Goal: Transaction & Acquisition: Book appointment/travel/reservation

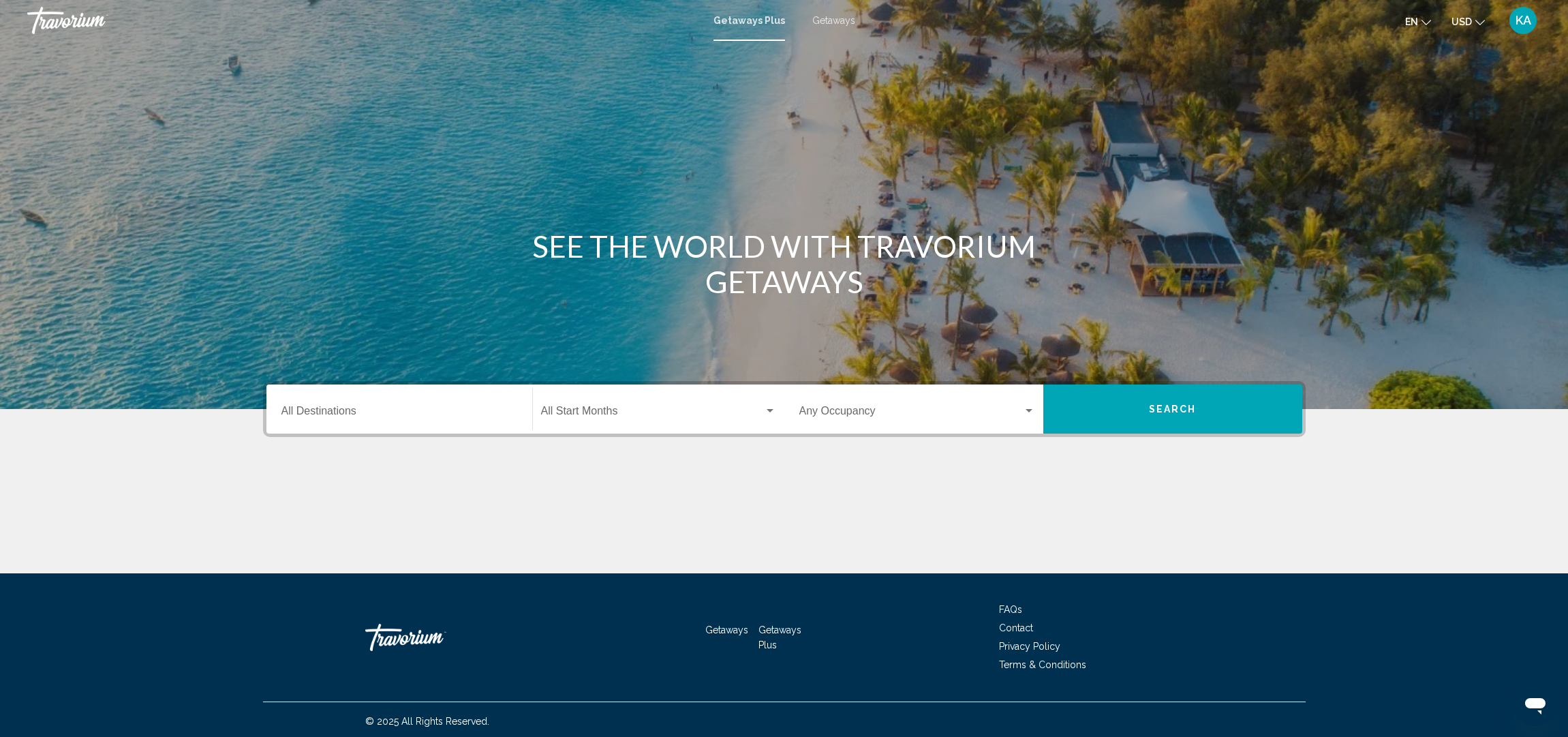
click at [841, 20] on span "Getaways" at bounding box center [834, 20] width 43 height 11
click at [845, 21] on span "Getaways" at bounding box center [834, 20] width 43 height 11
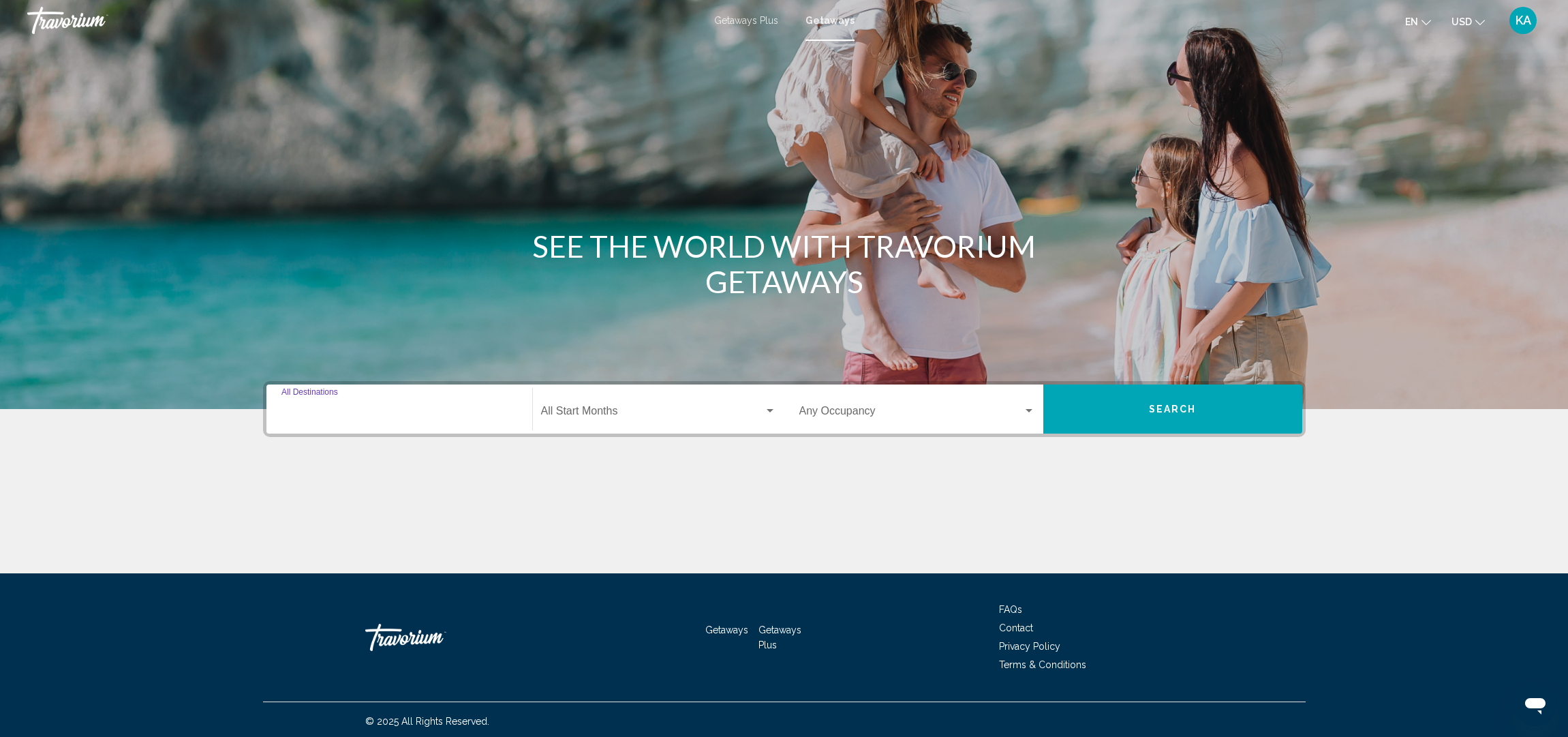
click at [338, 416] on input "Destination All Destinations" at bounding box center [400, 414] width 236 height 13
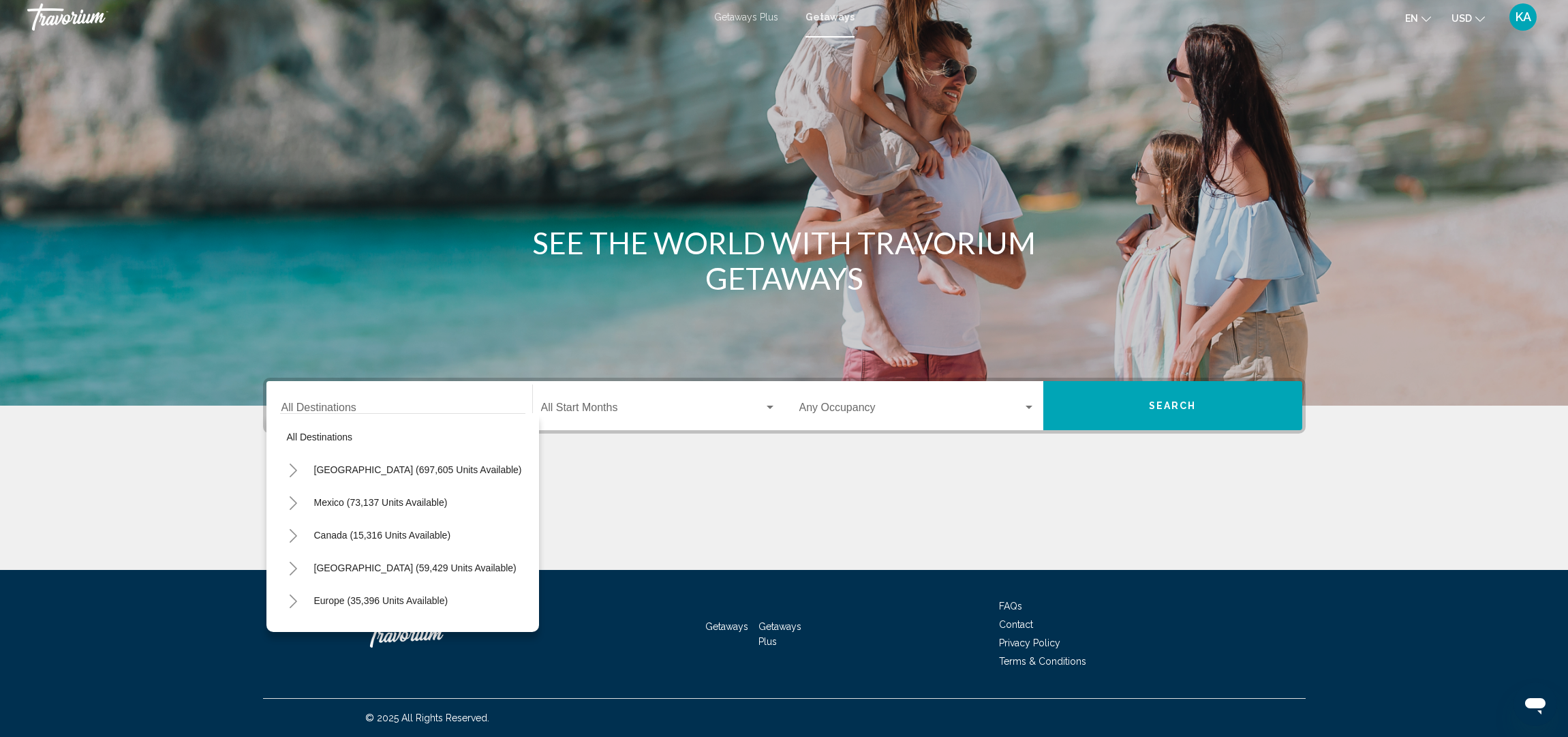
click at [291, 469] on icon "Toggle United States (697,605 units available)" at bounding box center [294, 470] width 10 height 13
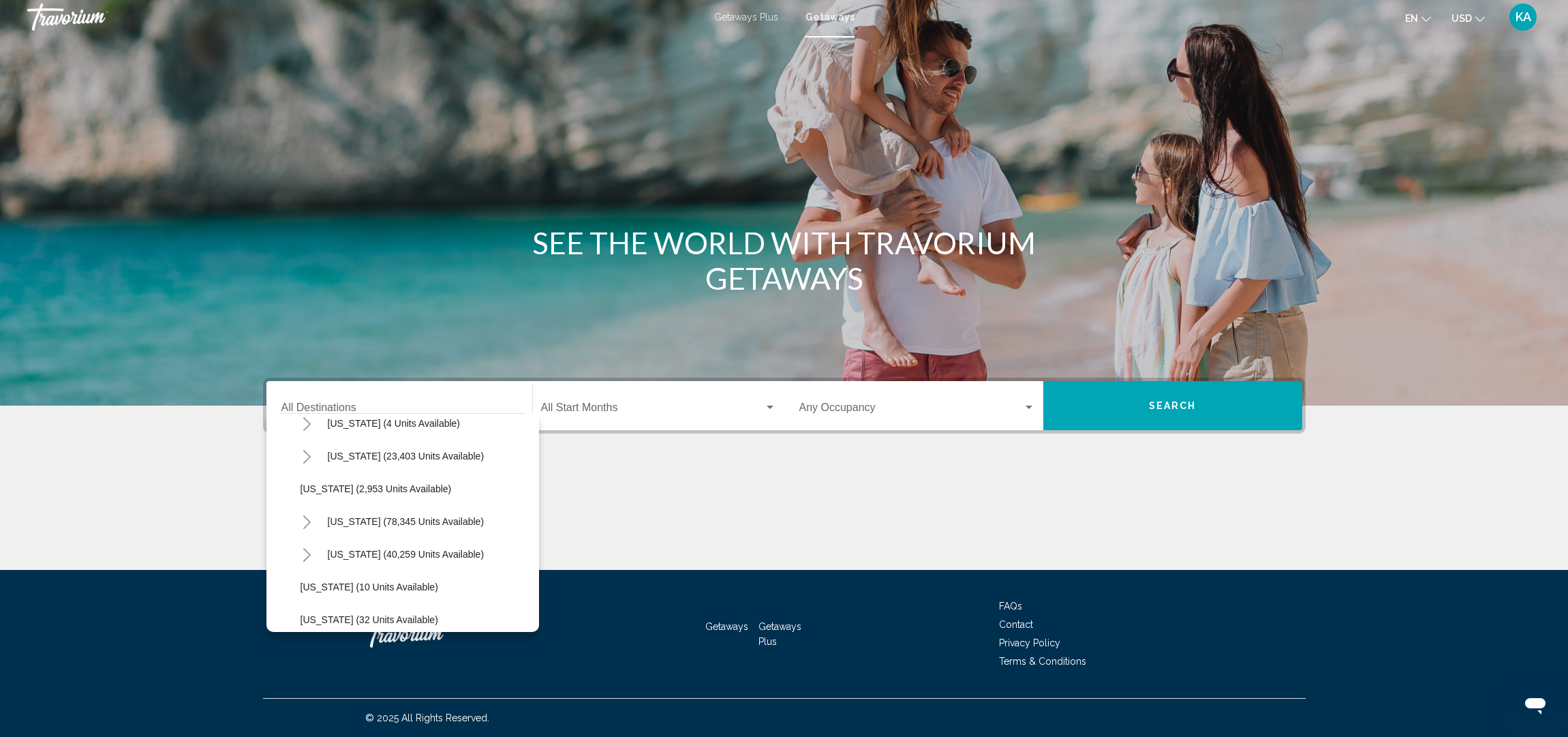
scroll to position [105, 0]
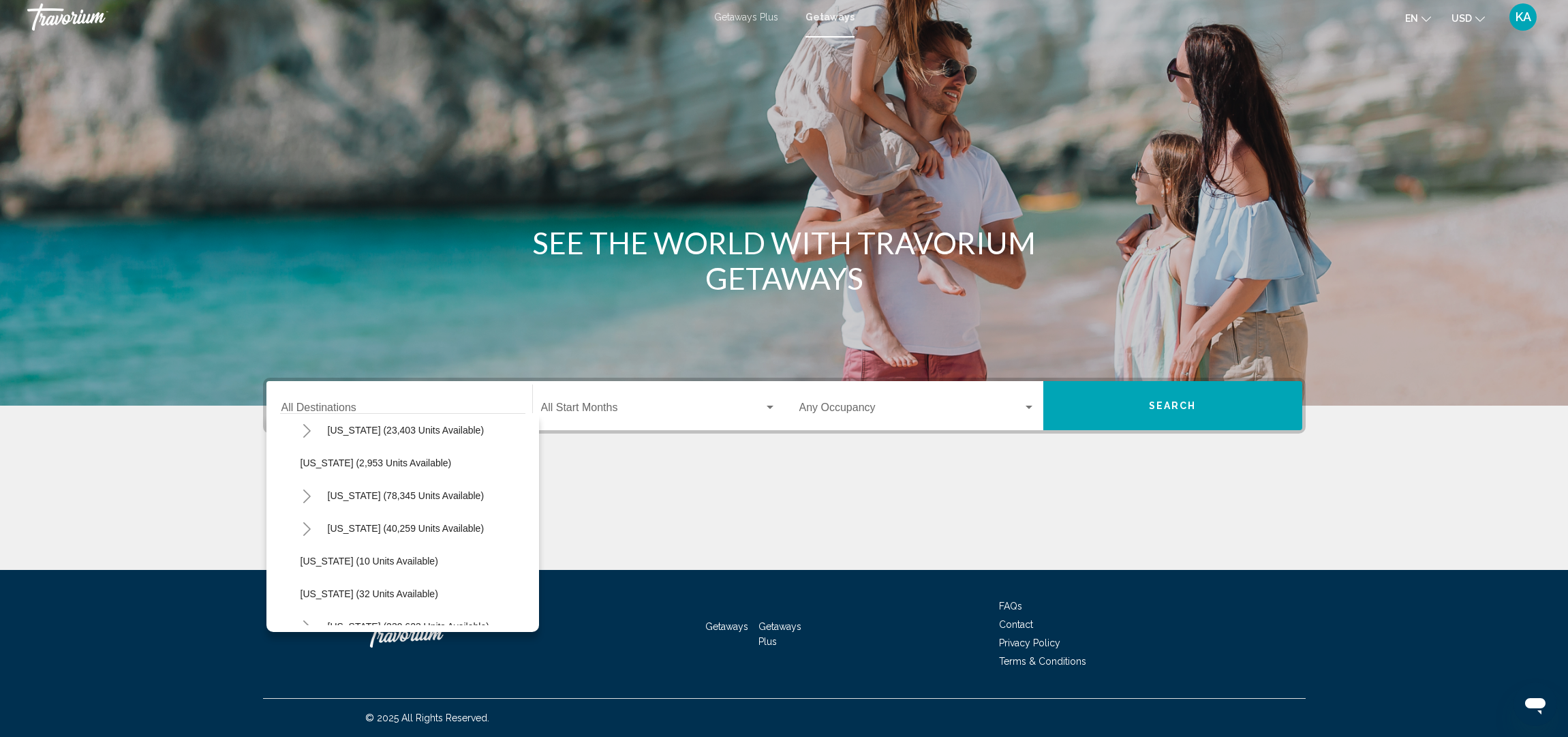
click at [308, 495] on icon "Toggle California (78,345 units available)" at bounding box center [307, 496] width 10 height 13
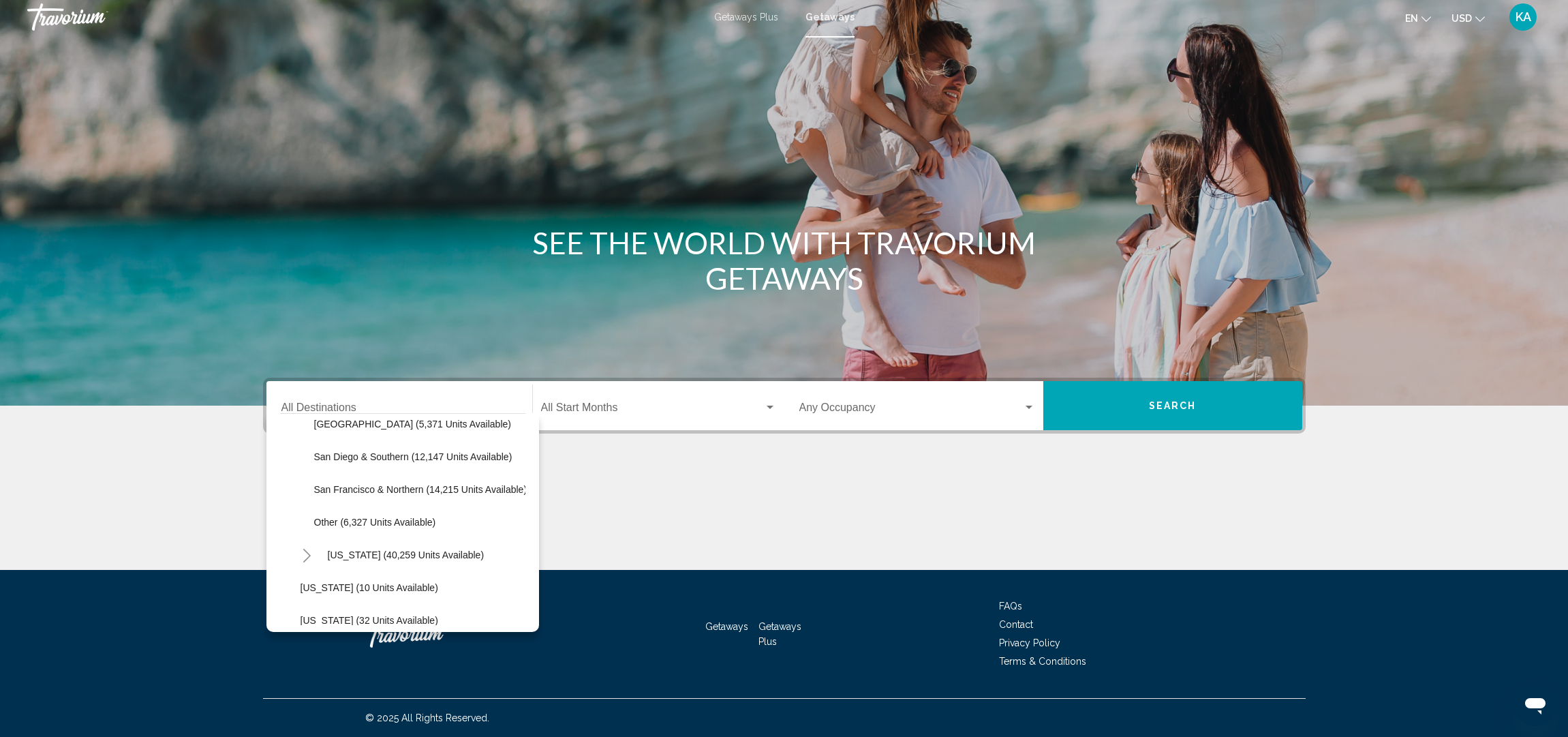
scroll to position [210, 0]
click at [397, 428] on span "Los Angeles & Anaheim (17,944 units available)" at bounding box center [447, 423] width 266 height 11
type input "**********"
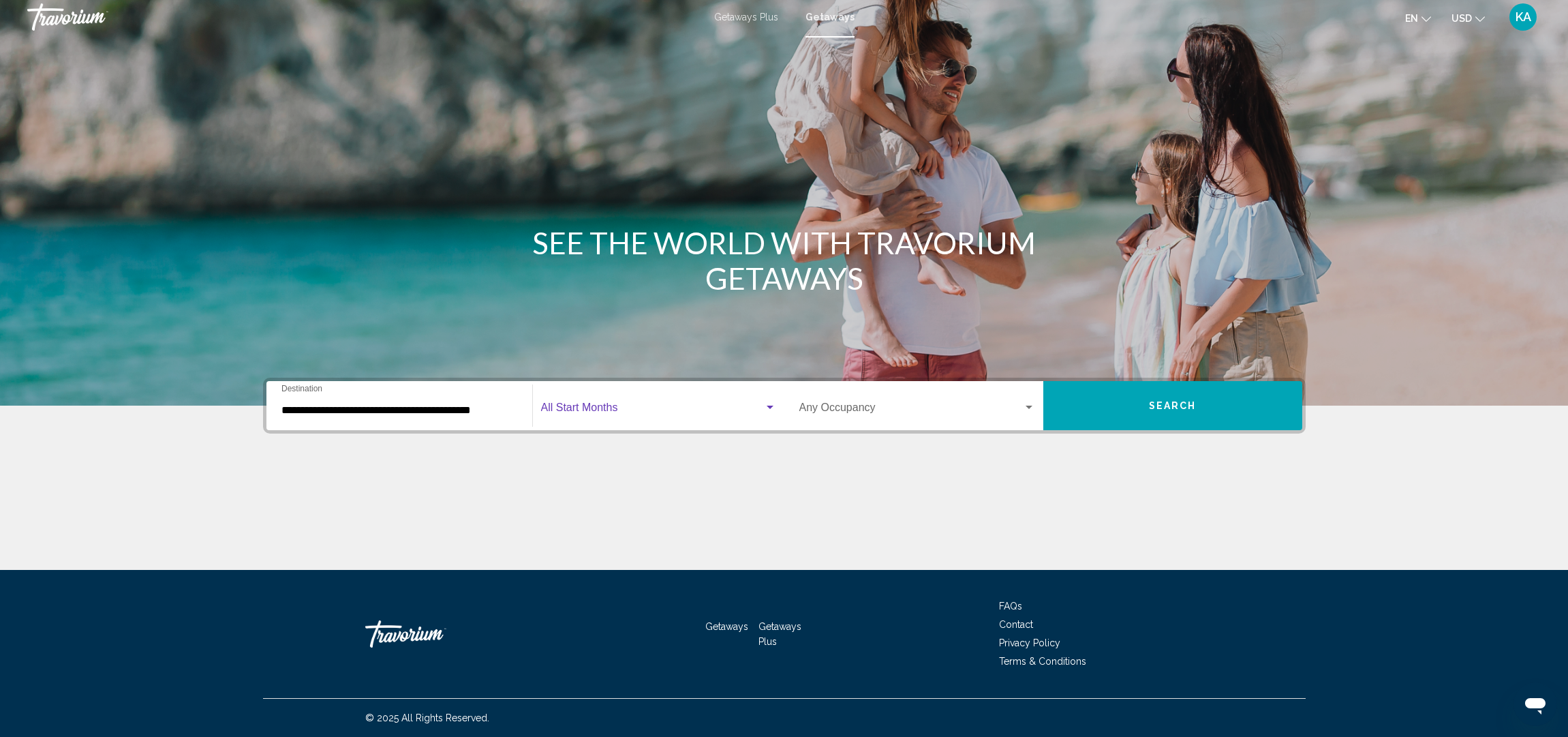
click at [766, 408] on div "Search widget" at bounding box center [770, 407] width 13 height 11
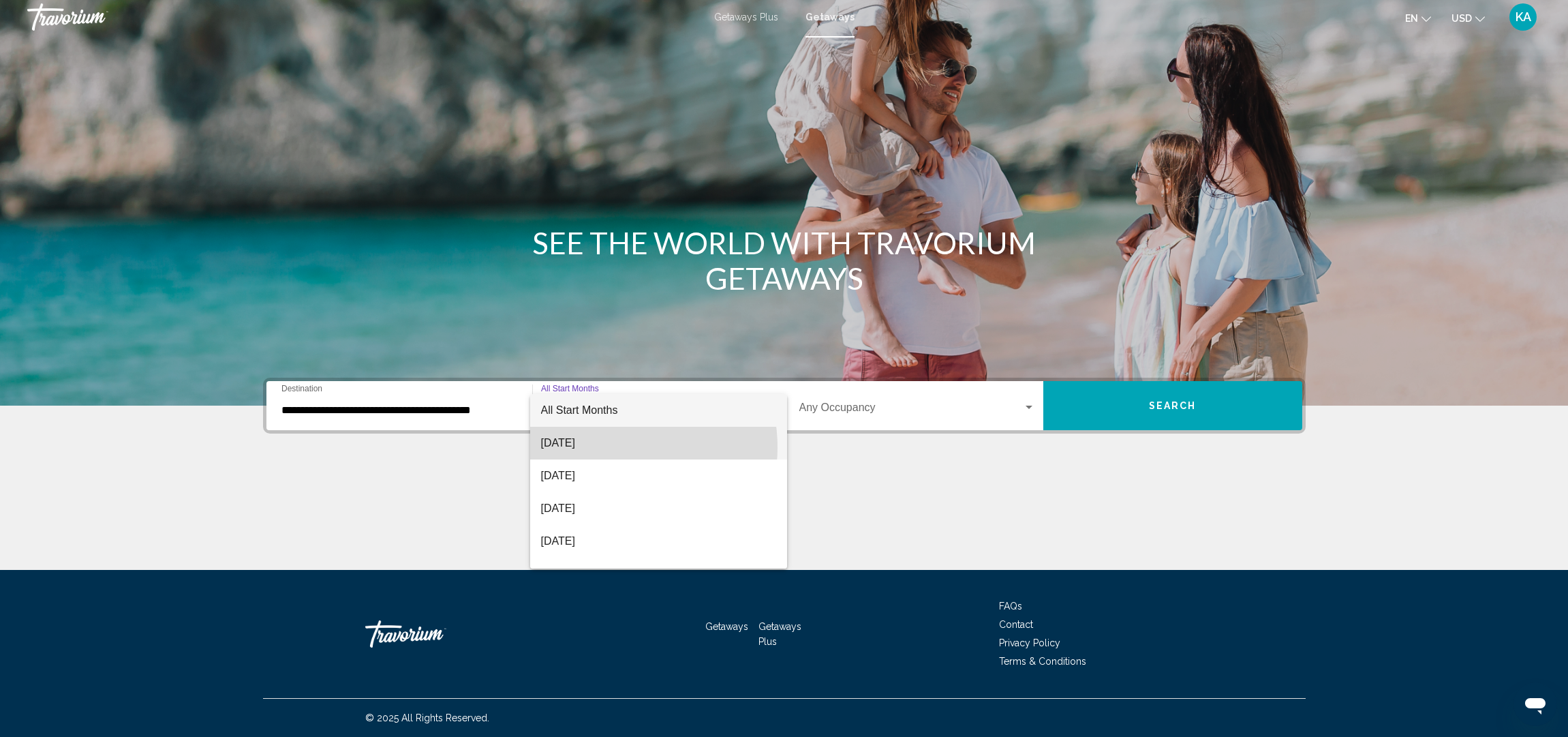
click at [604, 447] on span "[DATE]" at bounding box center [658, 443] width 235 height 33
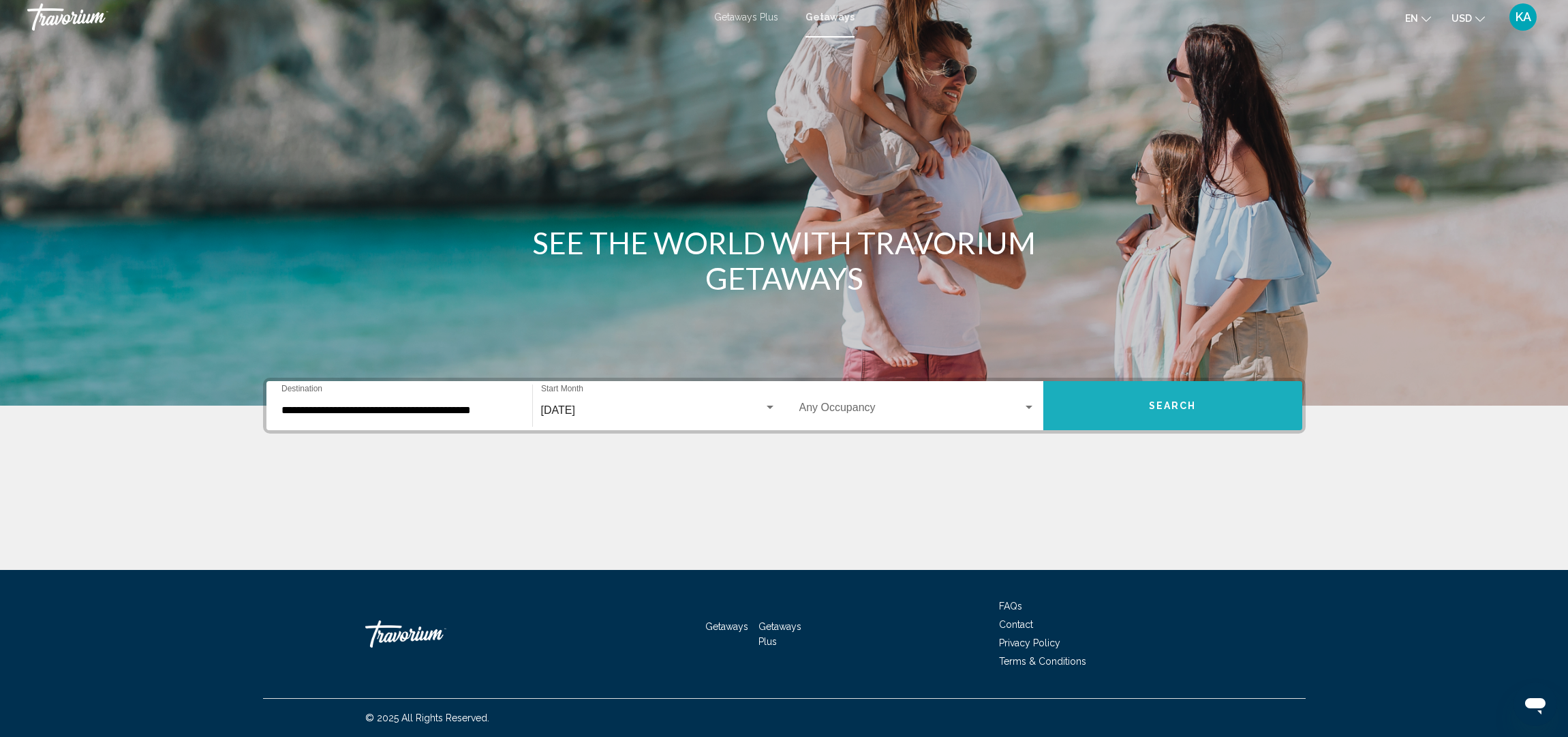
click at [1147, 404] on button "Search" at bounding box center [1173, 406] width 259 height 49
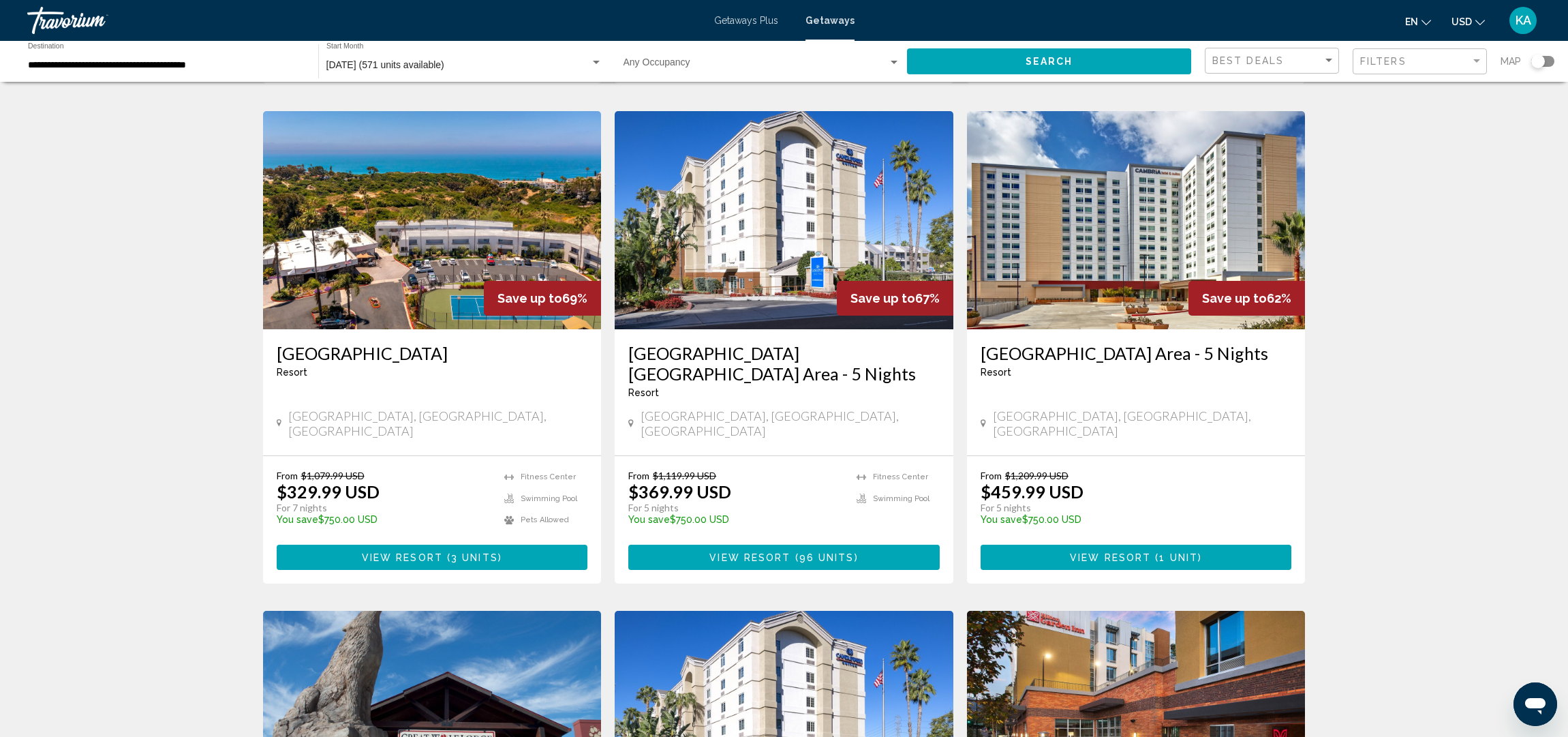
scroll to position [1319, 0]
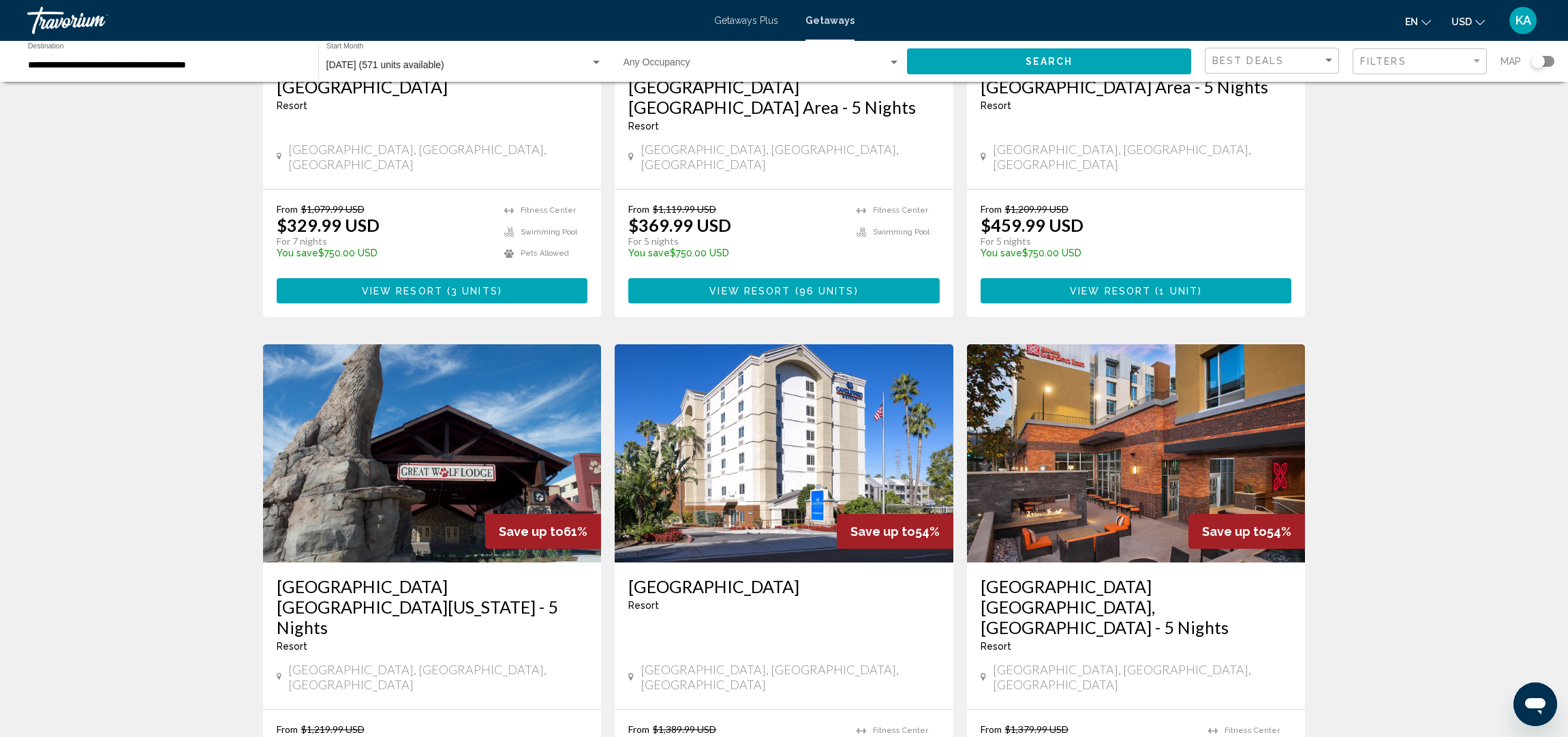
click at [1552, 62] on div "Search widget" at bounding box center [1543, 61] width 23 height 11
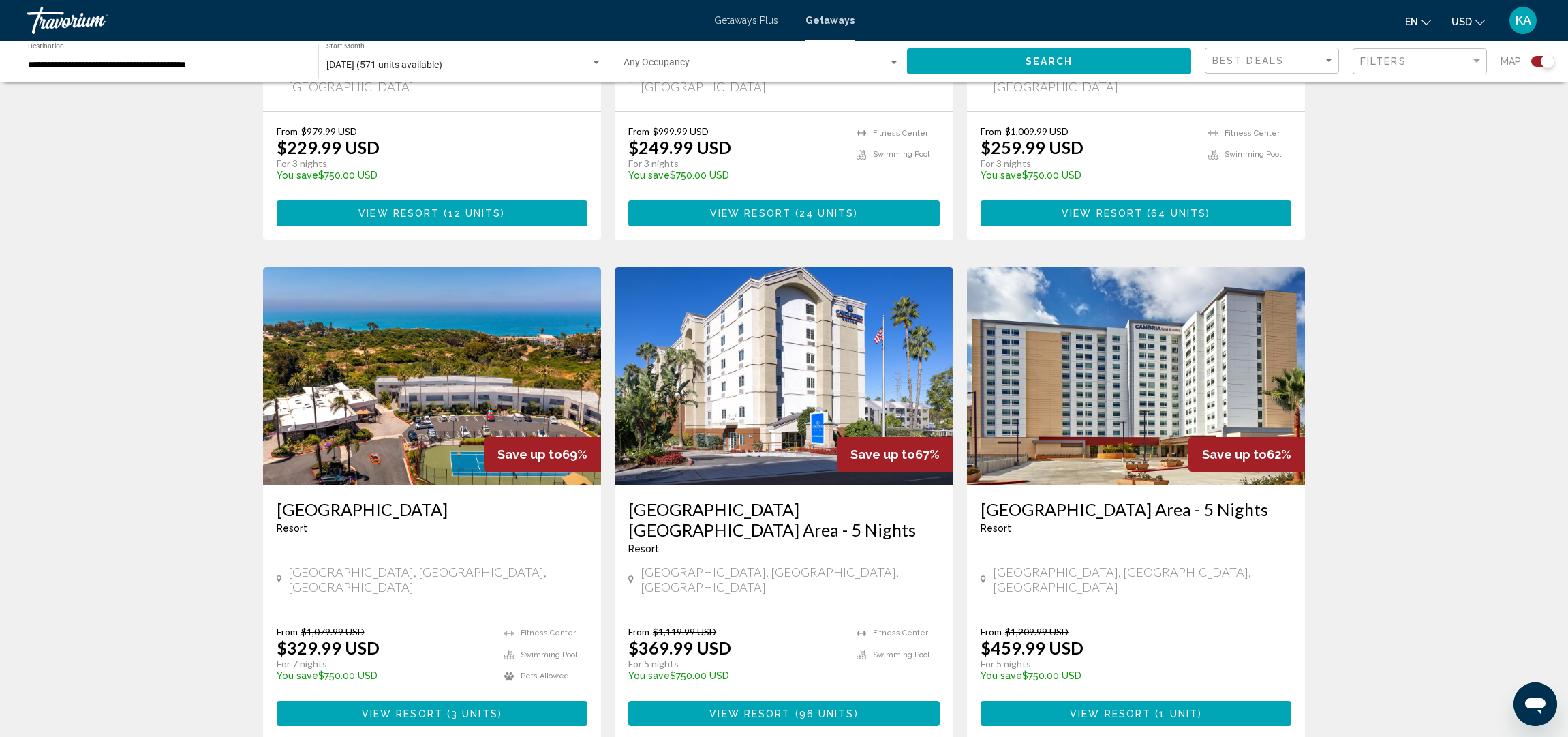
click at [179, 62] on input "**********" at bounding box center [166, 65] width 277 height 11
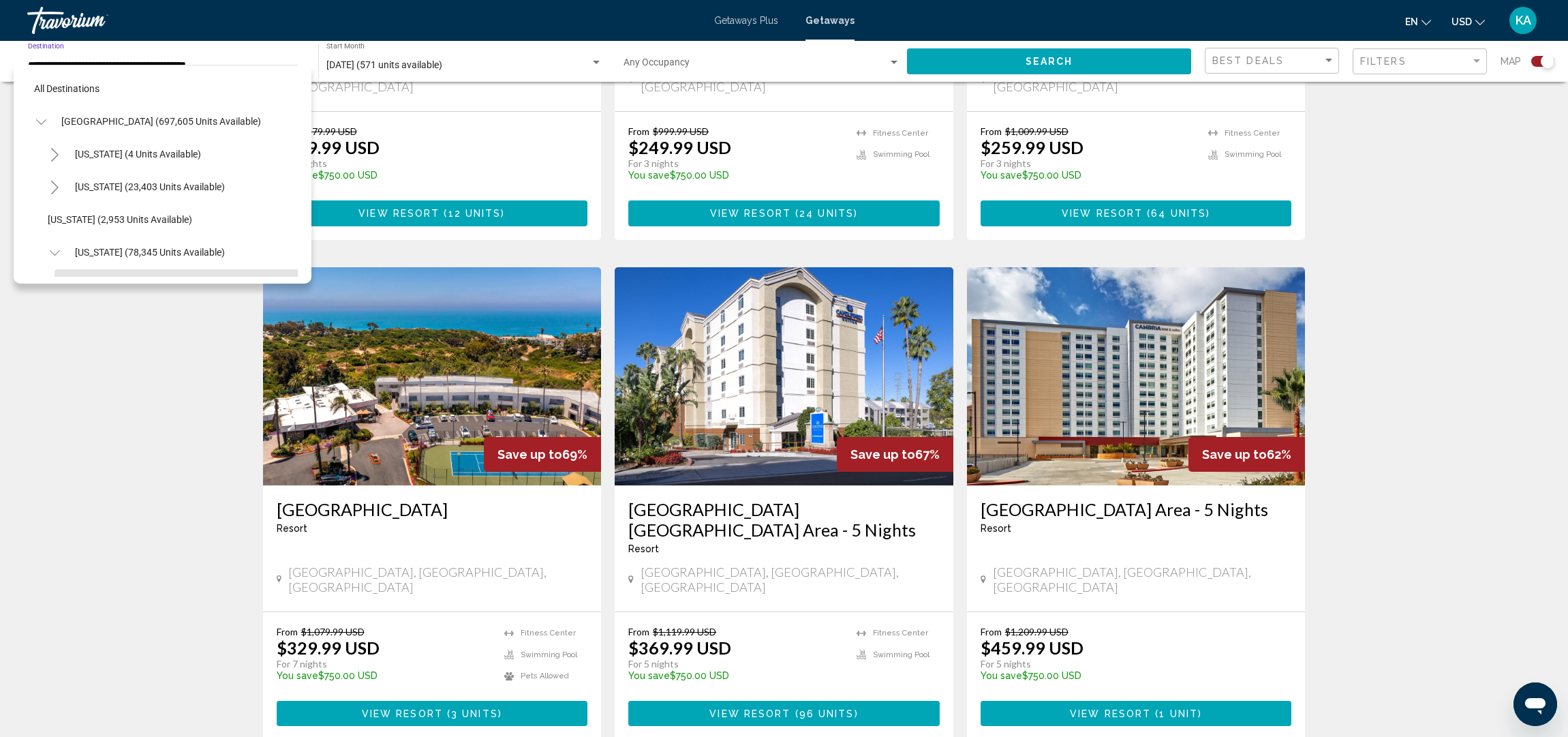
scroll to position [119, 0]
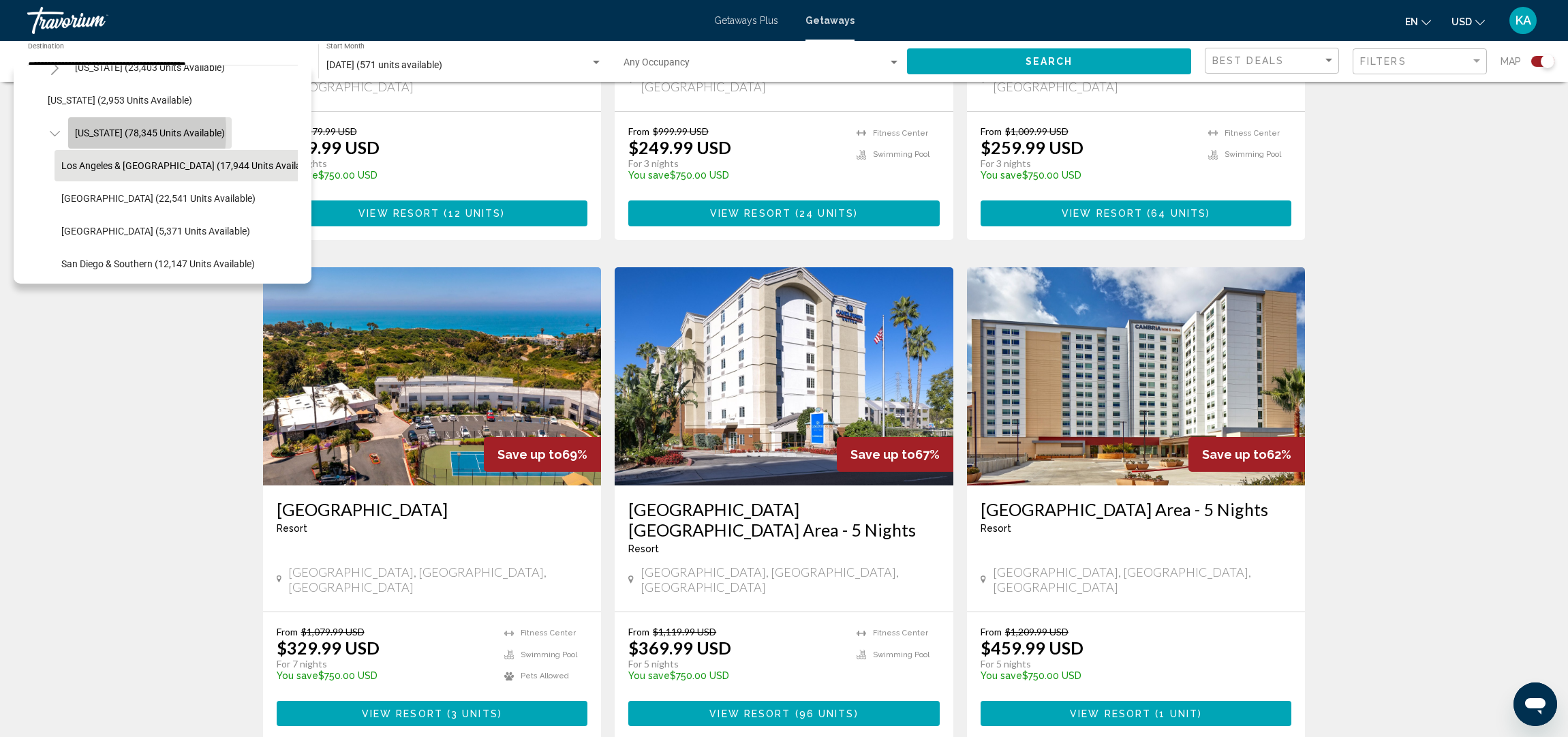
click at [89, 131] on span "[US_STATE] (78,345 units available)" at bounding box center [150, 133] width 150 height 11
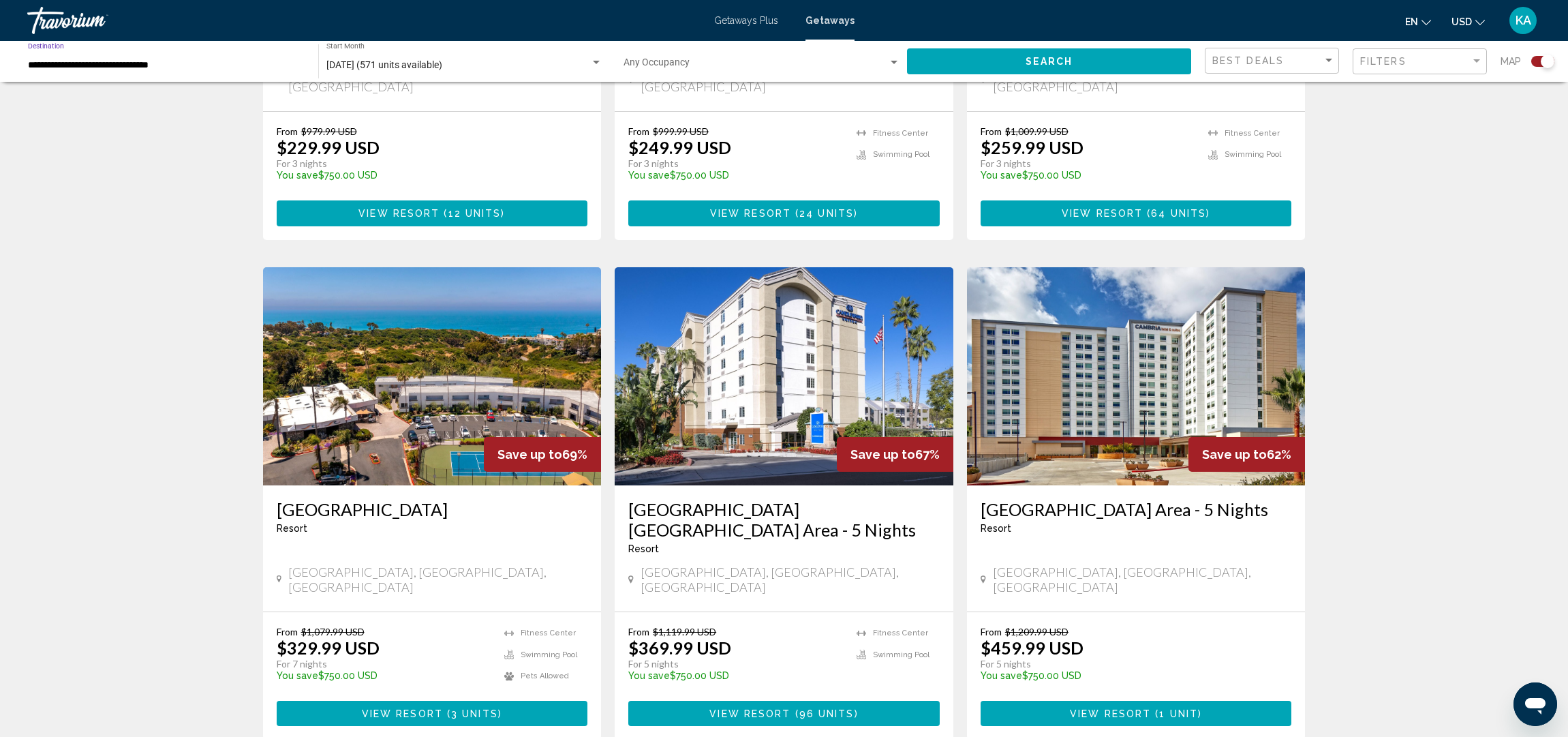
click at [168, 65] on input "**********" at bounding box center [166, 65] width 277 height 11
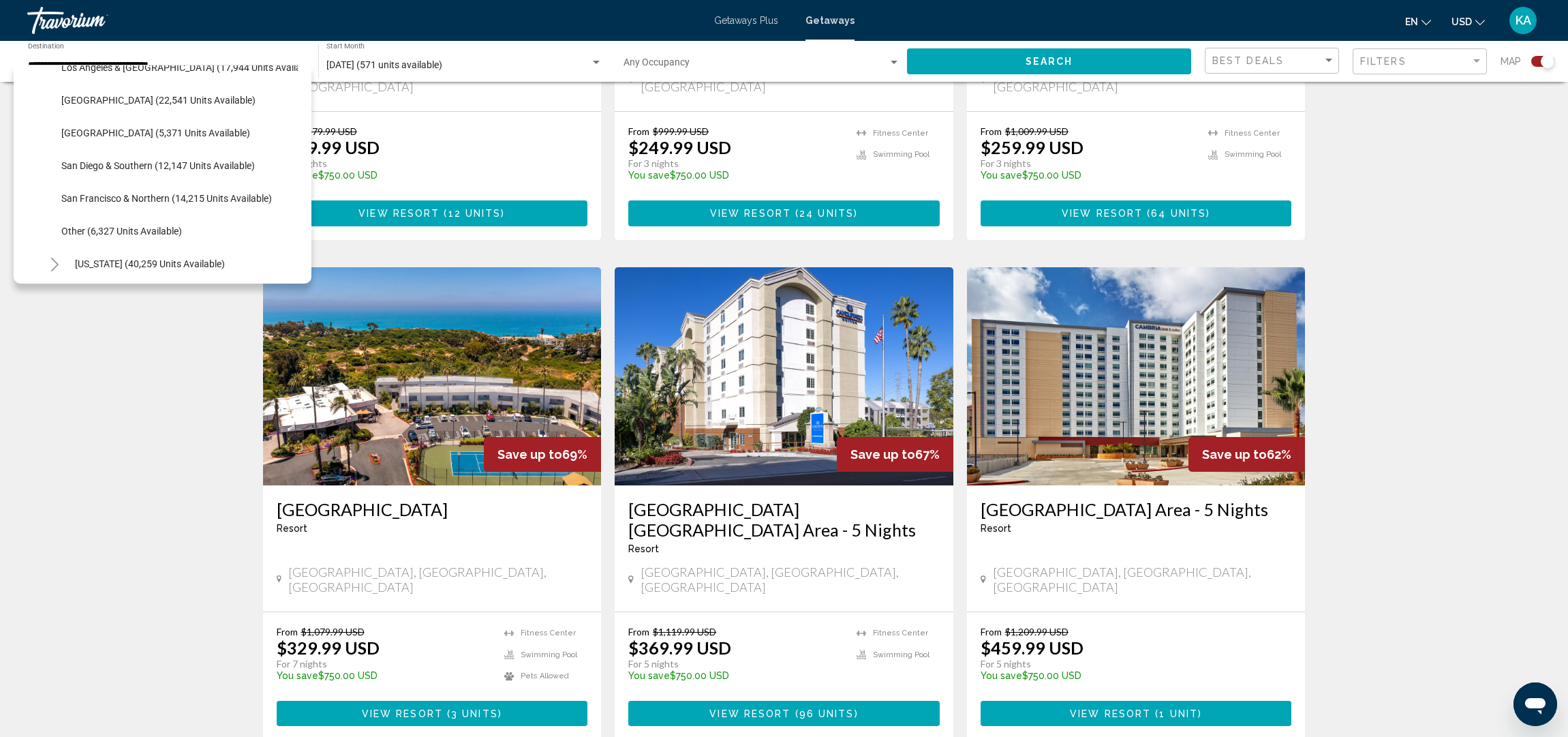
scroll to position [254, 0]
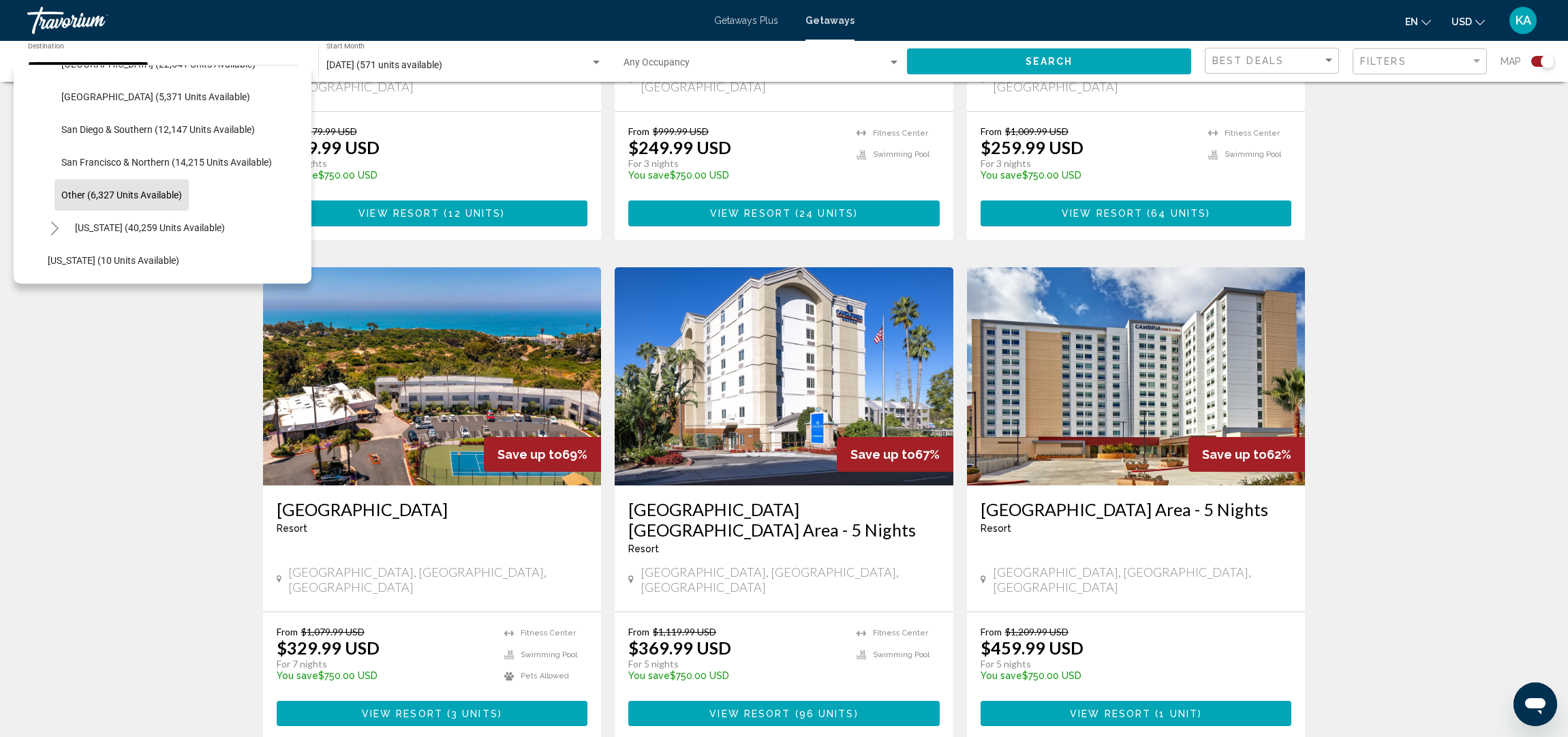
click at [159, 191] on span "Other (6,327 units available)" at bounding box center [122, 195] width 121 height 11
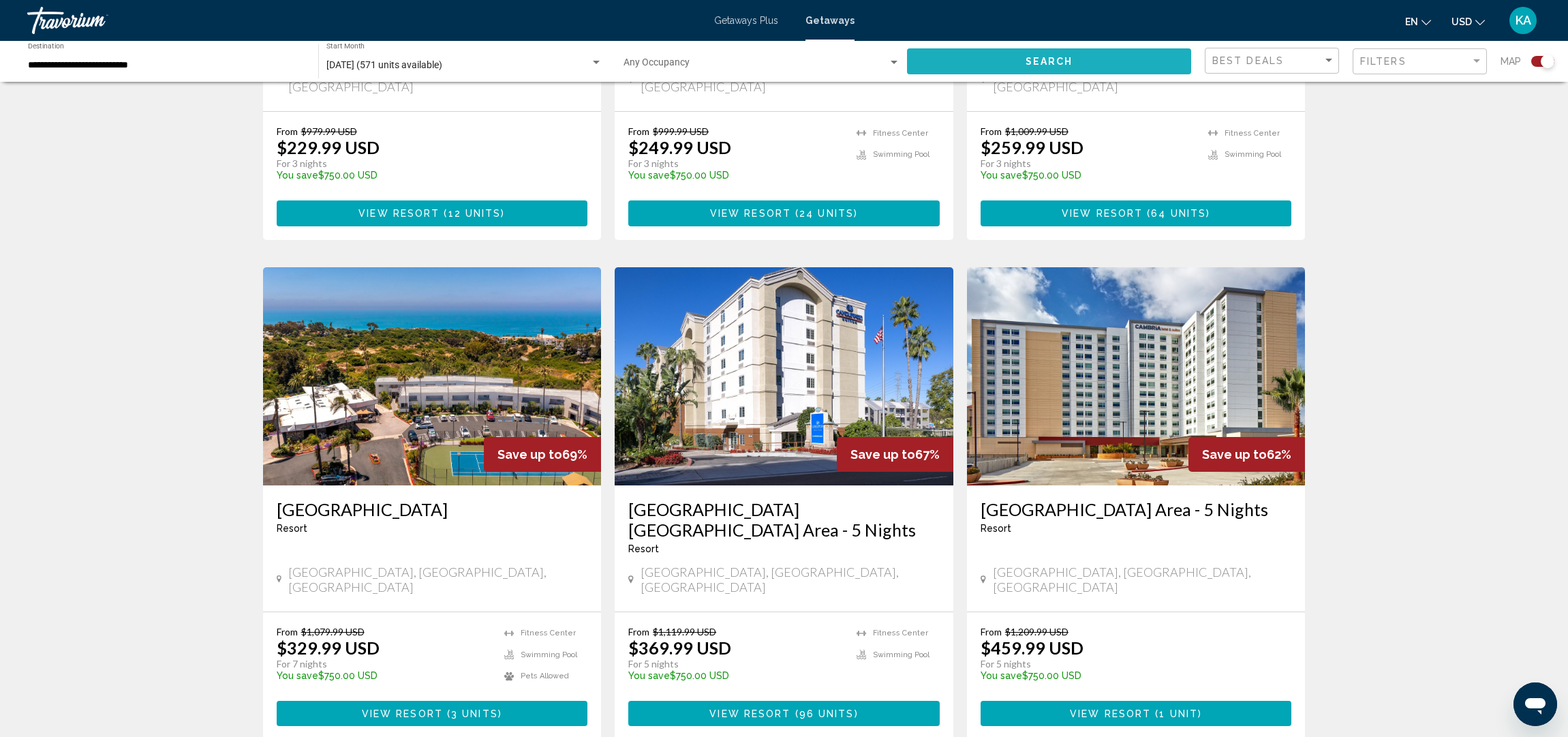
click at [1151, 57] on button "Search" at bounding box center [1049, 61] width 284 height 25
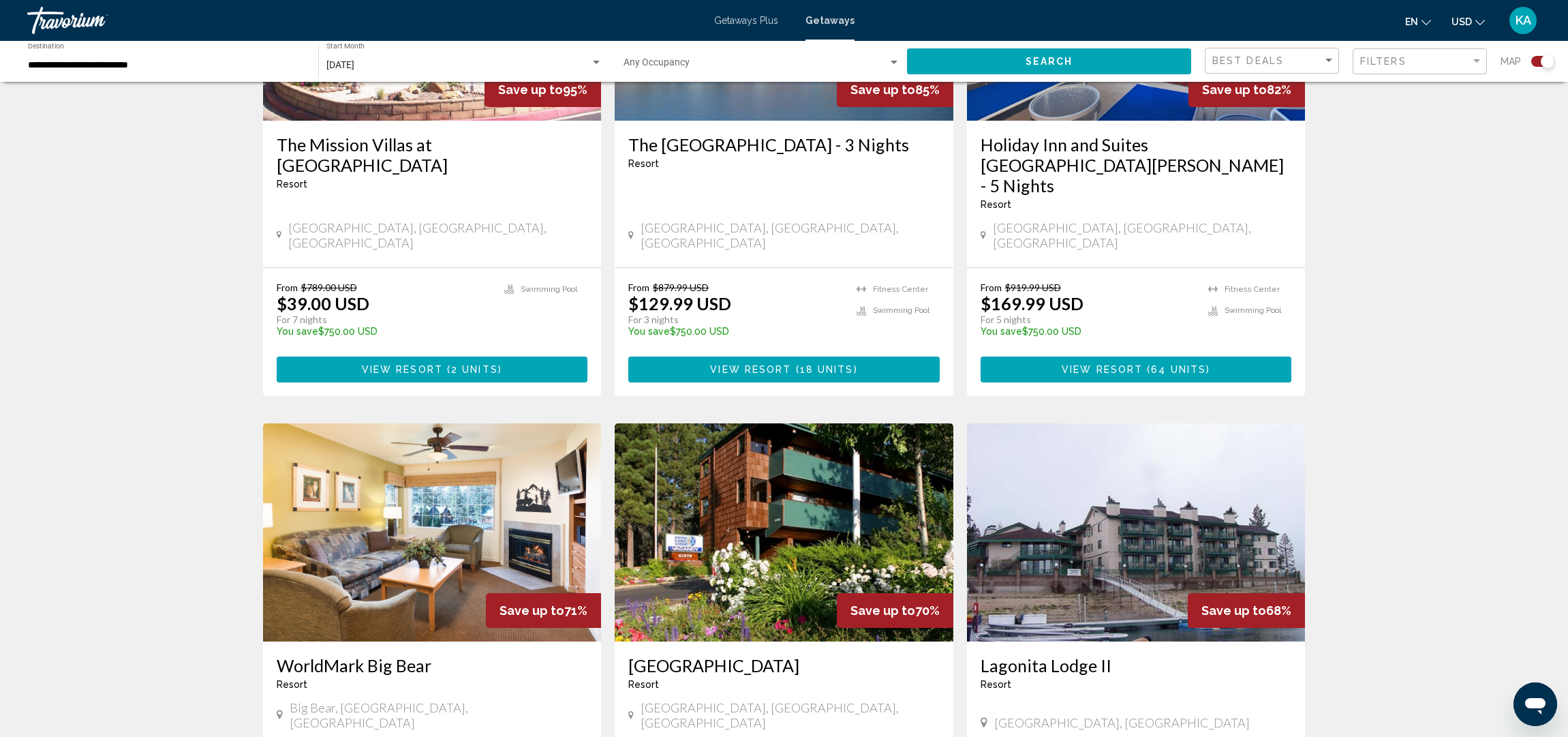
scroll to position [1078, 0]
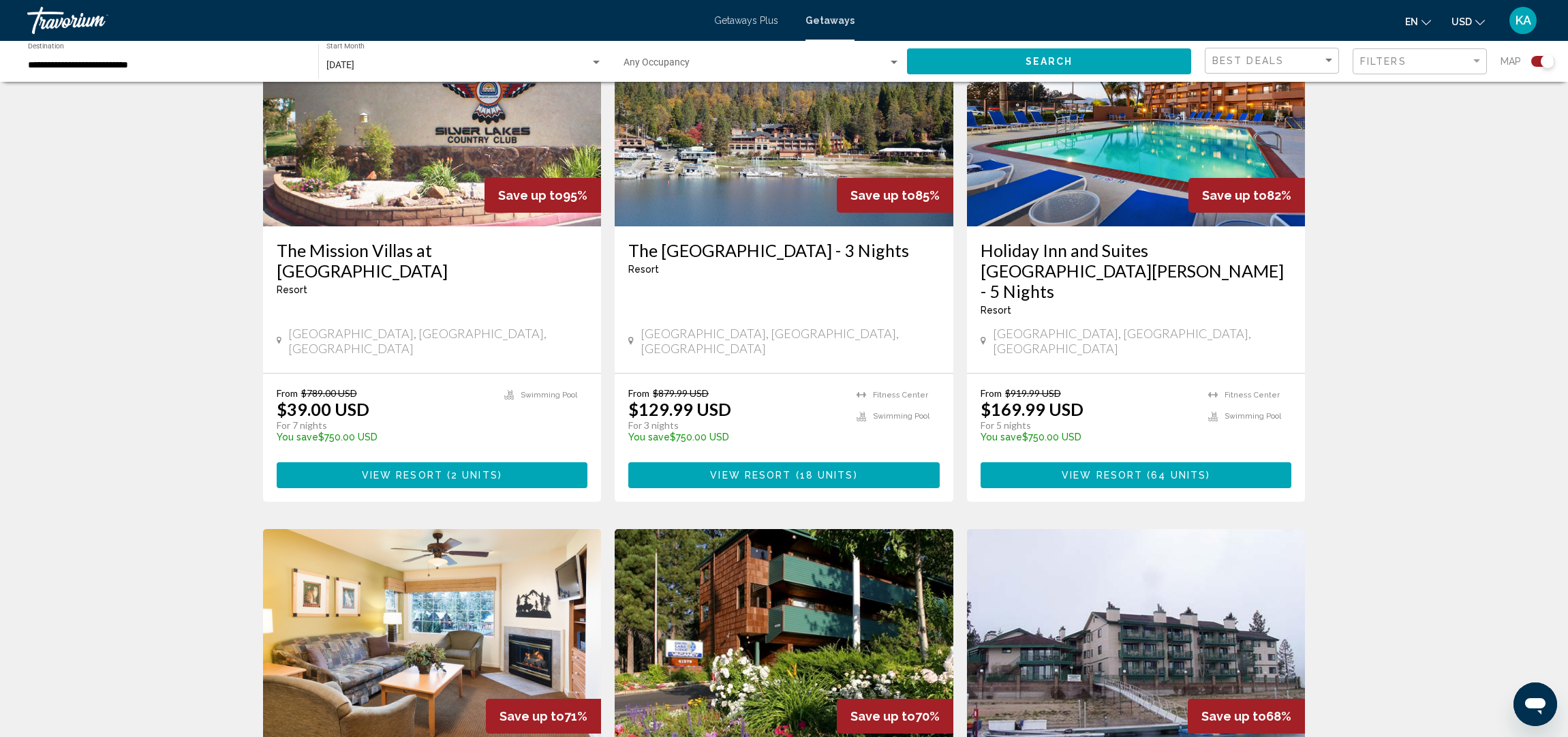
click at [56, 64] on input "**********" at bounding box center [166, 65] width 277 height 11
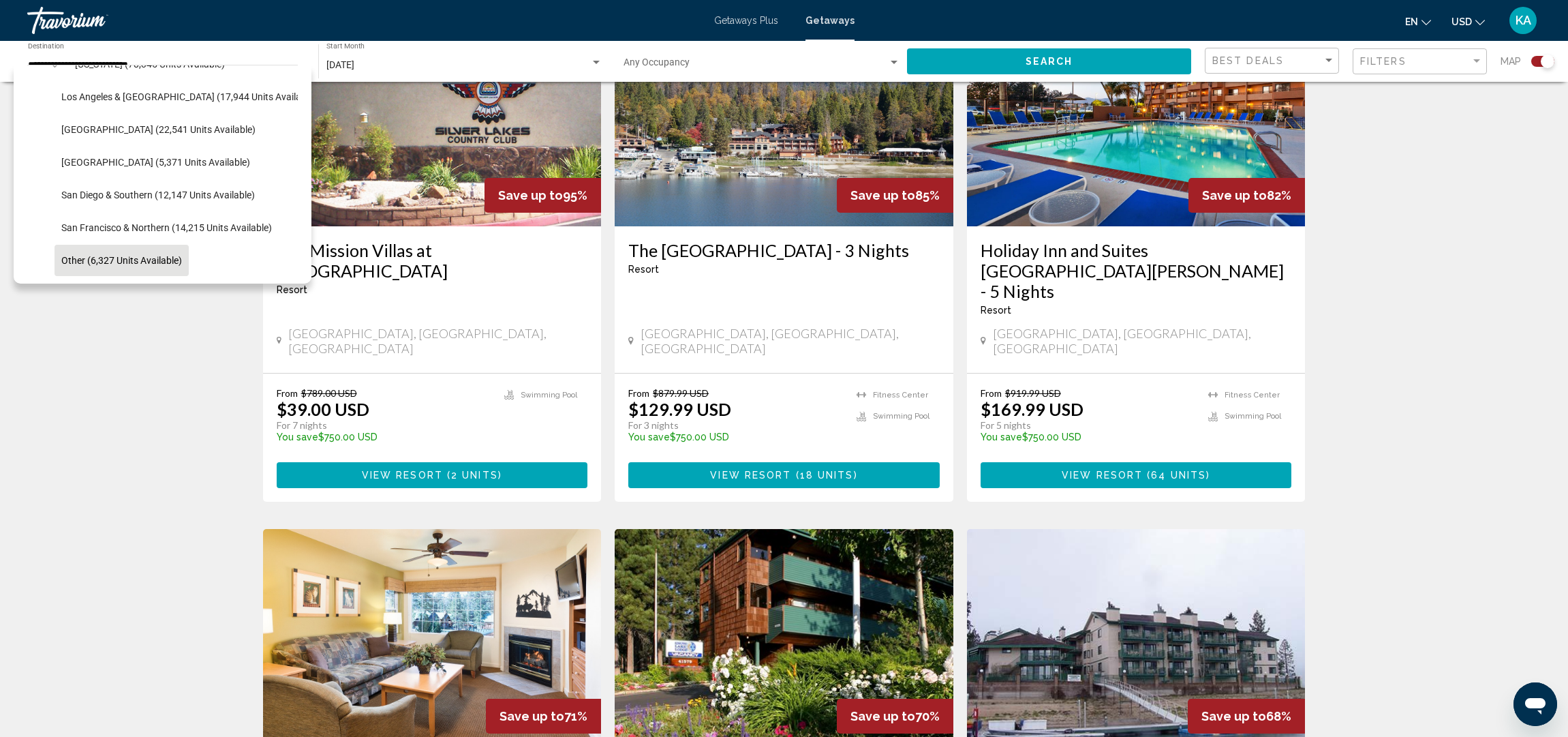
scroll to position [145, 0]
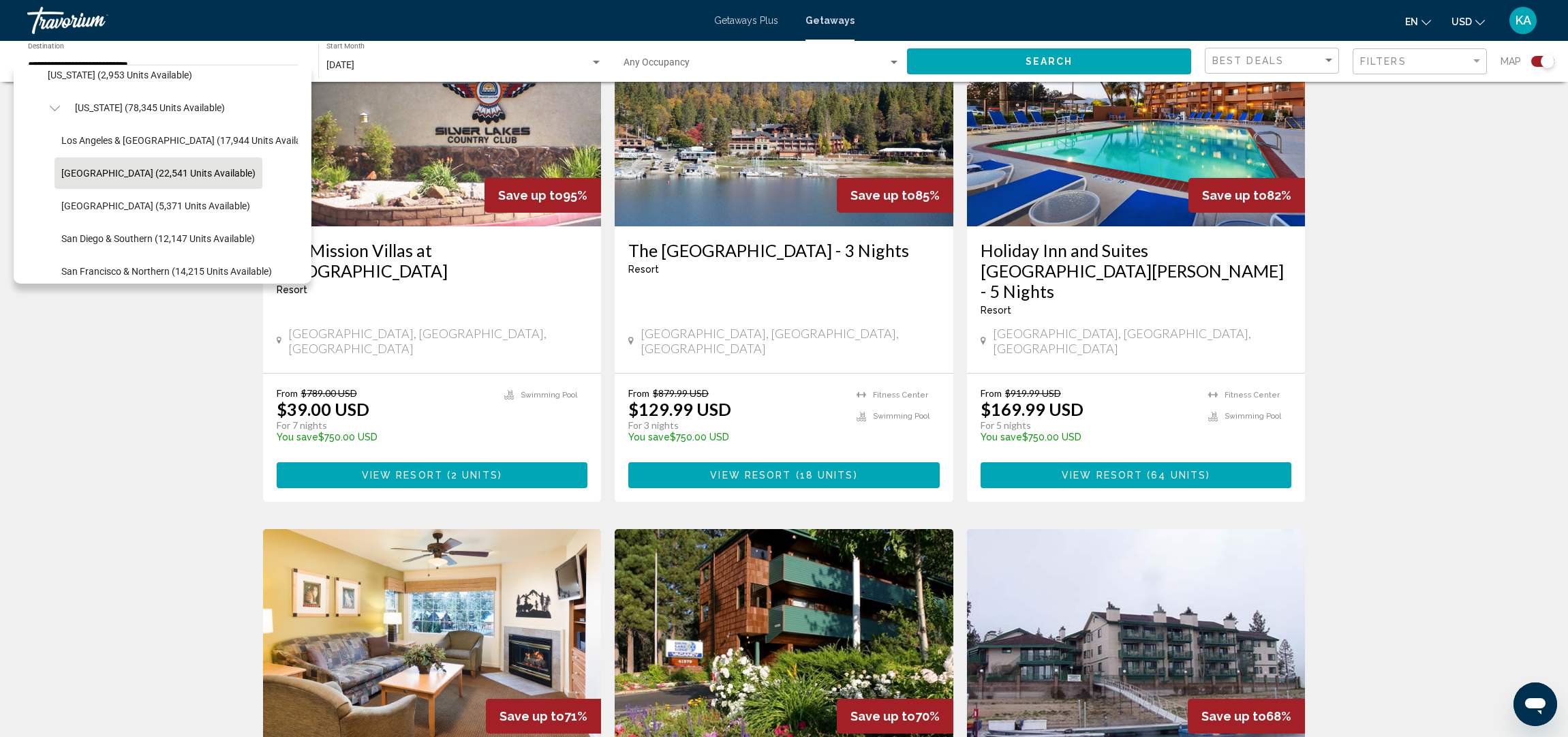
click at [156, 173] on span "Lake Tahoe (22,541 units available)" at bounding box center [159, 173] width 194 height 11
type input "**********"
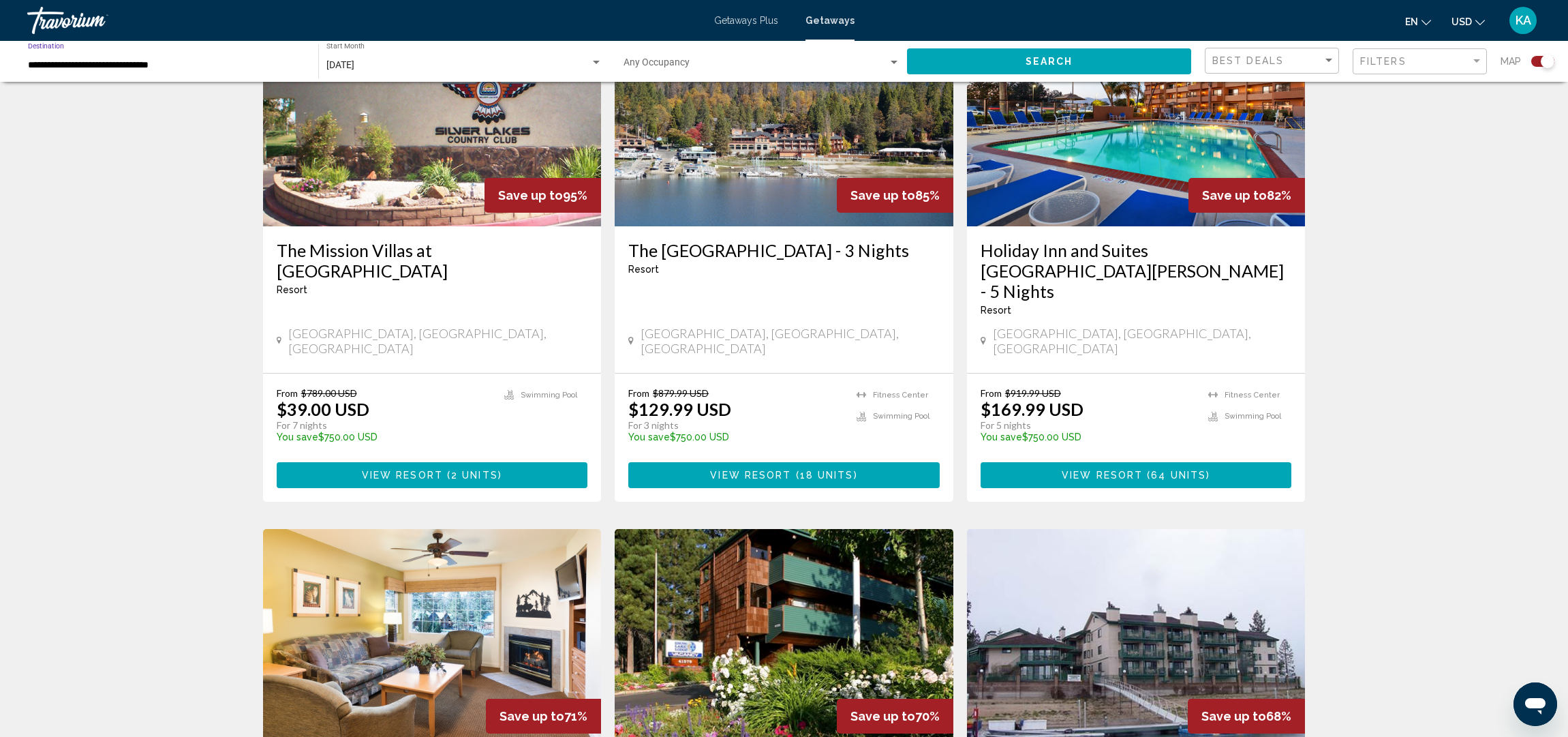
click at [595, 63] on div "Search widget" at bounding box center [596, 62] width 7 height 4
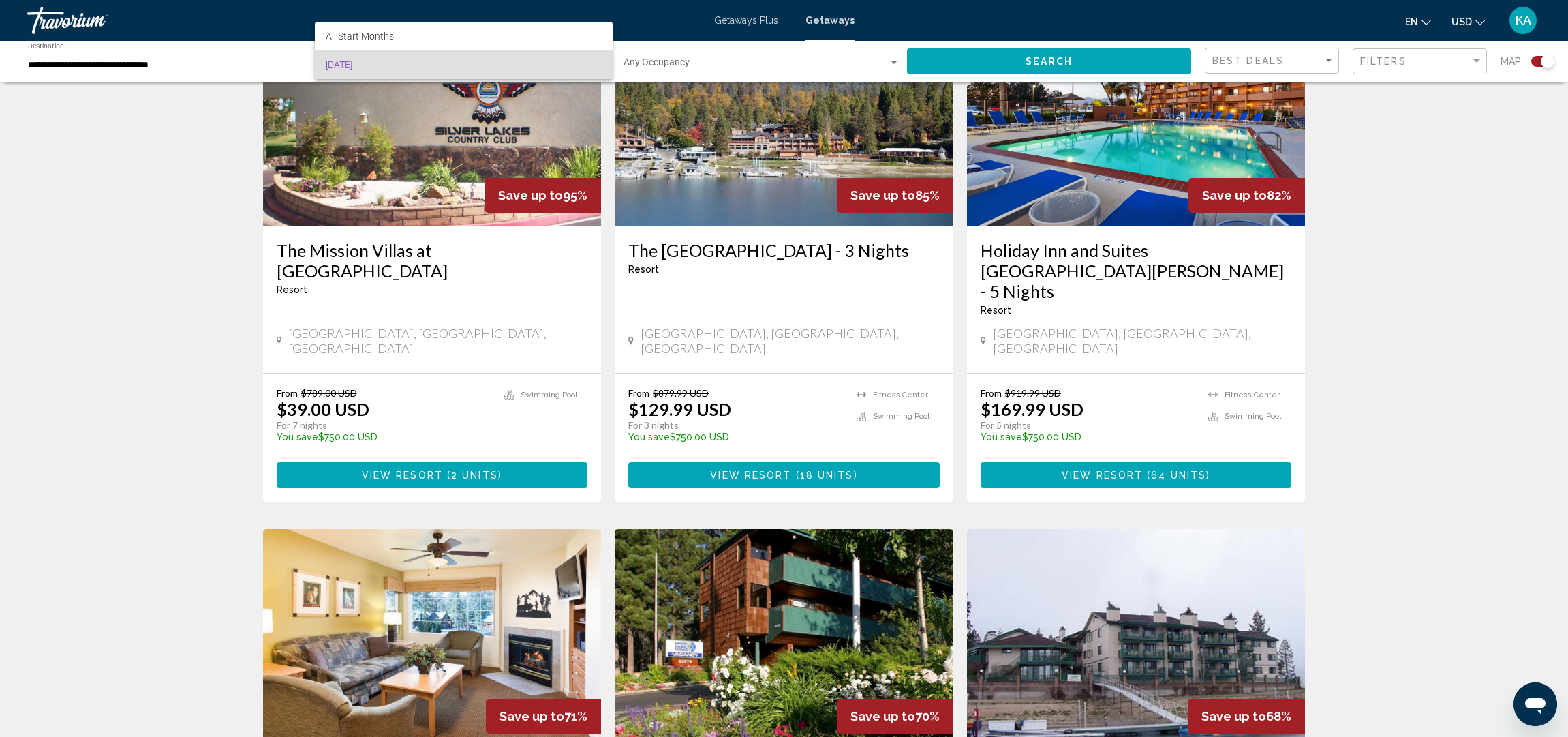
click at [76, 123] on div at bounding box center [784, 368] width 1568 height 737
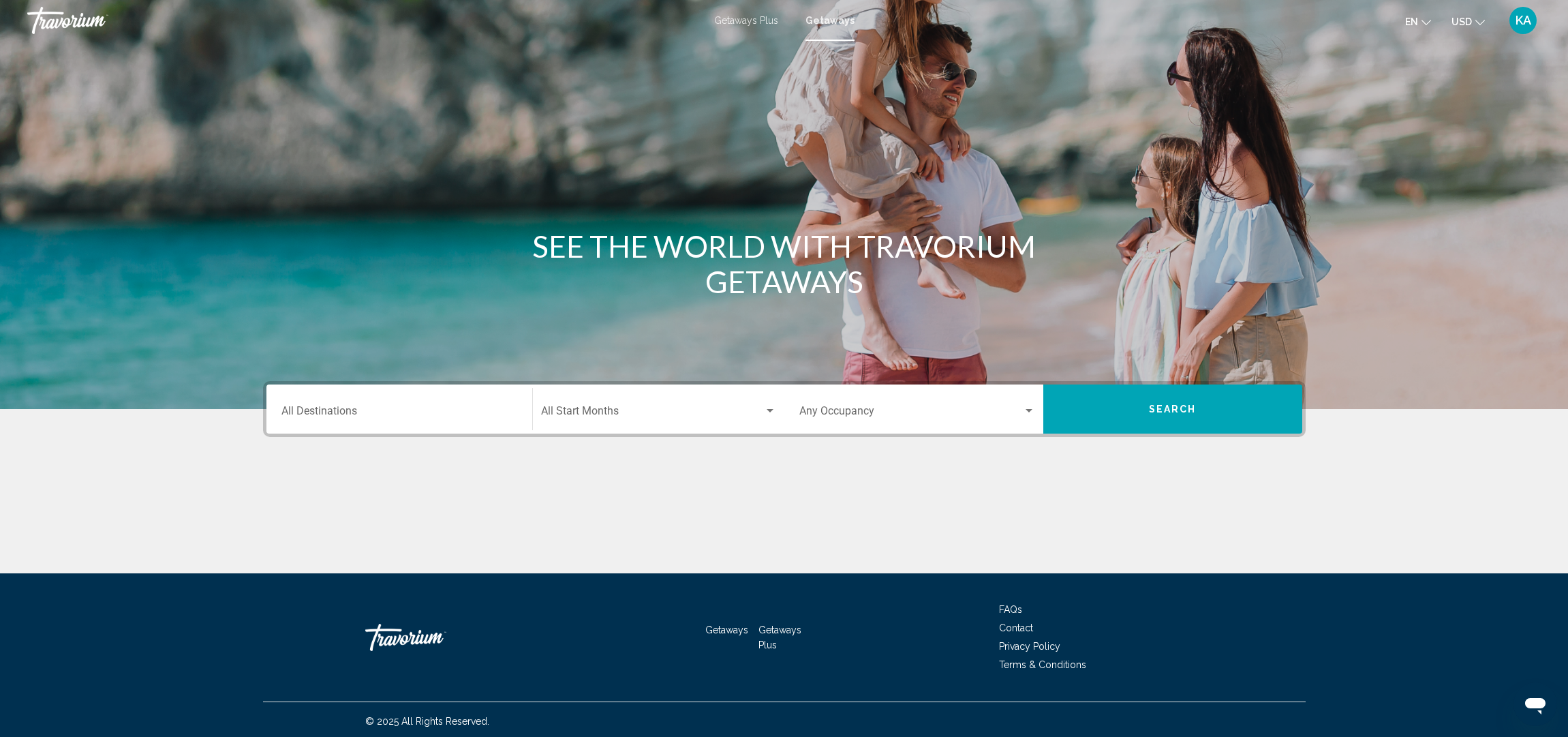
click at [331, 415] on input "Destination All Destinations" at bounding box center [400, 414] width 236 height 13
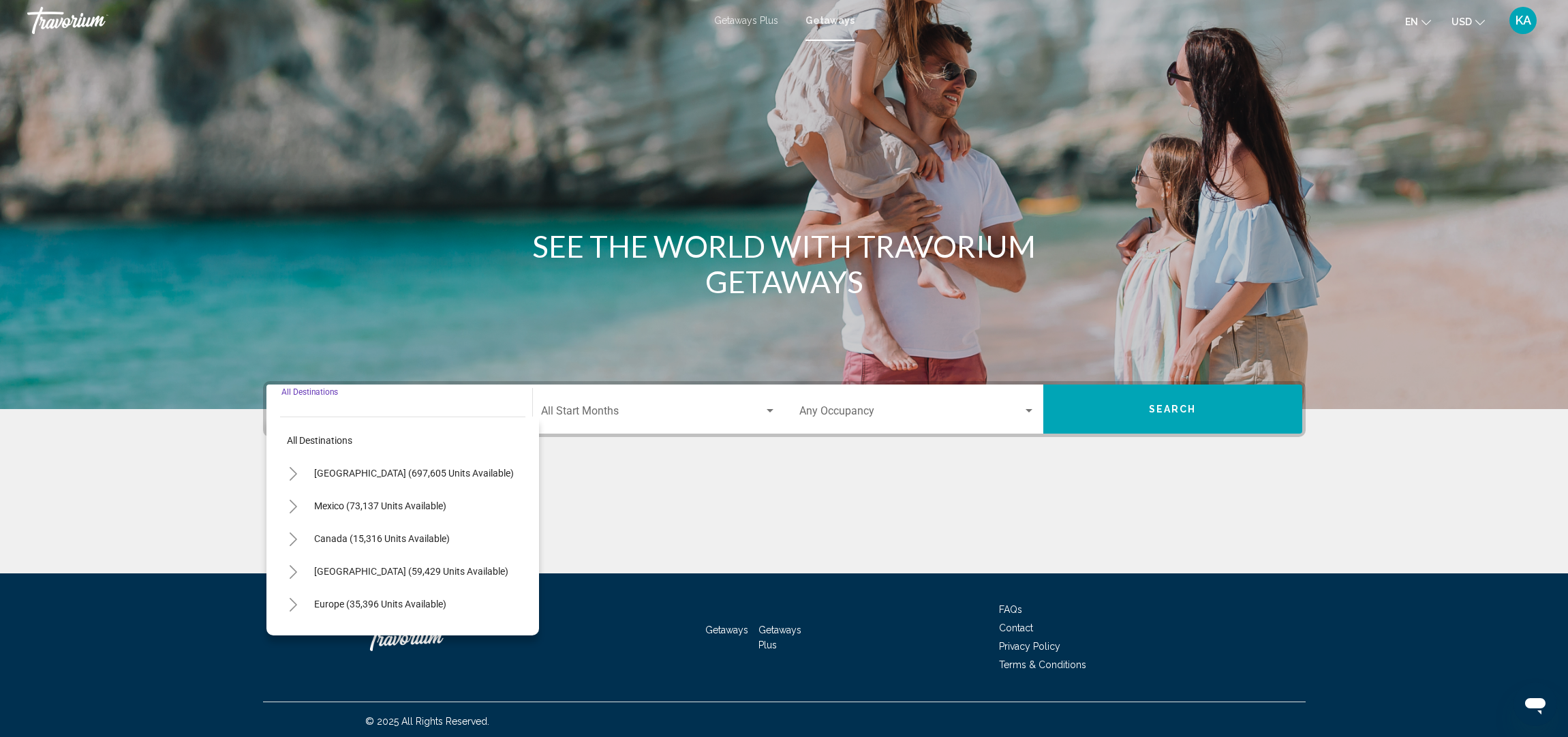
scroll to position [4, 0]
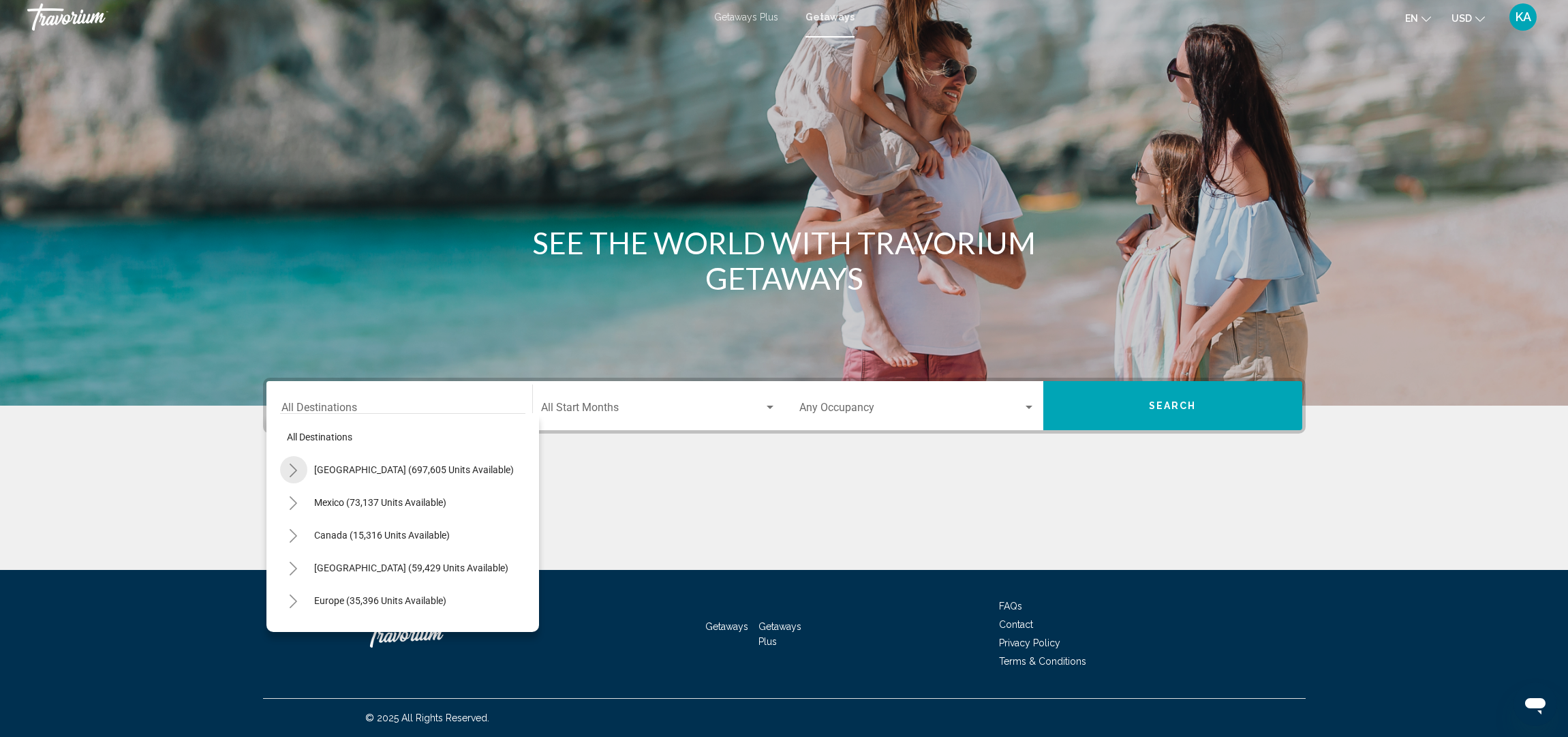
click at [291, 468] on icon "Toggle United States (697,605 units available)" at bounding box center [294, 470] width 10 height 13
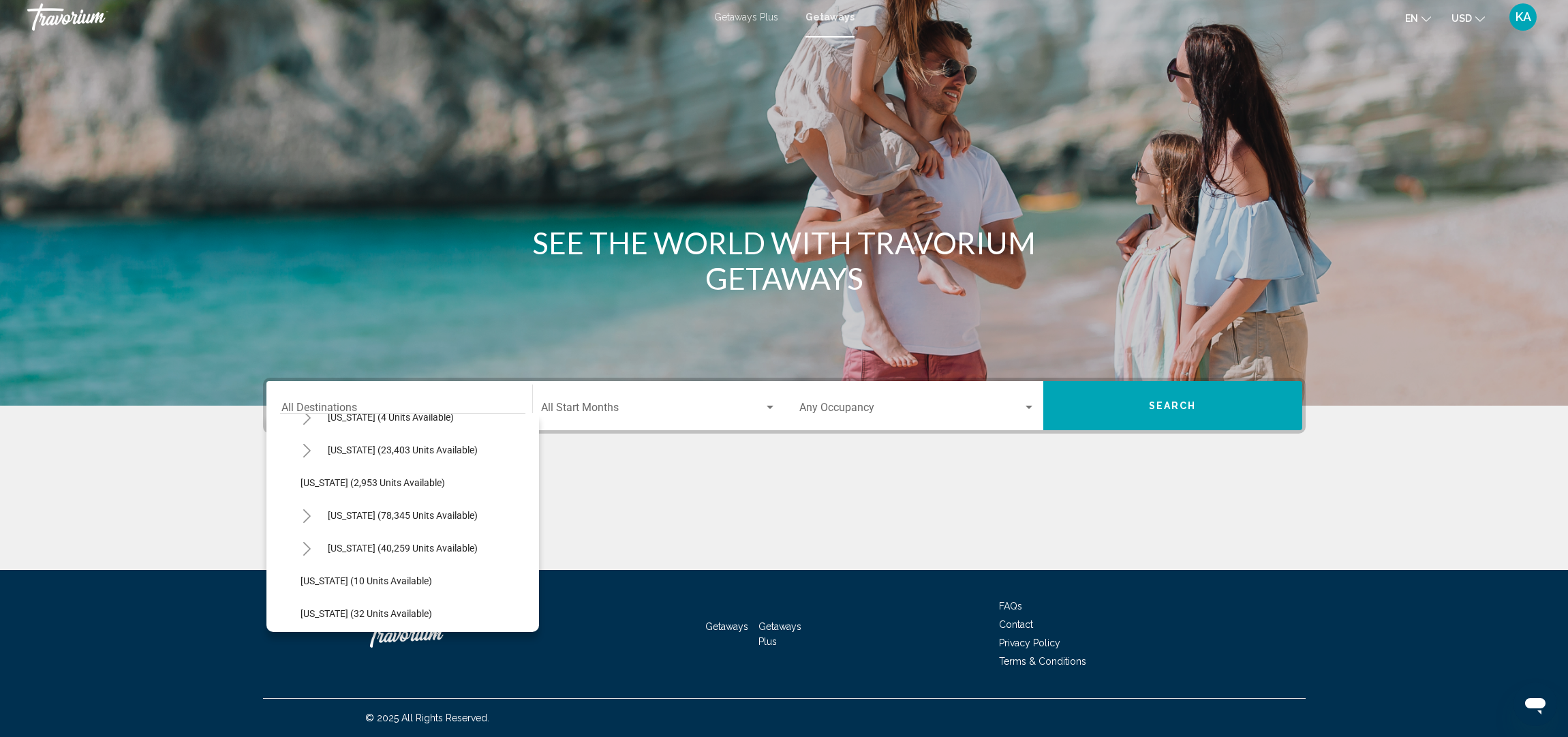
click at [306, 515] on icon "Toggle California (78,345 units available)" at bounding box center [307, 516] width 10 height 13
click at [357, 587] on button "Lake Tahoe (22,541 units available)" at bounding box center [411, 581] width 208 height 31
type input "**********"
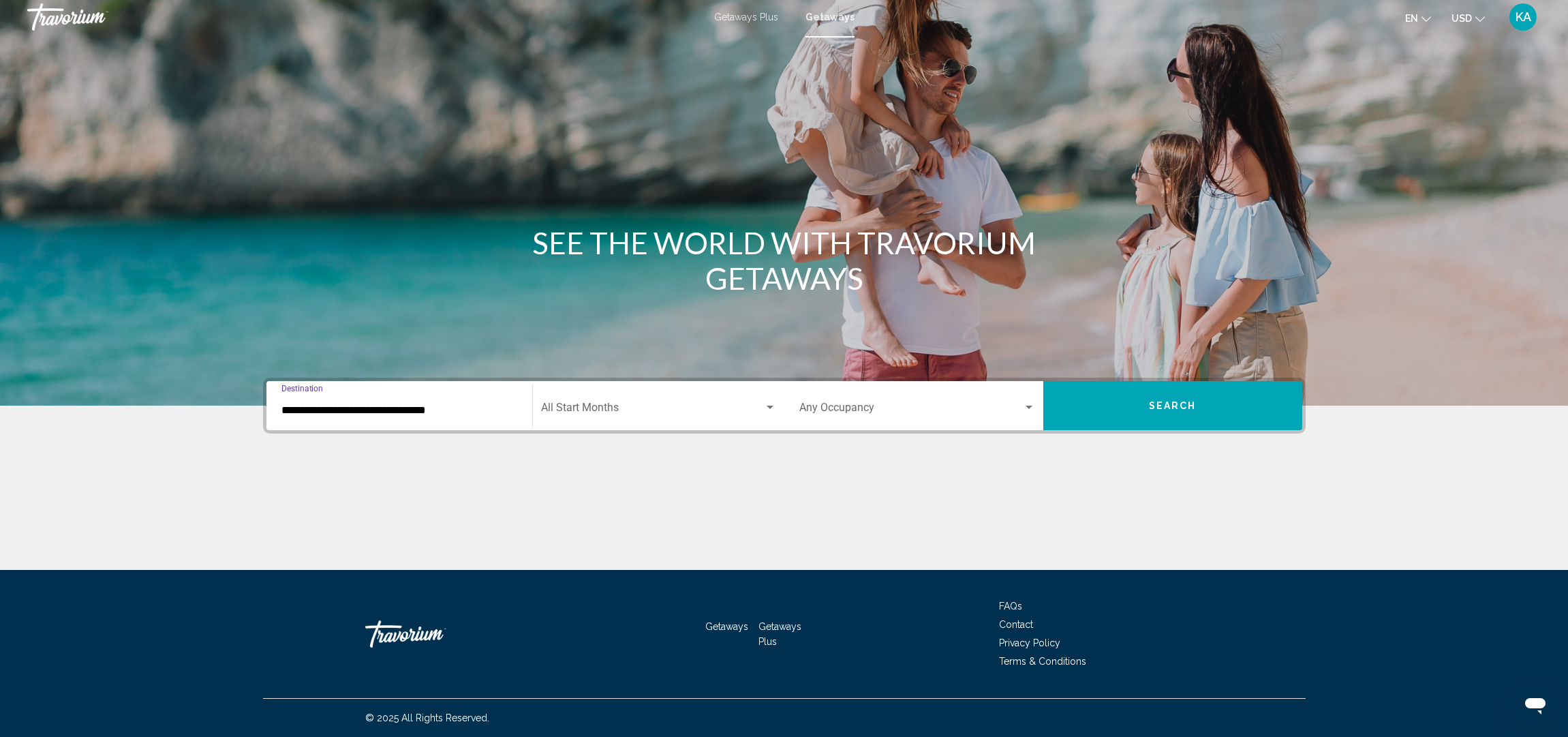
click at [658, 402] on div "Start Month All Start Months" at bounding box center [658, 406] width 235 height 43
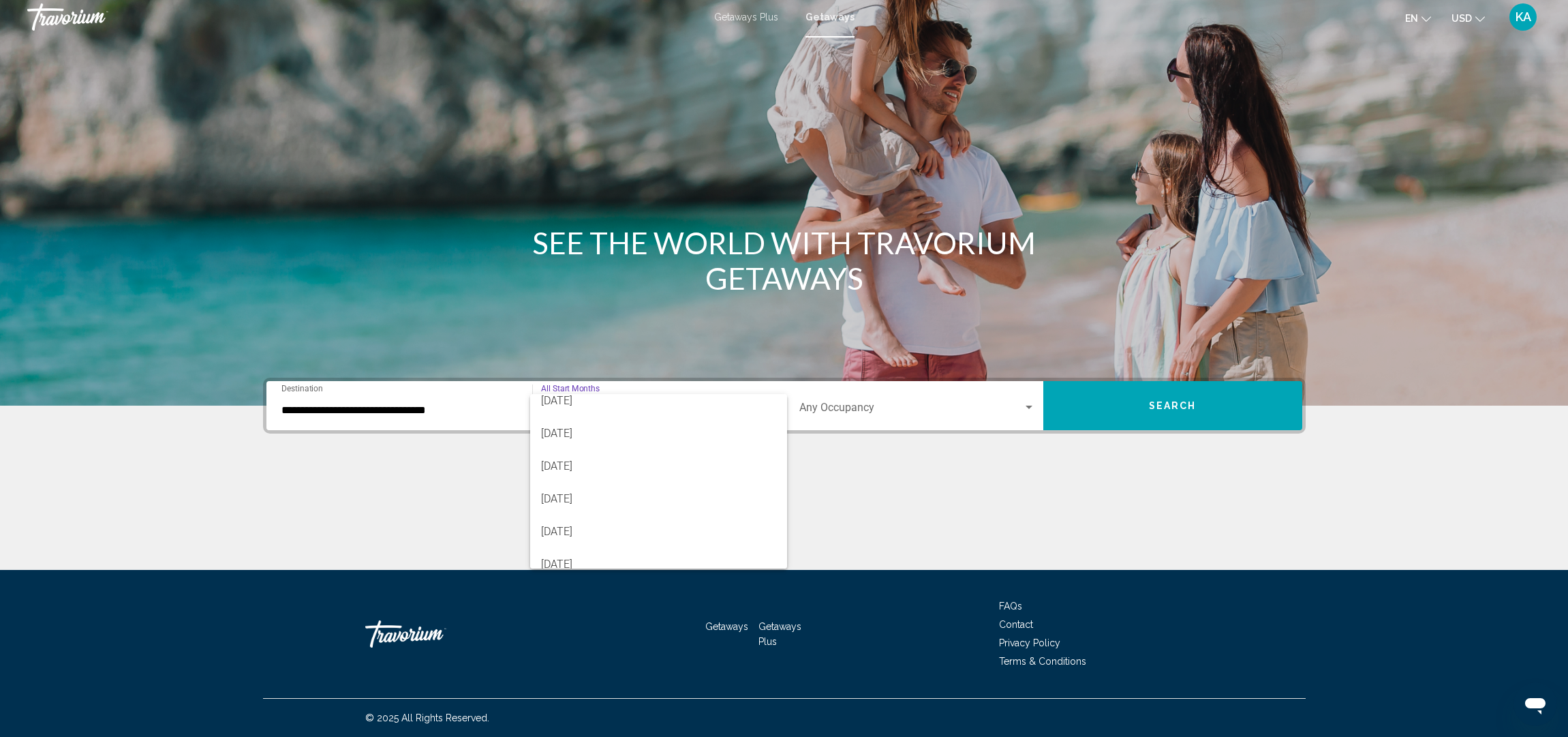
scroll to position [110, 0]
click at [603, 459] on span "[DATE]" at bounding box center [658, 464] width 235 height 33
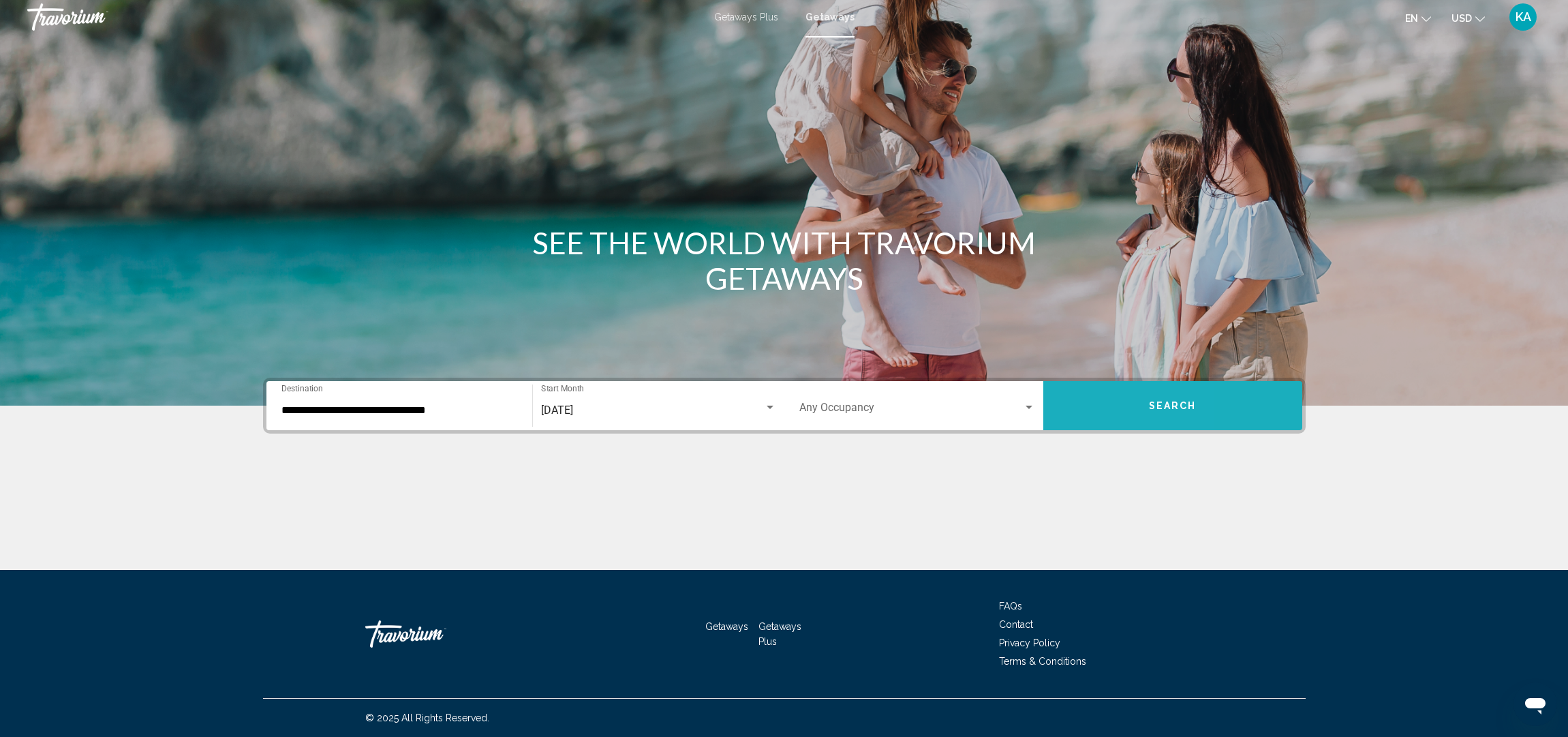
click at [1086, 409] on button "Search" at bounding box center [1173, 406] width 259 height 49
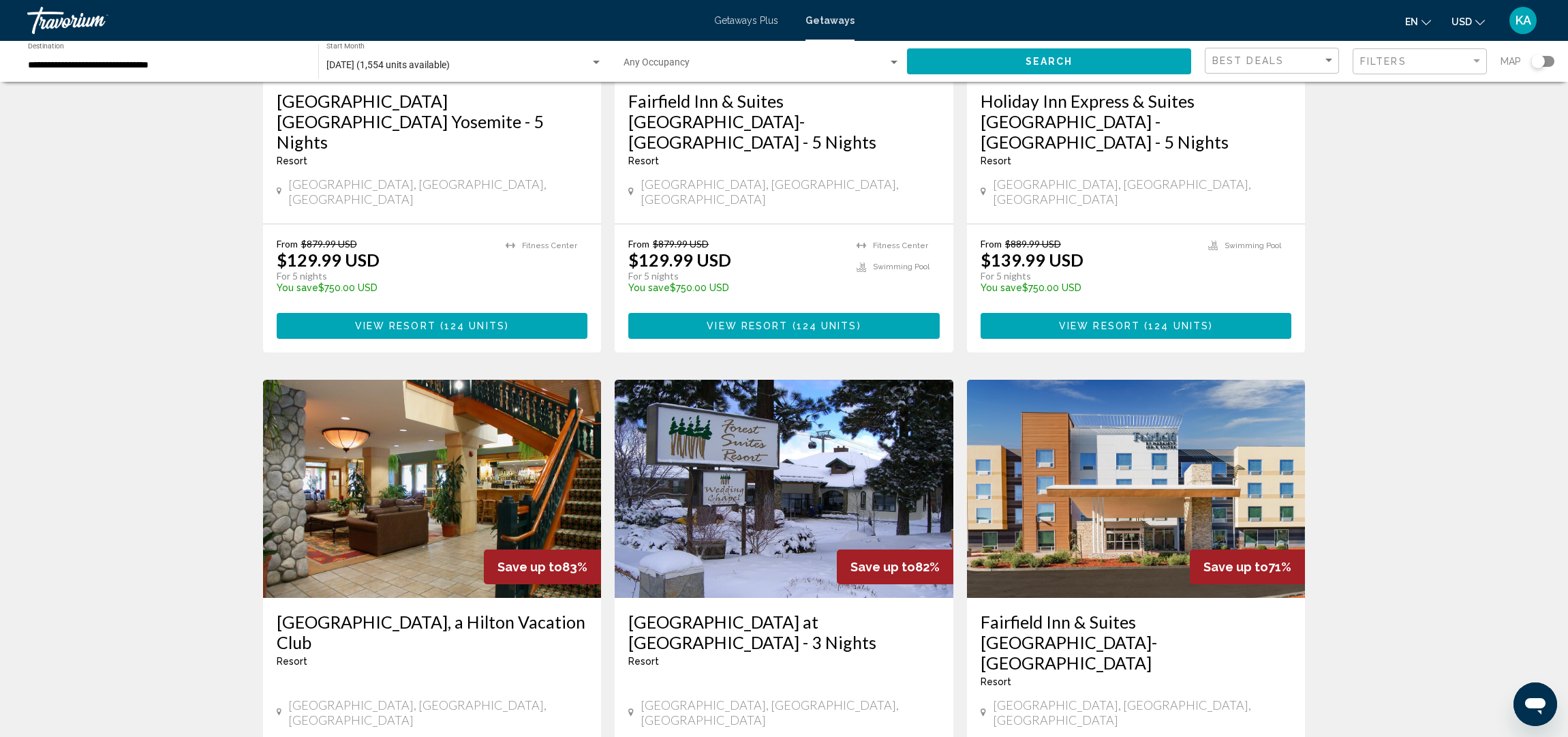
scroll to position [842, 0]
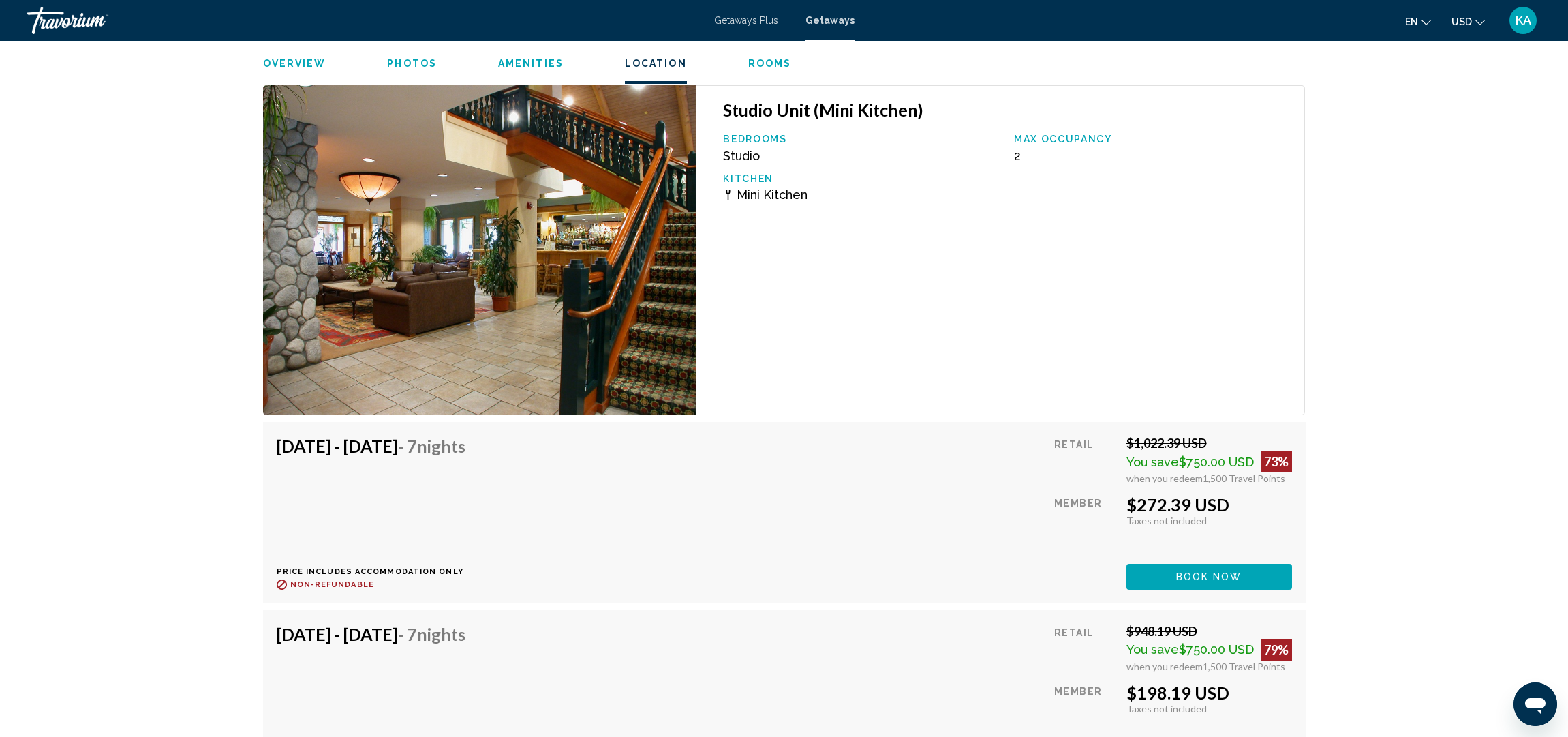
scroll to position [2374, 0]
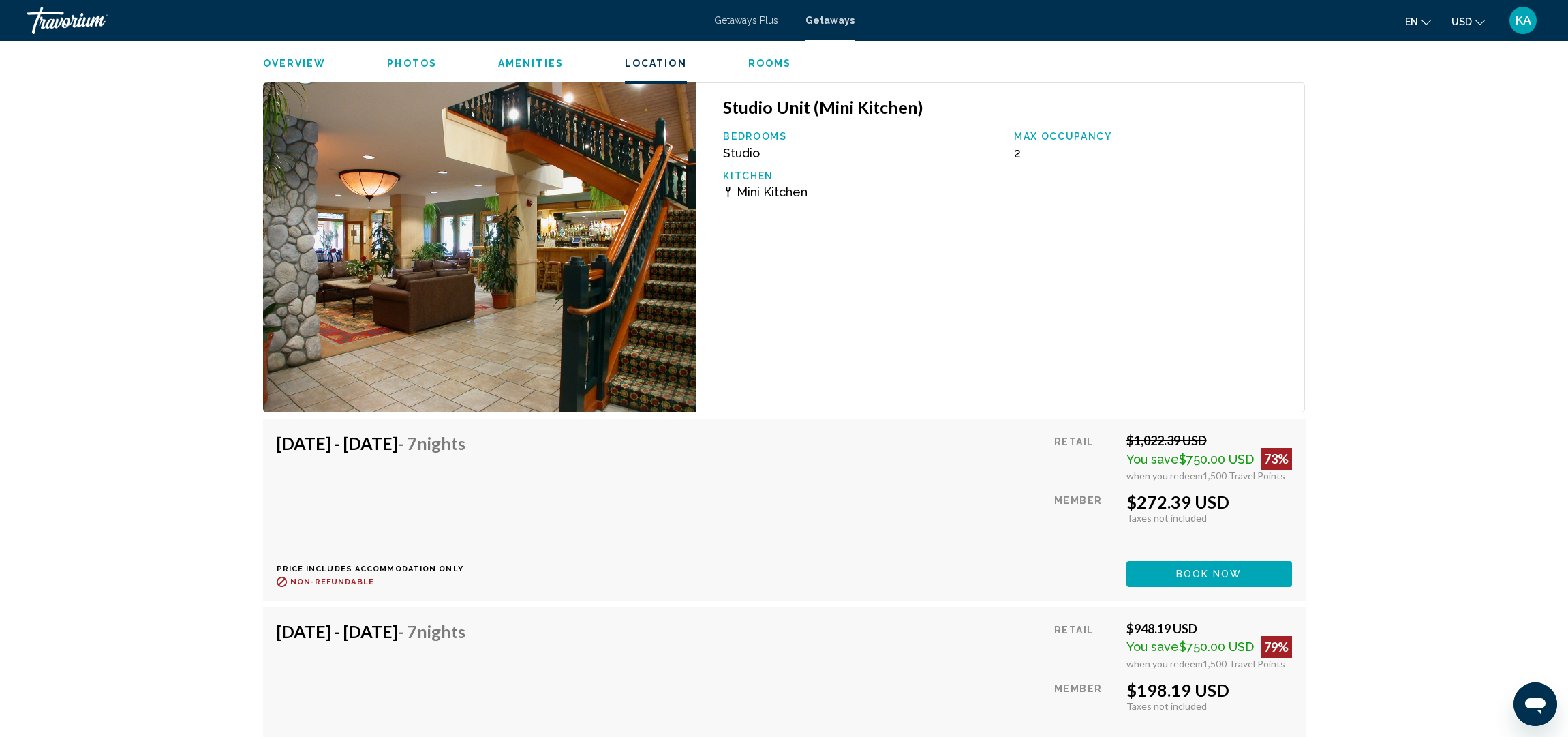
click at [1208, 572] on span "Book now" at bounding box center [1209, 575] width 66 height 11
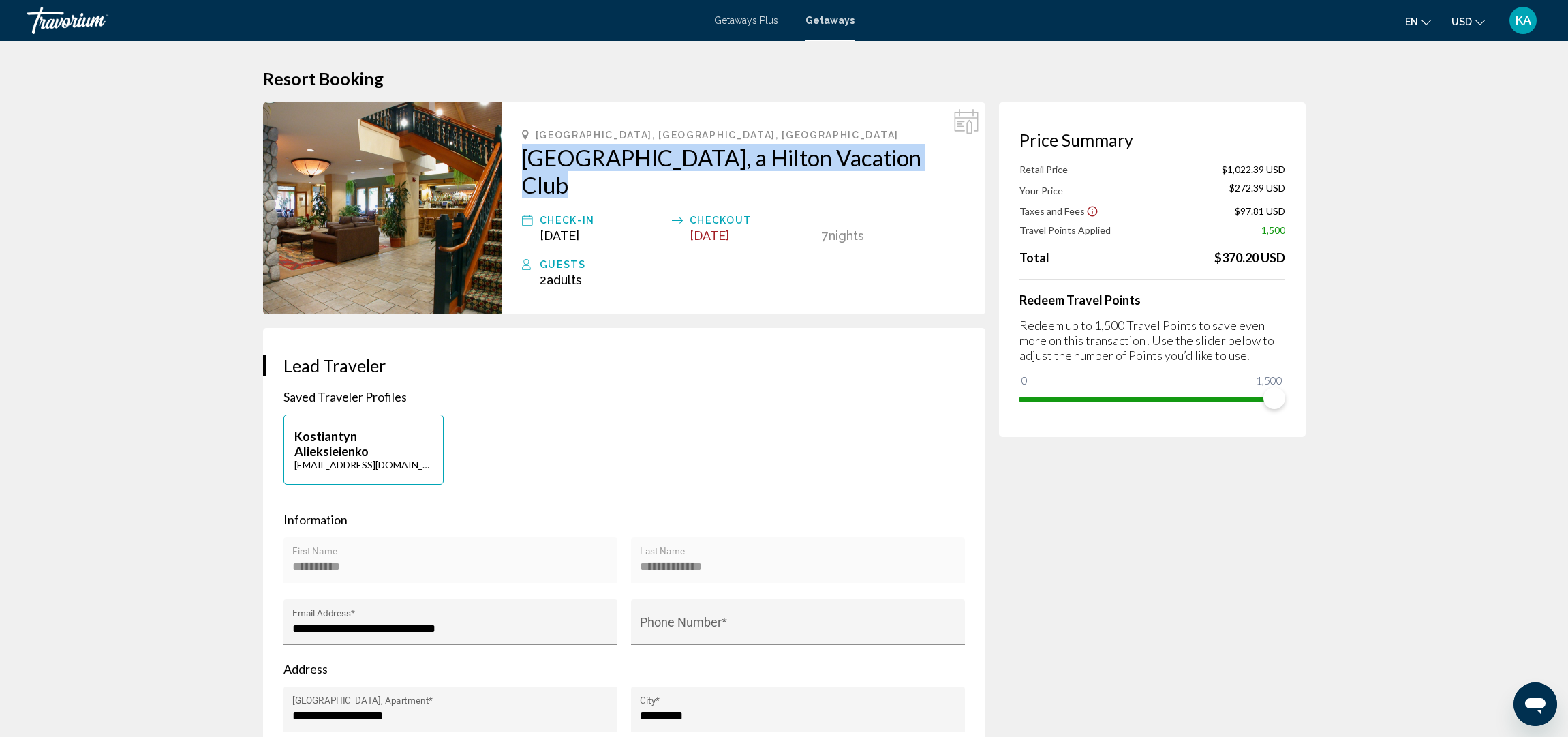
drag, startPoint x: 503, startPoint y: 154, endPoint x: 958, endPoint y: 162, distance: 455.1
click at [960, 162] on div "South Lake Tahoe, CA, USA Lake Tahoe Resort, a Hilton Vacation Club Check-In Ja…" at bounding box center [744, 208] width 484 height 212
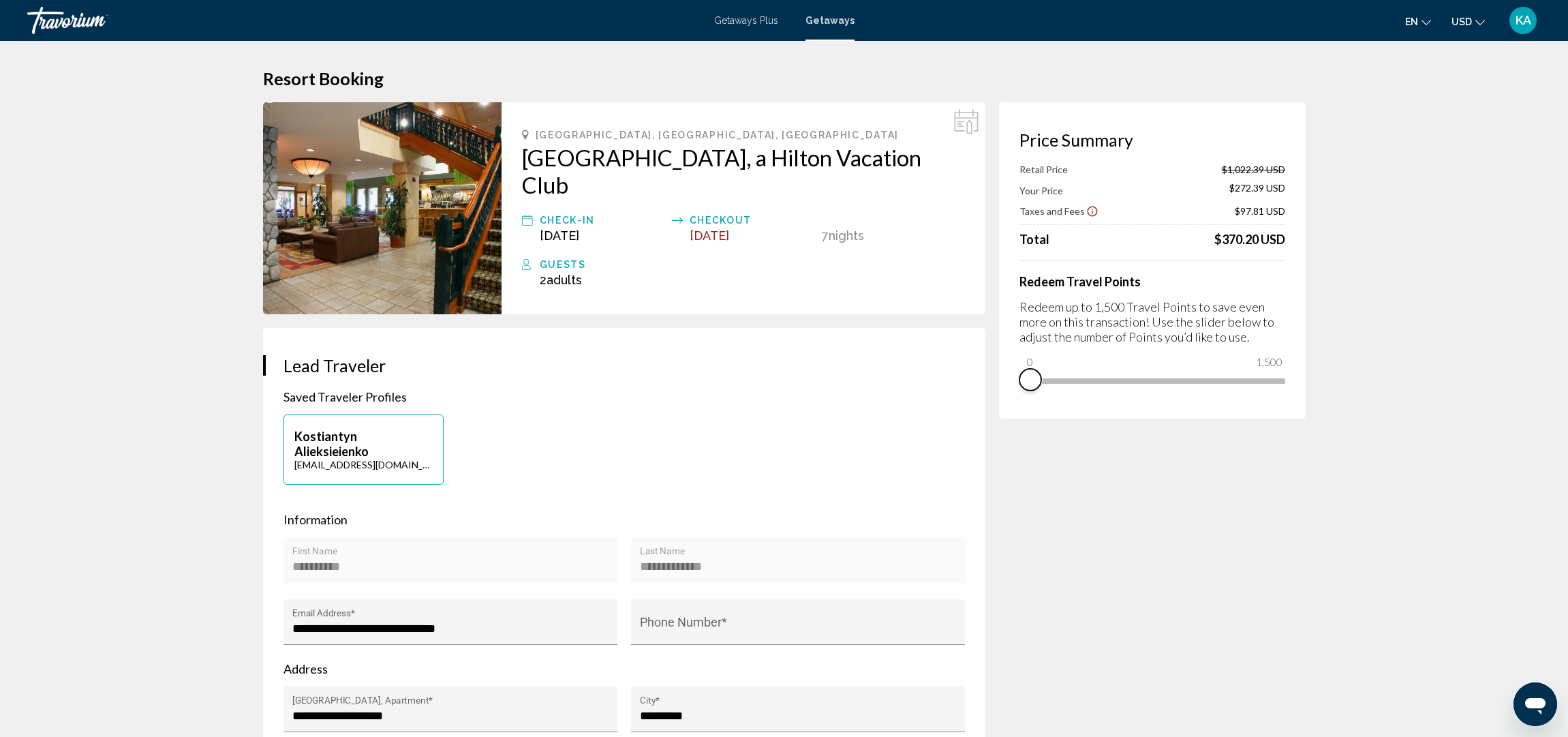
drag, startPoint x: 1276, startPoint y: 402, endPoint x: 1013, endPoint y: 405, distance: 263.0
click at [1013, 405] on div "Price Summary Retail Price $1,022.39 USD Your Price $272.39 USD Taxes and Fees …" at bounding box center [1153, 260] width 307 height 317
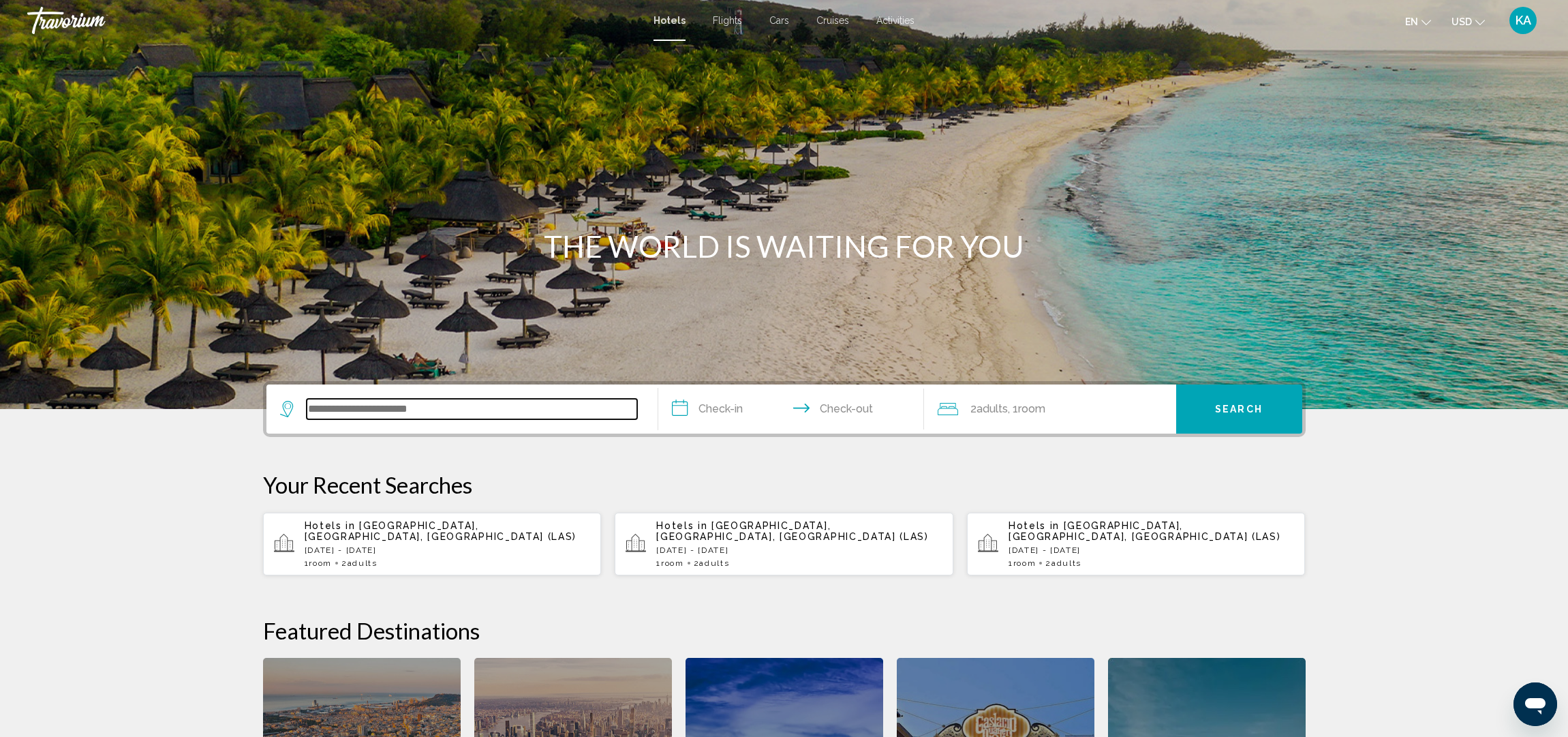
click at [340, 406] on input "Search widget" at bounding box center [472, 409] width 331 height 21
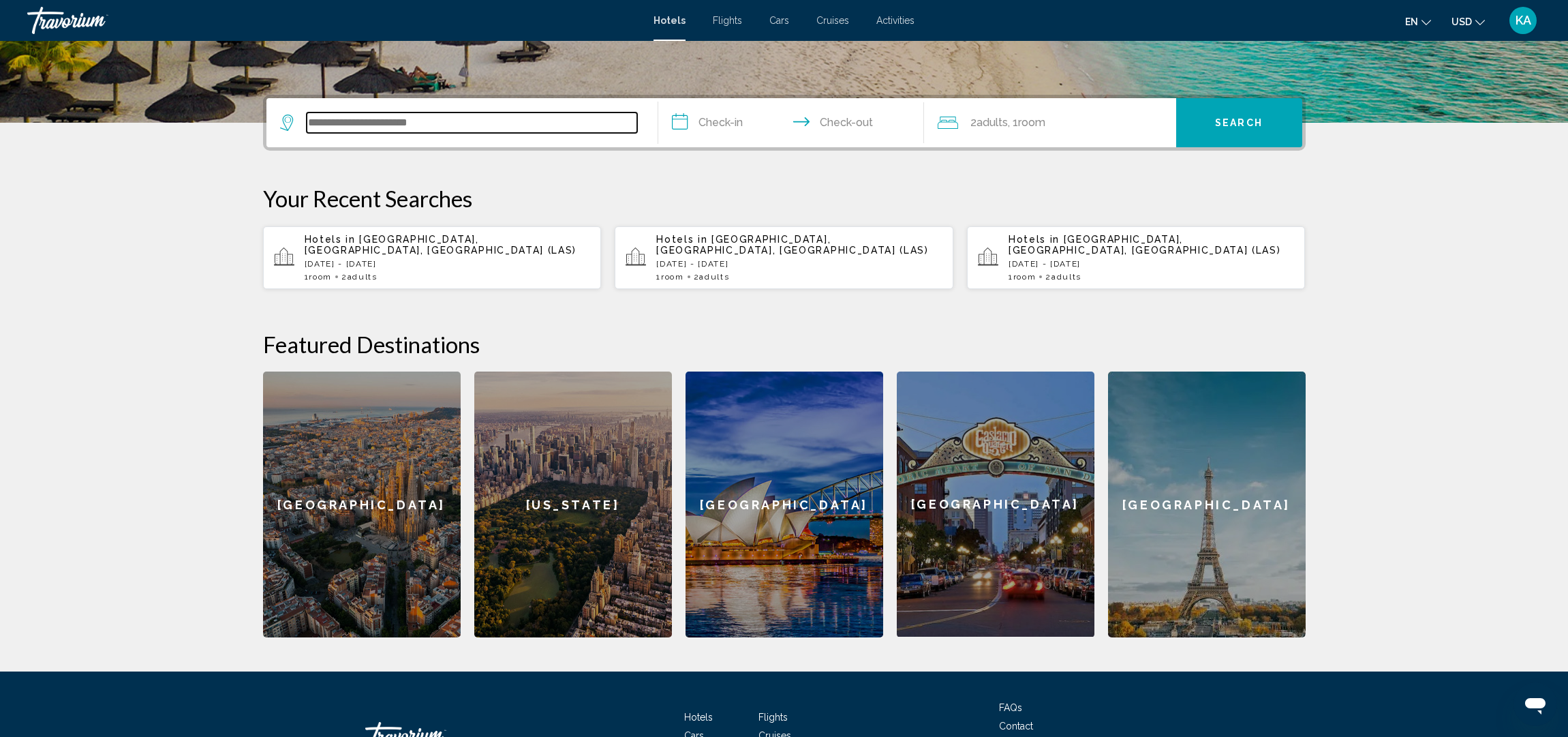
scroll to position [337, 0]
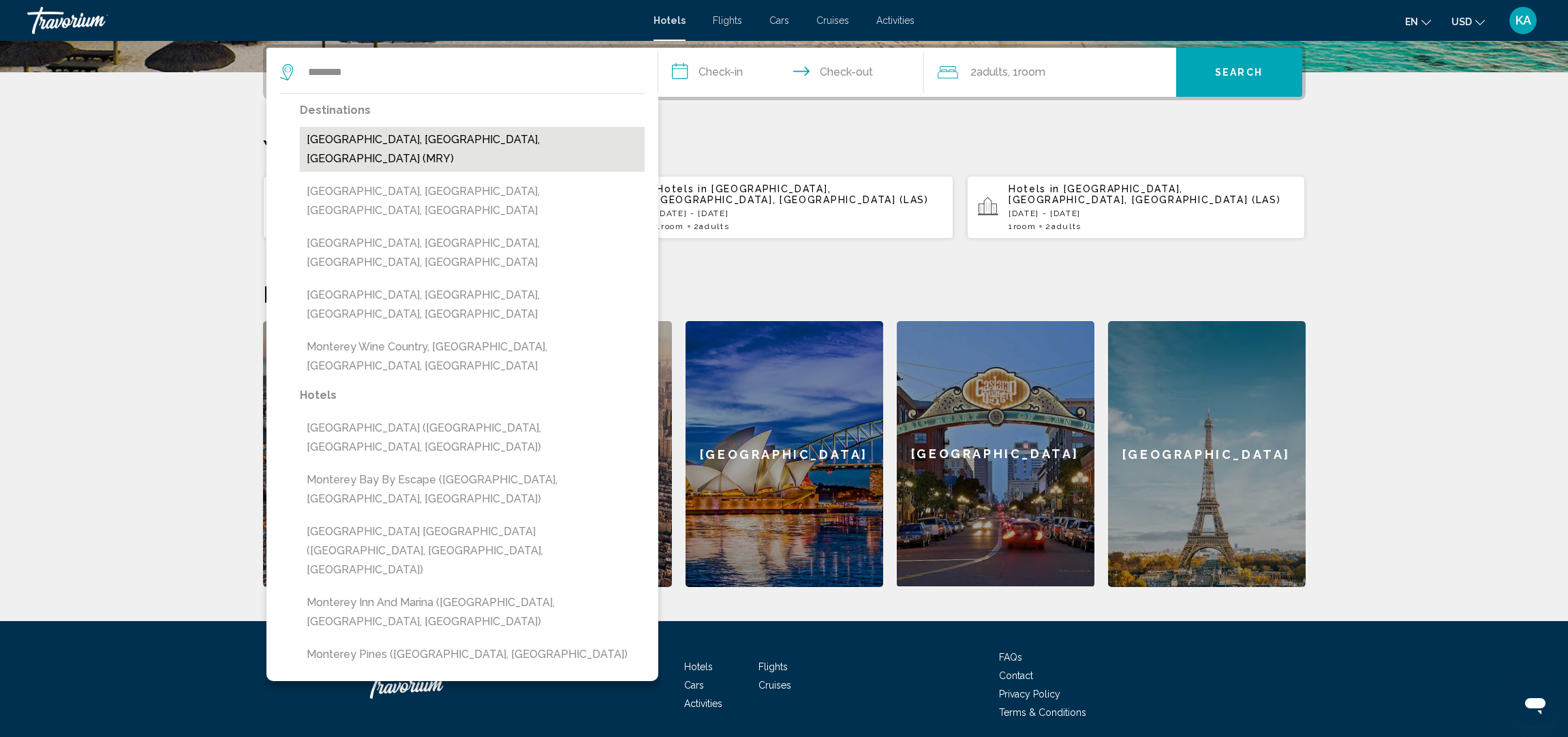
click at [377, 145] on button "[GEOGRAPHIC_DATA], [GEOGRAPHIC_DATA], [GEOGRAPHIC_DATA] (MRY)" at bounding box center [472, 149] width 345 height 45
type input "**********"
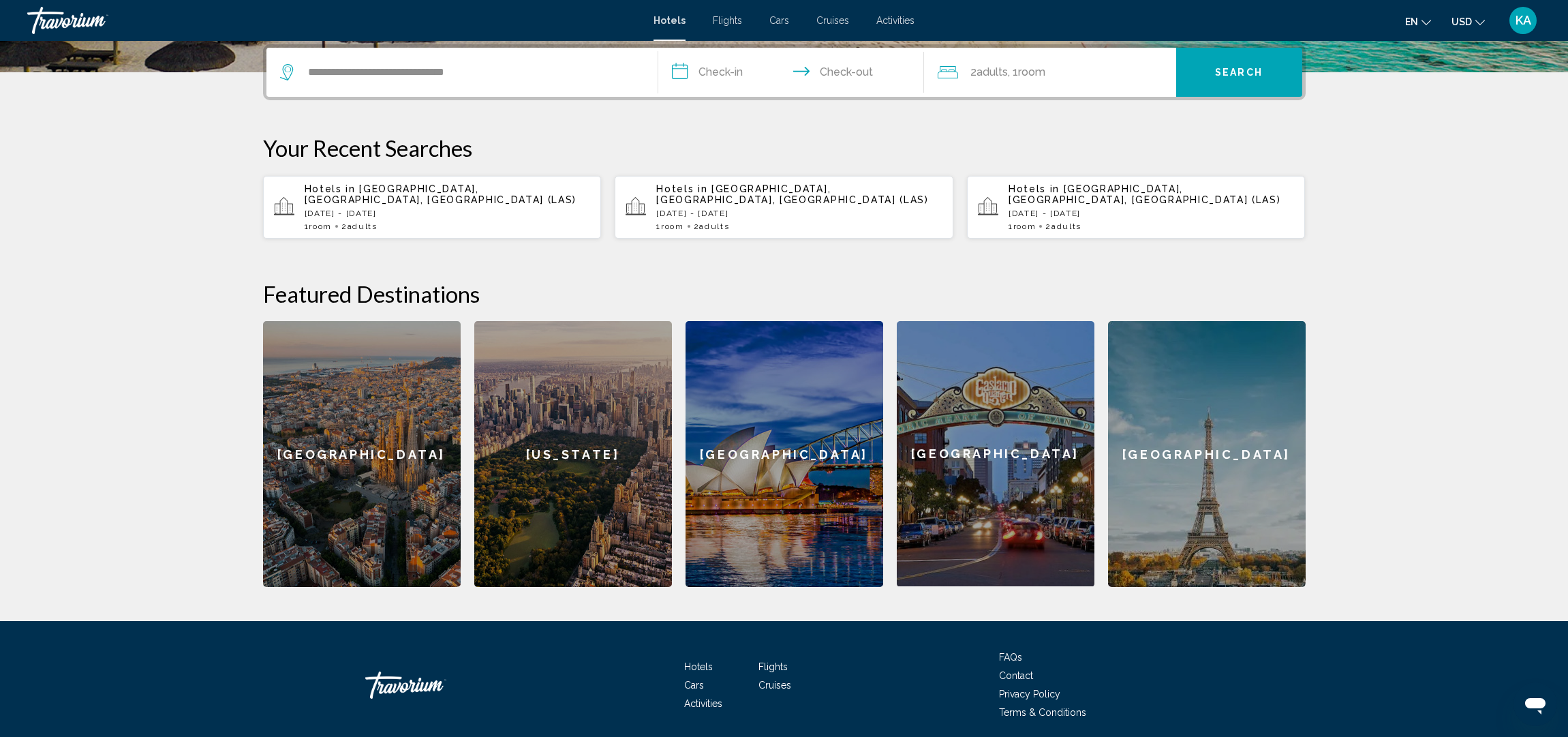
click at [731, 72] on input "**********" at bounding box center [794, 74] width 271 height 53
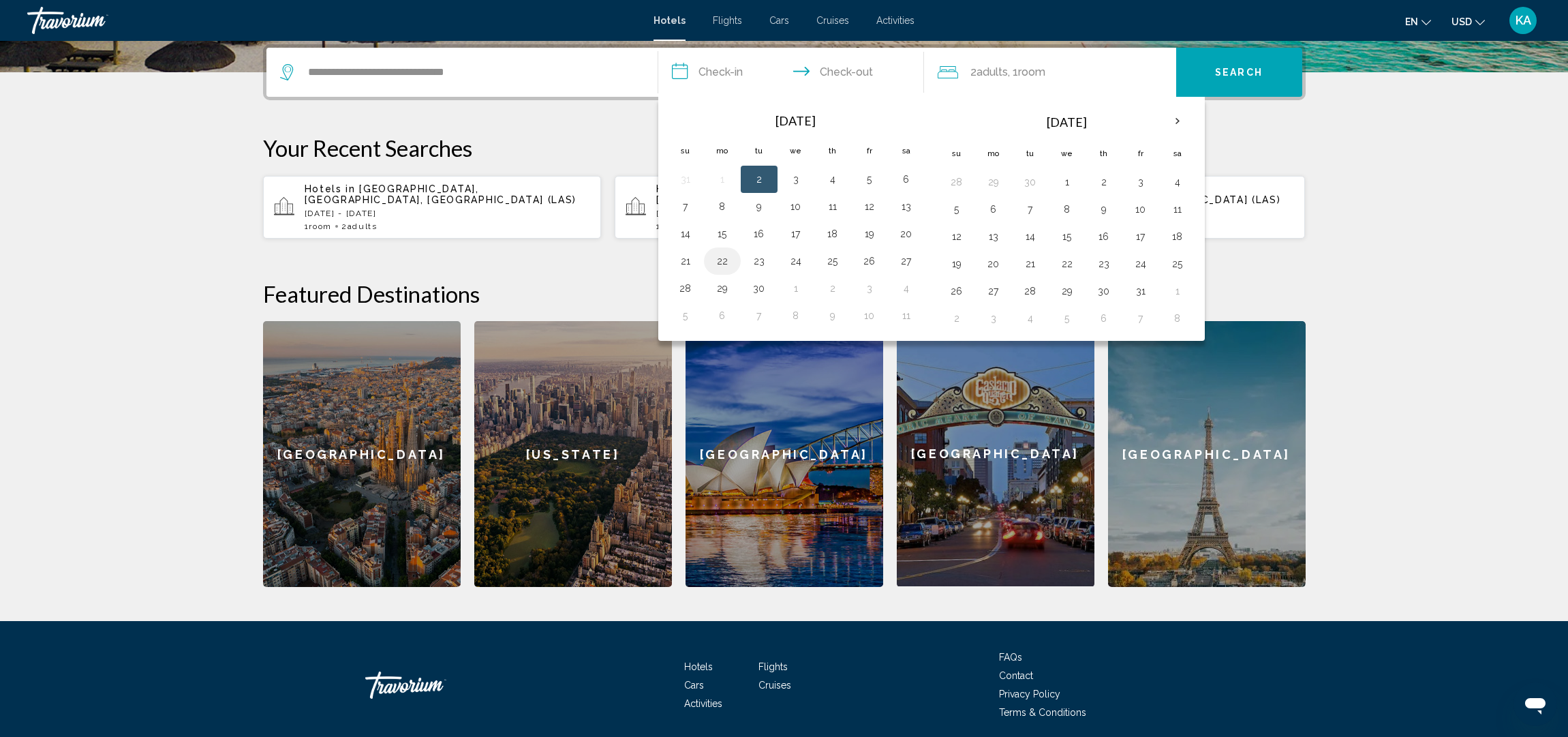
click at [715, 262] on button "22" at bounding box center [722, 261] width 21 height 19
click at [833, 260] on button "25" at bounding box center [833, 261] width 21 height 19
type input "**********"
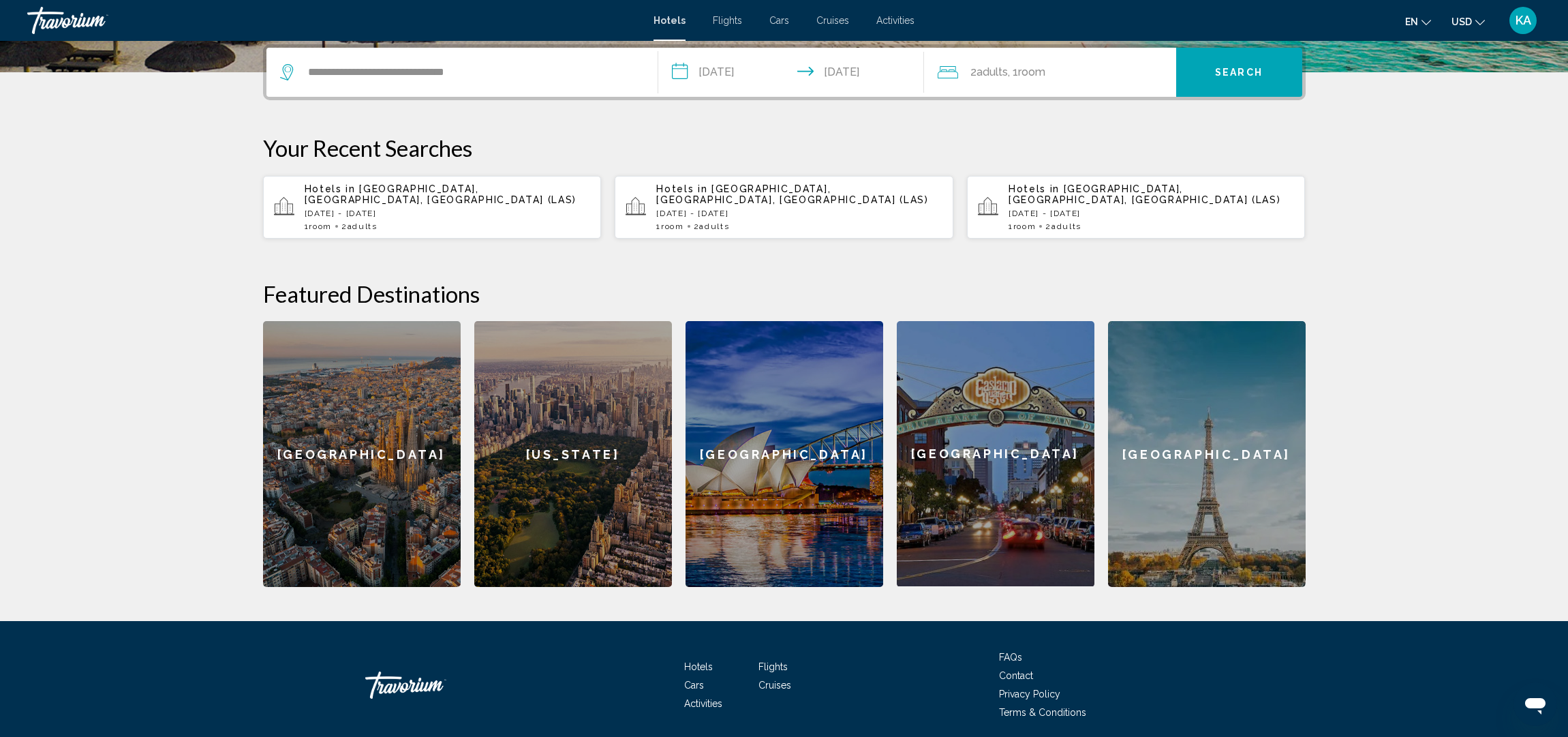
click at [1252, 77] on span "Search" at bounding box center [1239, 73] width 47 height 11
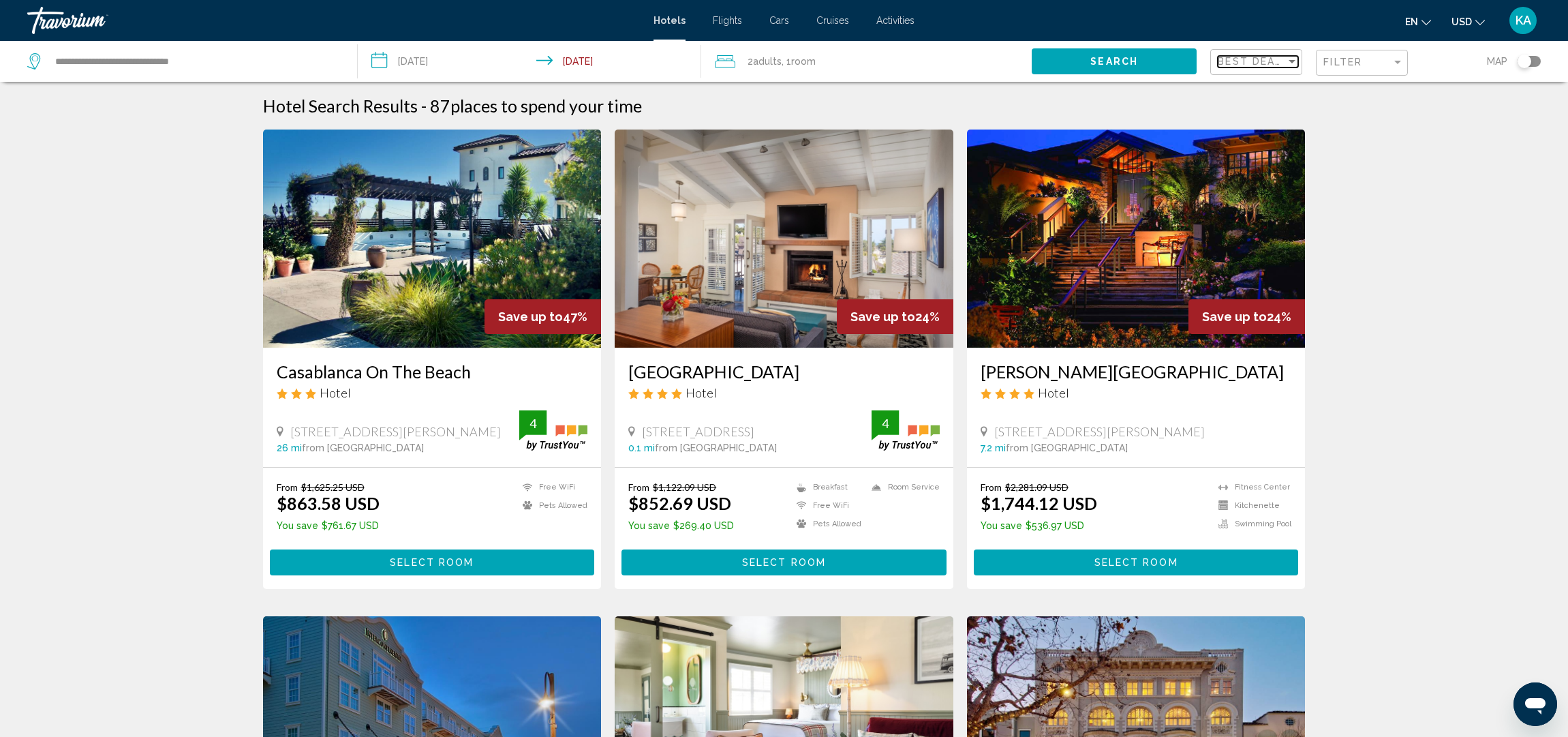
click at [1293, 61] on div "Sort by" at bounding box center [1292, 62] width 7 height 4
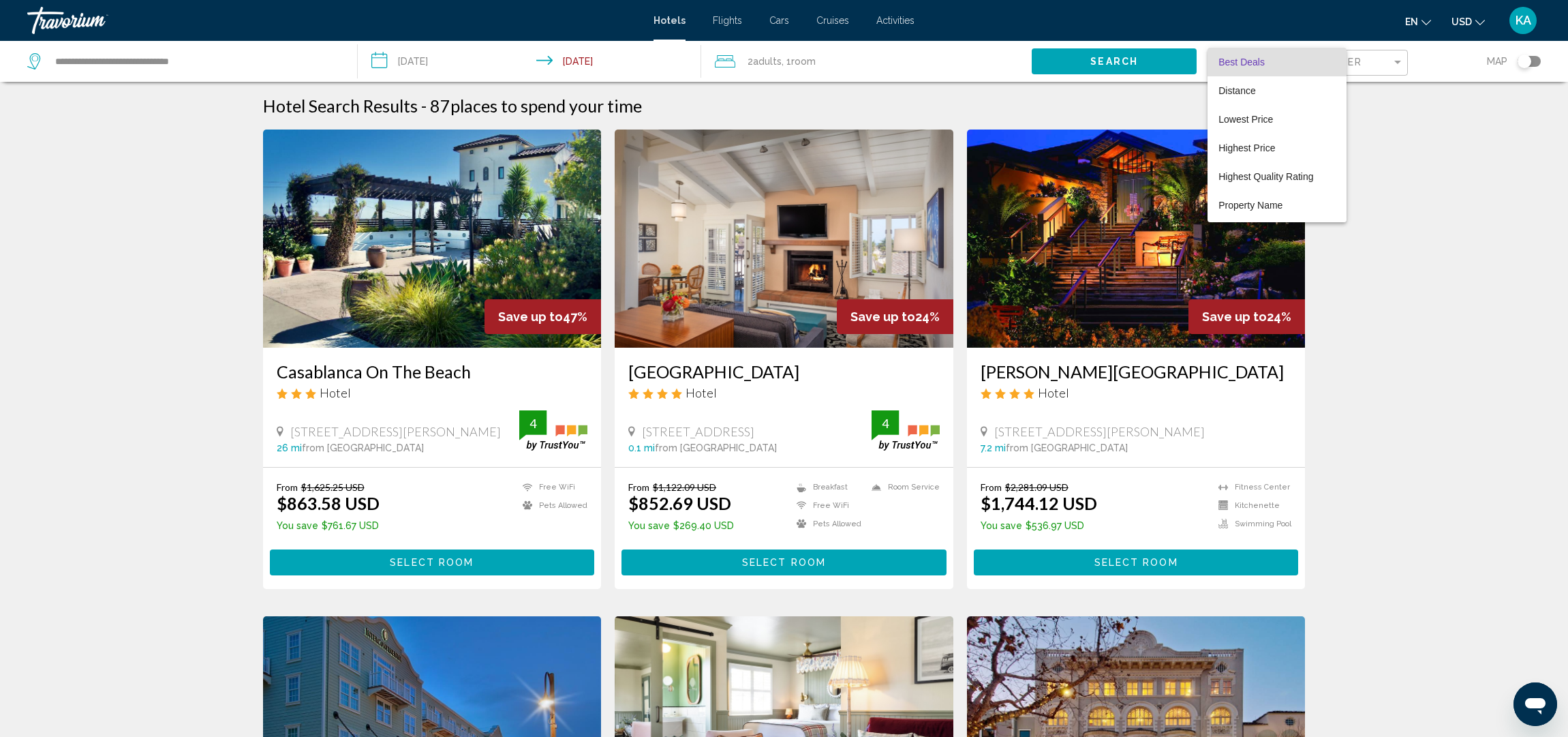
click at [1388, 131] on div at bounding box center [784, 368] width 1568 height 737
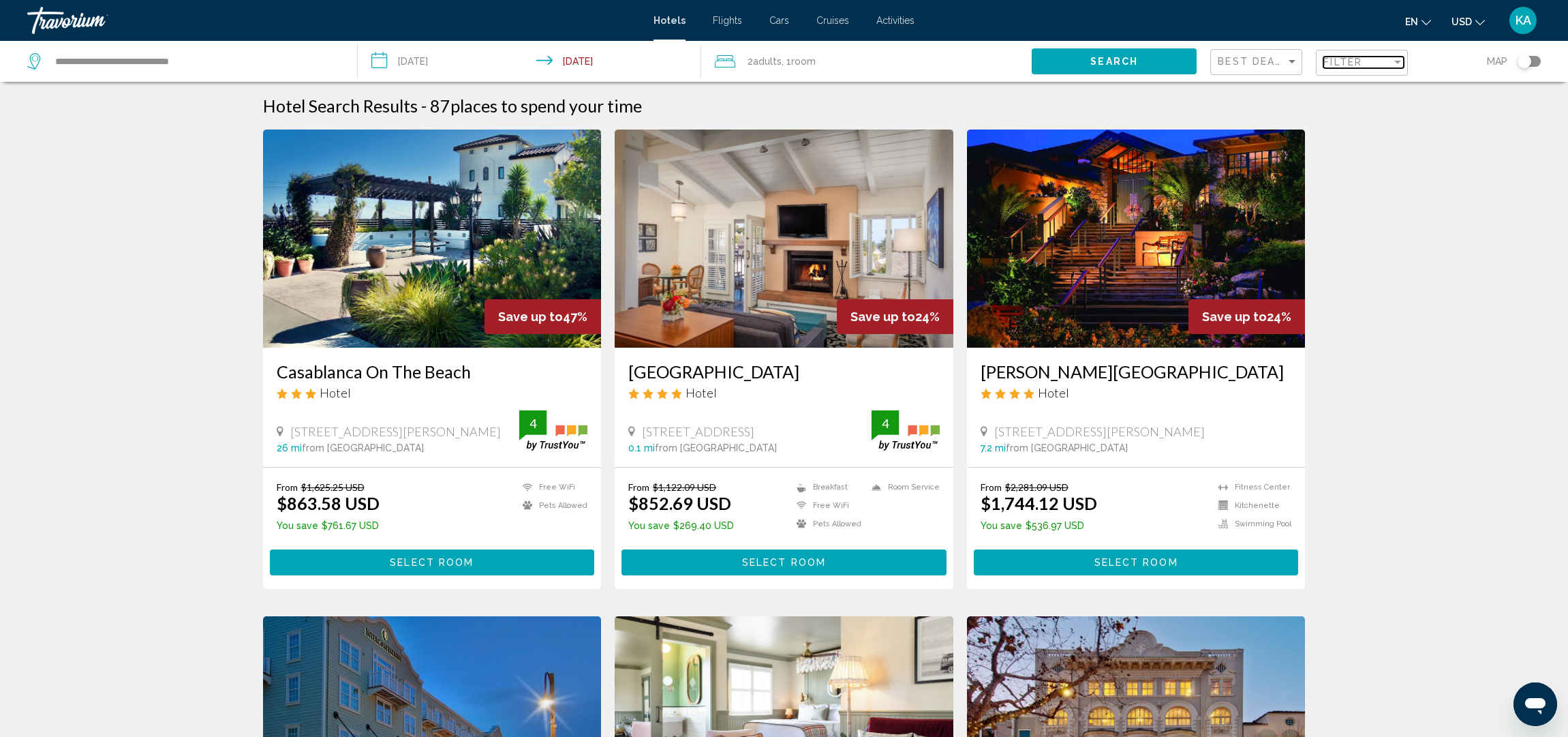
click at [1397, 67] on div "Filter" at bounding box center [1397, 62] width 13 height 11
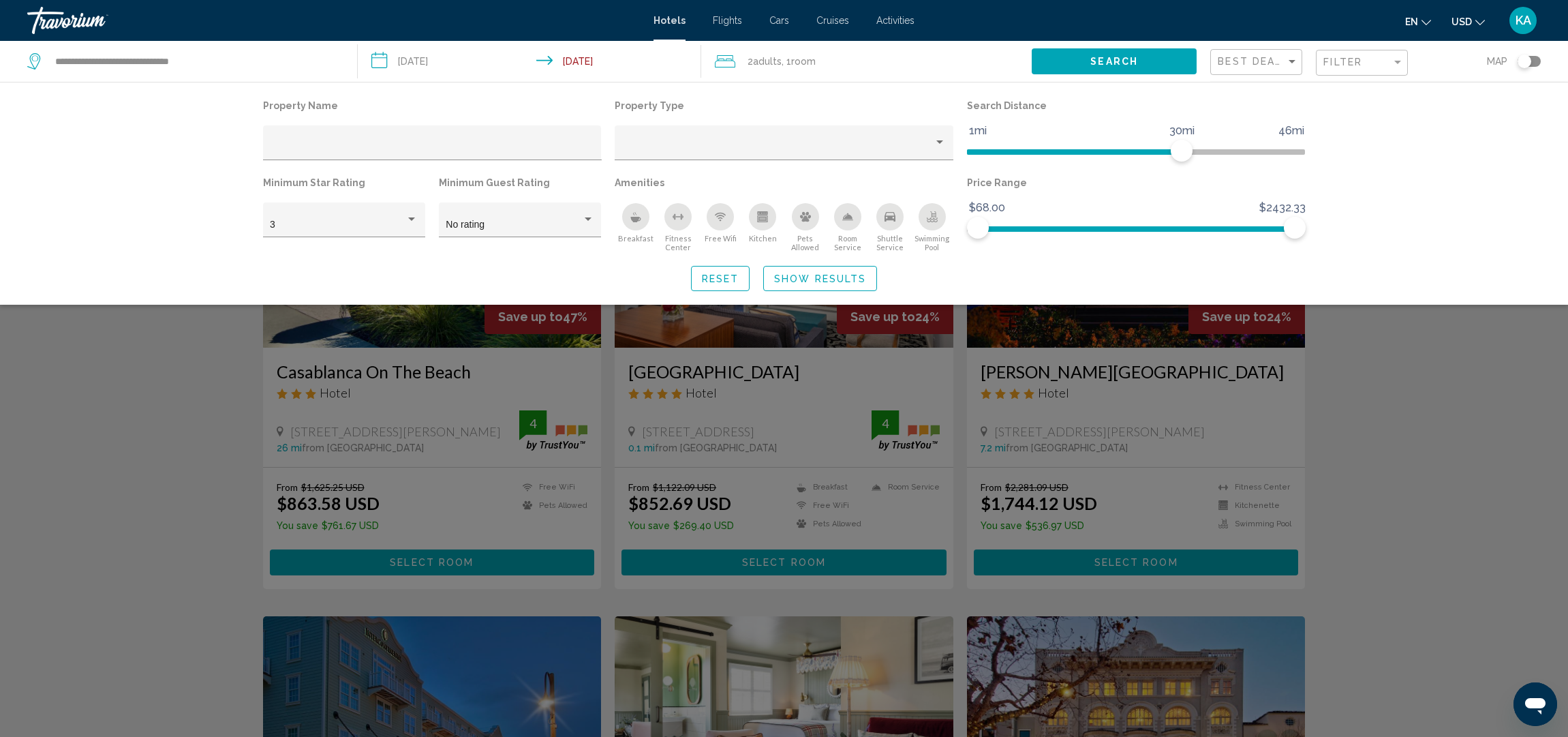
click at [1415, 460] on div "Search widget" at bounding box center [784, 471] width 1568 height 532
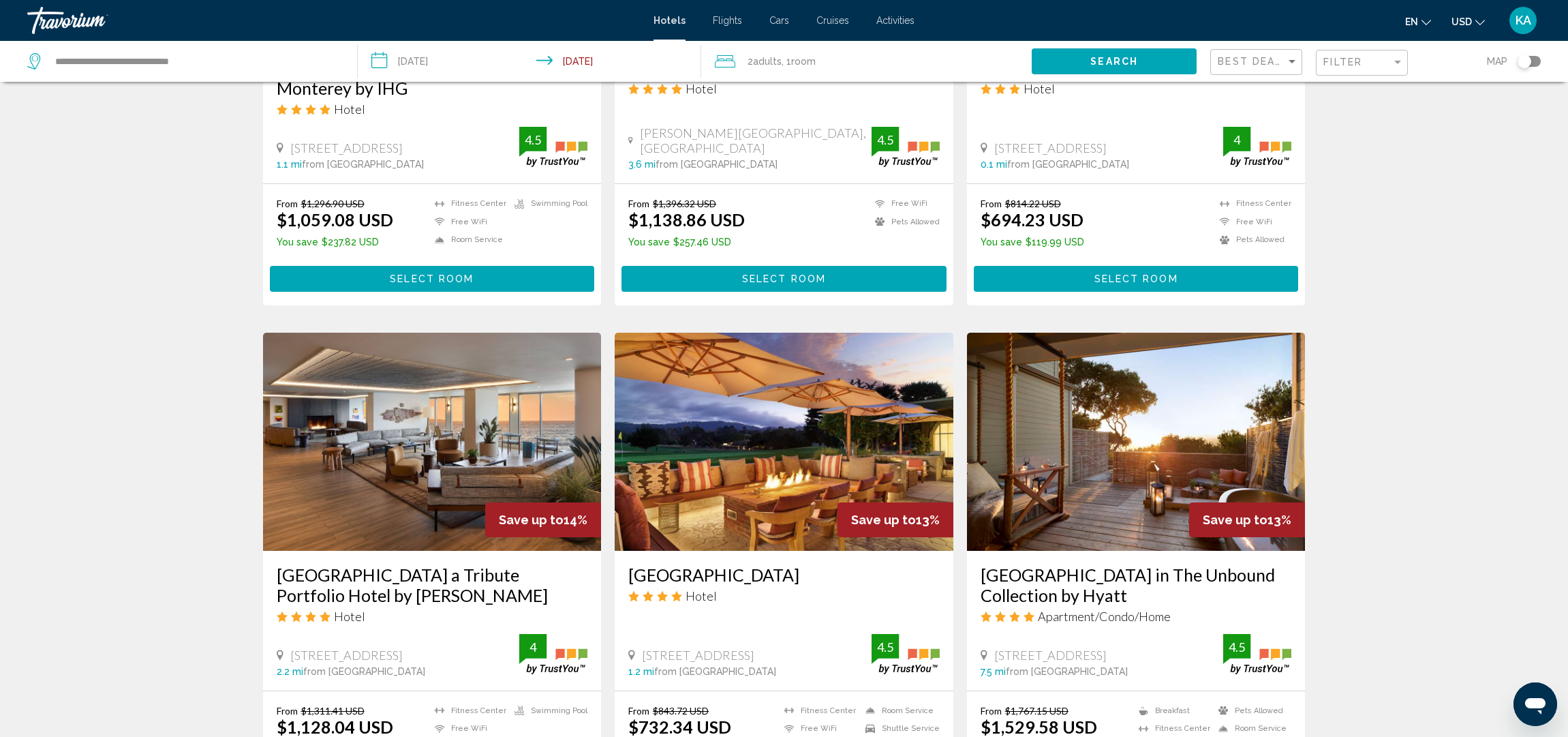
scroll to position [880, 0]
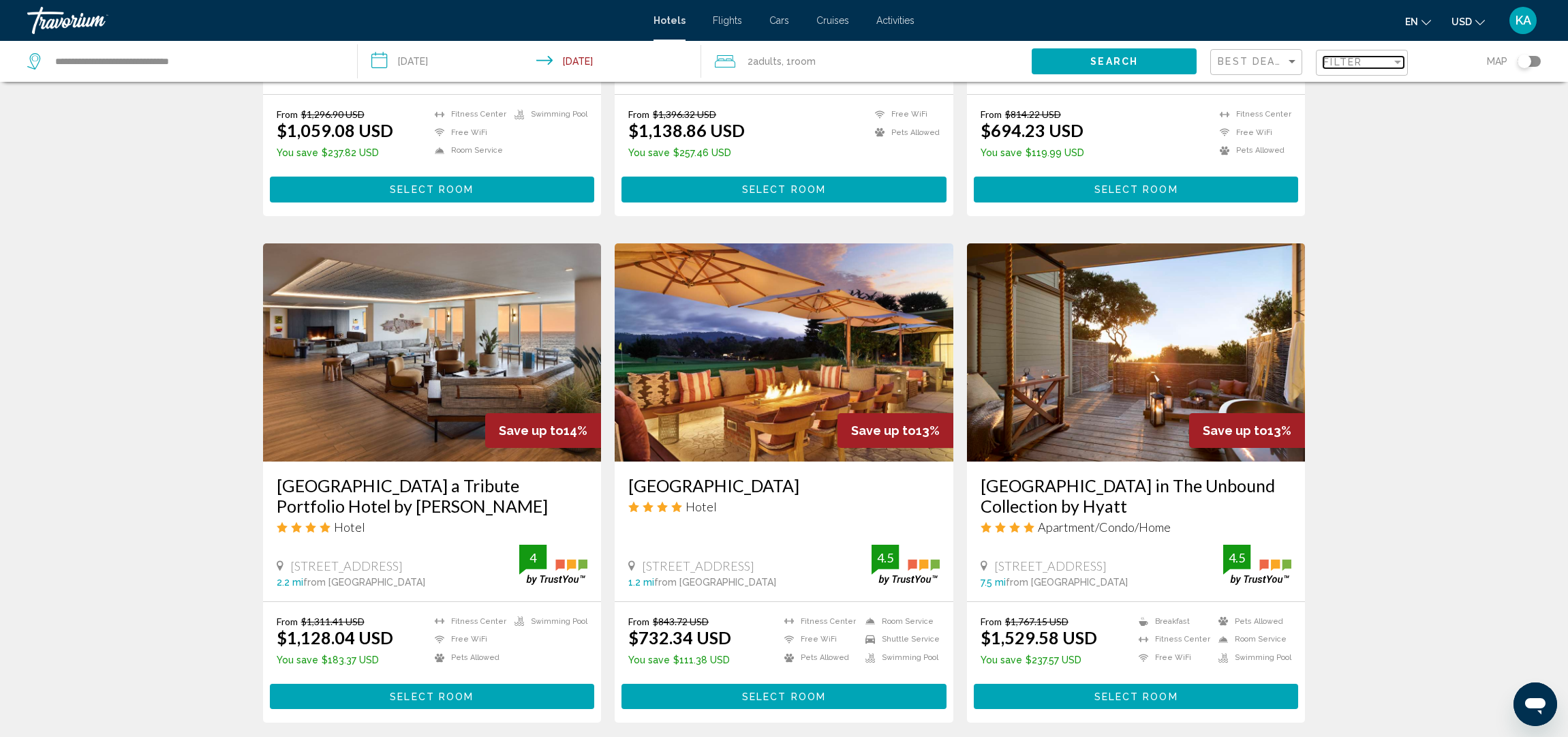
click at [1363, 67] on span "Filter" at bounding box center [1343, 62] width 39 height 11
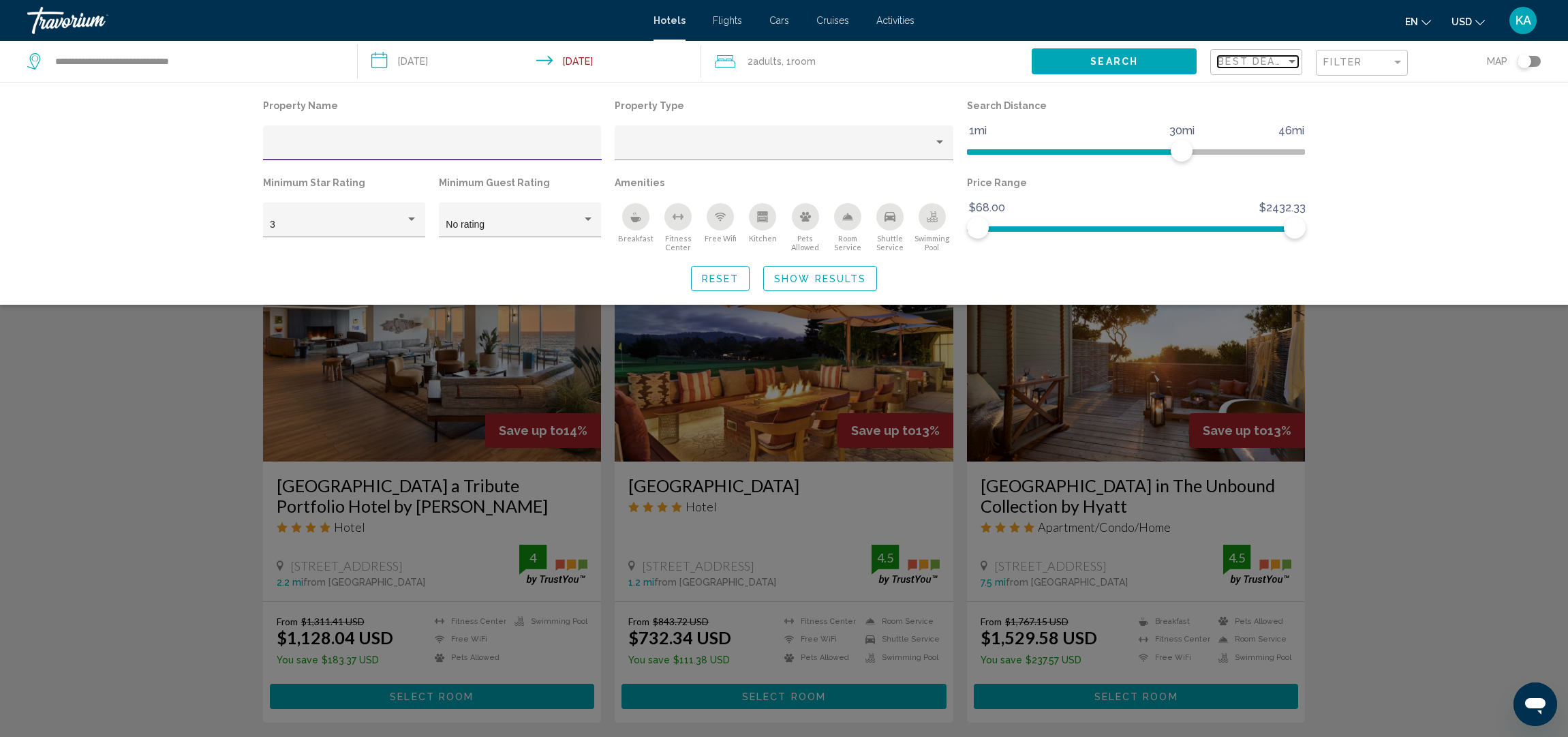
click at [1286, 60] on span "Best Deals" at bounding box center [1254, 61] width 72 height 11
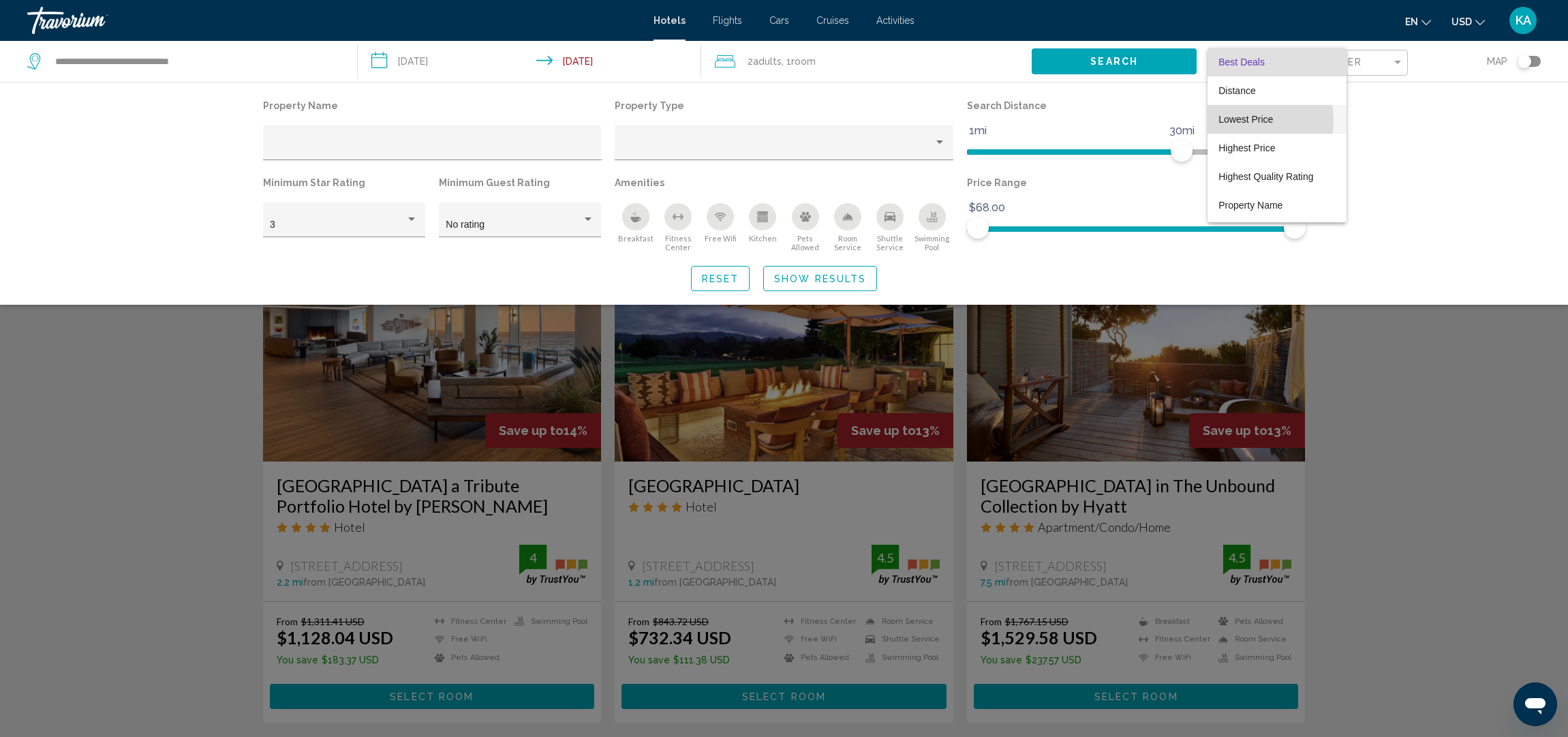
click at [1242, 121] on span "Lowest Price" at bounding box center [1246, 119] width 55 height 11
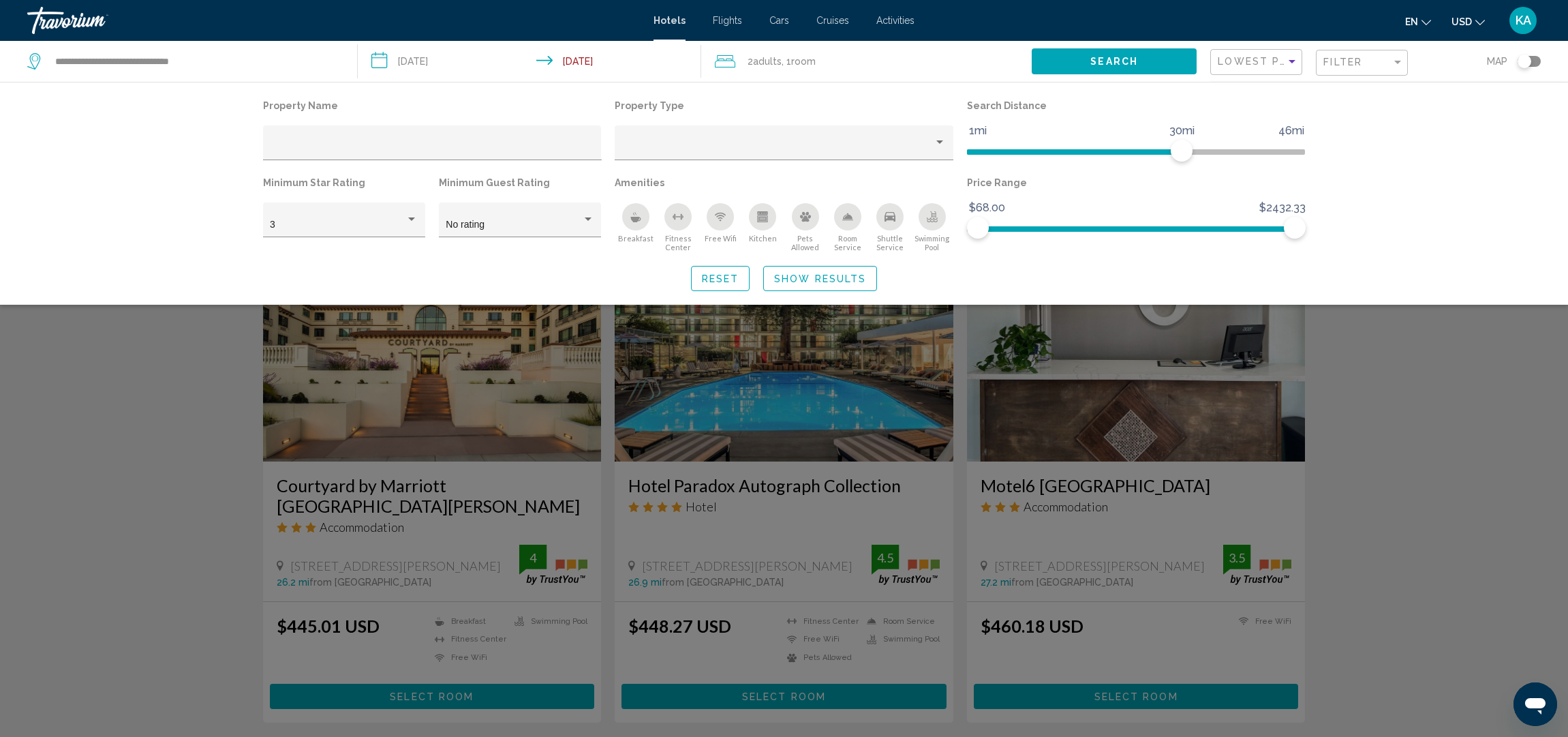
click at [1417, 546] on div "Search widget" at bounding box center [784, 471] width 1568 height 532
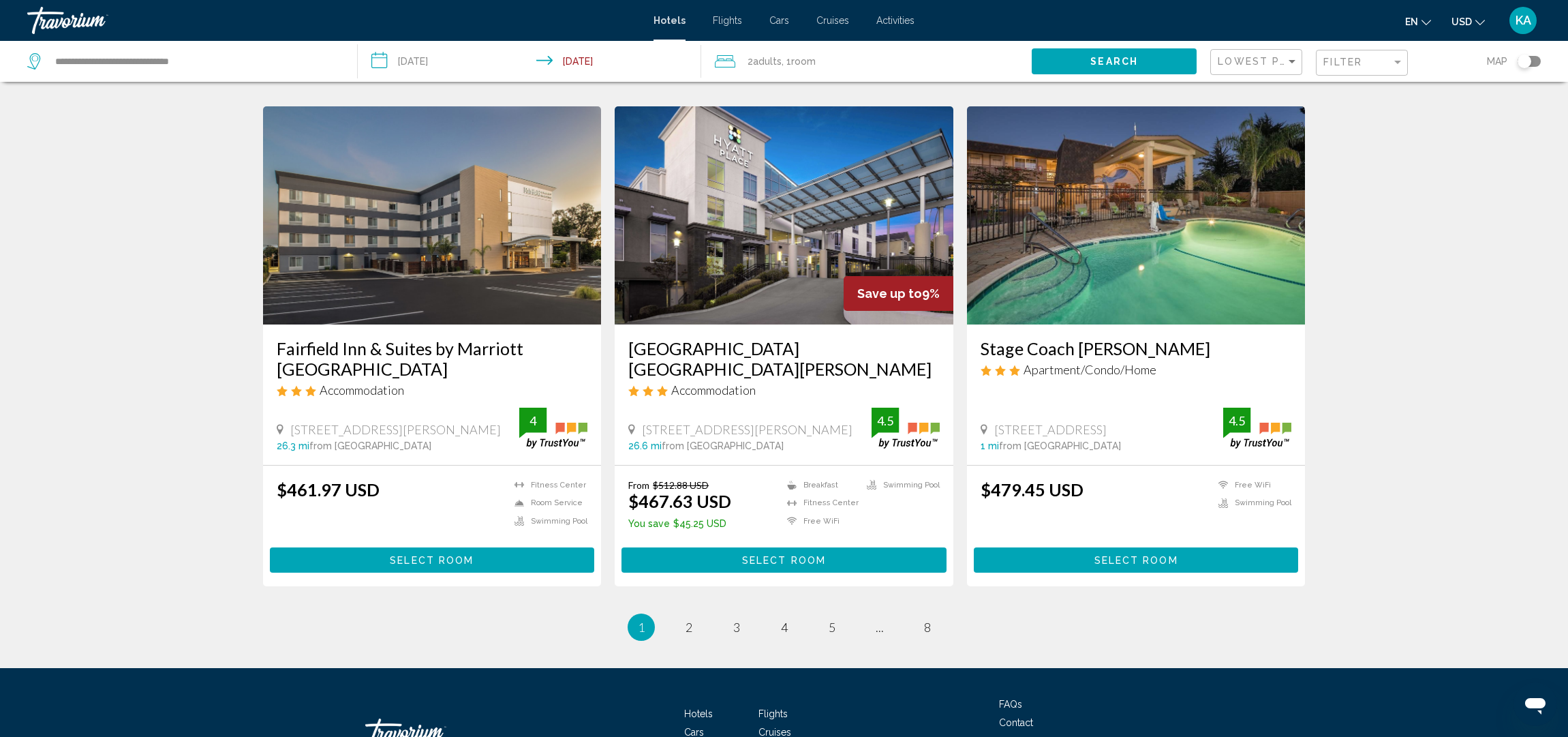
scroll to position [1533, 0]
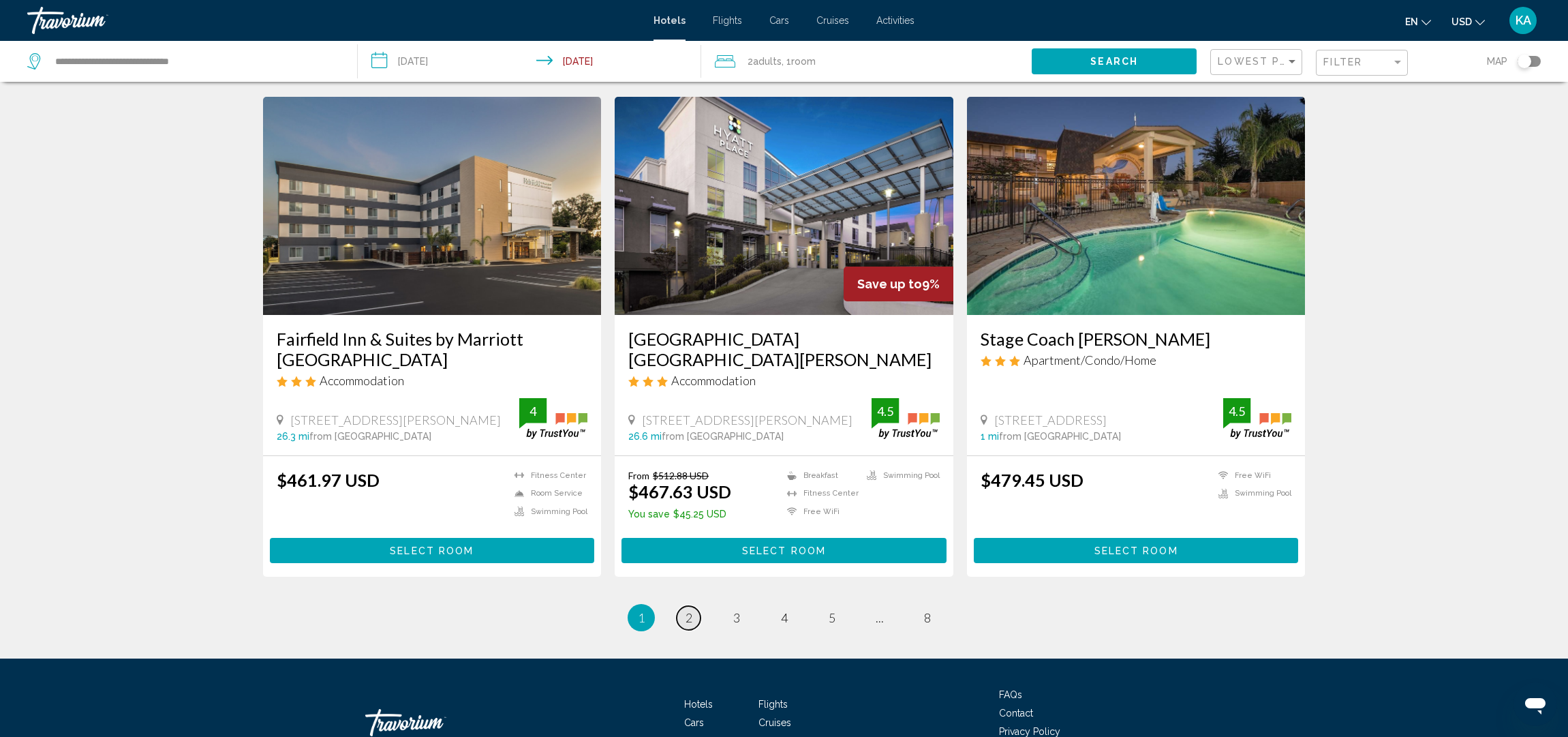
click at [687, 610] on span "2" at bounding box center [689, 618] width 7 height 15
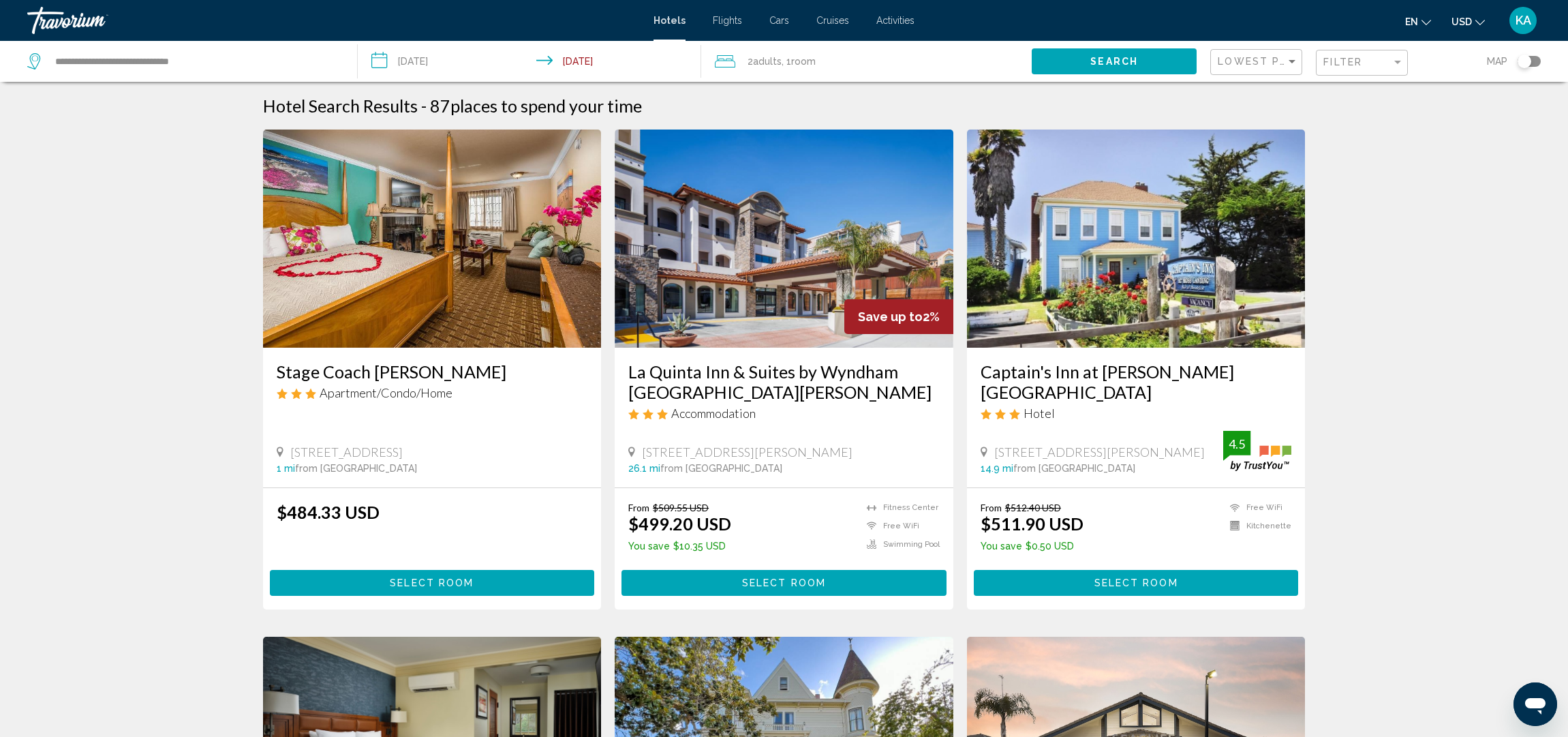
click at [415, 64] on input "**********" at bounding box center [533, 63] width 350 height 45
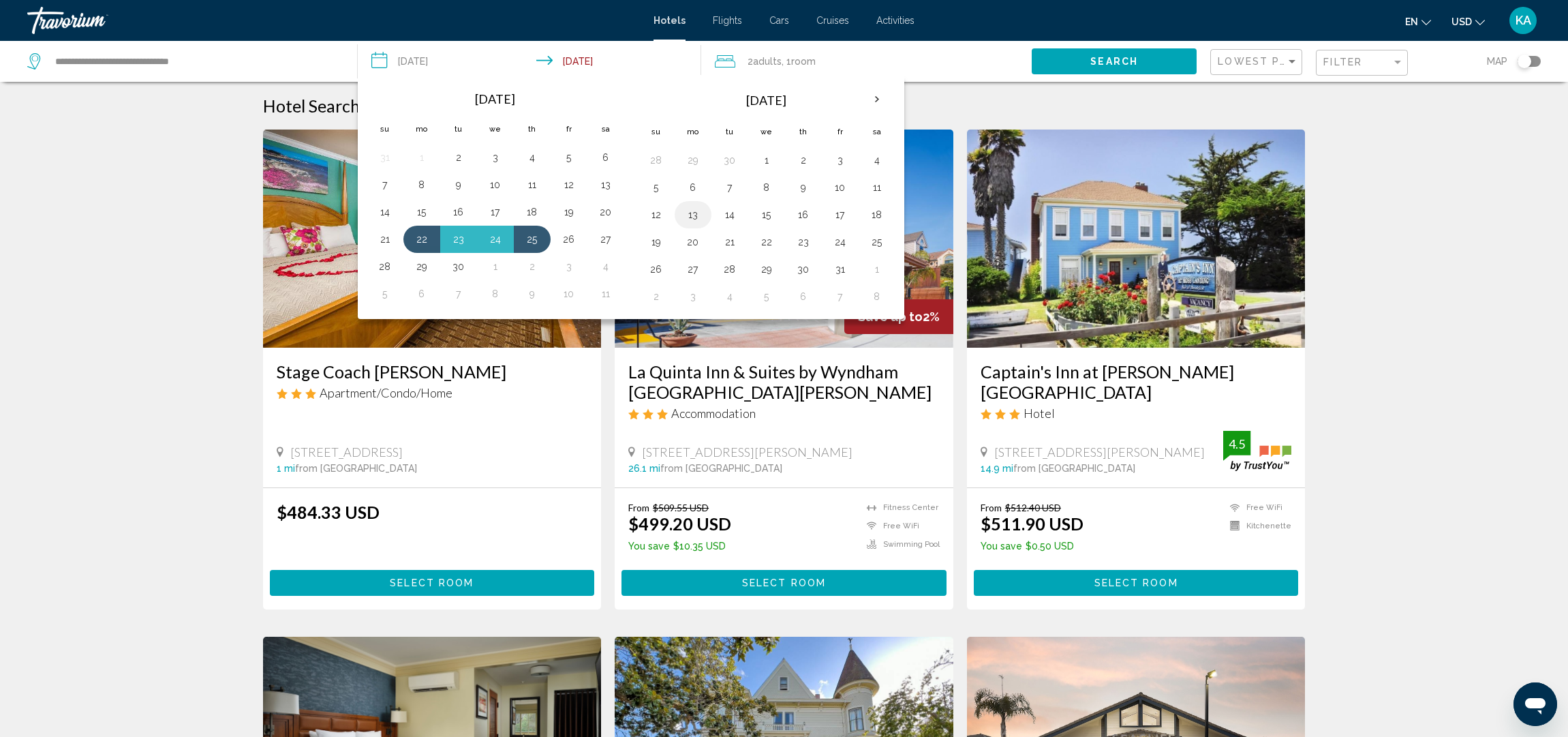
click at [695, 218] on button "13" at bounding box center [692, 215] width 21 height 19
click at [809, 220] on button "16" at bounding box center [803, 215] width 21 height 19
type input "**********"
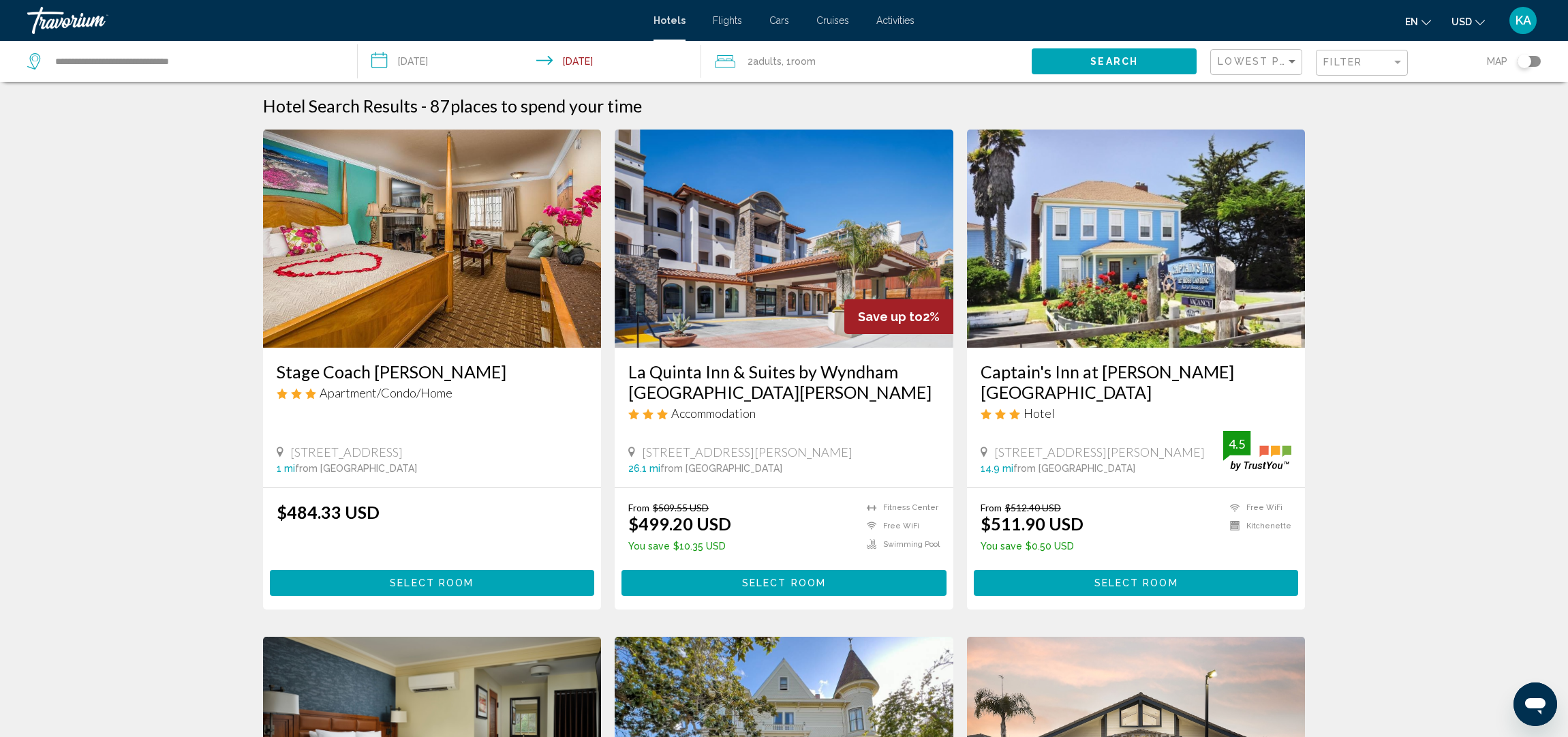
click at [1124, 72] on button "Search" at bounding box center [1114, 61] width 165 height 25
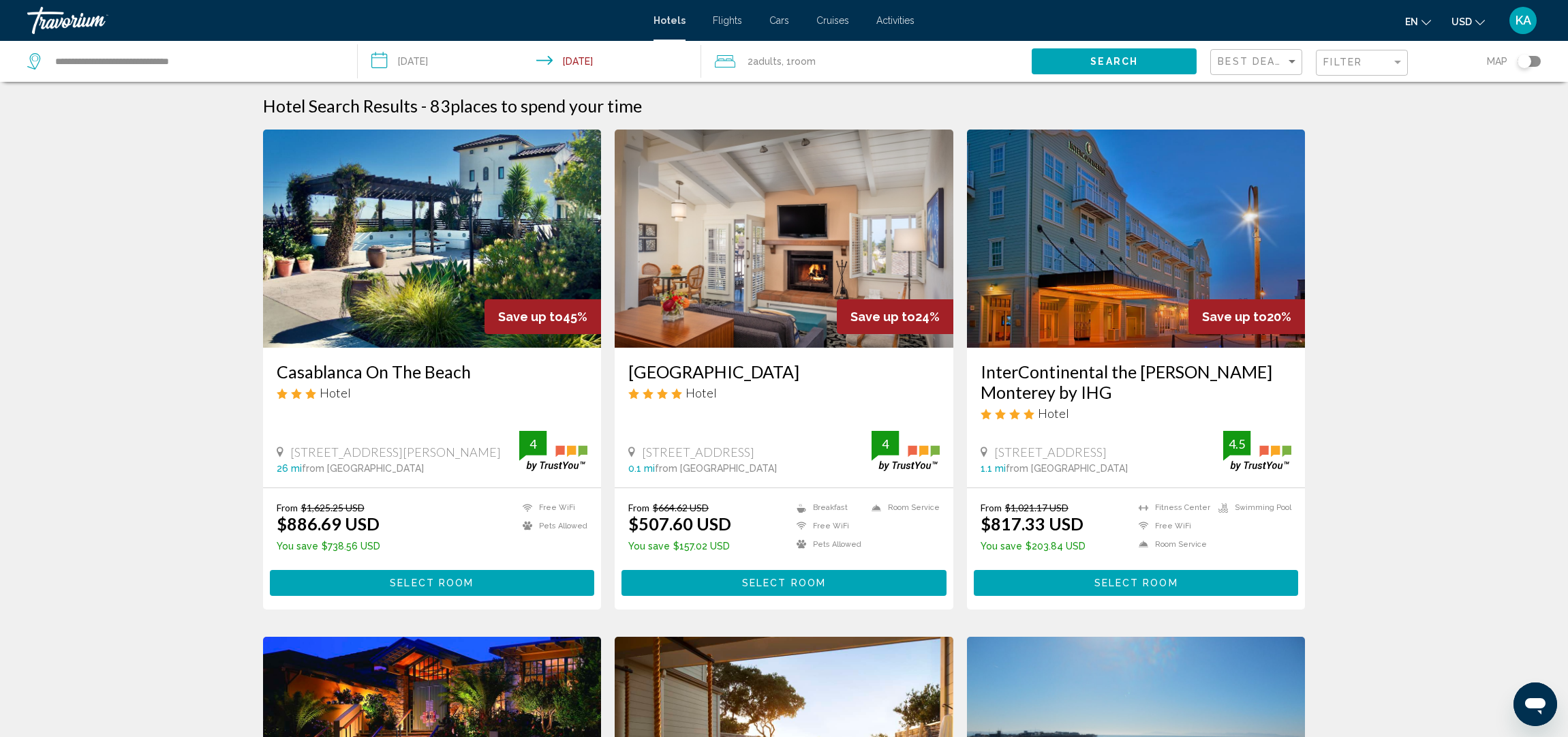
click at [892, 22] on span "Activities" at bounding box center [895, 20] width 38 height 11
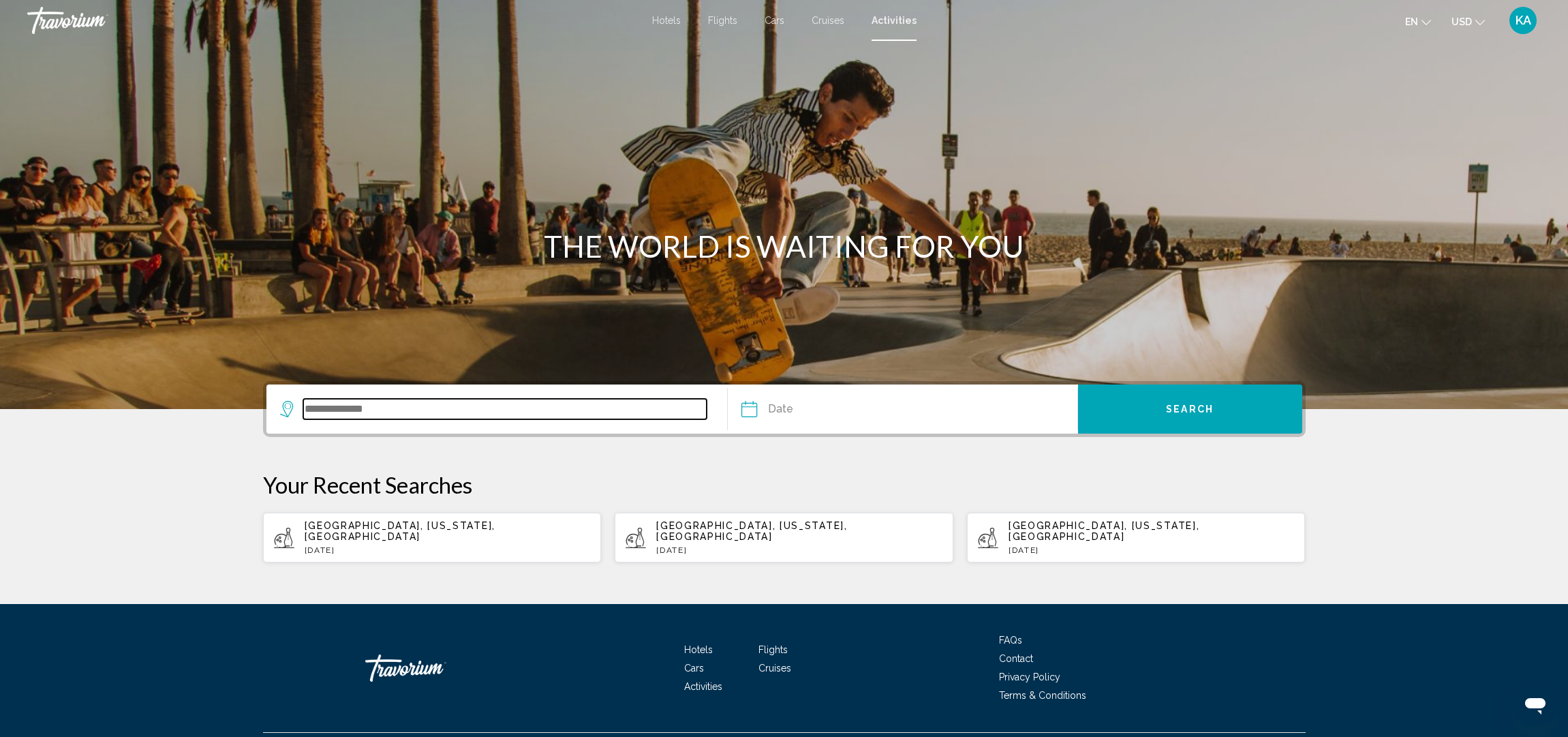
click at [357, 402] on input "Search widget" at bounding box center [505, 409] width 404 height 21
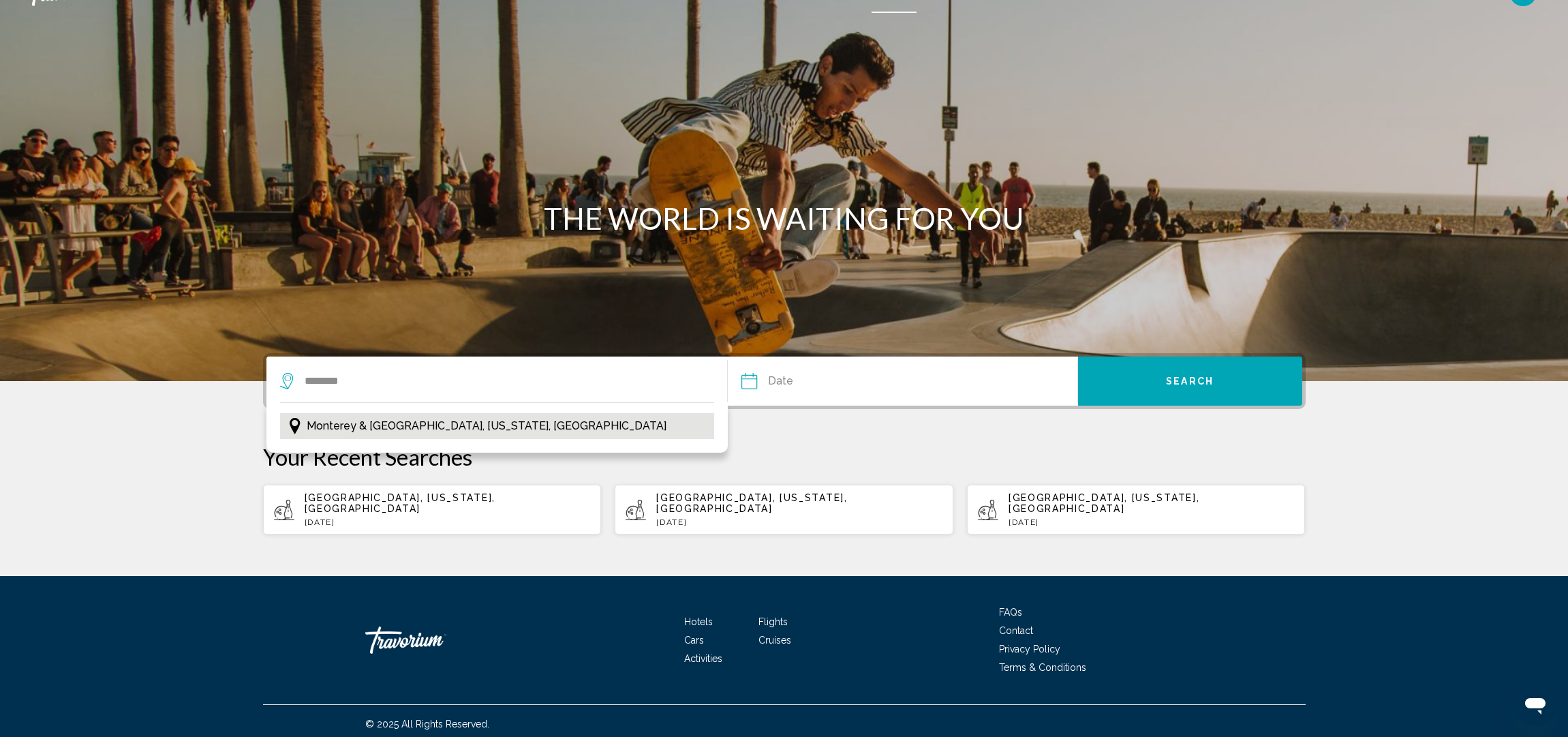
click at [343, 425] on span "Monterey & Carmel, California, USA" at bounding box center [486, 426] width 360 height 19
type input "**********"
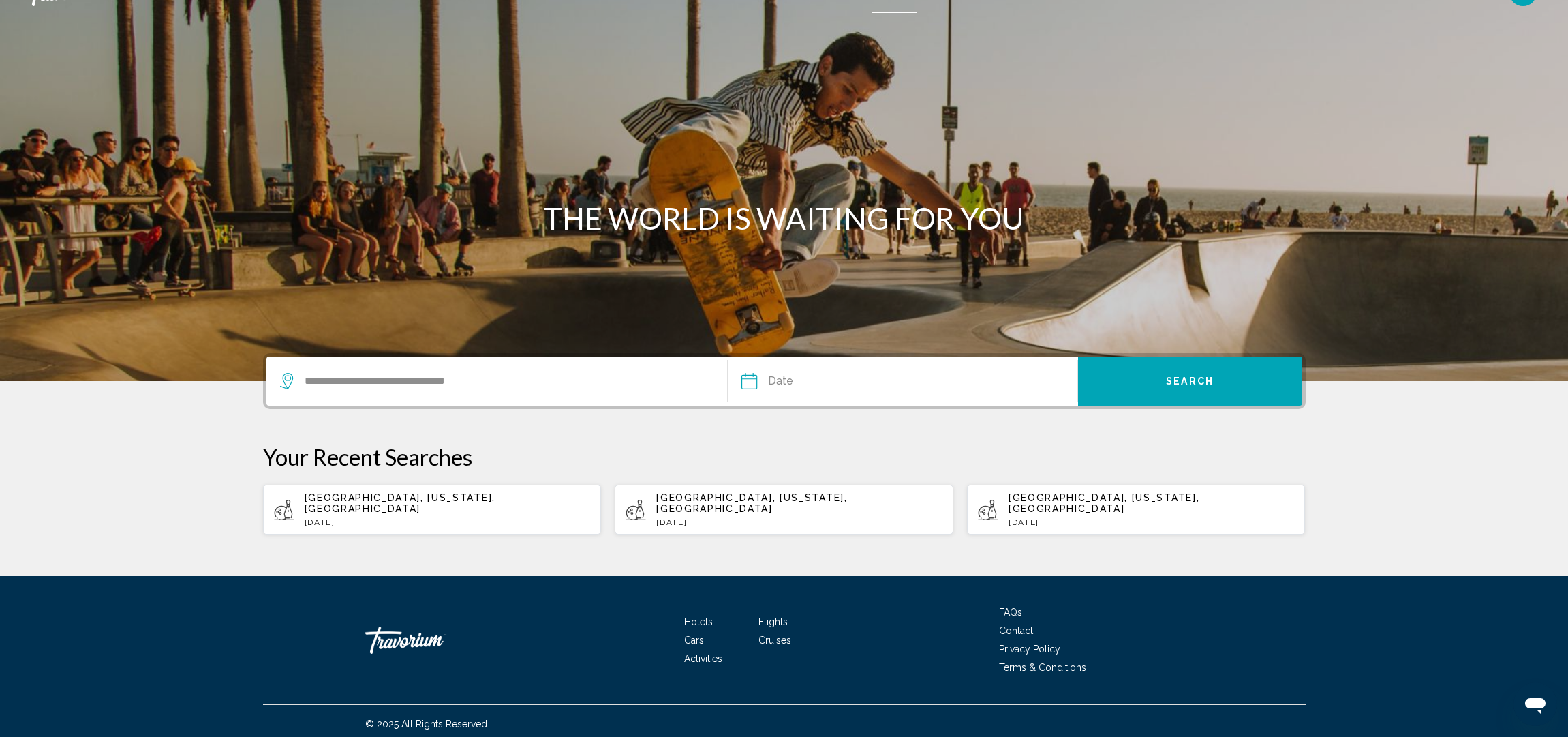
click at [800, 382] on input "Date" at bounding box center [825, 383] width 173 height 53
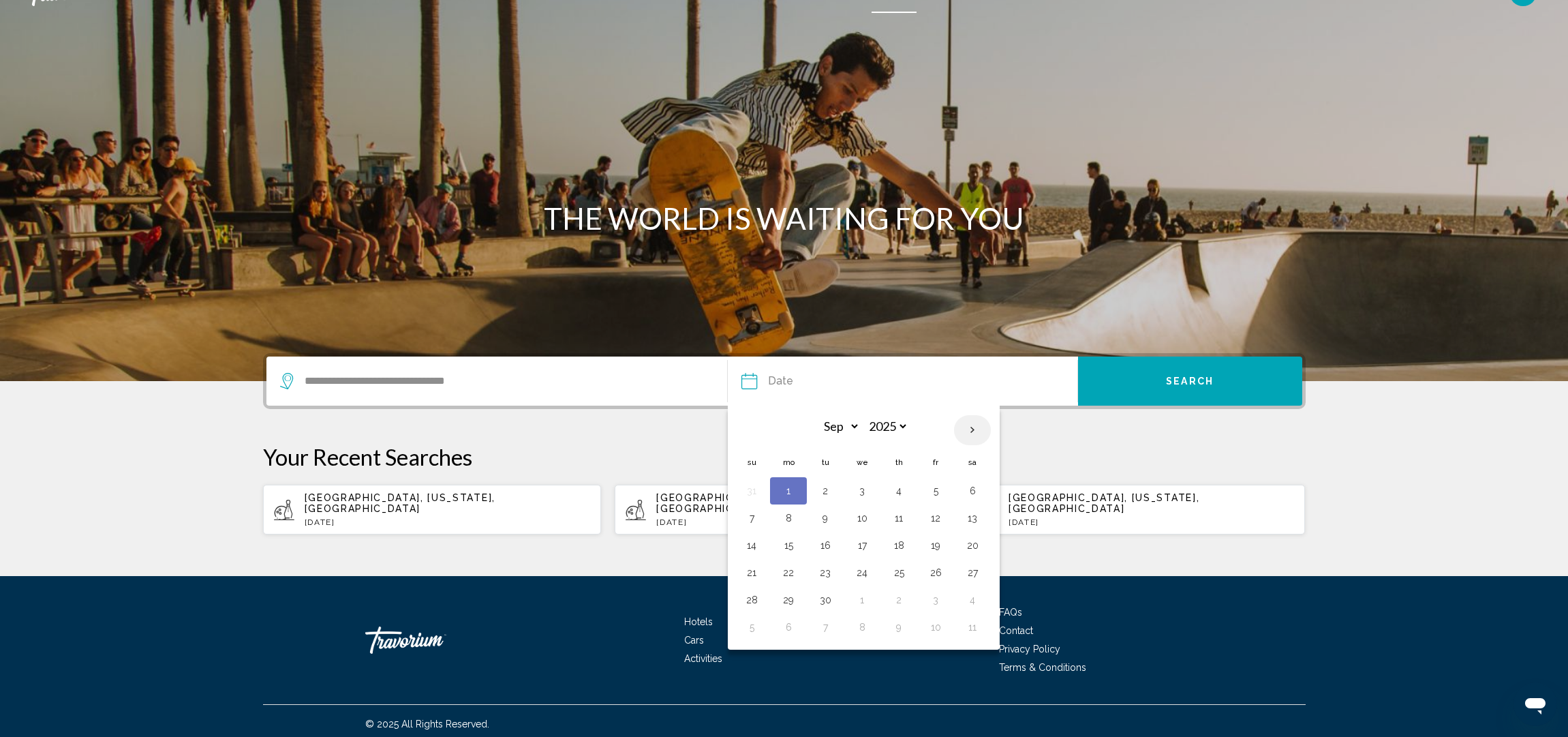
click at [976, 429] on th "Next month" at bounding box center [973, 430] width 37 height 30
select select "*"
click at [790, 572] on button "20" at bounding box center [788, 572] width 21 height 19
type input "**********"
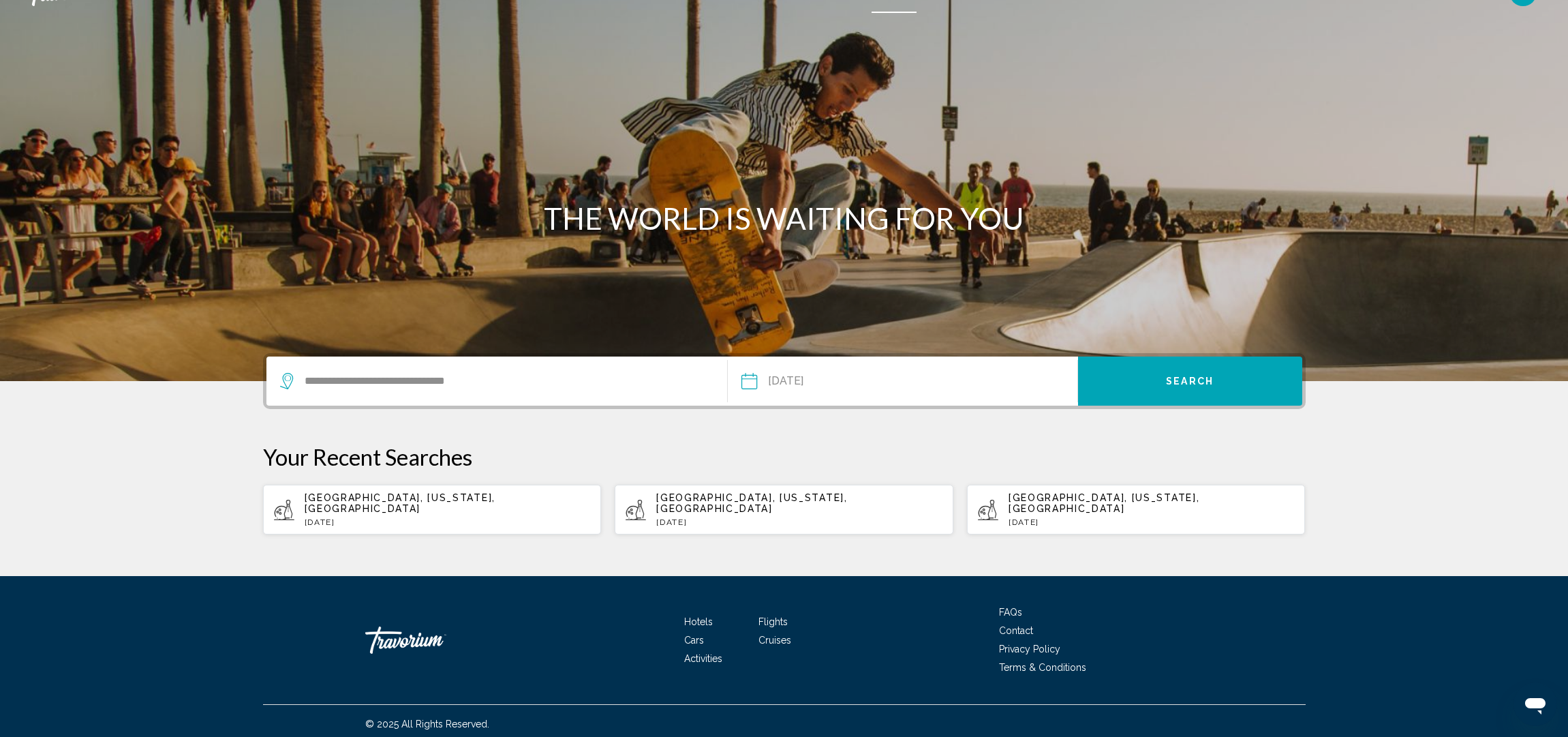
click at [1210, 380] on span "Search" at bounding box center [1190, 381] width 47 height 11
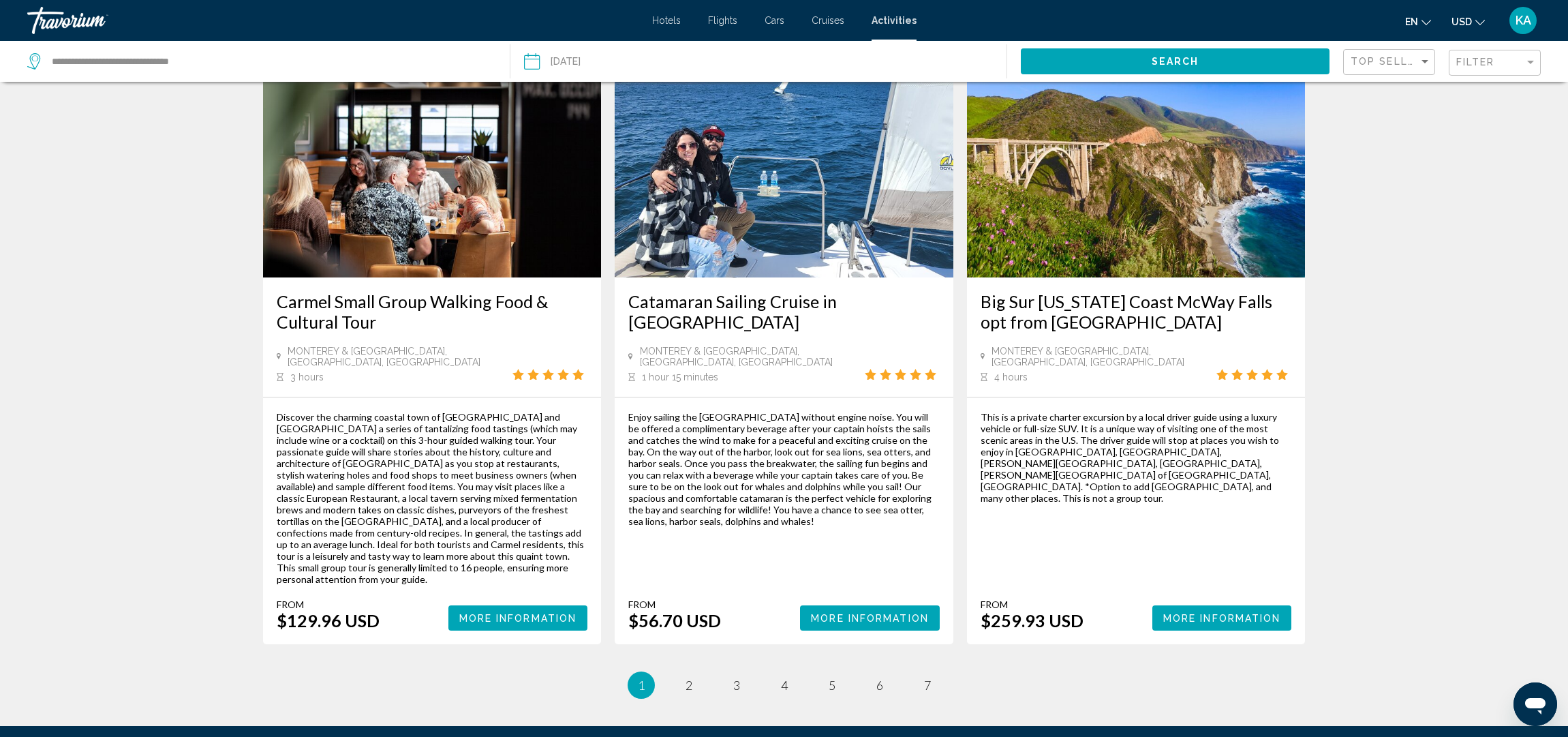
scroll to position [1857, 0]
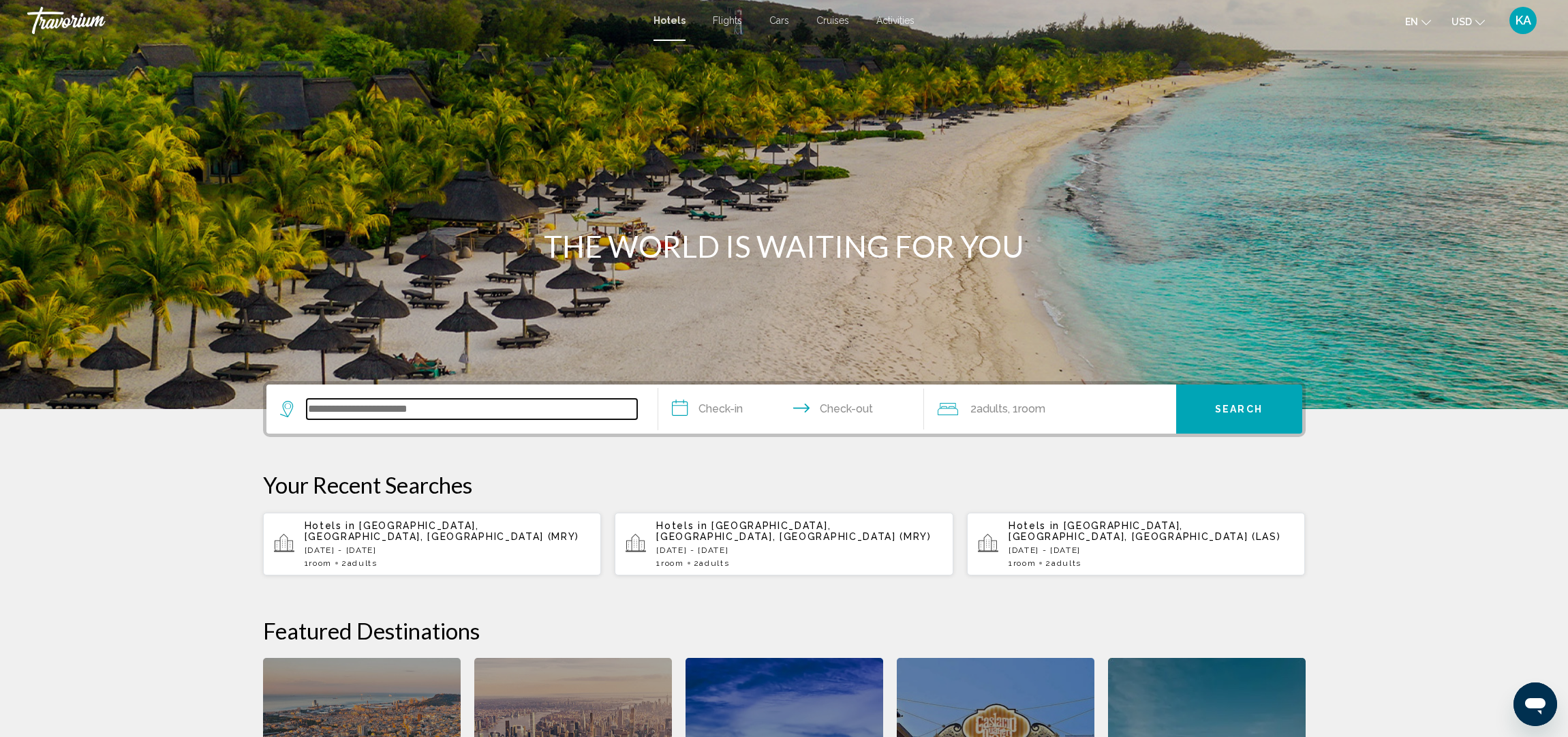
click at [317, 400] on input "Search widget" at bounding box center [472, 409] width 331 height 21
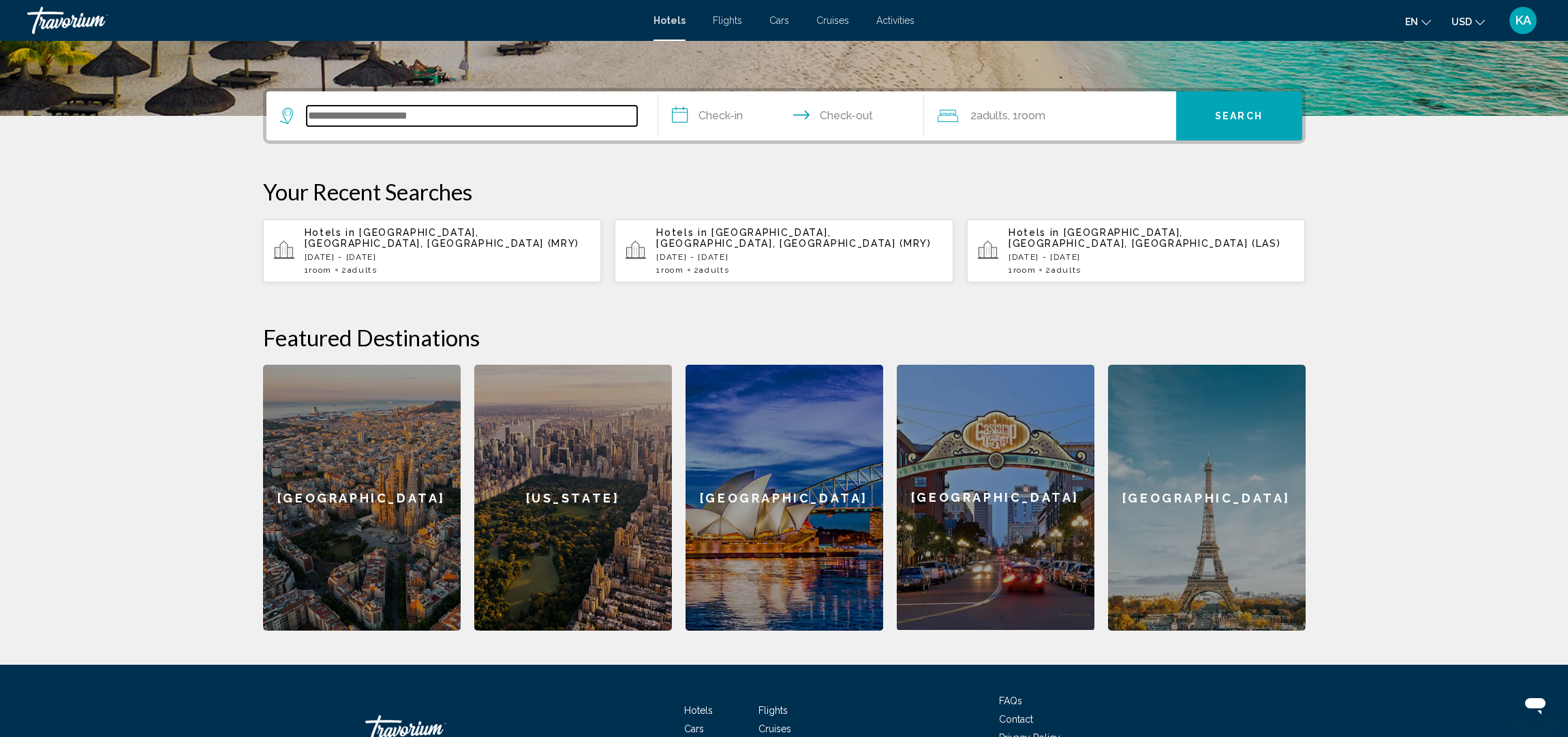
scroll to position [337, 0]
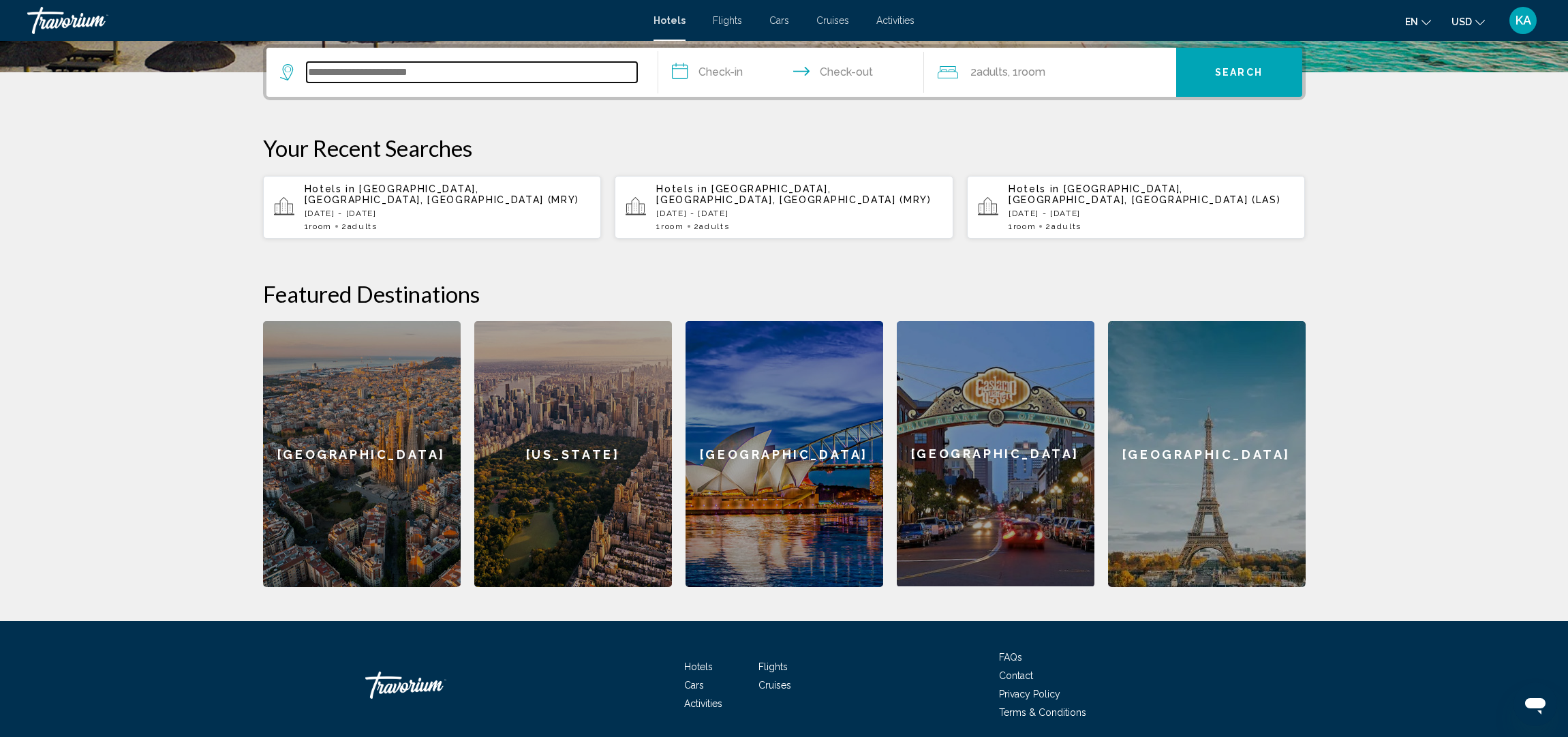
paste input "**********"
click at [502, 76] on input "**********" at bounding box center [472, 73] width 331 height 21
type input "**********"
click at [708, 69] on input "**********" at bounding box center [794, 74] width 271 height 53
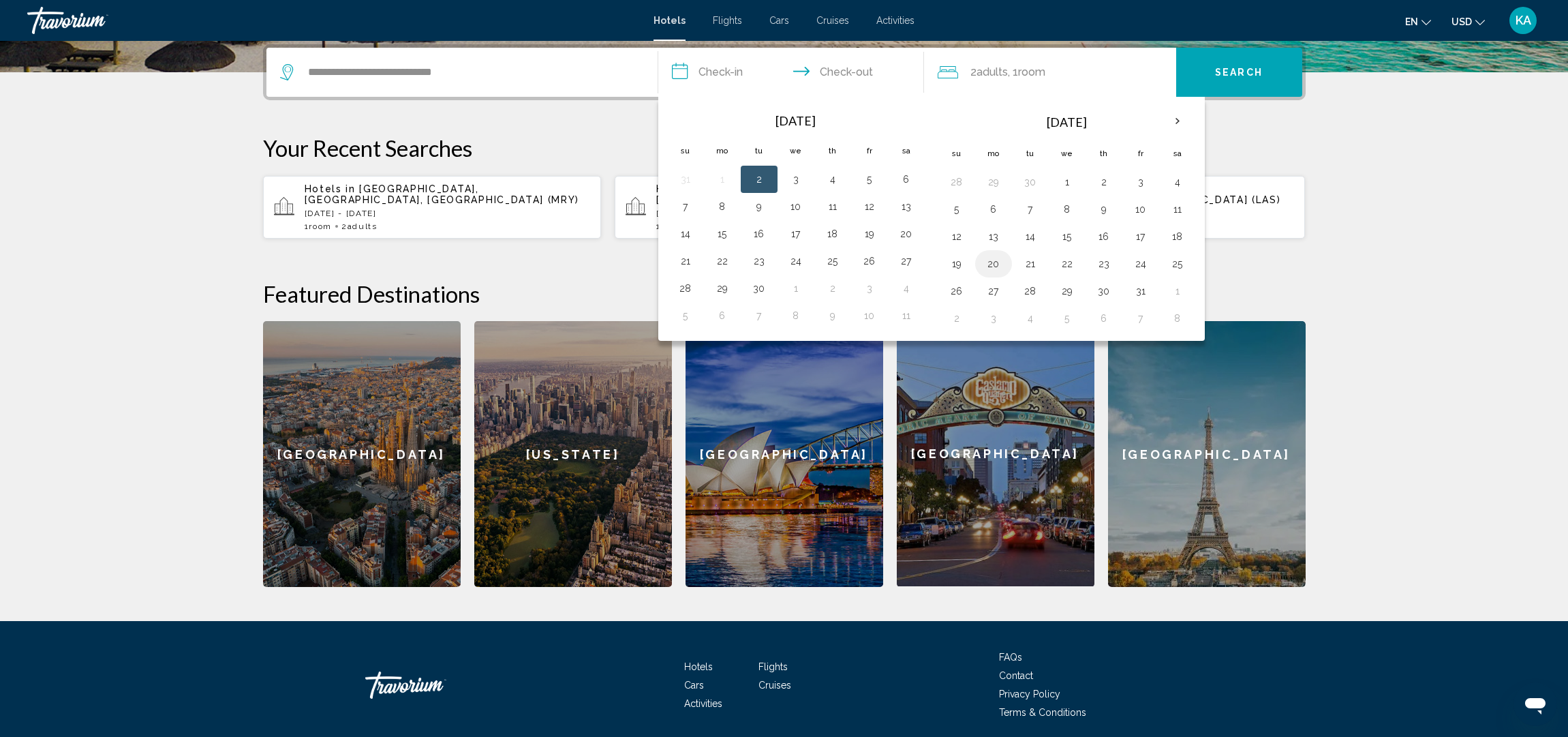
click at [996, 266] on button "20" at bounding box center [993, 264] width 21 height 19
click at [1108, 268] on button "23" at bounding box center [1104, 264] width 21 height 19
type input "**********"
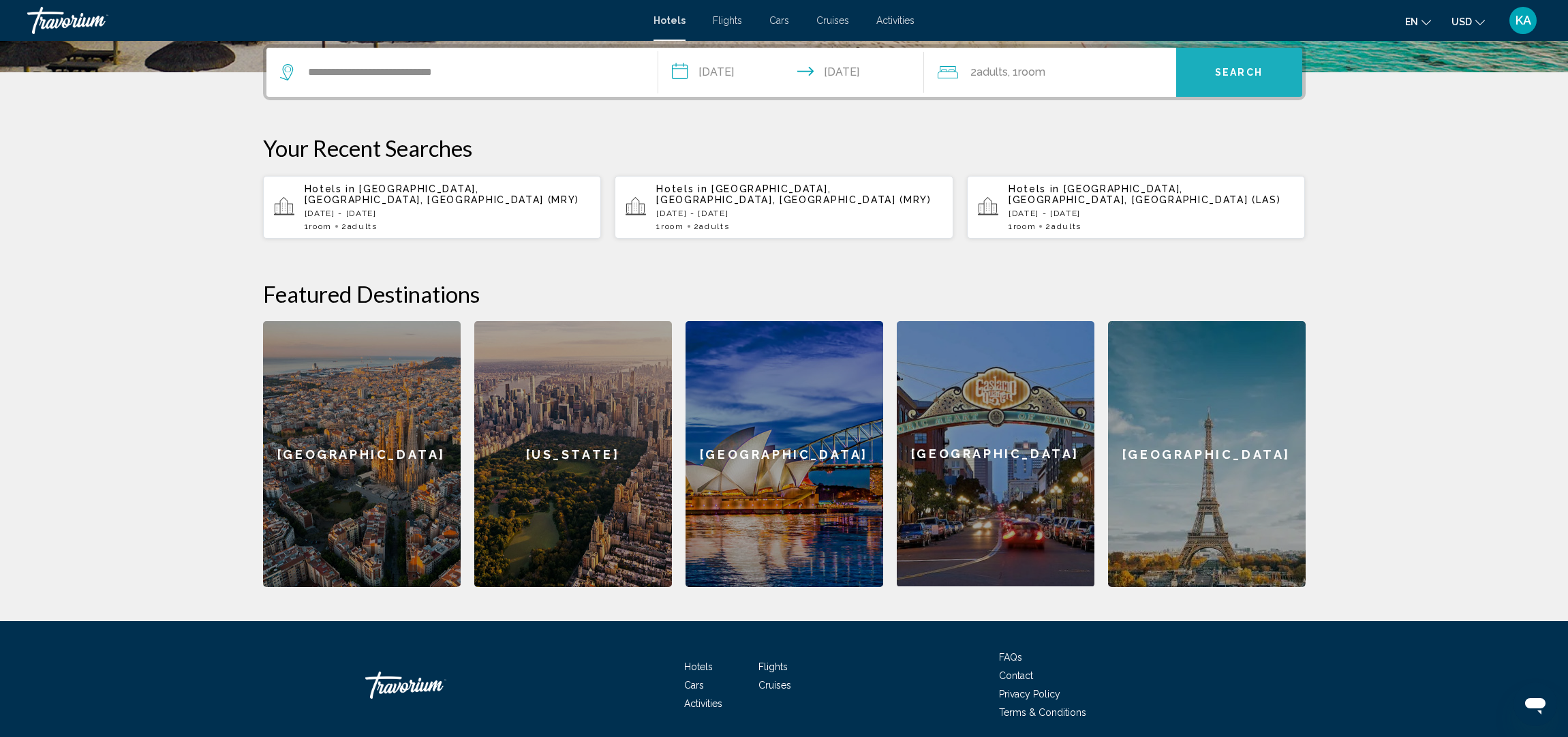
click at [1266, 72] on button "Search" at bounding box center [1240, 72] width 126 height 49
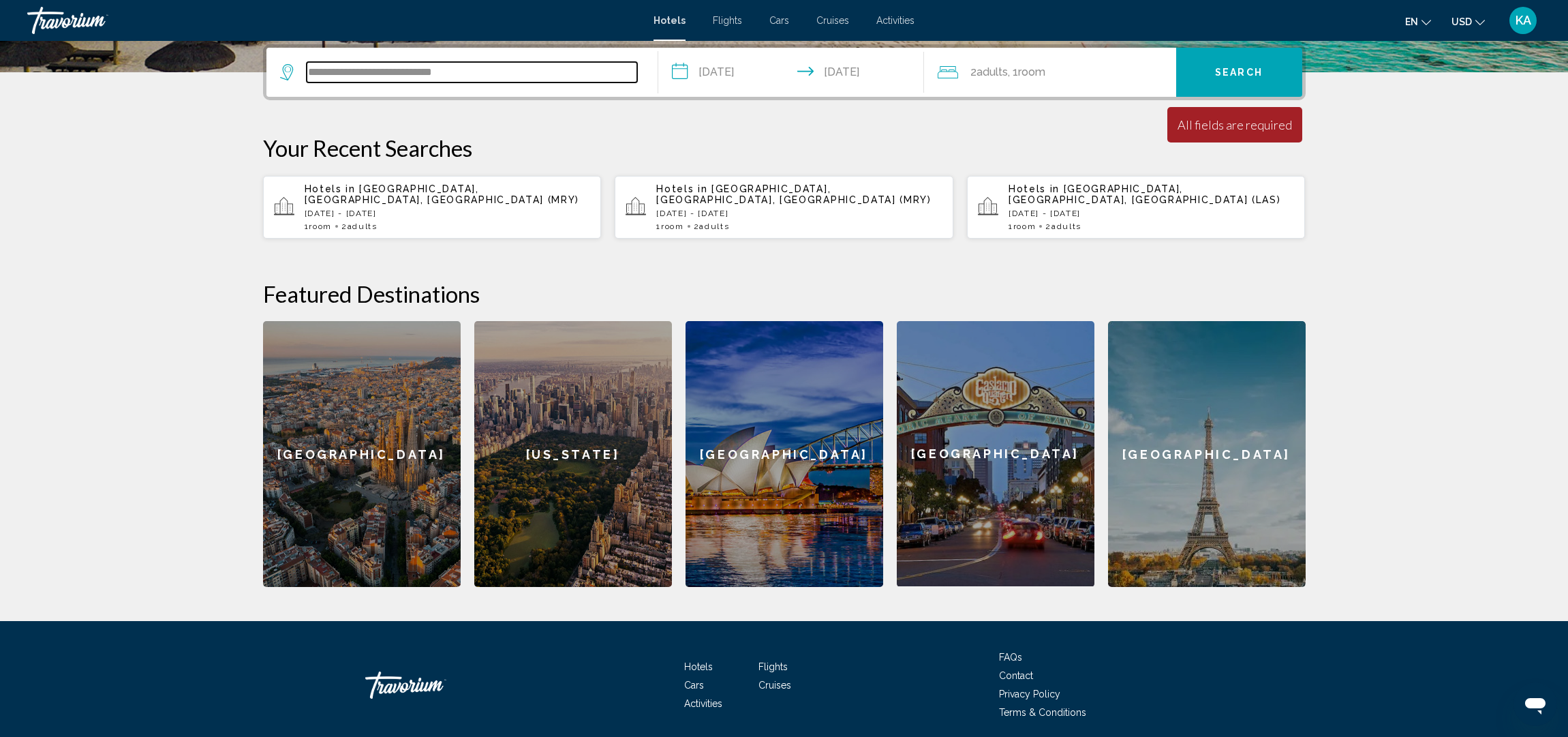
click at [503, 75] on input "**********" at bounding box center [472, 73] width 331 height 21
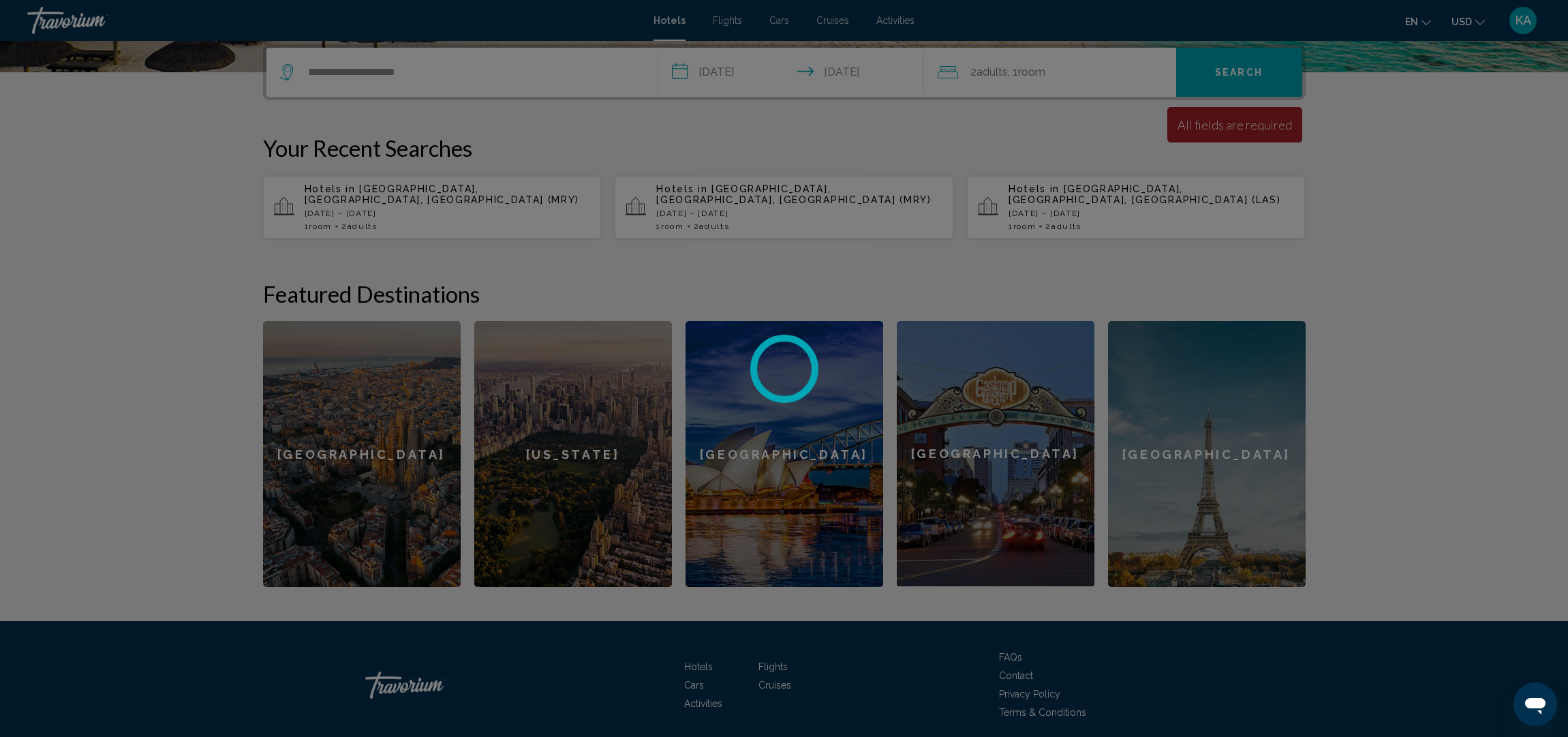
click at [1095, 124] on div at bounding box center [784, 368] width 1568 height 737
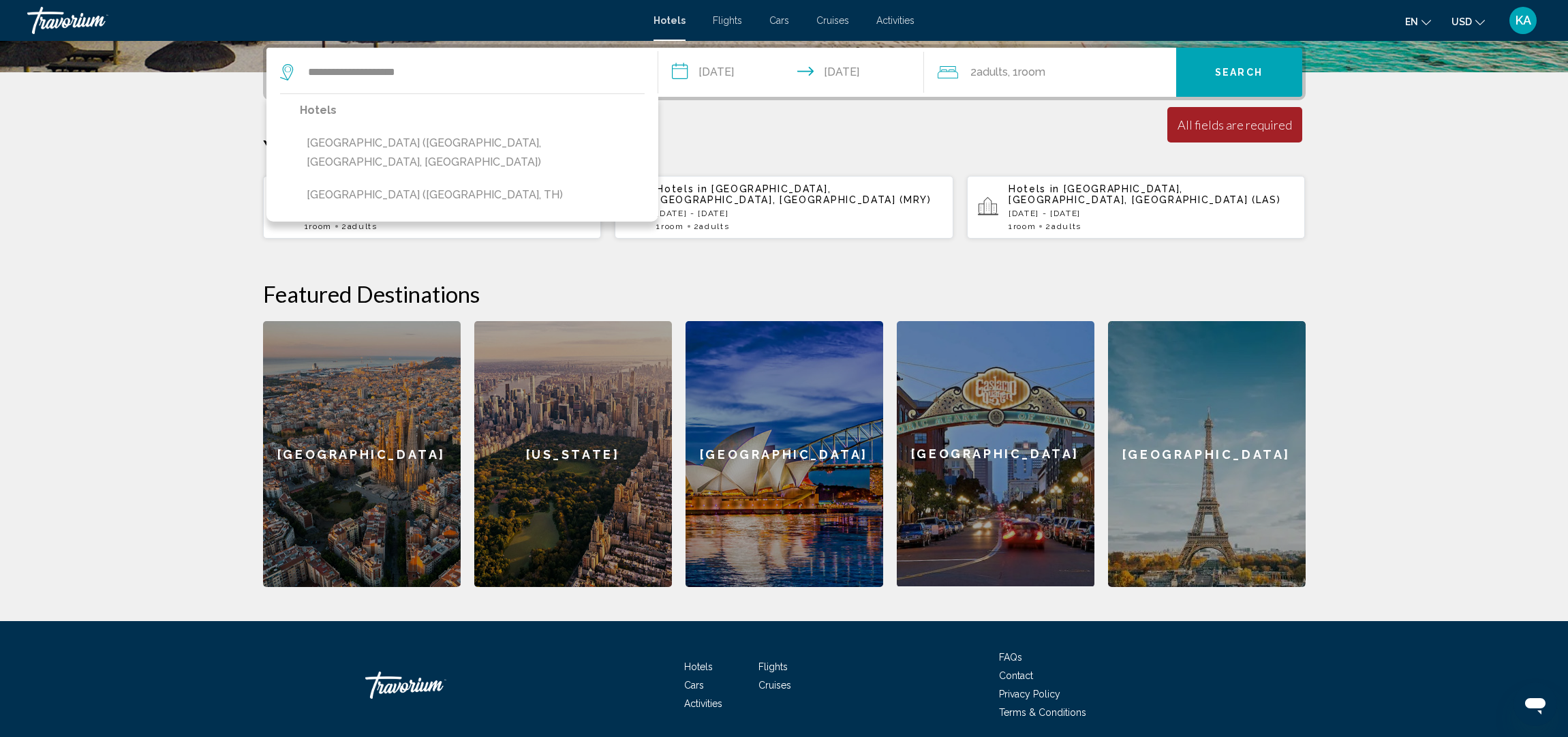
click at [1236, 67] on span "Search" at bounding box center [1239, 73] width 47 height 11
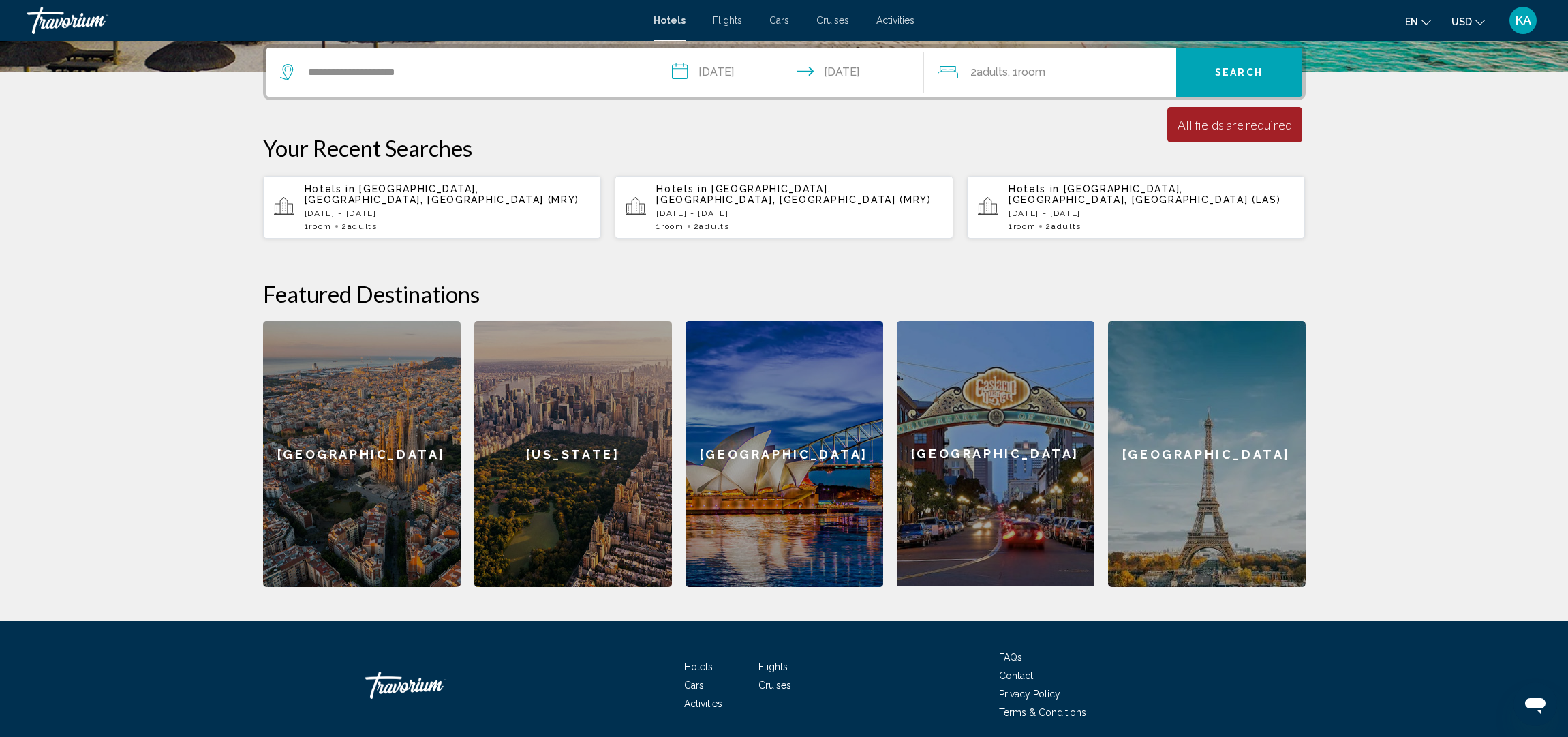
click at [1240, 70] on span "Search" at bounding box center [1239, 73] width 47 height 11
click at [486, 80] on input "**********" at bounding box center [472, 73] width 331 height 21
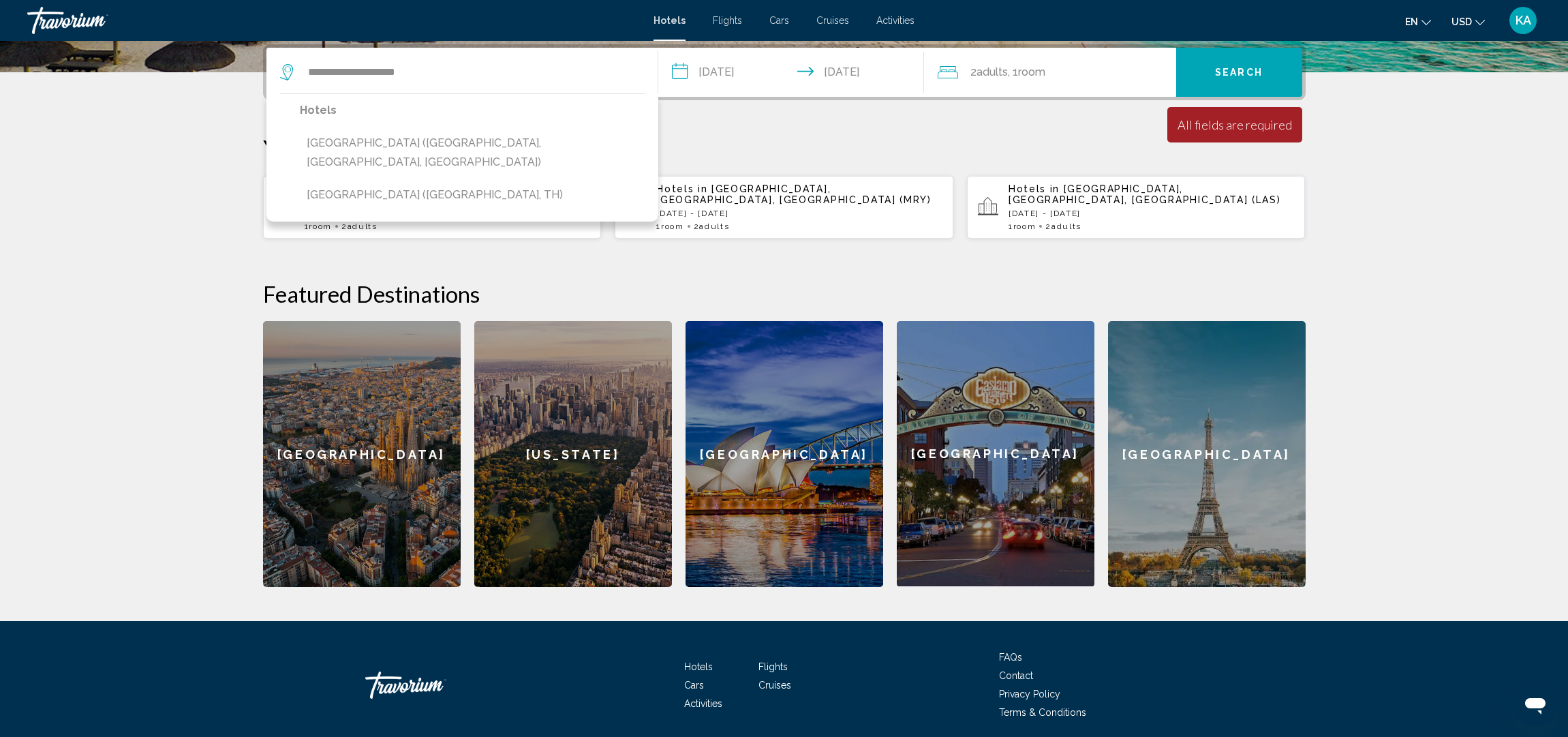
click at [1208, 72] on button "Search" at bounding box center [1240, 72] width 126 height 49
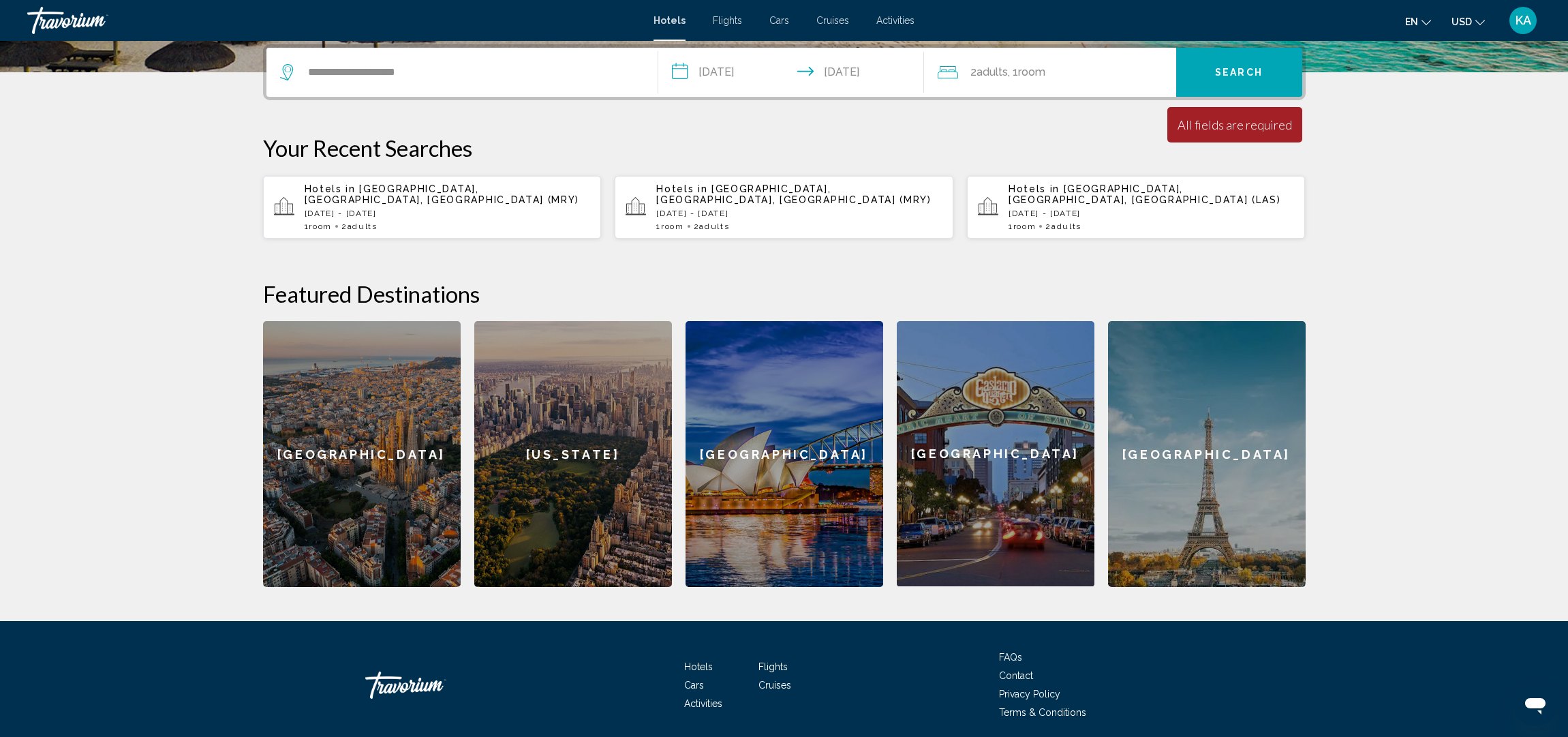
click at [1231, 76] on span "Search" at bounding box center [1239, 73] width 47 height 11
click at [451, 78] on input "**********" at bounding box center [472, 73] width 331 height 21
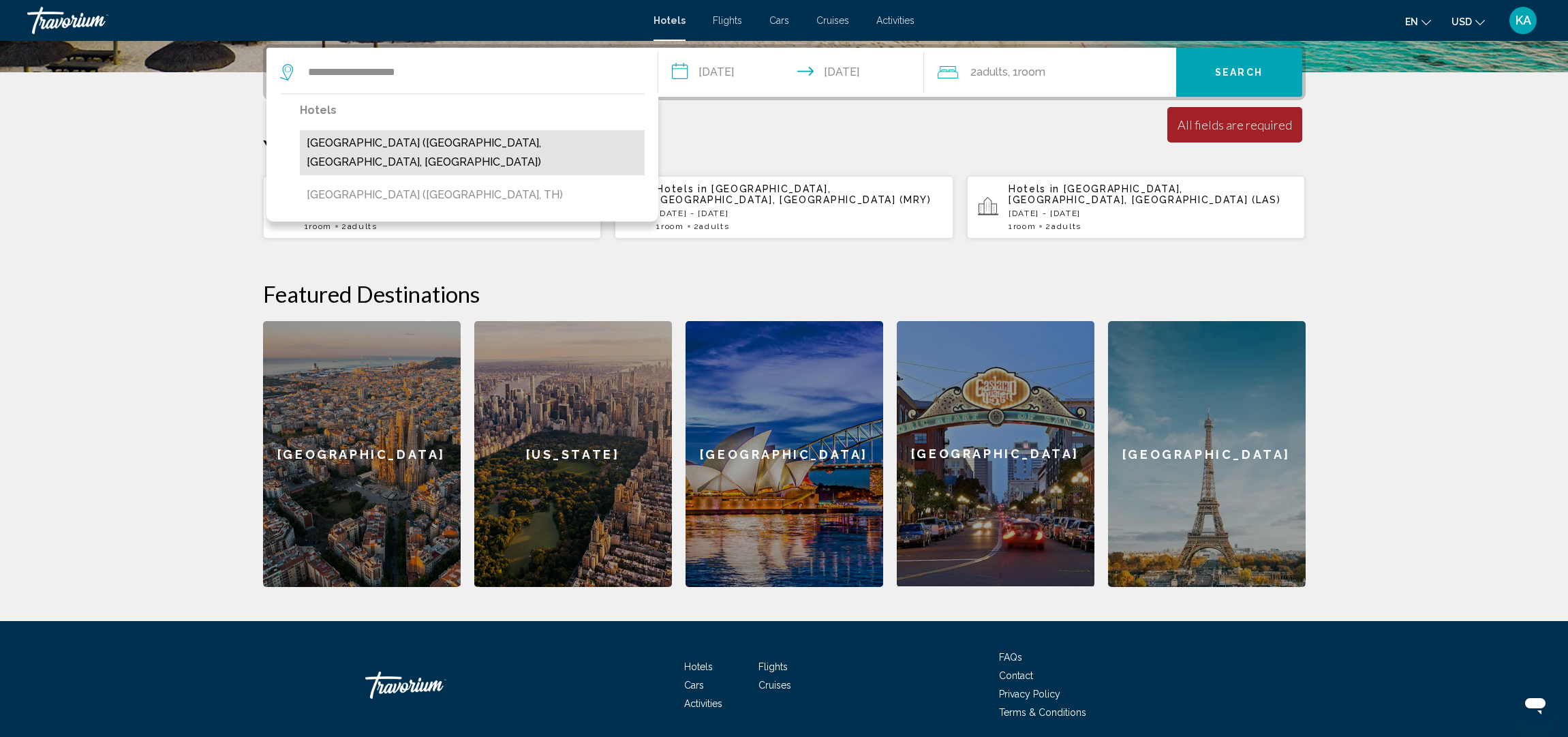
click at [478, 148] on button "Seascape Beach Resort (Aptos, CA, US)" at bounding box center [472, 153] width 345 height 45
type input "**********"
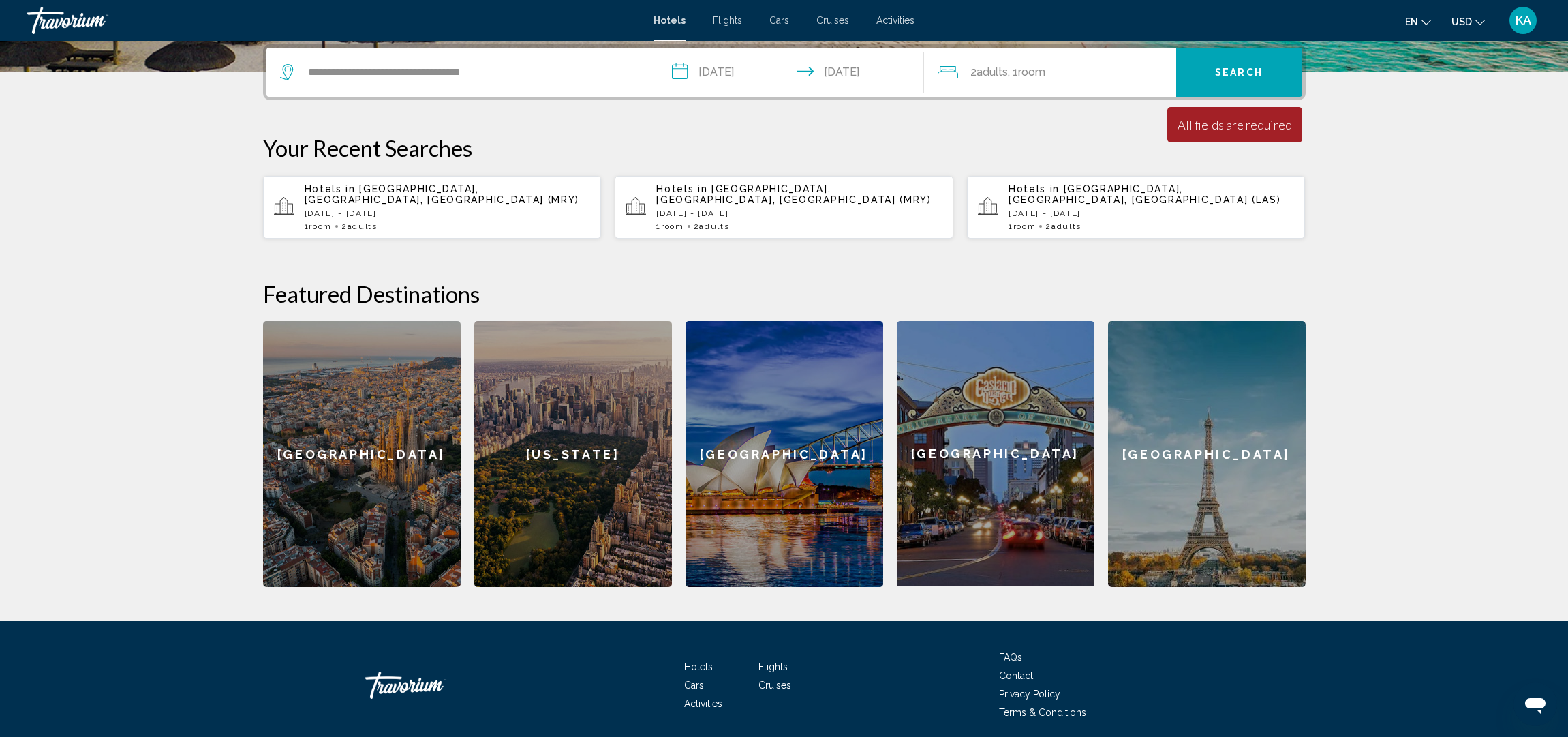
click at [1225, 72] on span "Search" at bounding box center [1239, 73] width 47 height 11
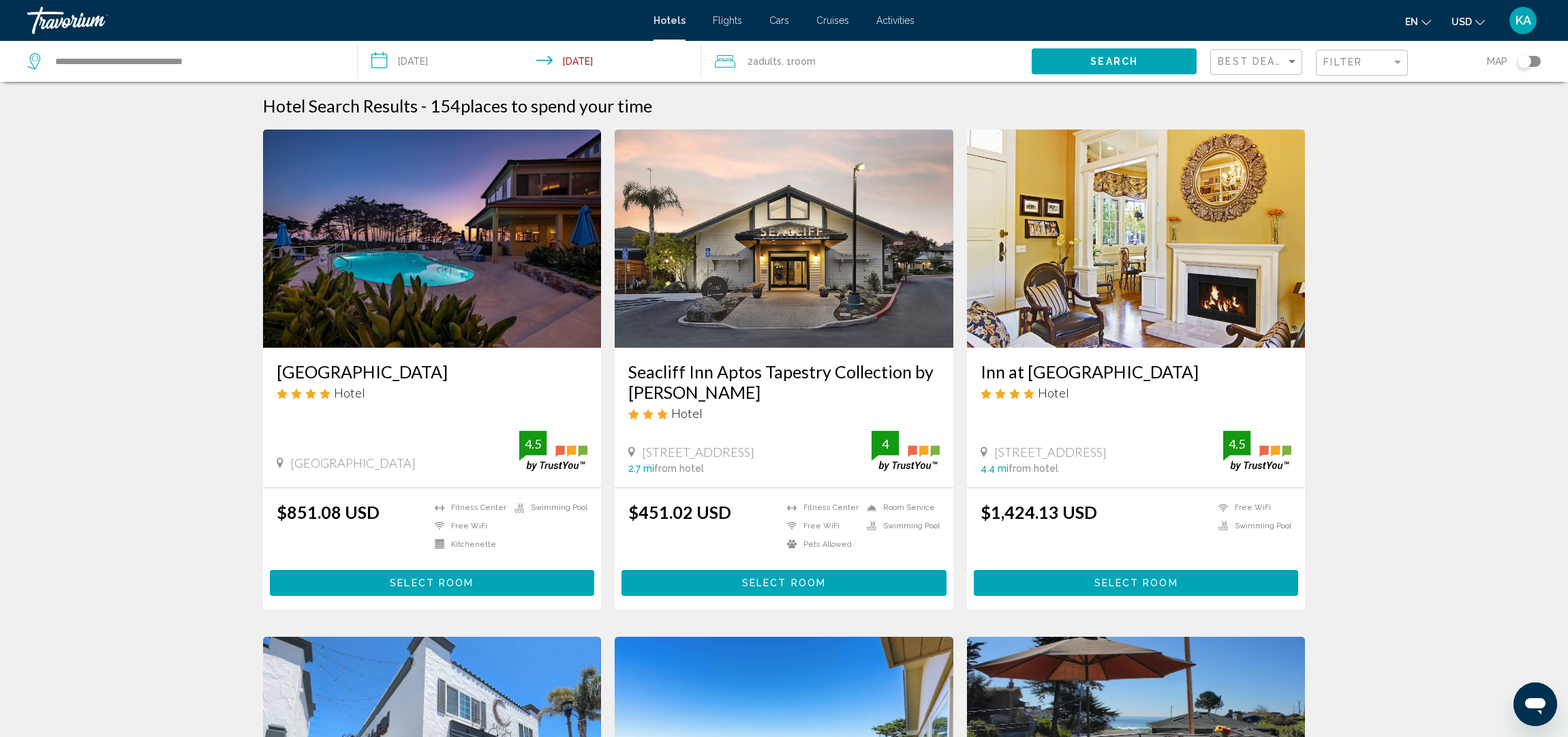
click at [526, 208] on img "Main content" at bounding box center [432, 239] width 339 height 218
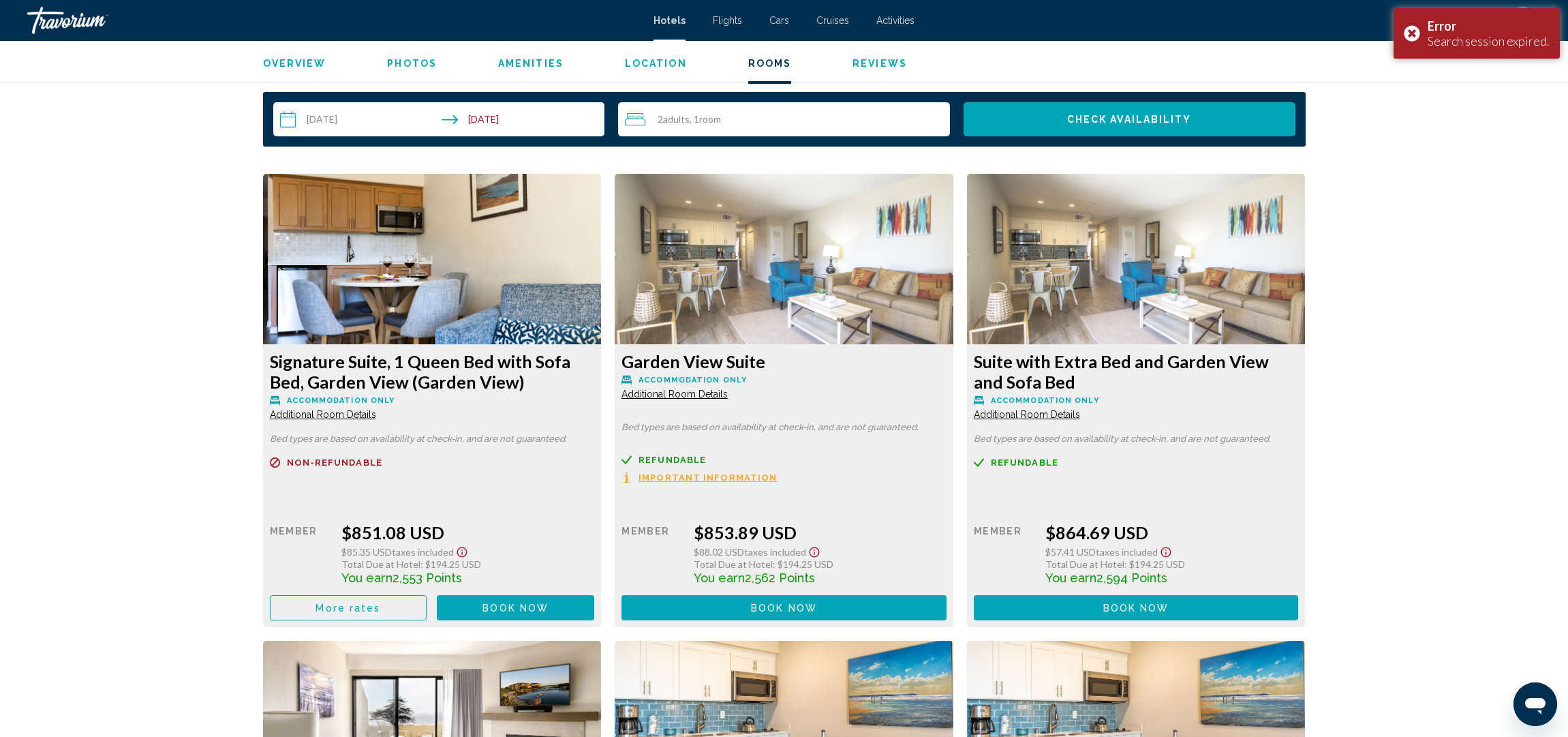
scroll to position [1722, 0]
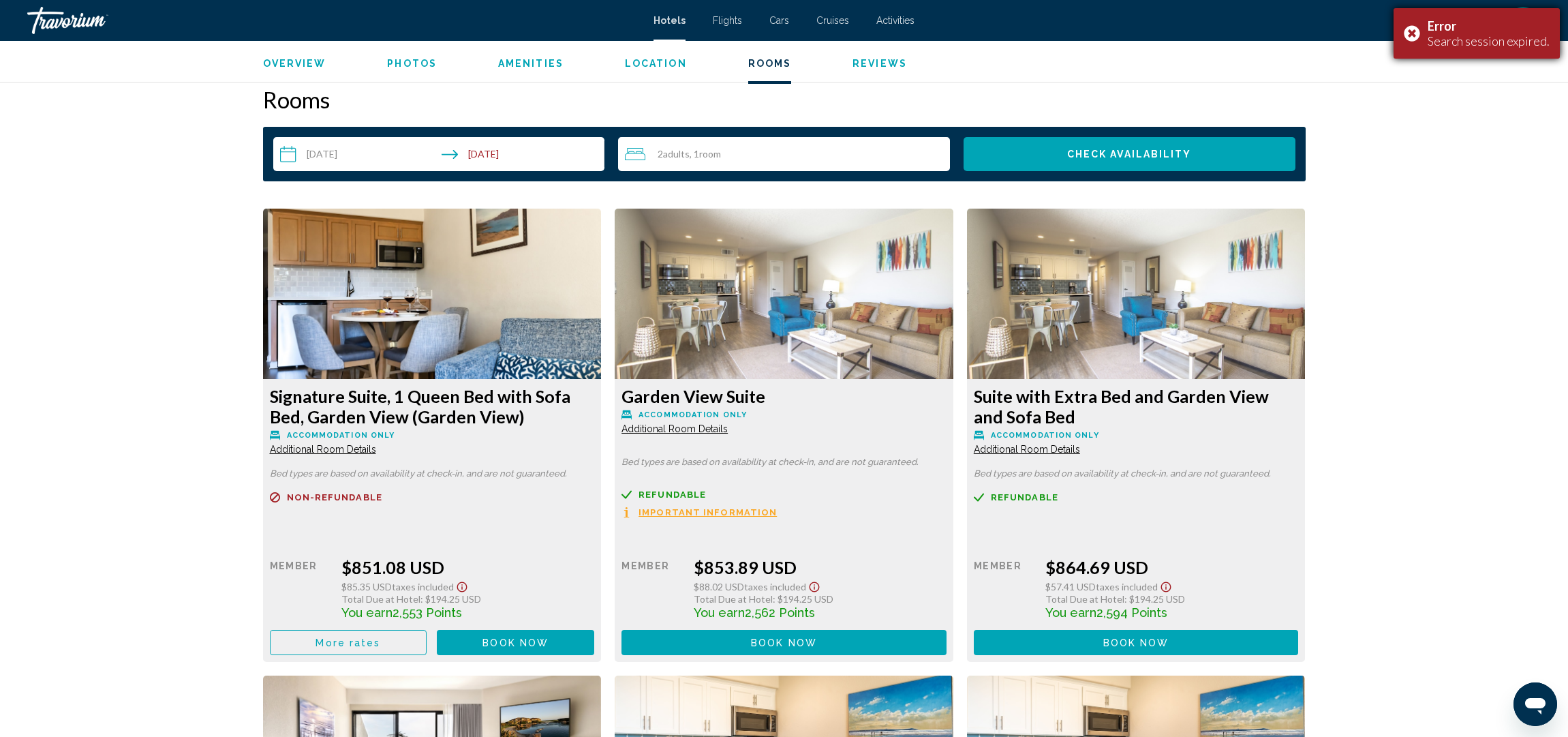
click at [1410, 33] on div "Error Search session expired." at bounding box center [1477, 33] width 166 height 50
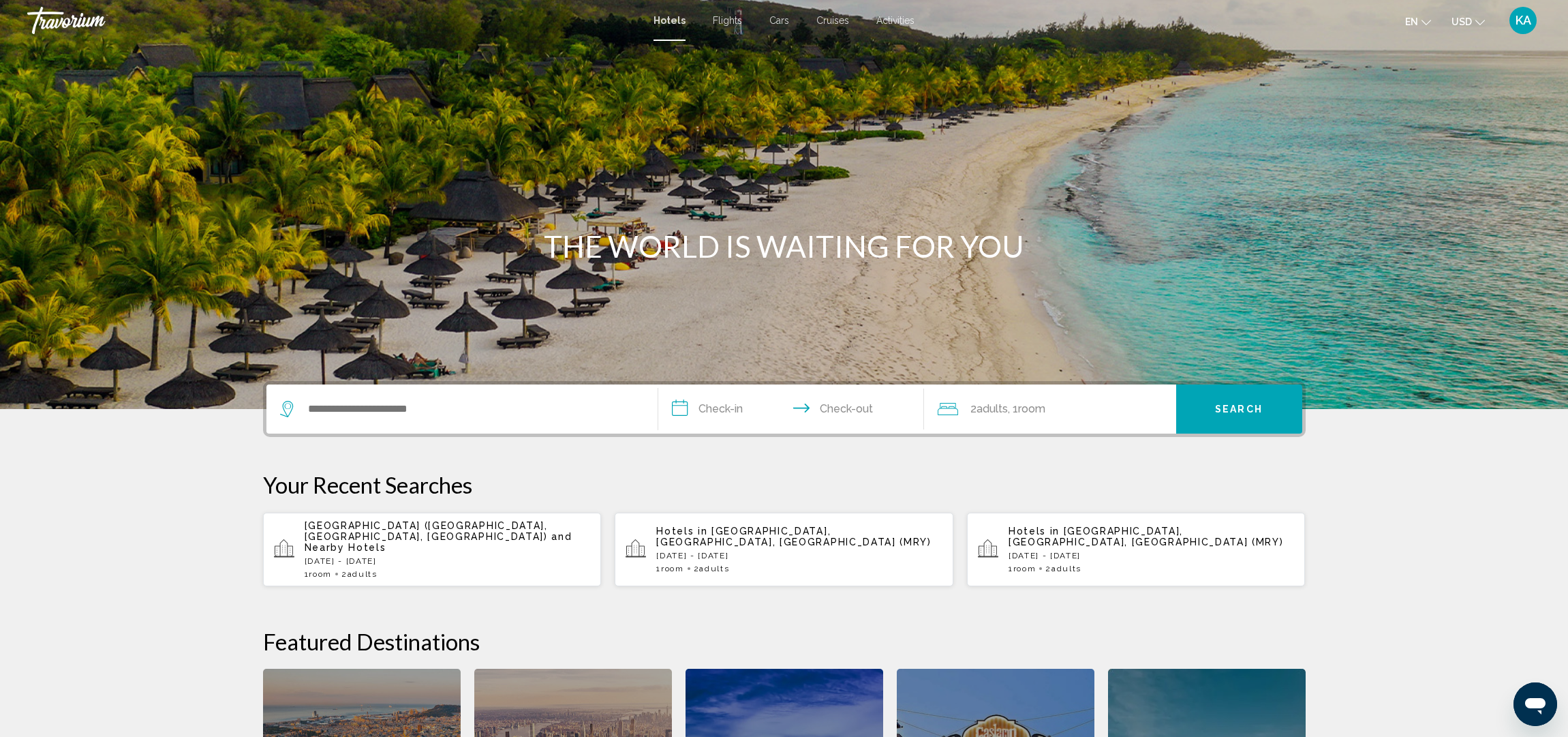
click at [690, 534] on span "Hotels in" at bounding box center [681, 531] width 51 height 11
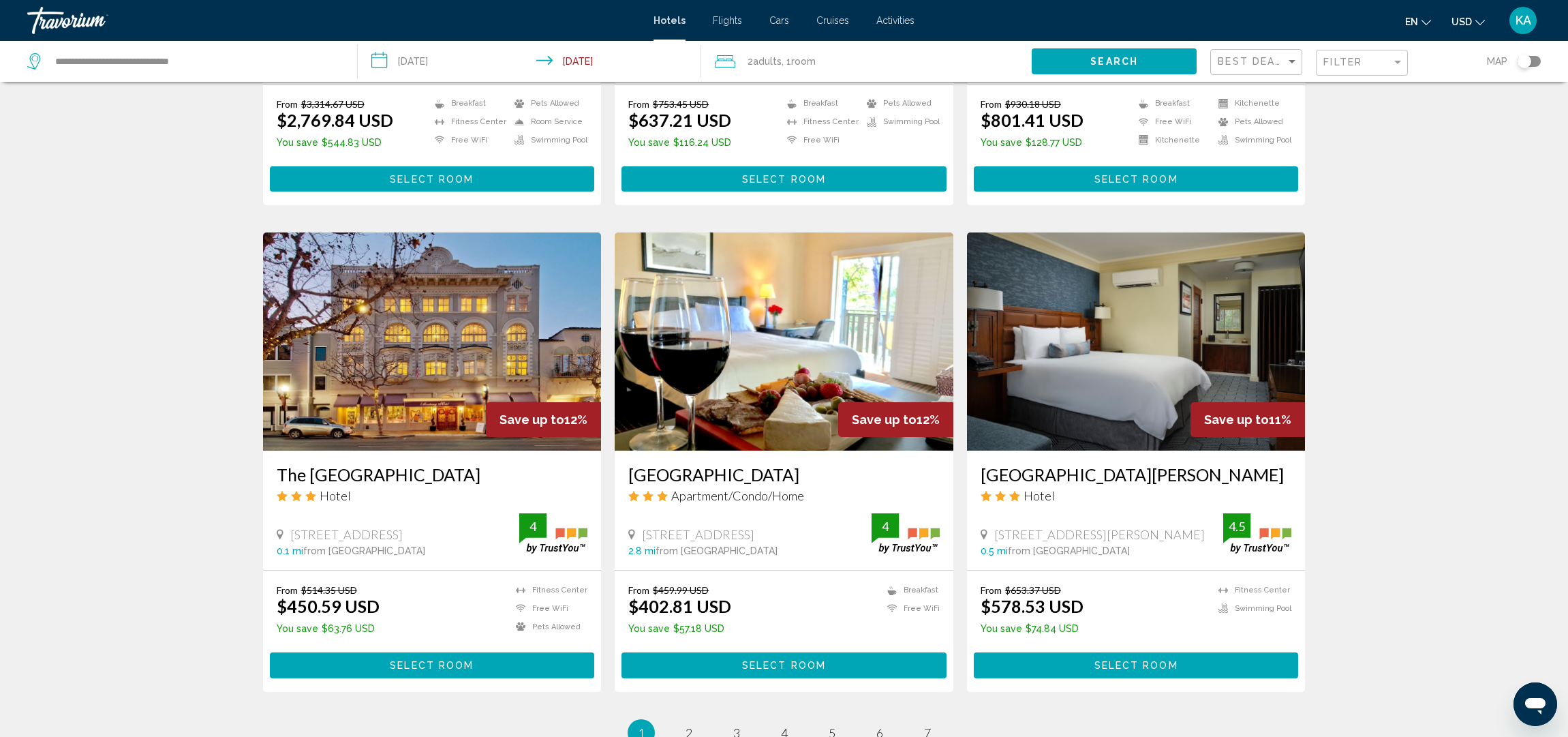
scroll to position [1493, 0]
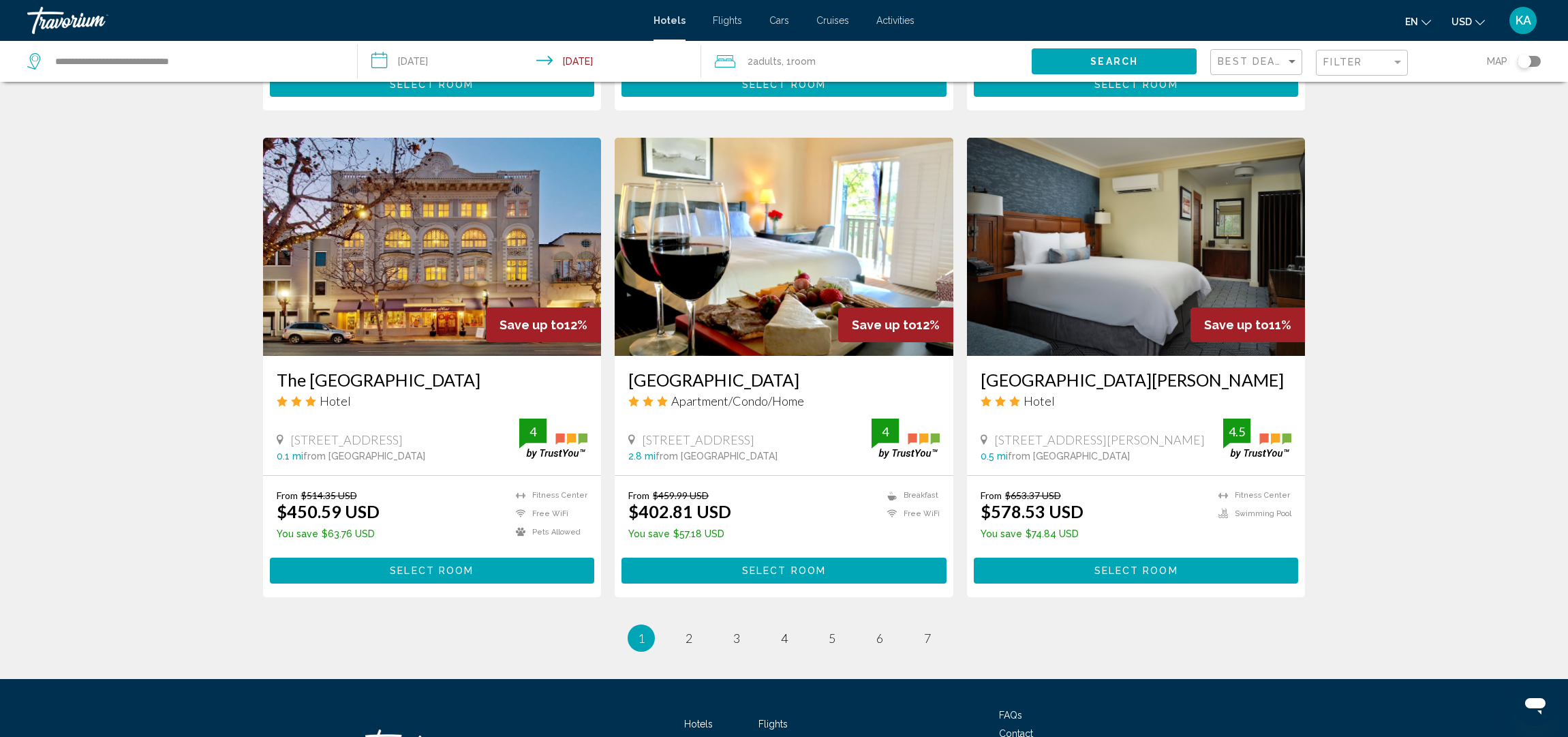
click at [417, 25] on link "Travorium" at bounding box center [334, 20] width 613 height 27
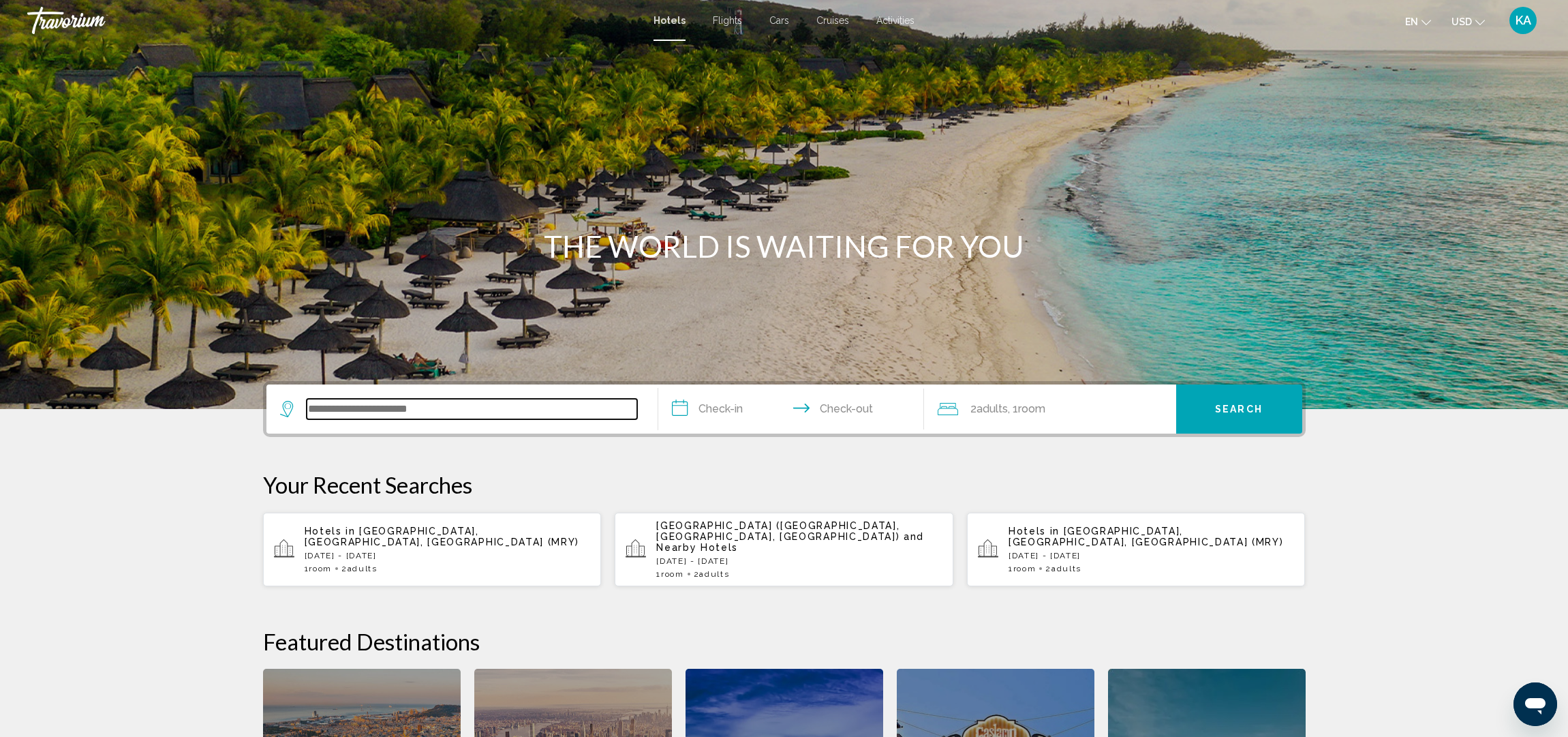
click at [374, 402] on input "Search widget" at bounding box center [472, 409] width 331 height 21
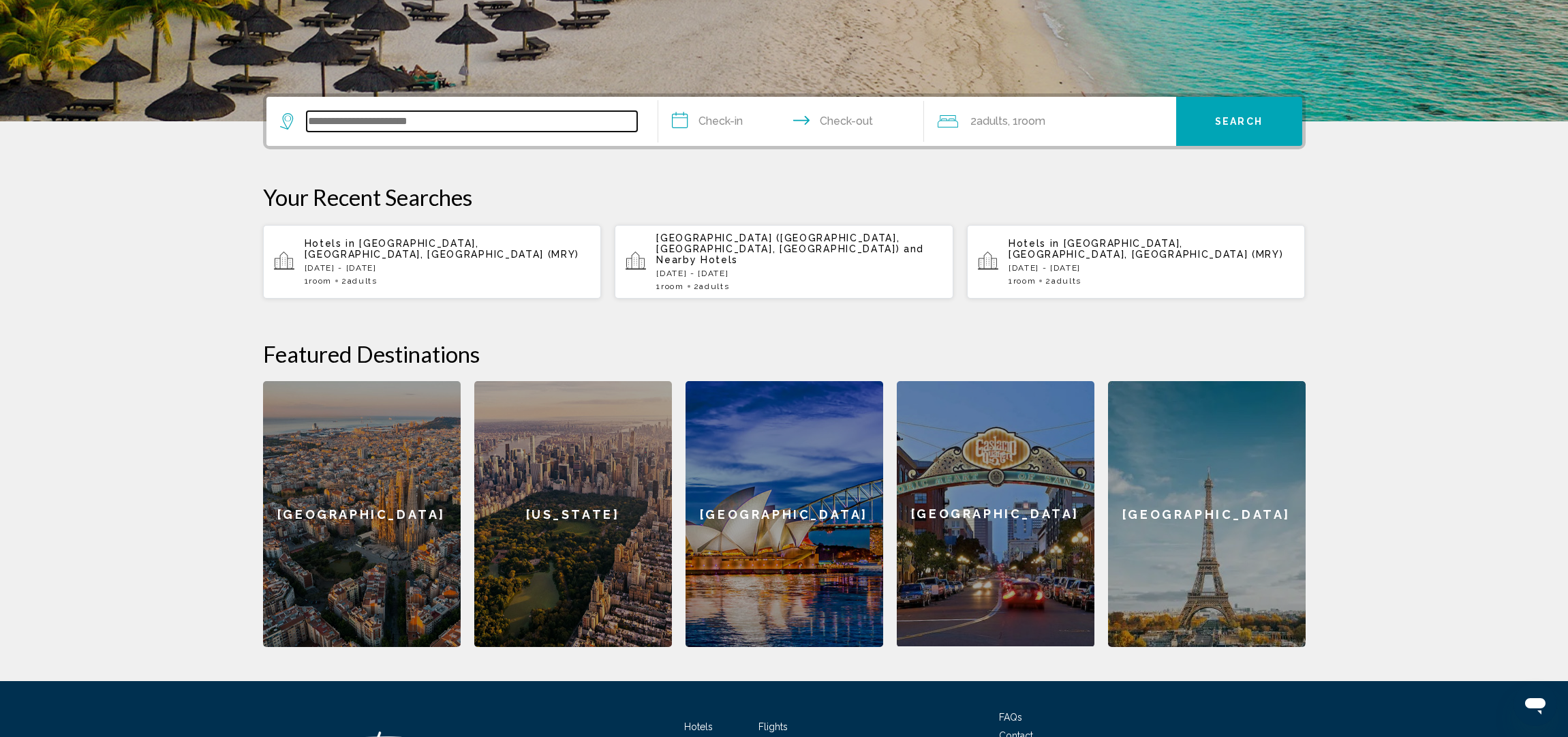
scroll to position [337, 0]
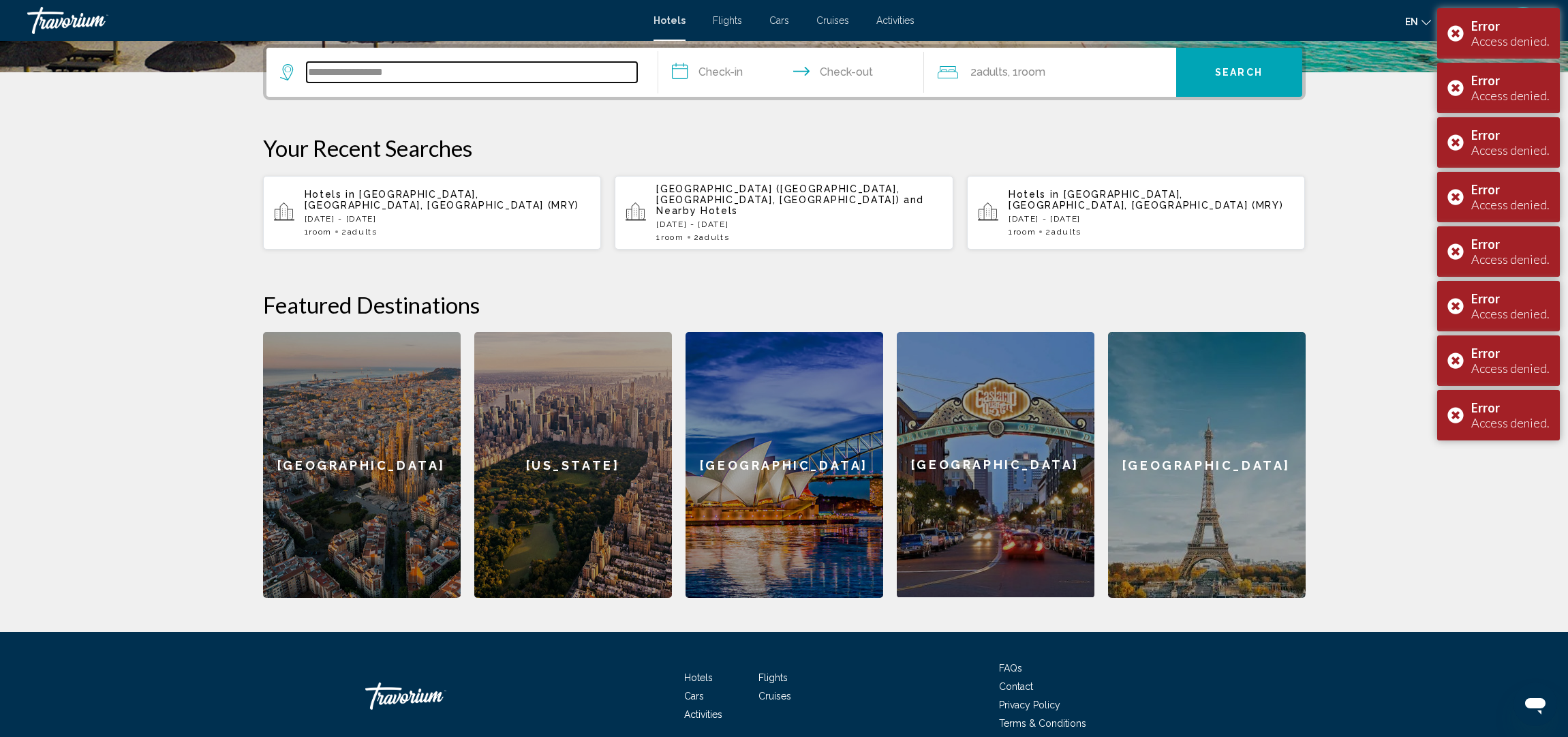
type input "**********"
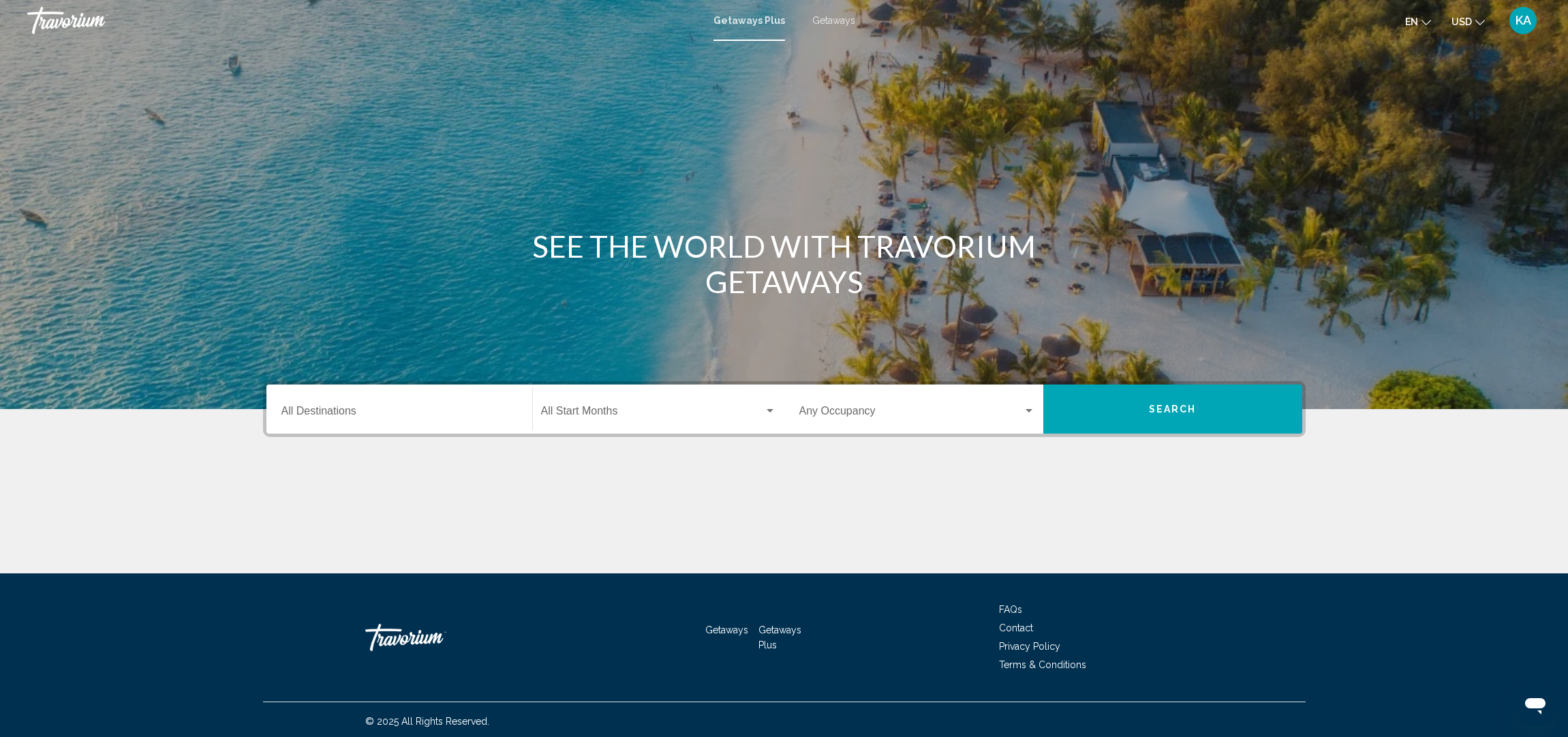
click at [833, 22] on span "Getaways" at bounding box center [834, 20] width 43 height 11
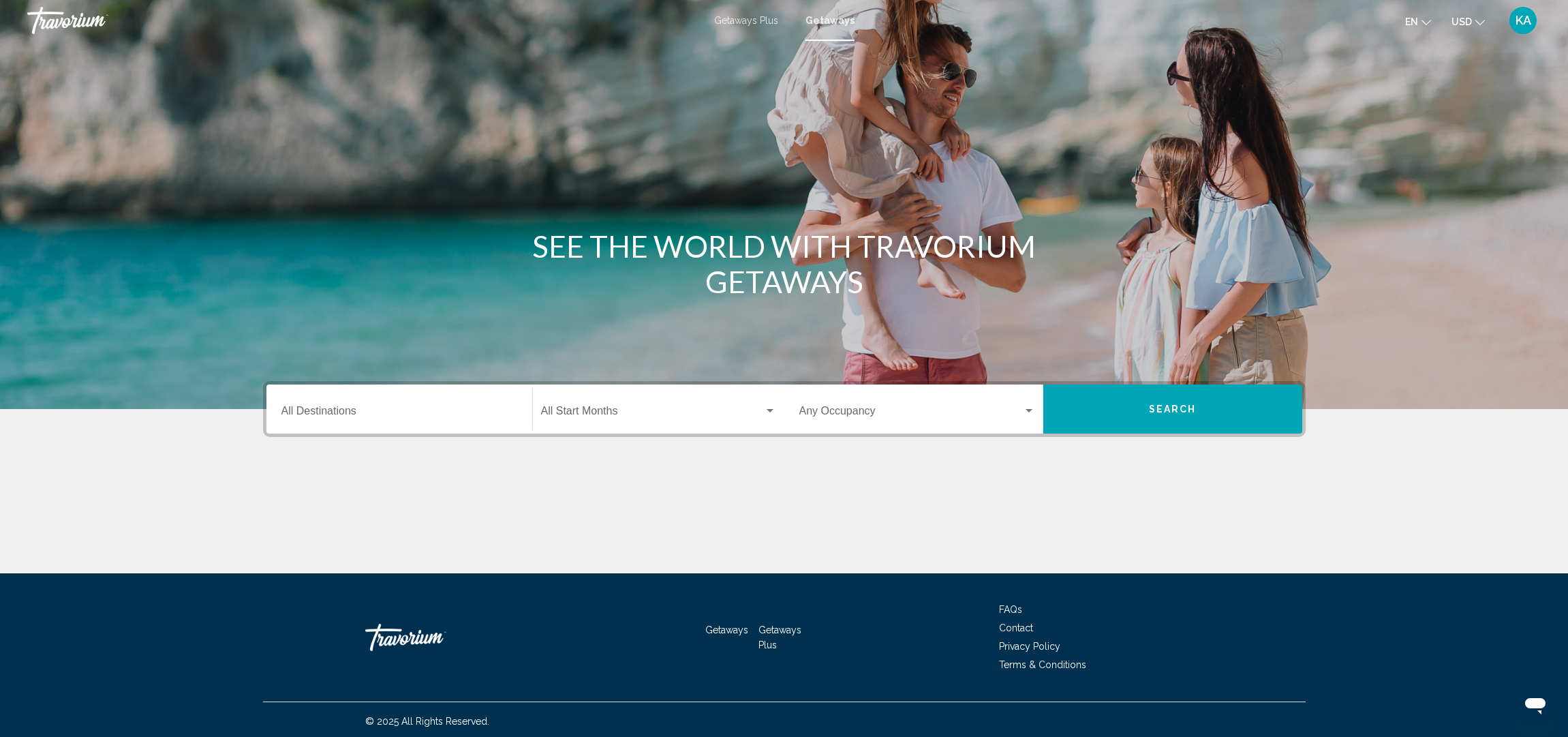
click at [335, 411] on input "Destination All Destinations" at bounding box center [400, 414] width 236 height 13
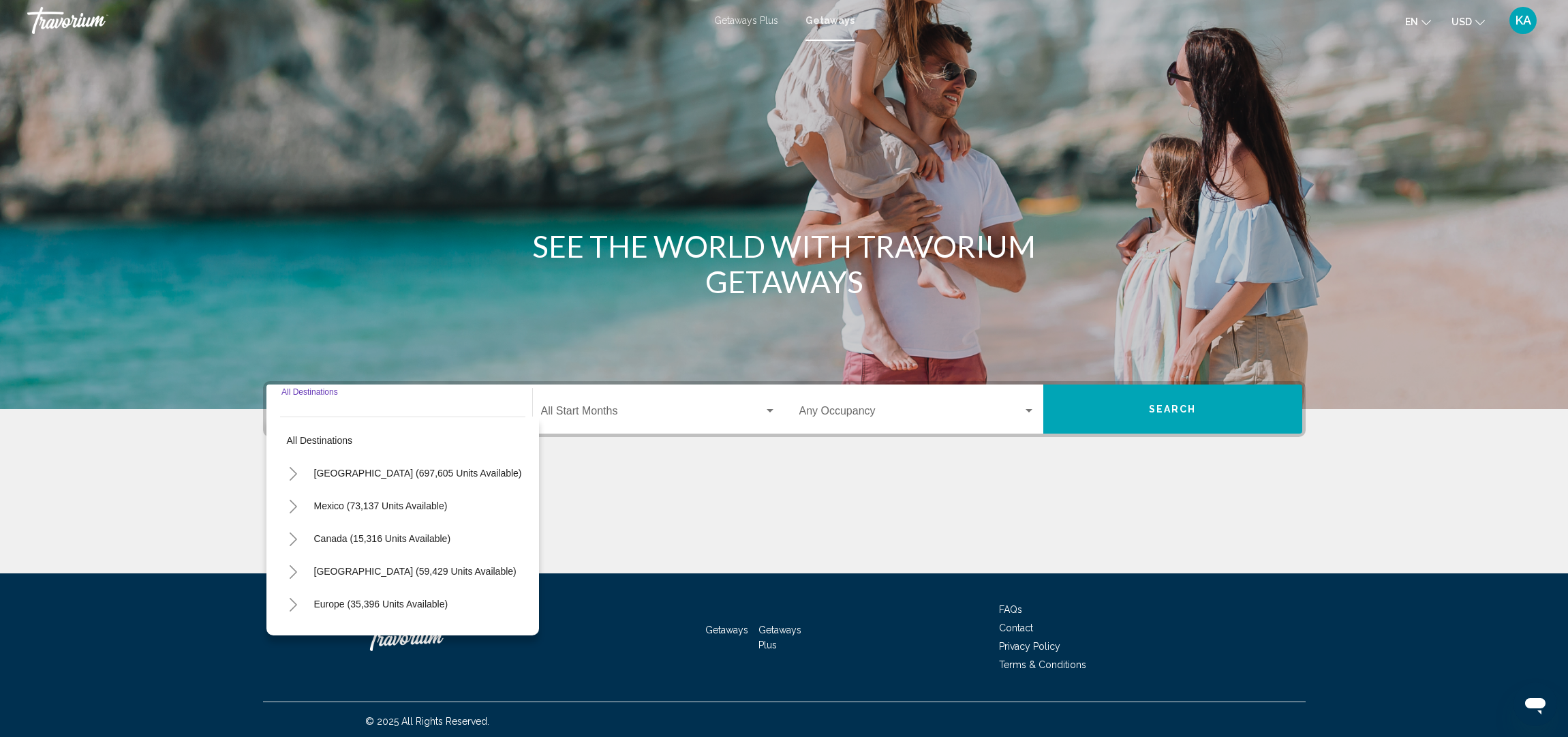
scroll to position [4, 0]
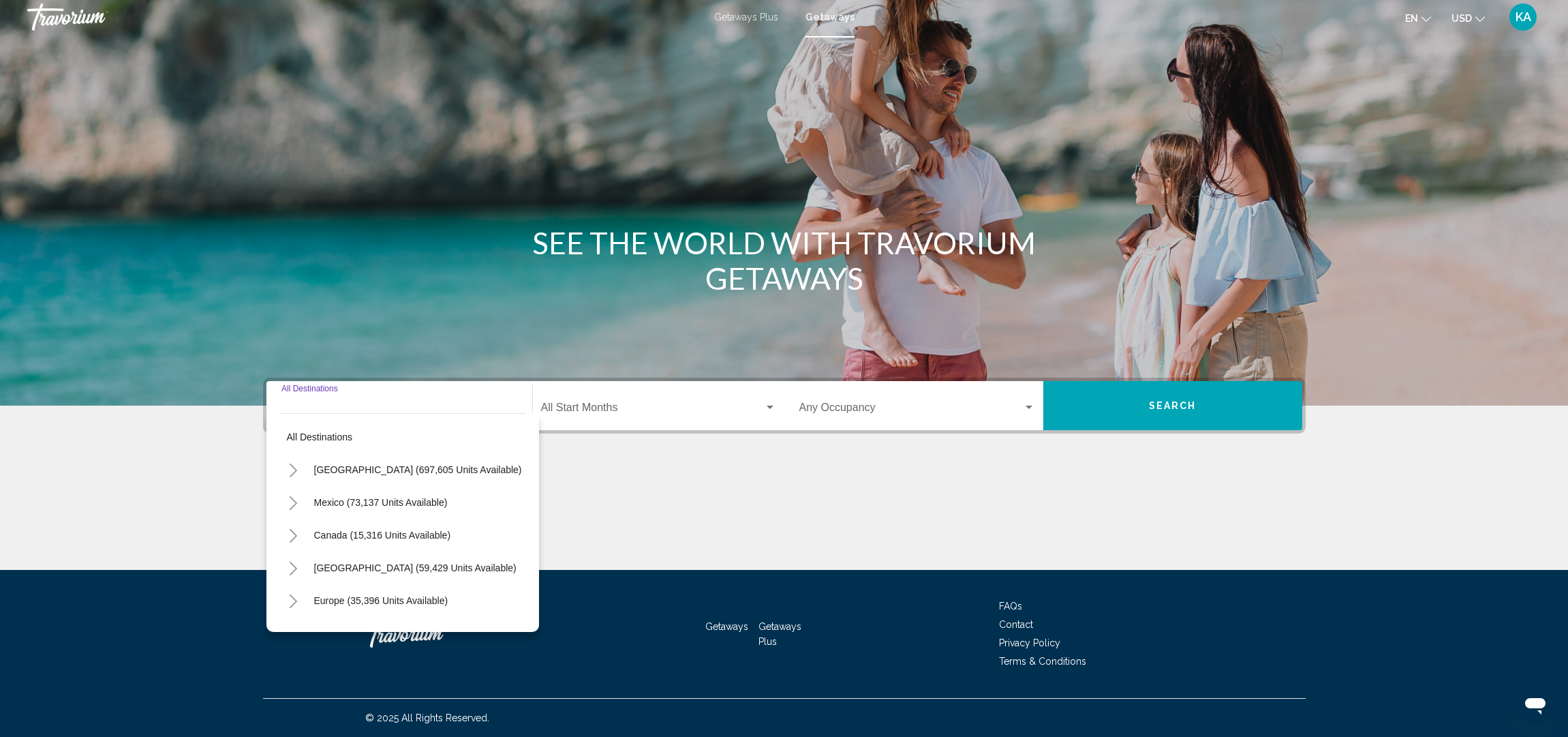
click at [296, 470] on icon "Toggle United States (697,605 units available)" at bounding box center [294, 470] width 7 height 13
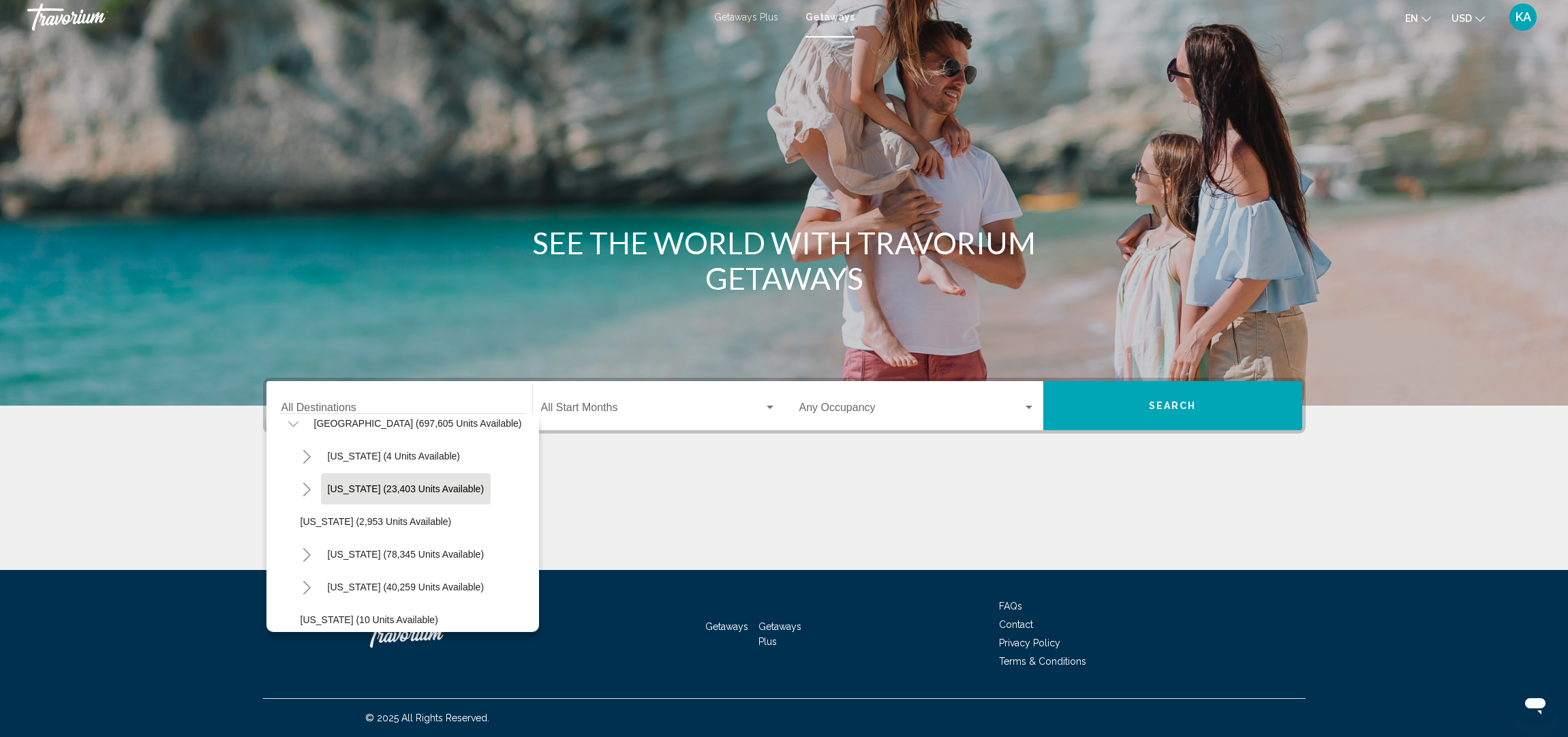
scroll to position [59, 0]
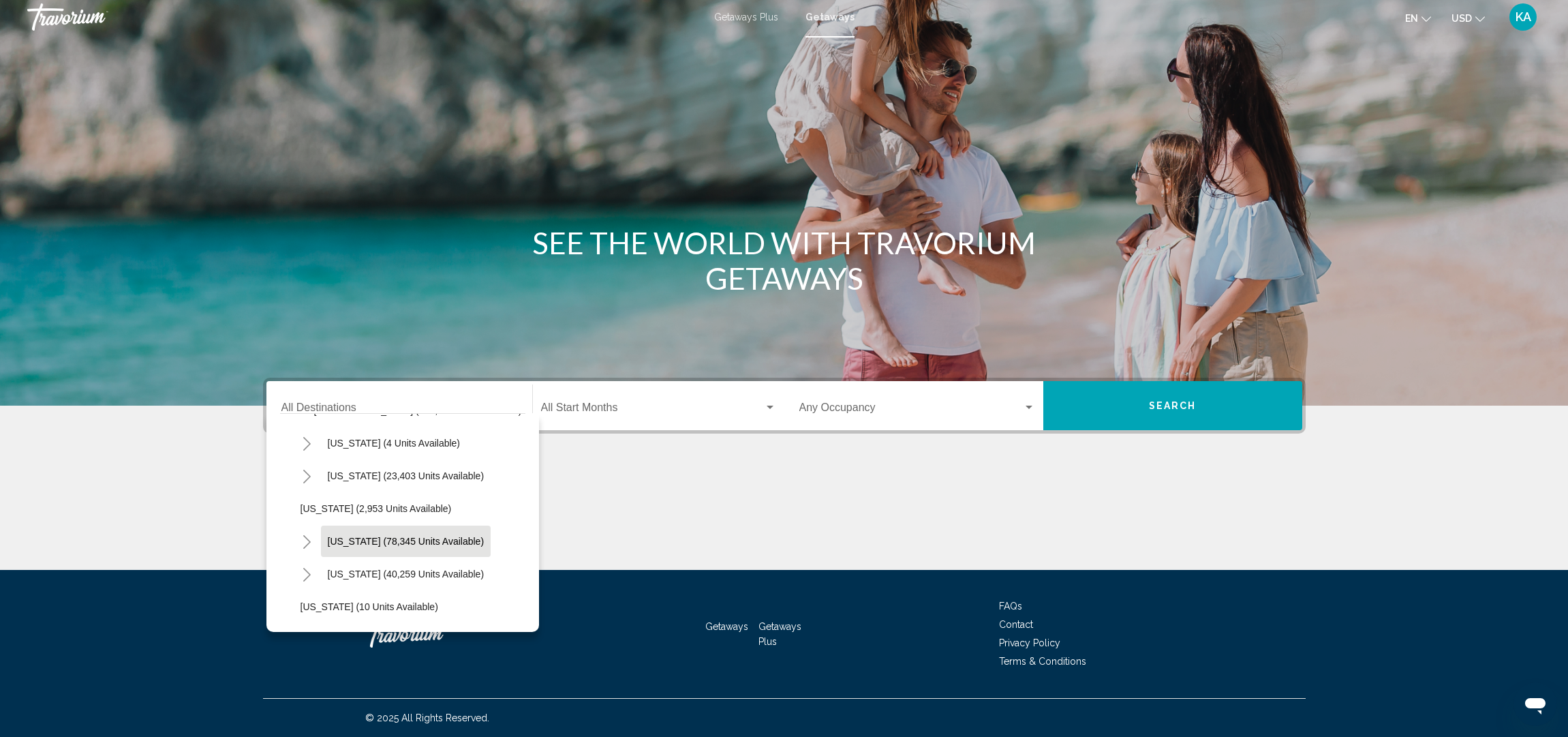
click at [375, 541] on span "[US_STATE] (78,345 units available)" at bounding box center [406, 541] width 156 height 11
type input "**********"
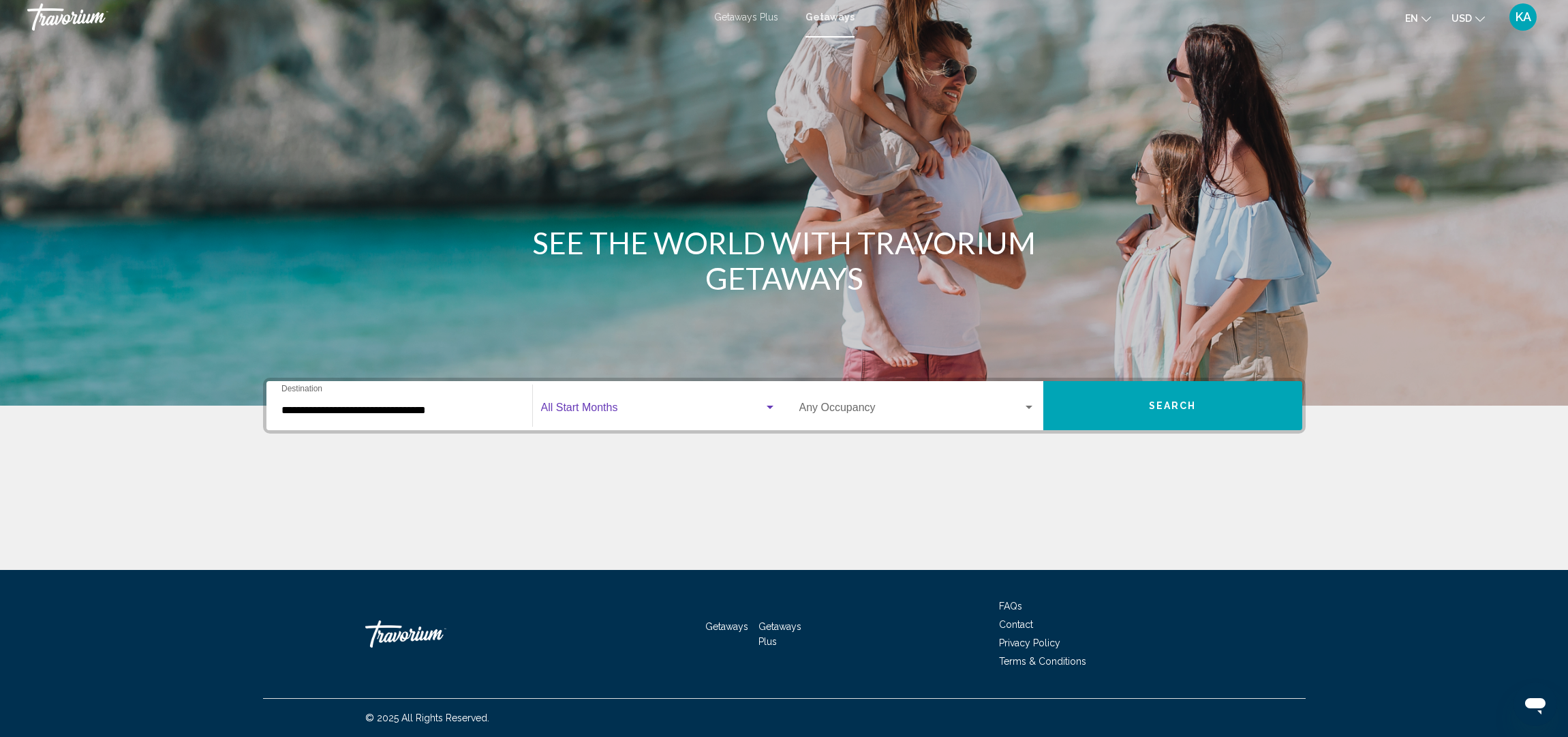
click at [646, 404] on span "Search widget" at bounding box center [652, 410] width 223 height 13
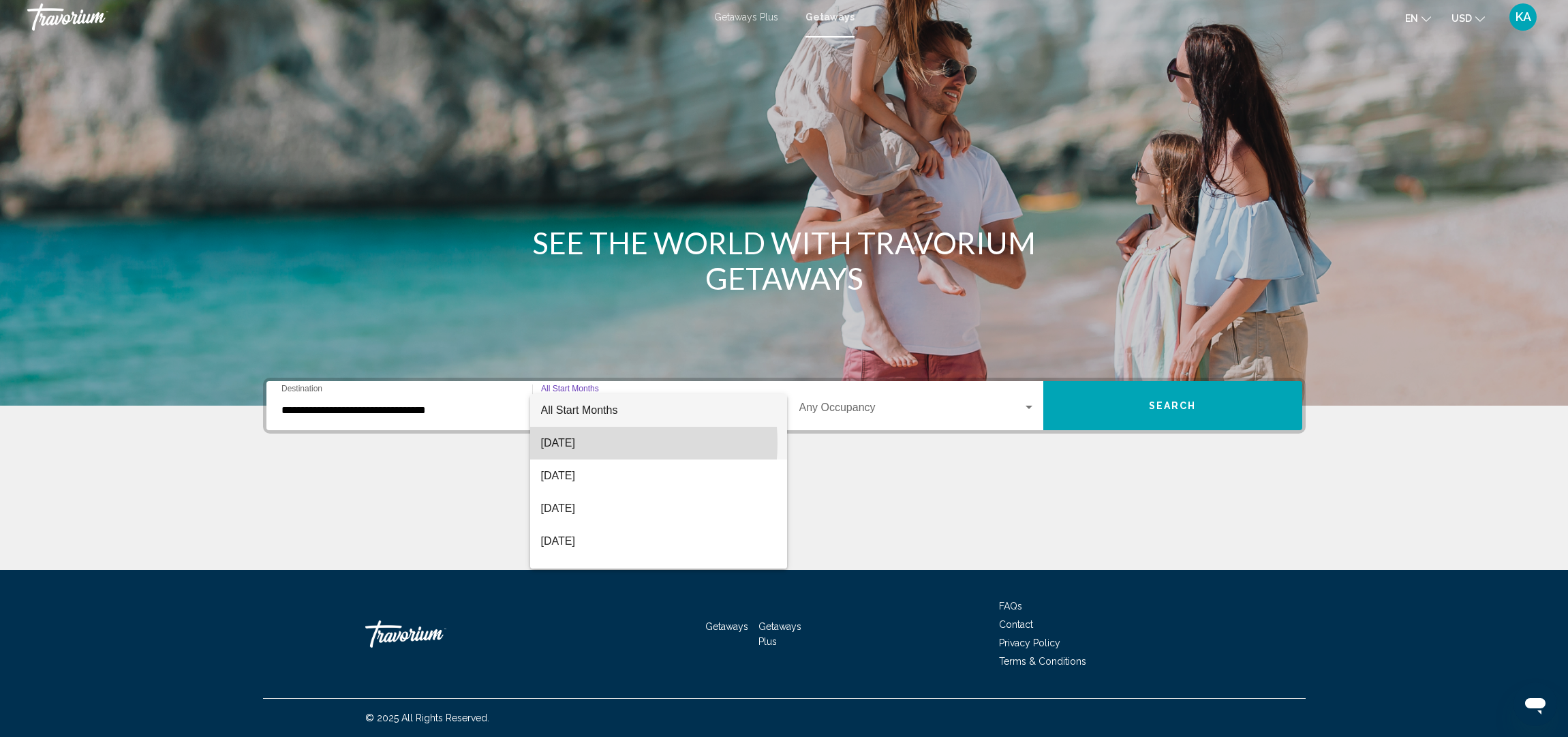
click at [589, 443] on span "[DATE]" at bounding box center [658, 443] width 235 height 33
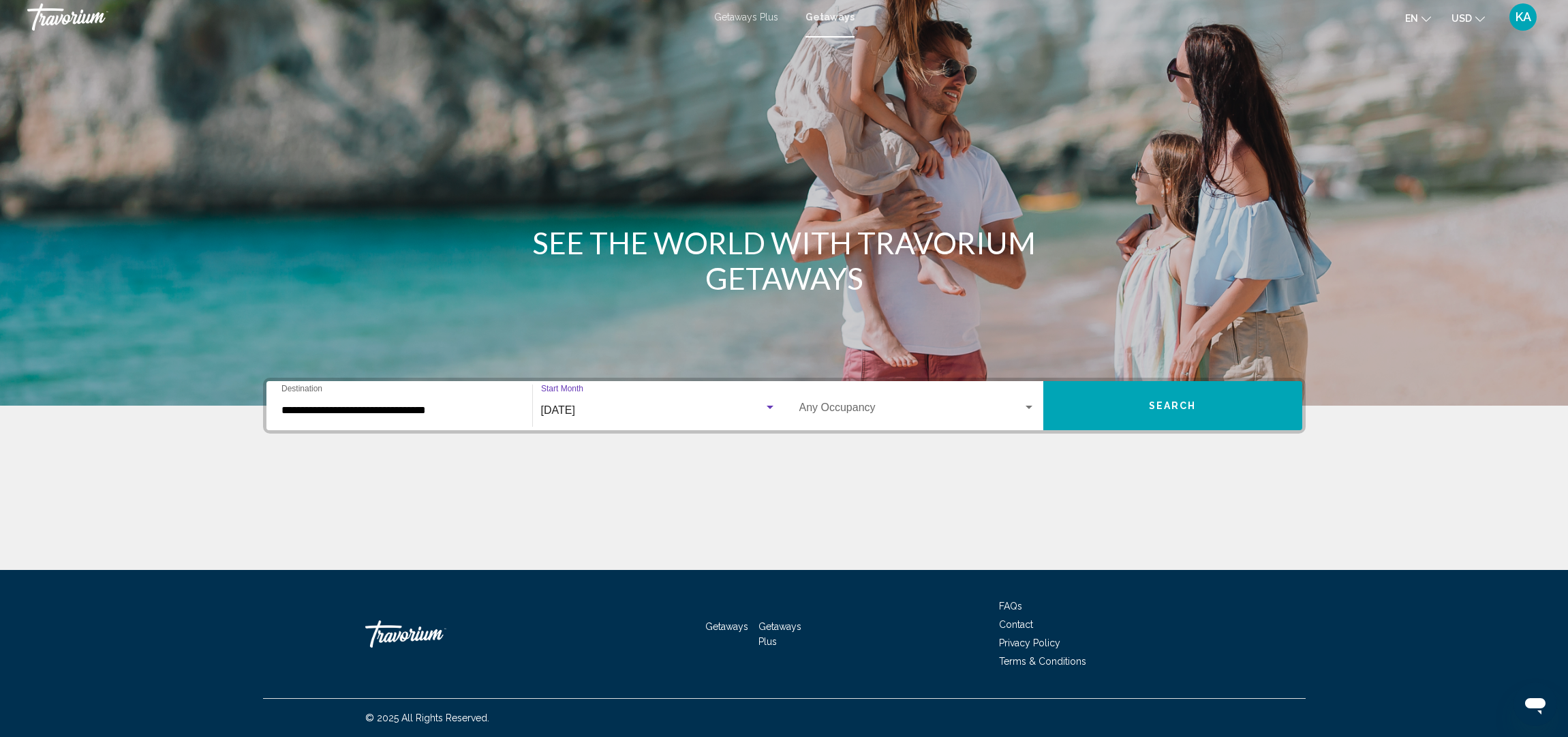
click at [770, 408] on div "Search widget" at bounding box center [770, 407] width 7 height 4
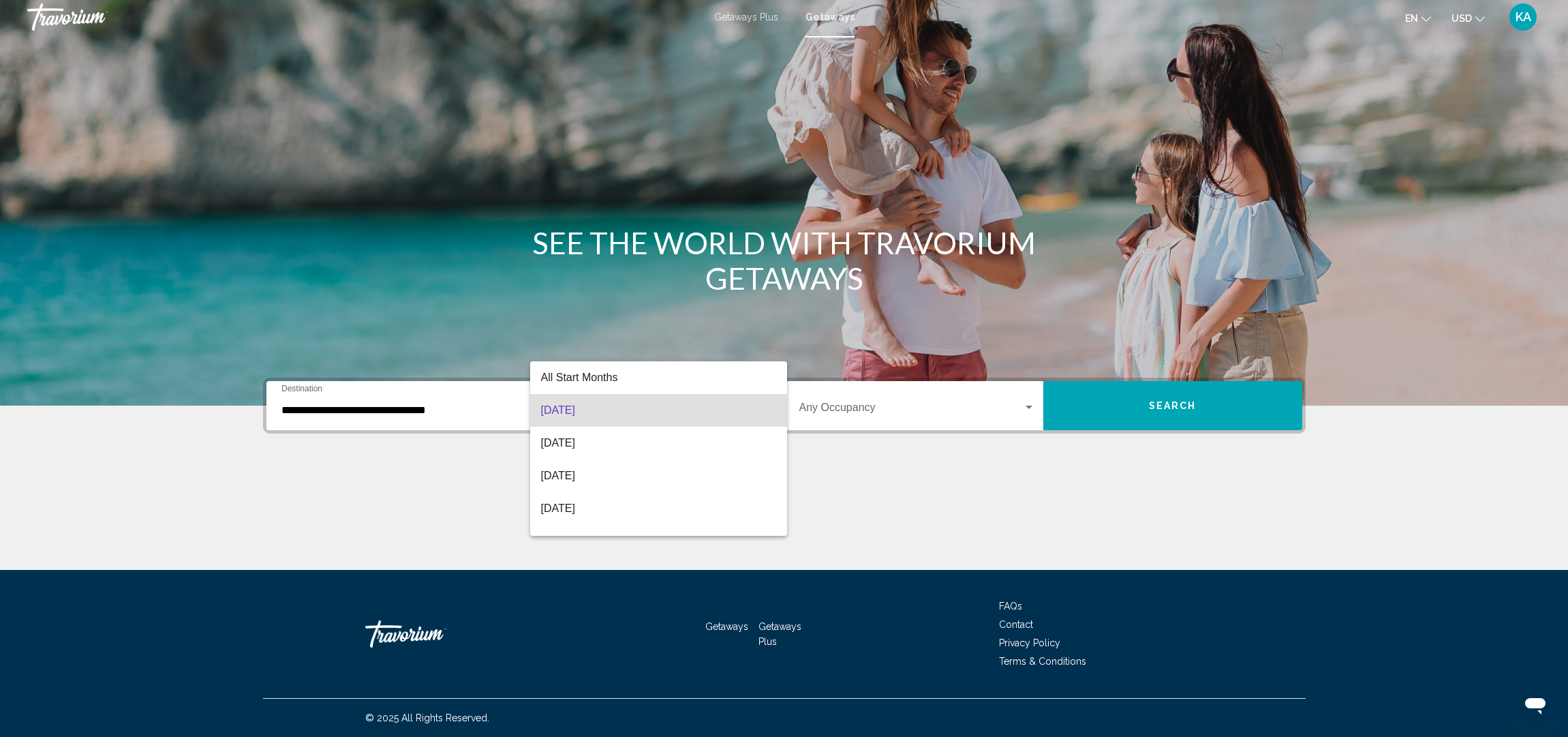
click at [900, 451] on div at bounding box center [784, 368] width 1568 height 737
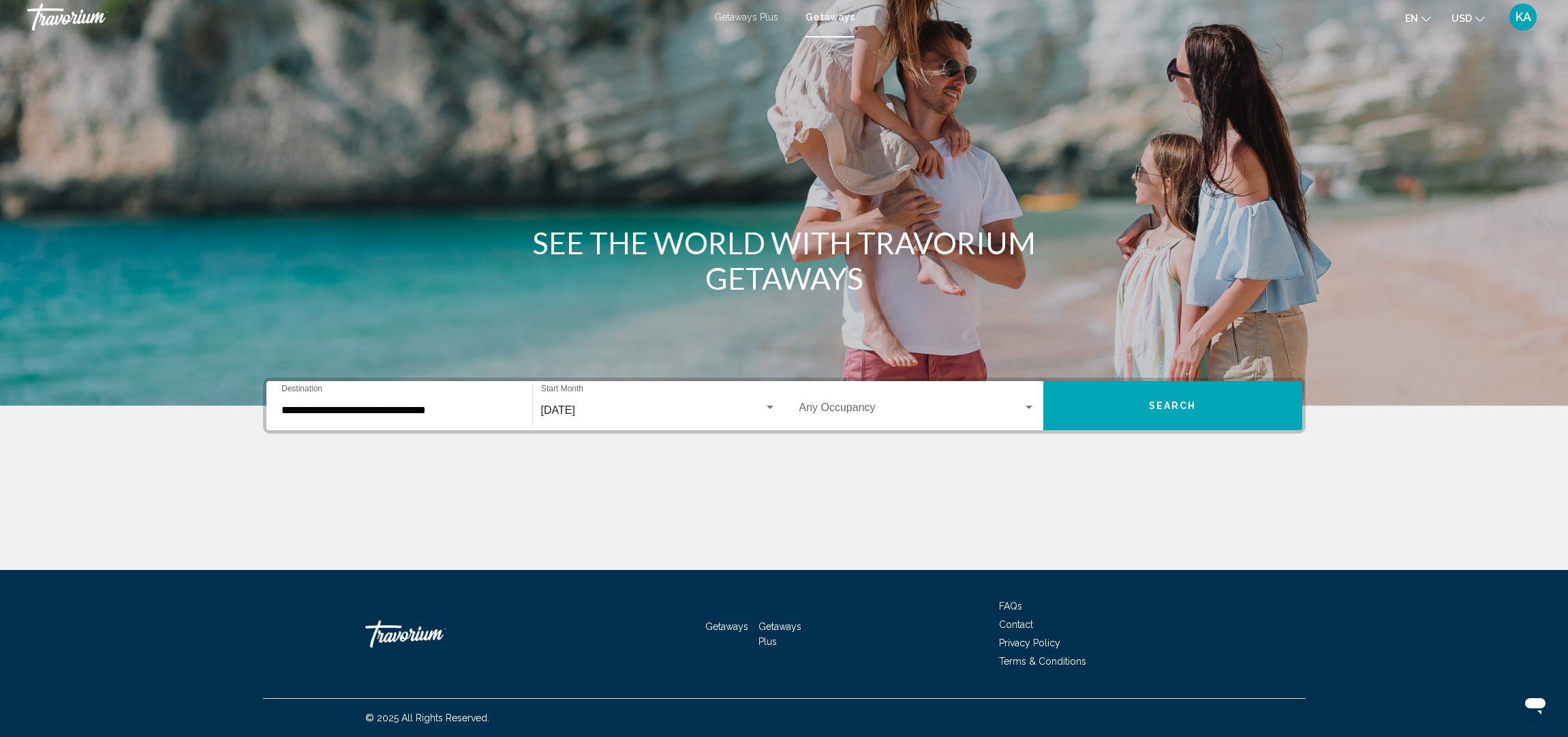
click at [1030, 407] on div "Search widget" at bounding box center [1029, 407] width 7 height 4
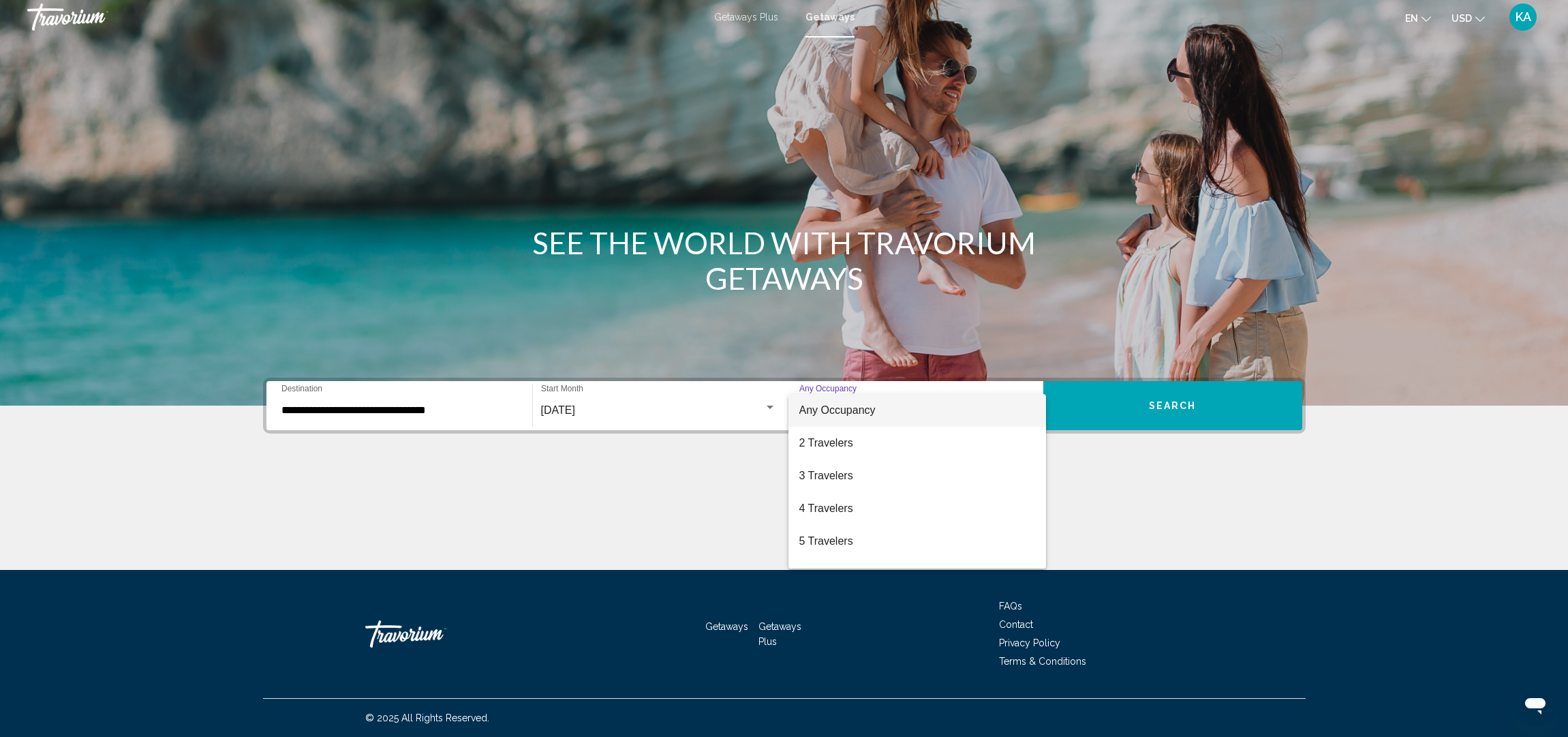
click at [1130, 403] on div at bounding box center [784, 368] width 1568 height 737
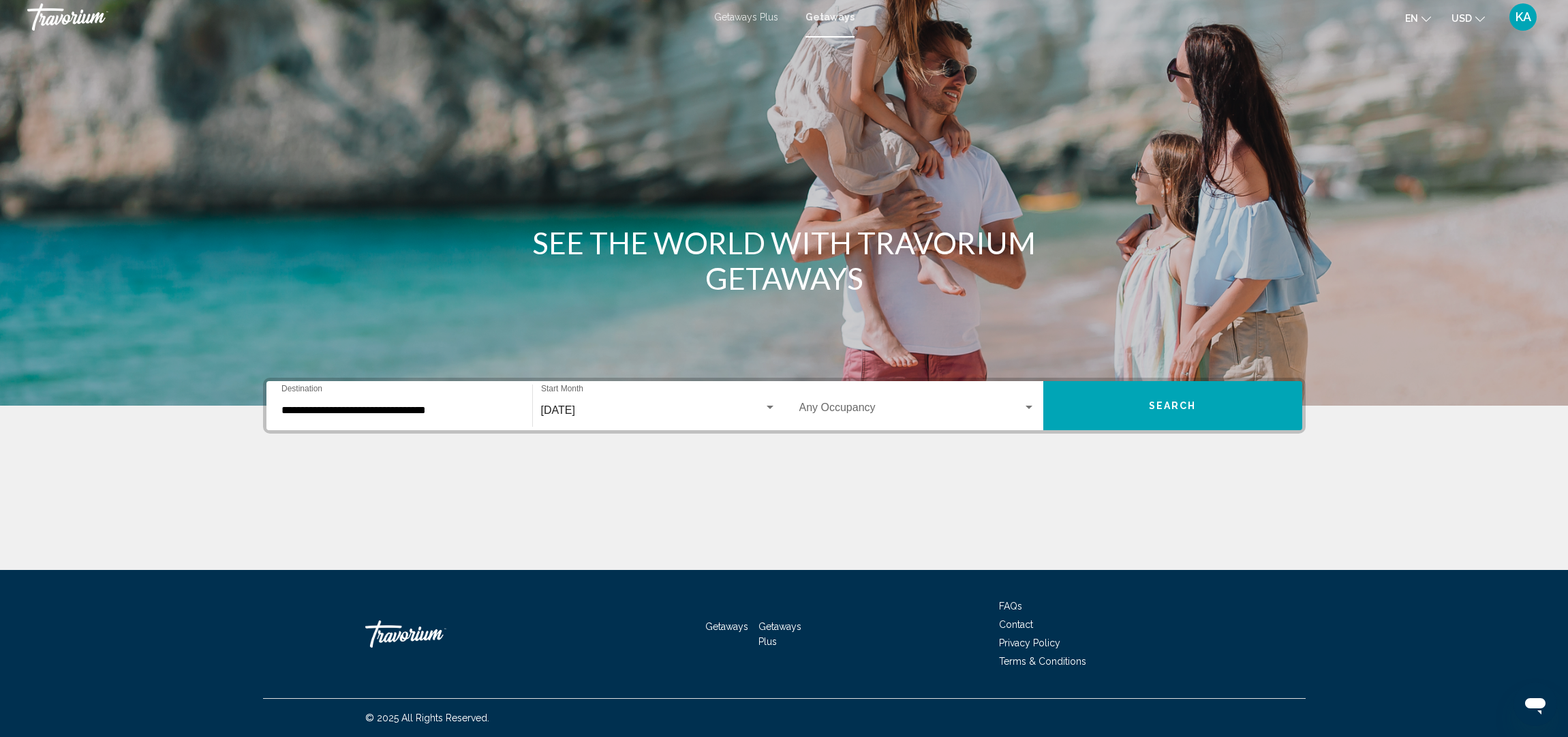
click at [1157, 413] on button "Search" at bounding box center [1173, 406] width 259 height 49
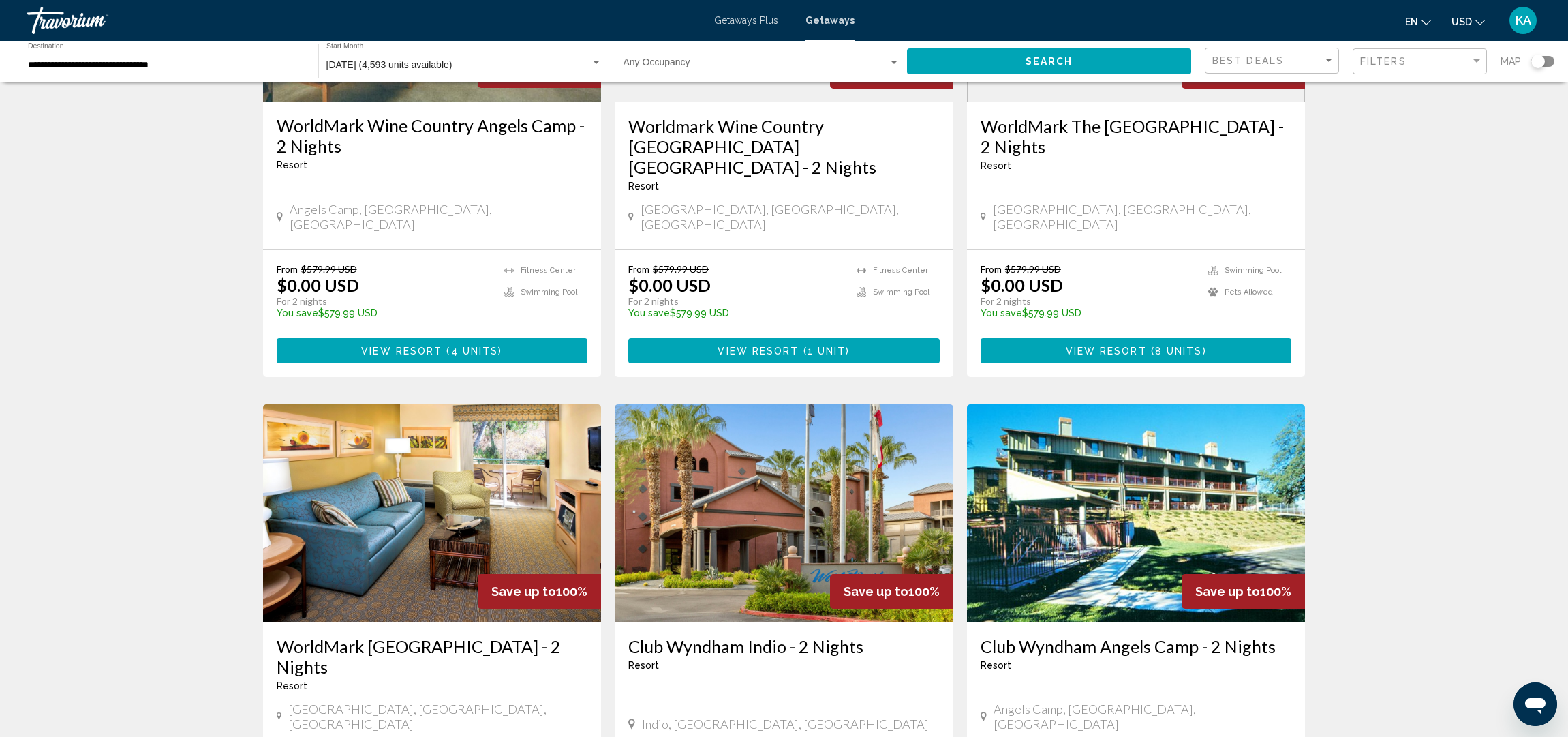
scroll to position [1395, 0]
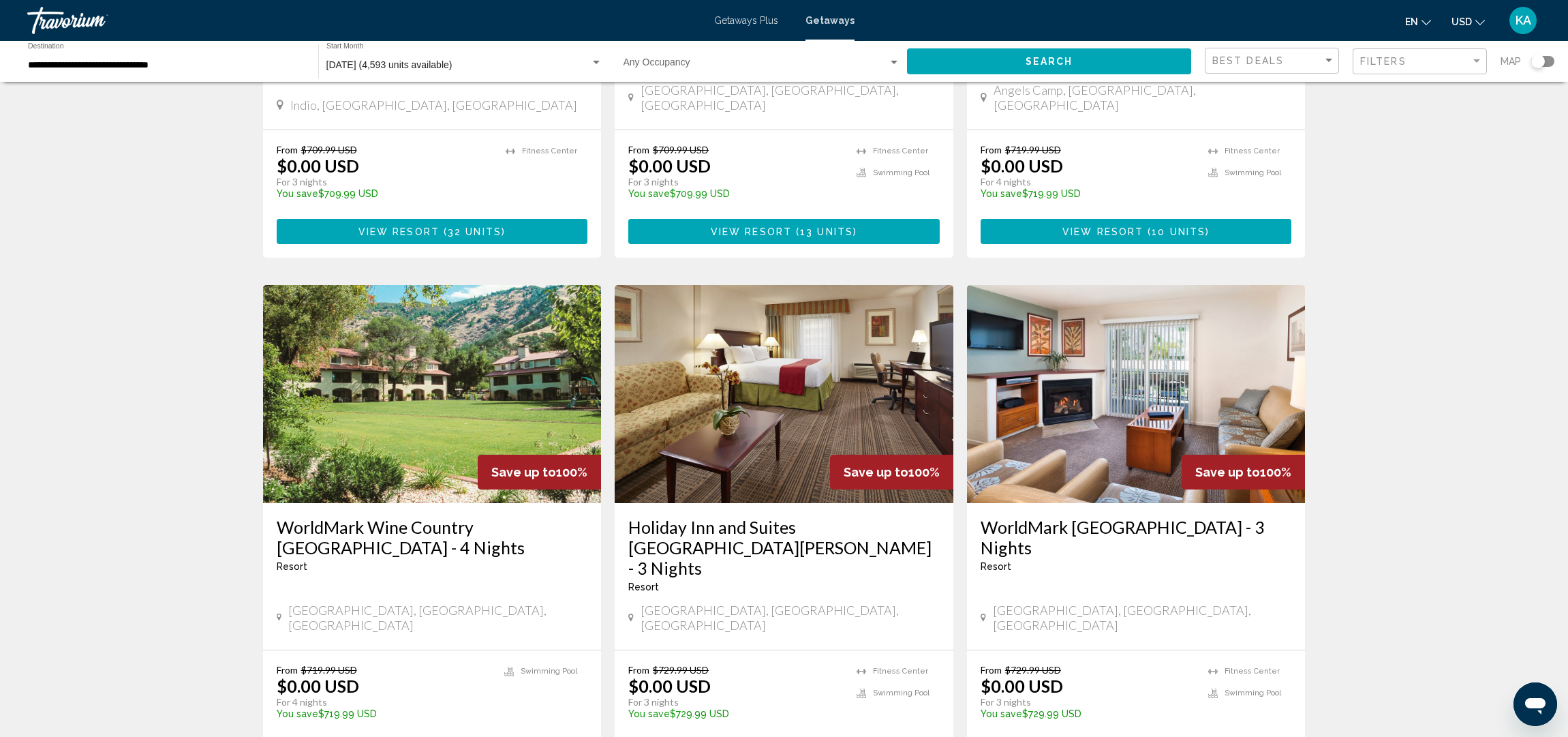
scroll to position [1461, 0]
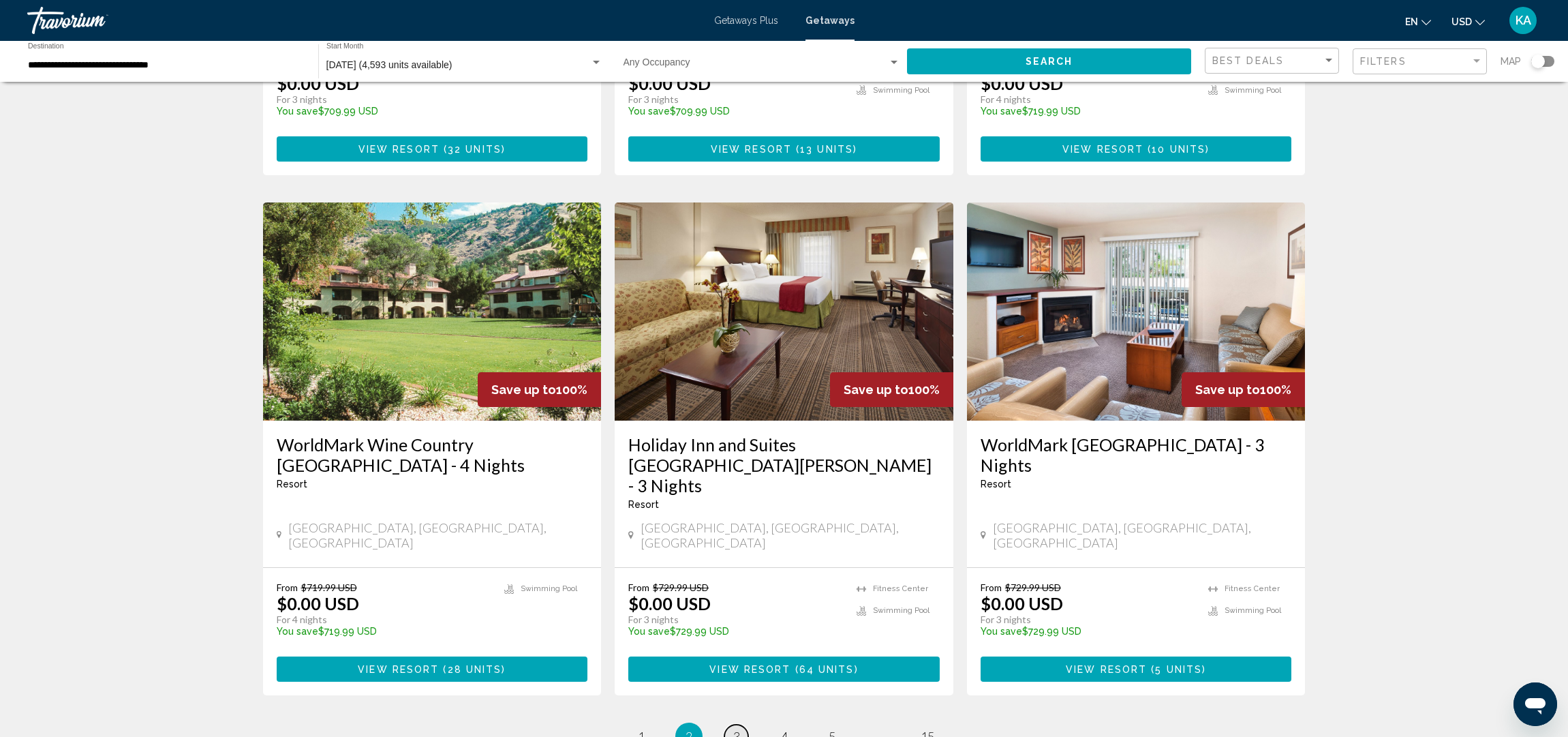
click at [735, 729] on span "3" at bounding box center [736, 736] width 7 height 15
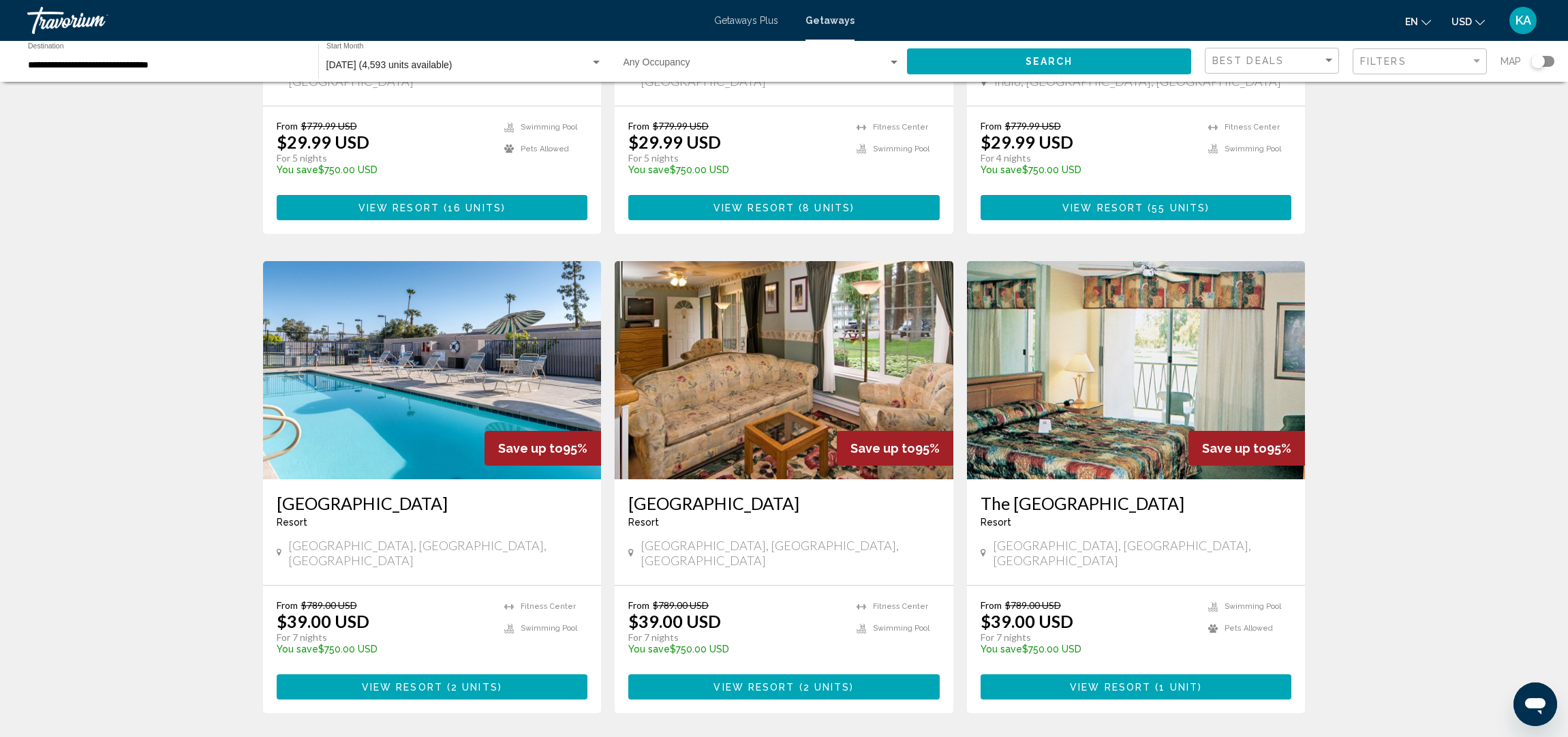
scroll to position [1386, 0]
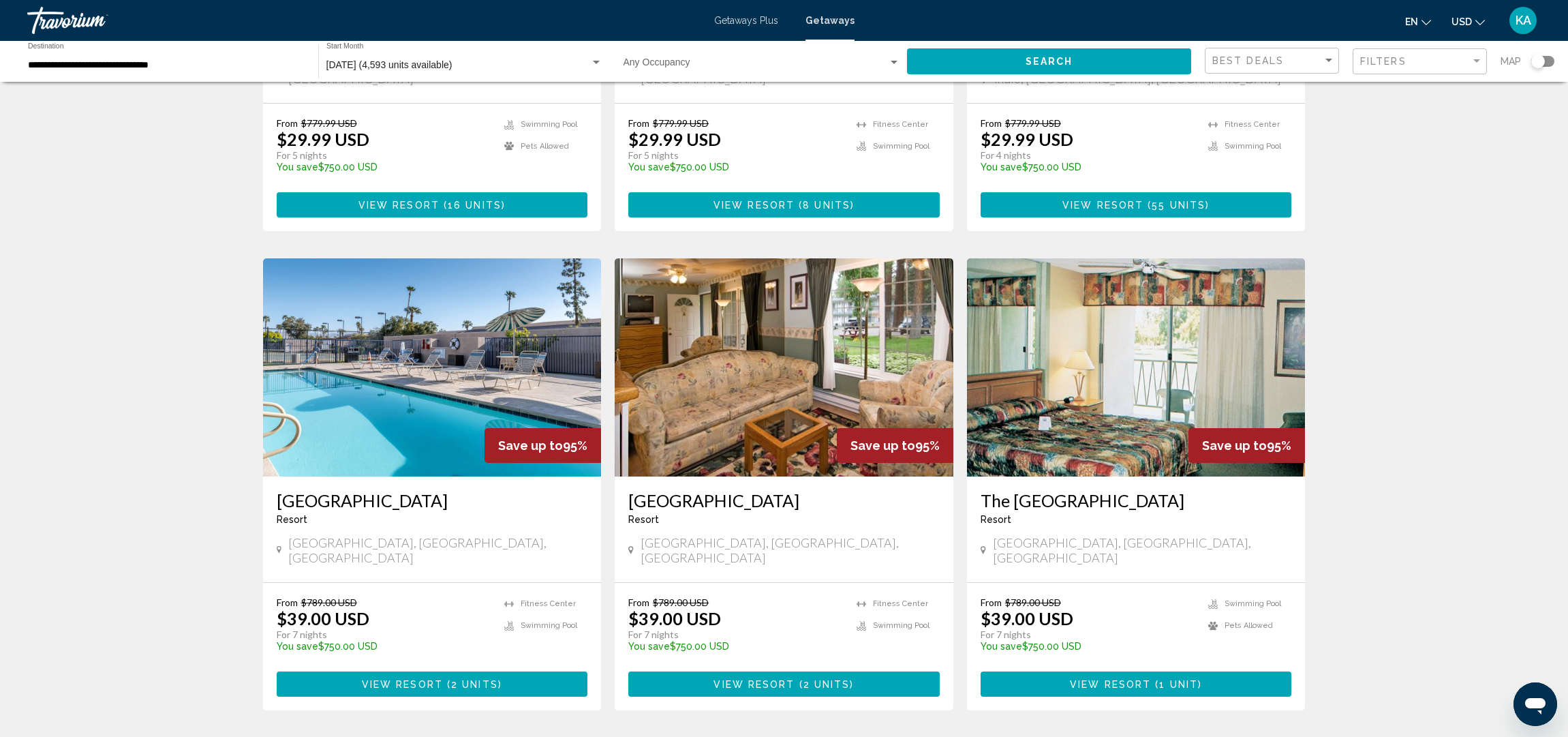
click at [785, 736] on span "4" at bounding box center [784, 751] width 7 height 15
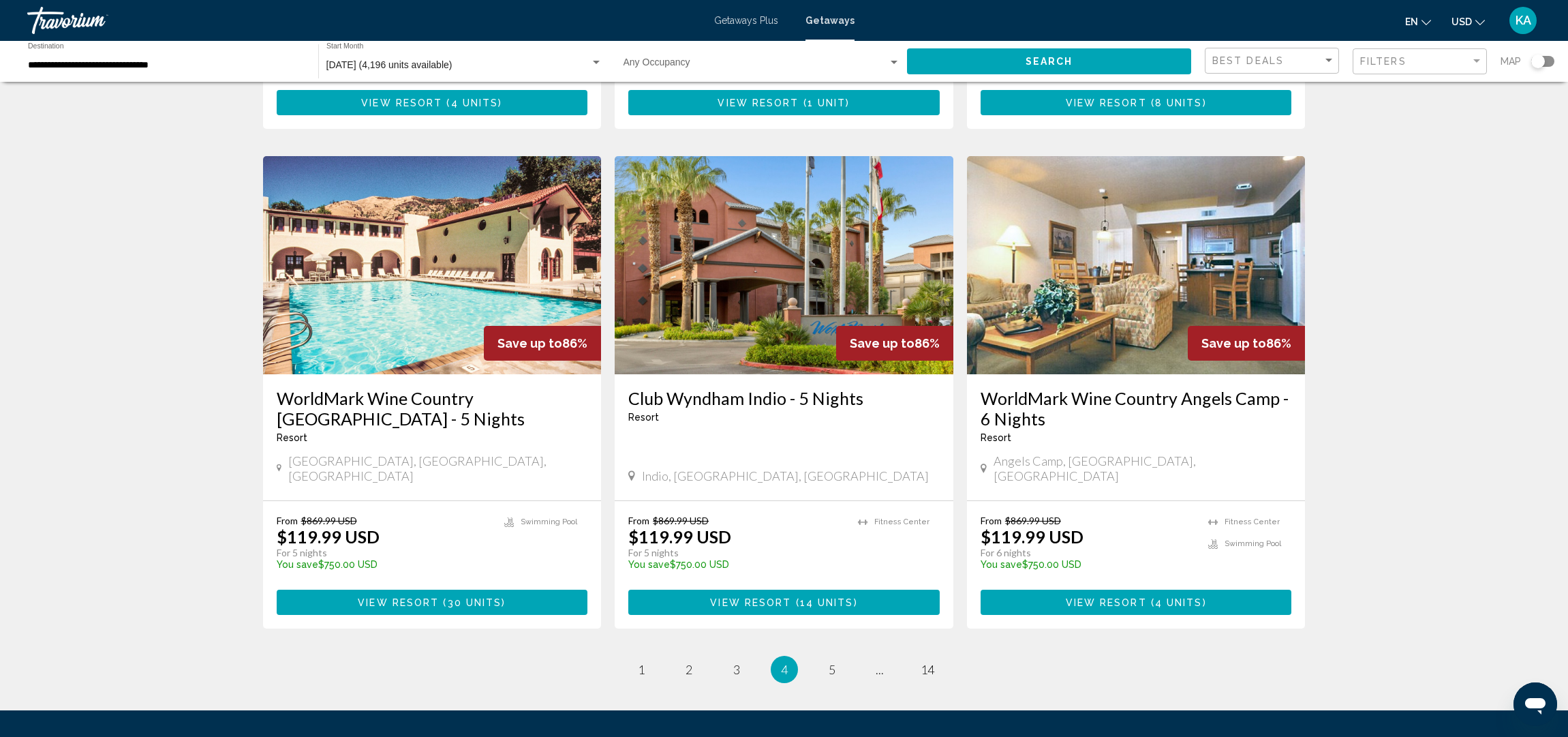
scroll to position [1552, 0]
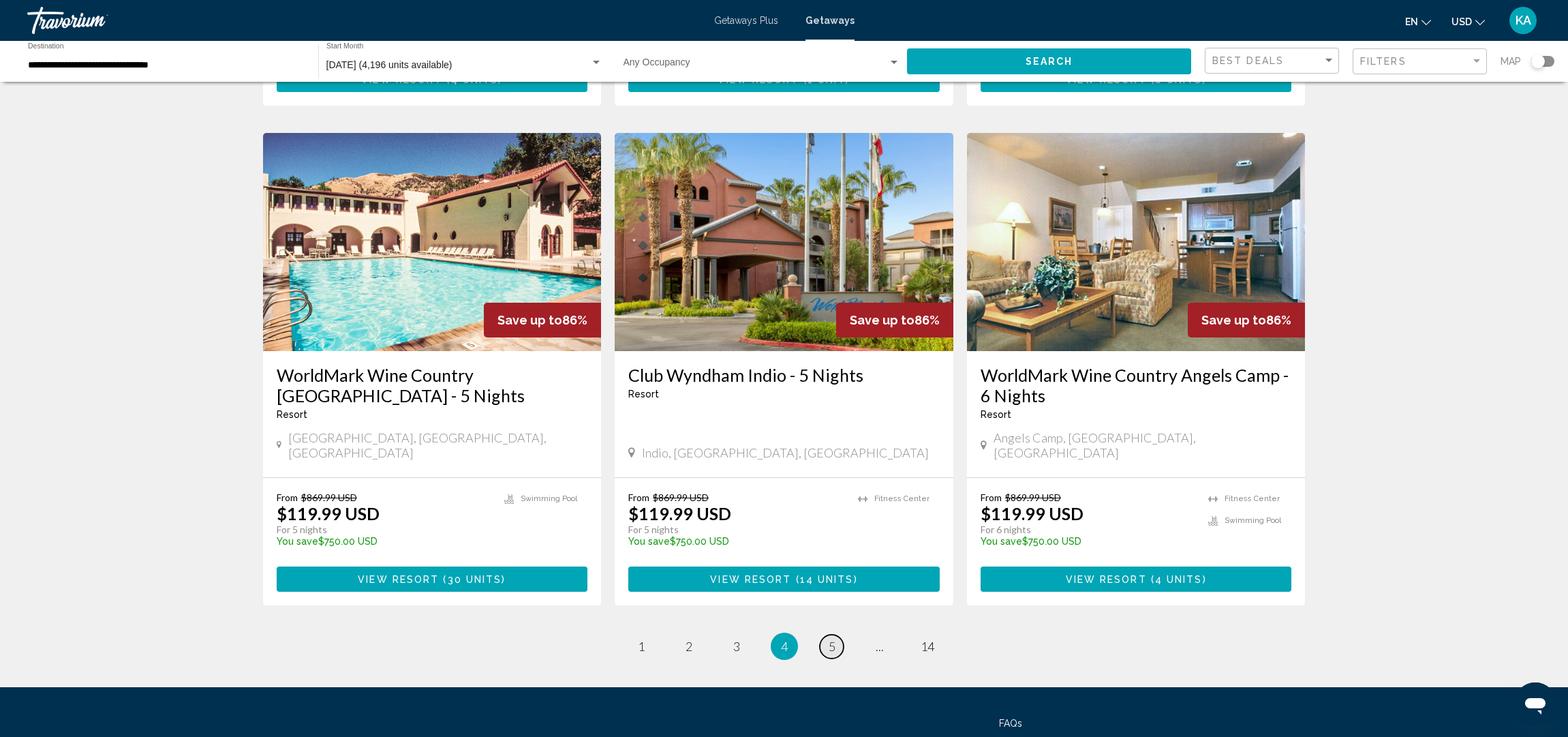
click at [836, 635] on link "page 5" at bounding box center [832, 647] width 24 height 24
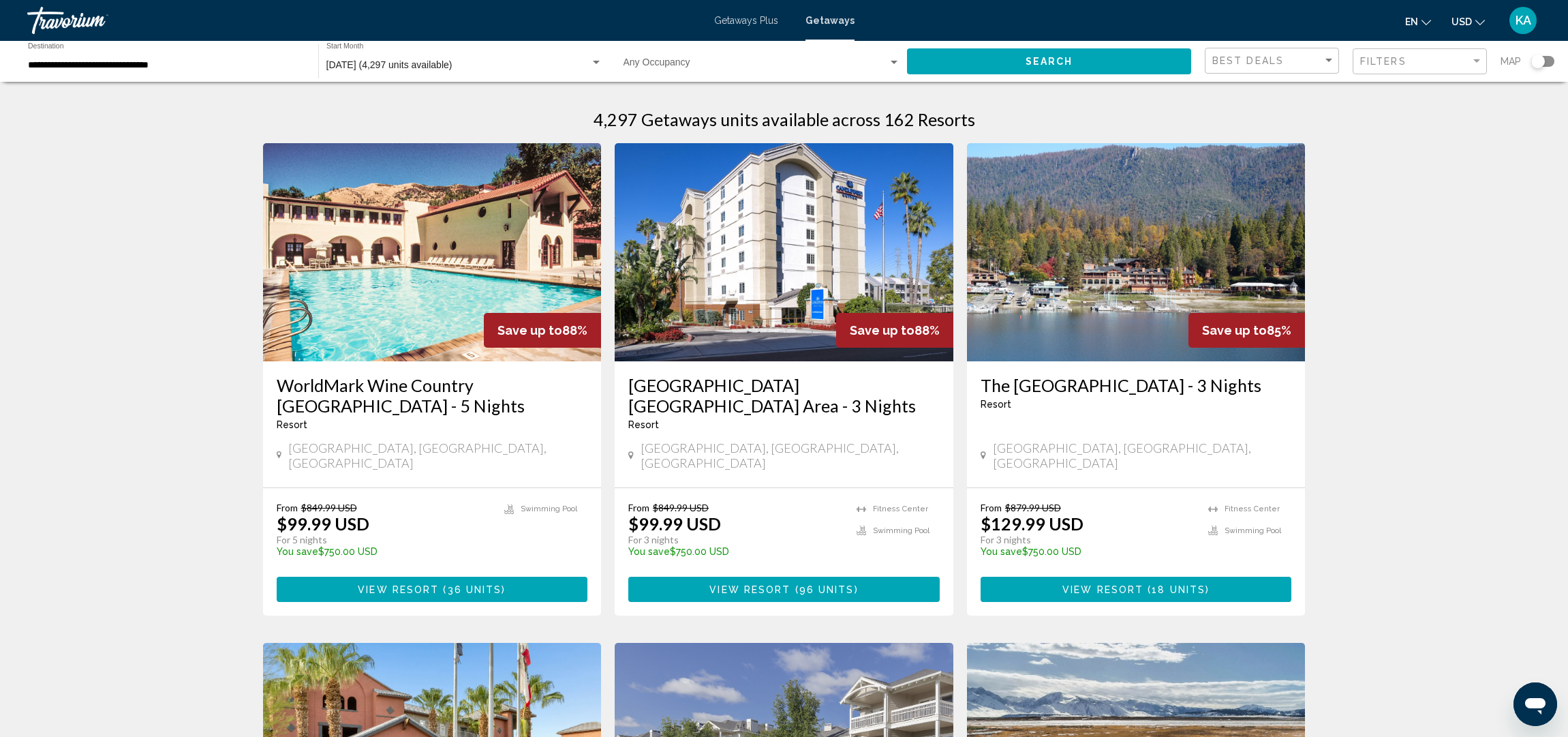
click at [1096, 291] on img "Main content" at bounding box center [1137, 252] width 339 height 218
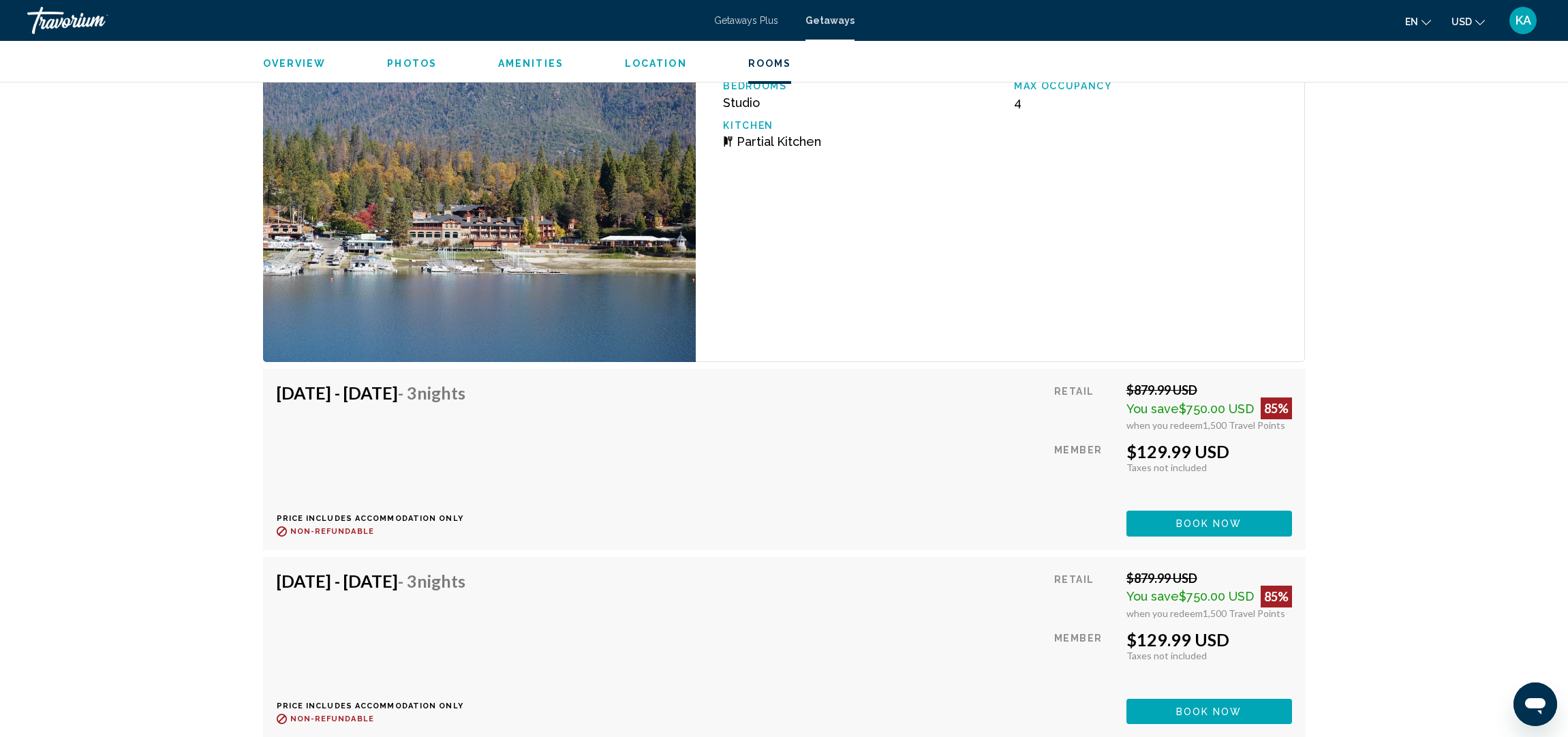
scroll to position [2297, 0]
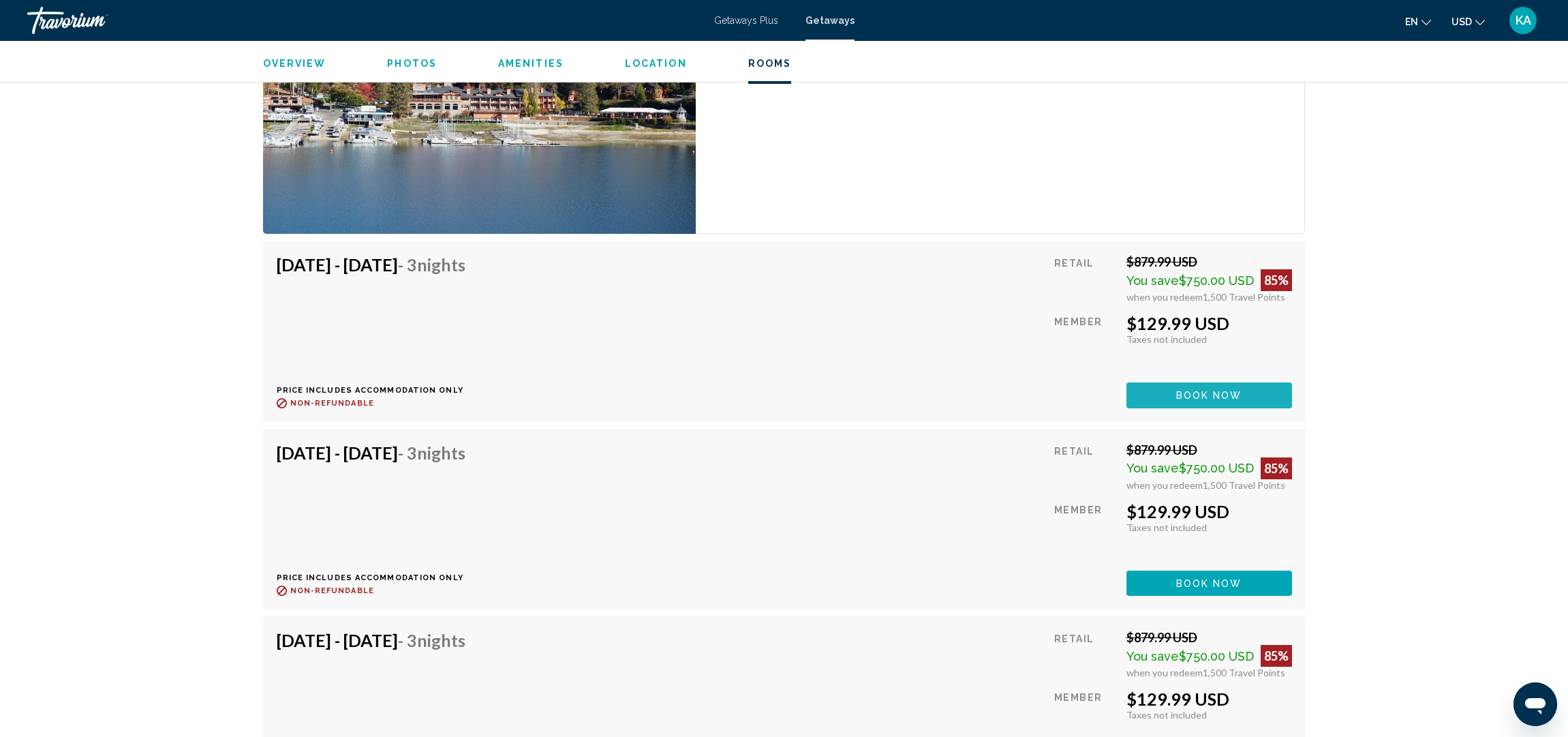
click at [1188, 396] on span "Book now" at bounding box center [1209, 396] width 66 height 11
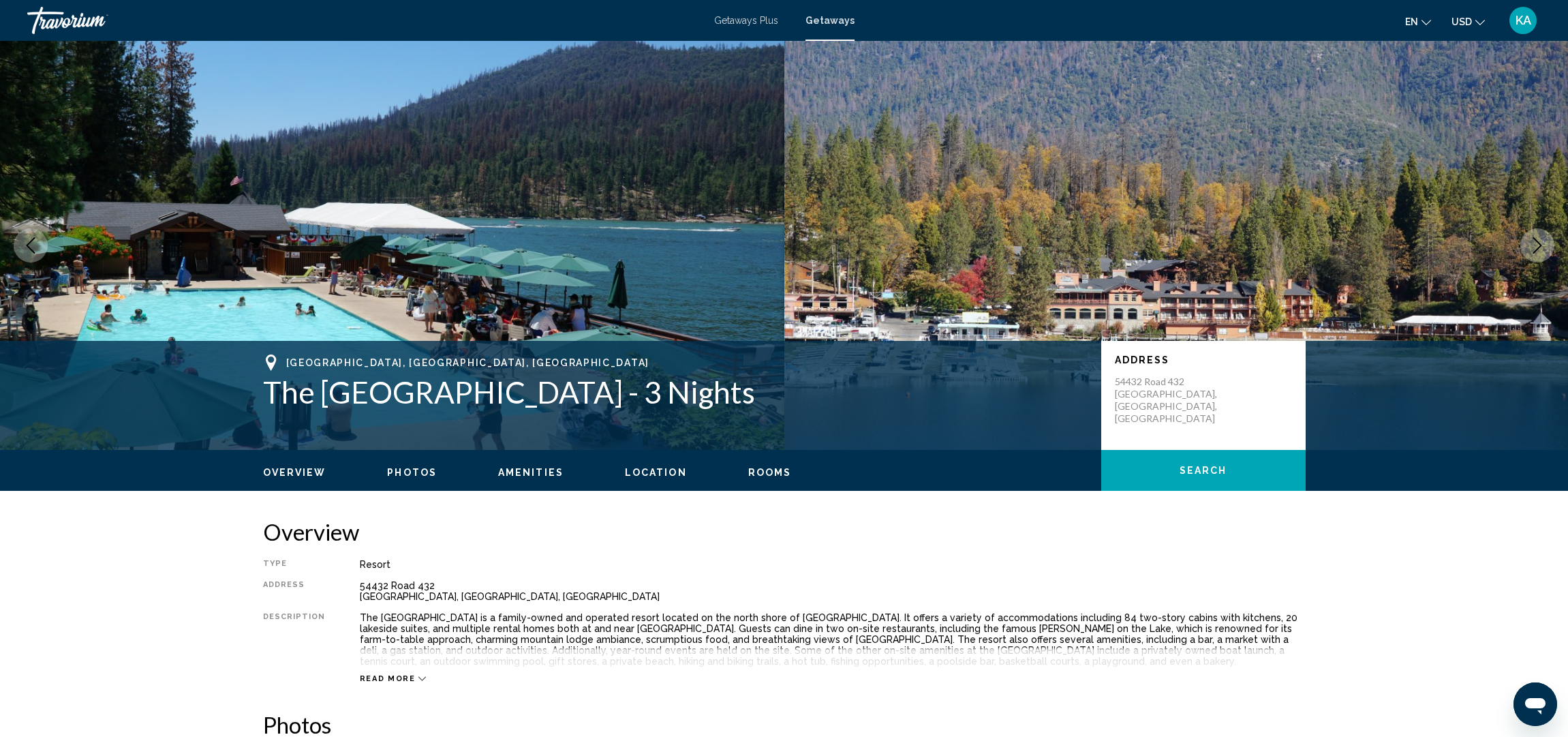
scroll to position [444, 0]
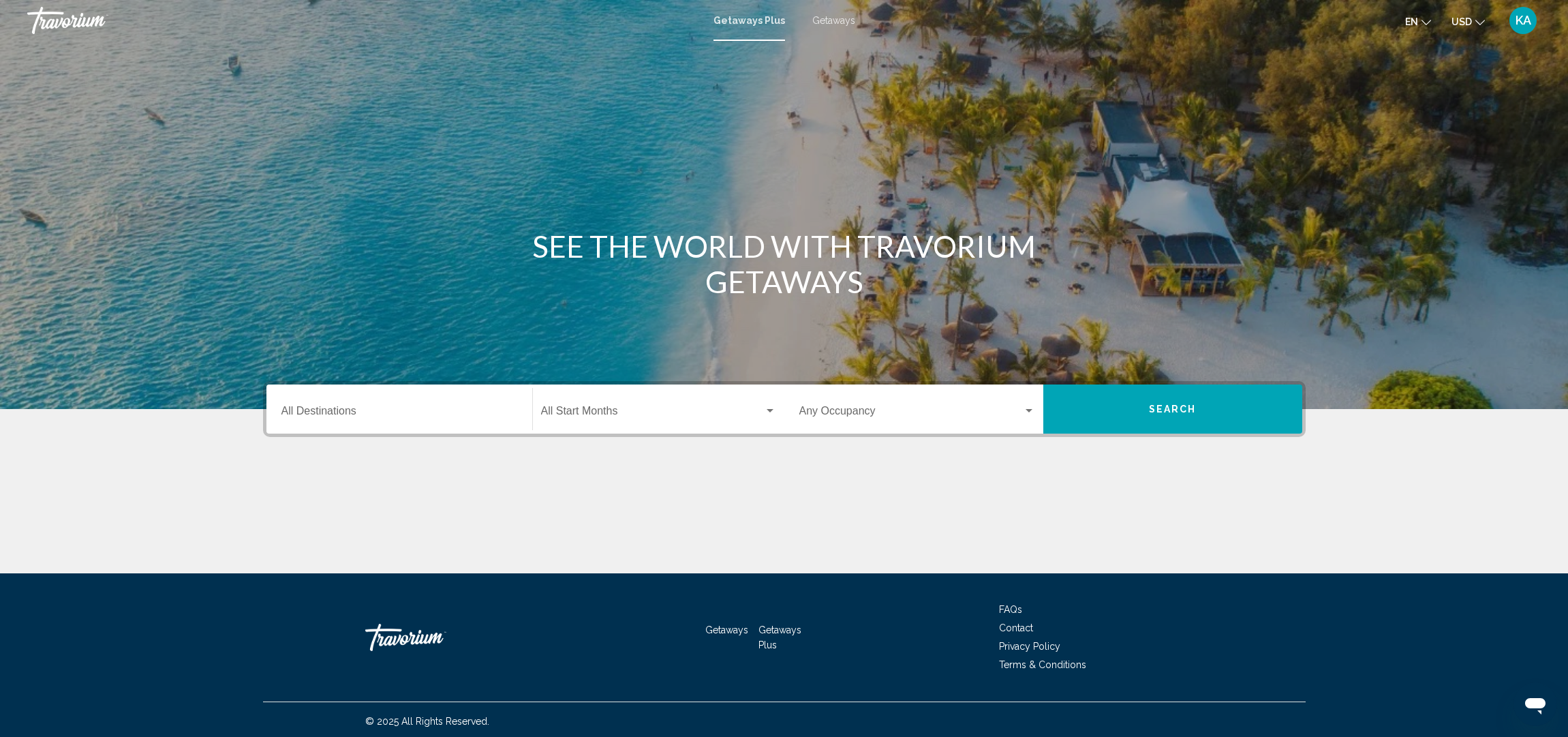
click at [832, 21] on span "Getaways" at bounding box center [834, 20] width 43 height 11
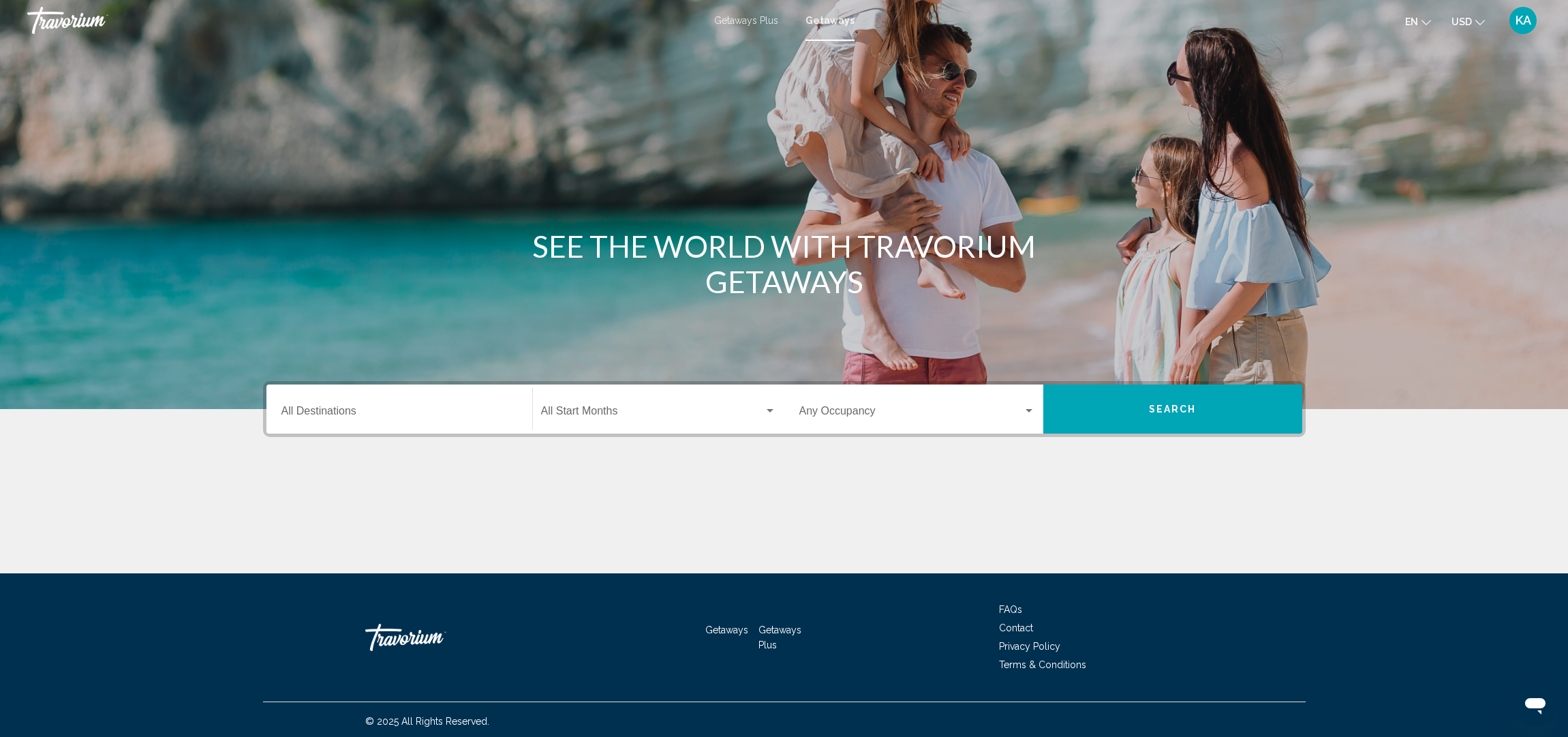
click at [338, 416] on input "Destination All Destinations" at bounding box center [400, 414] width 236 height 13
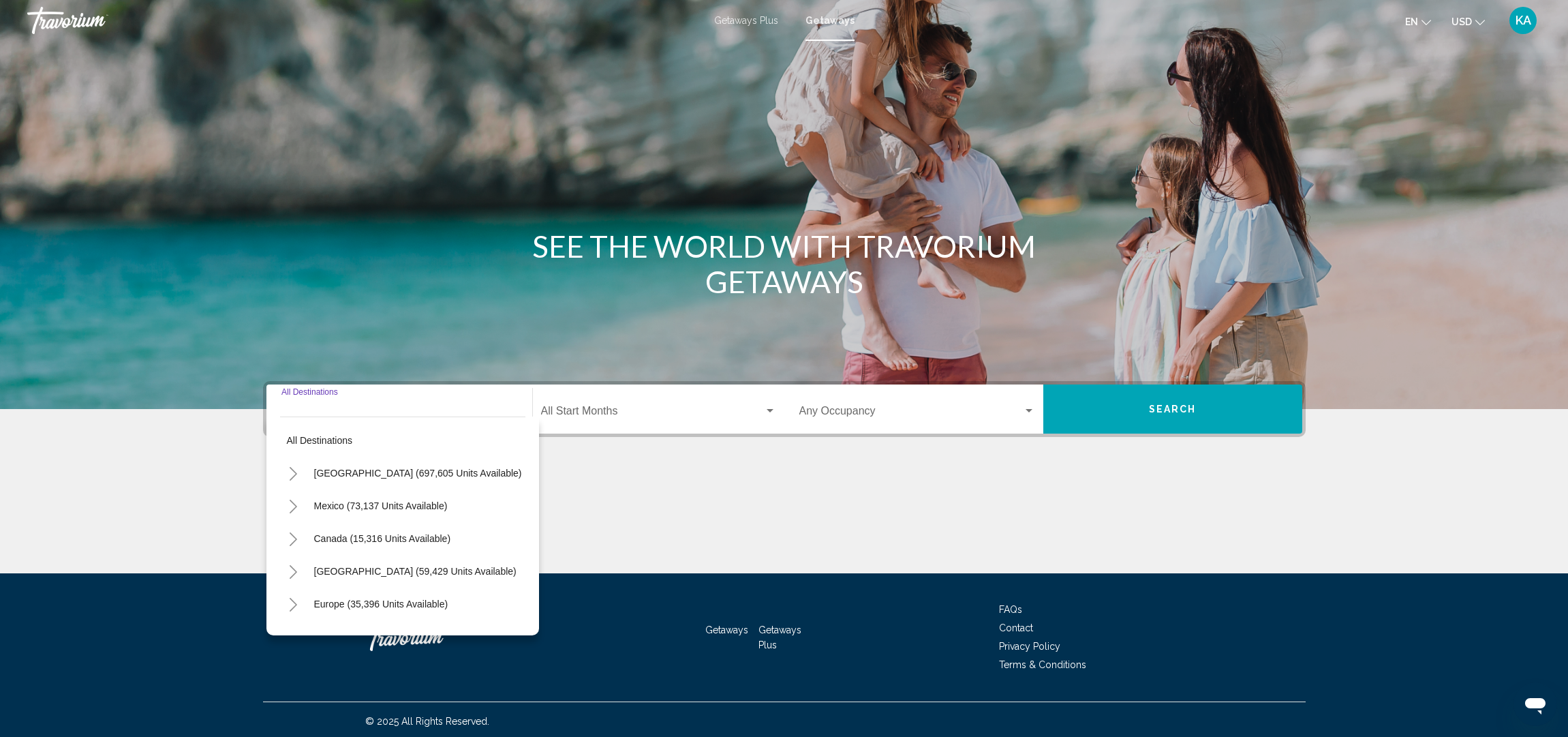
scroll to position [4, 0]
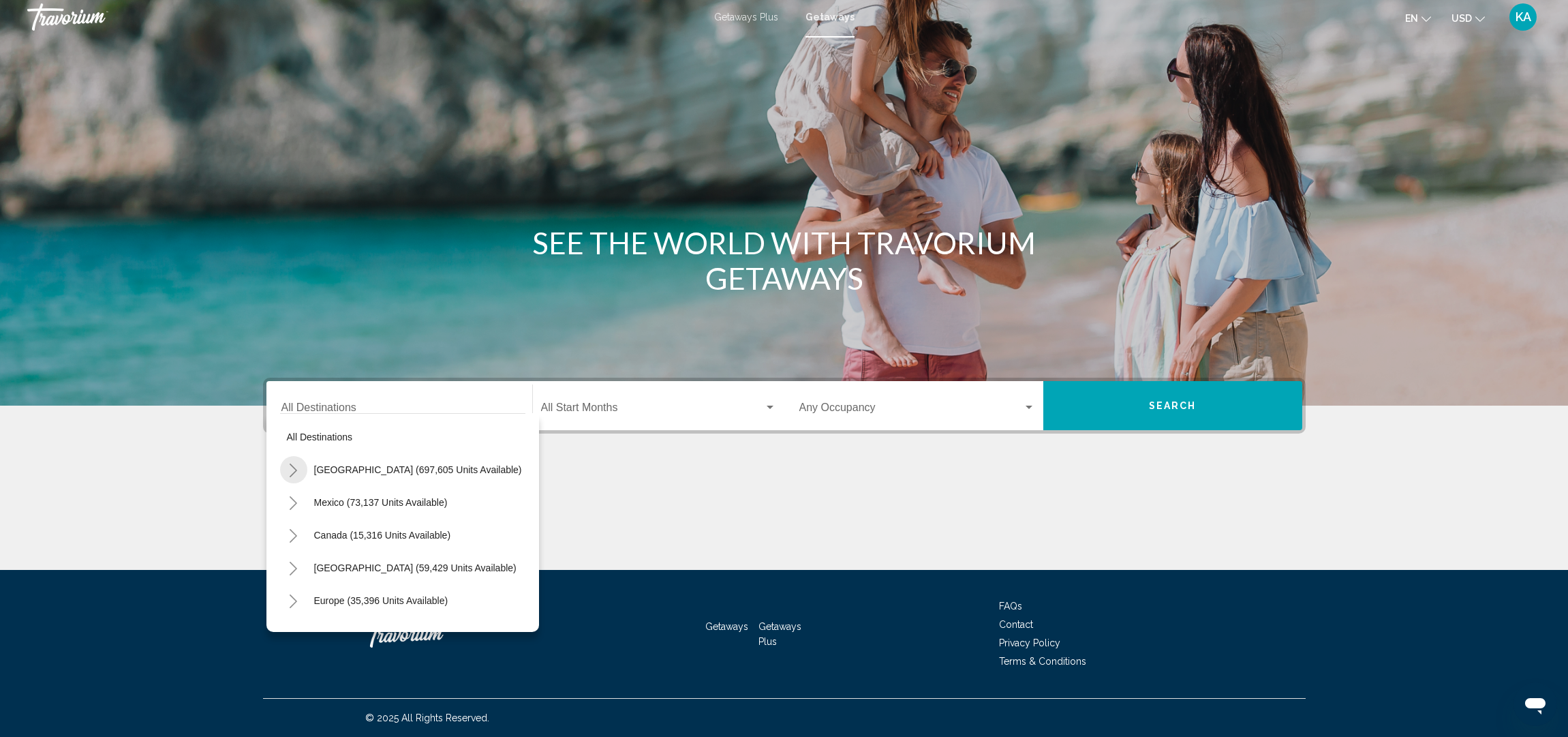
click at [291, 474] on icon "Toggle United States (697,605 units available)" at bounding box center [294, 470] width 10 height 13
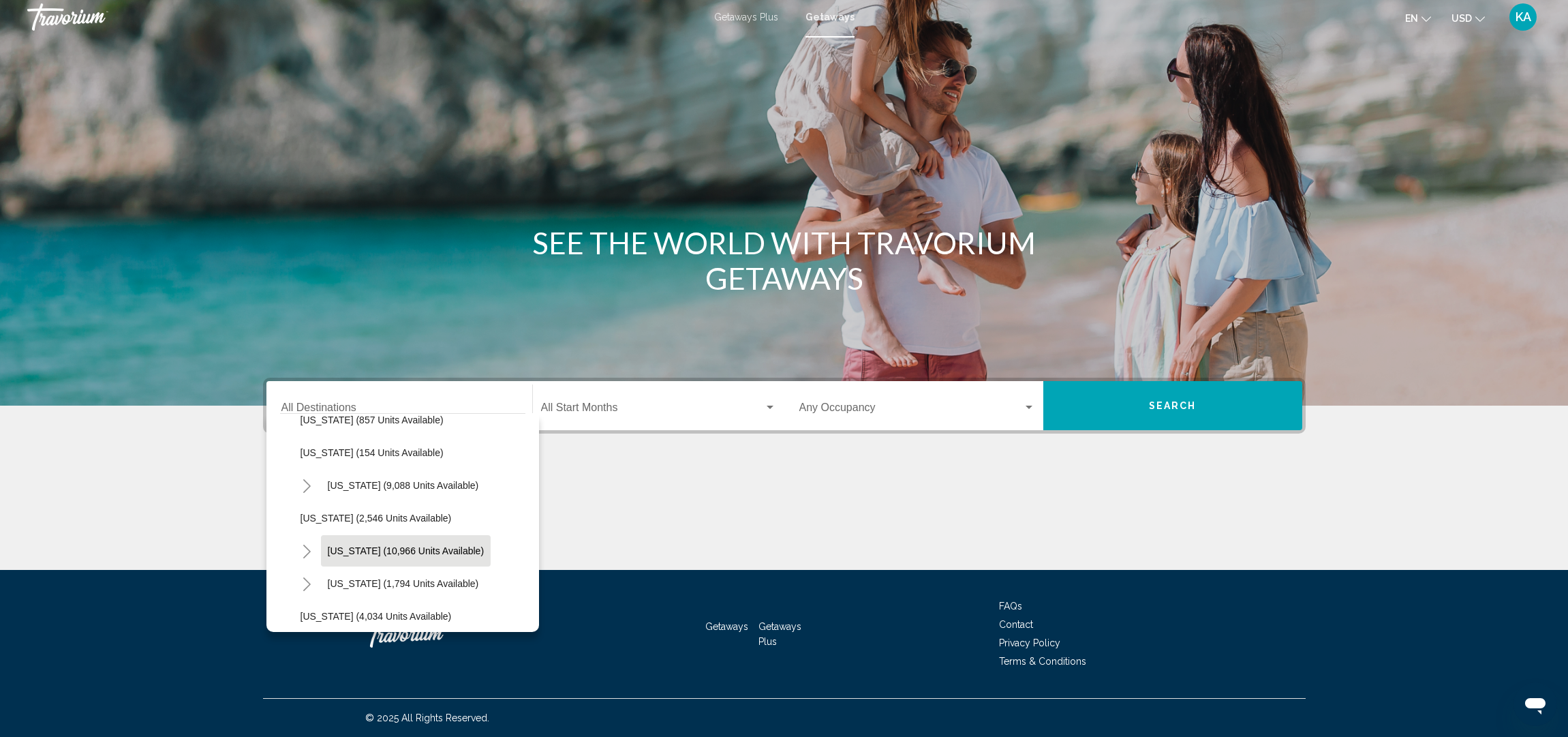
click at [343, 551] on span "[US_STATE] (10,966 units available)" at bounding box center [406, 550] width 156 height 11
type input "**********"
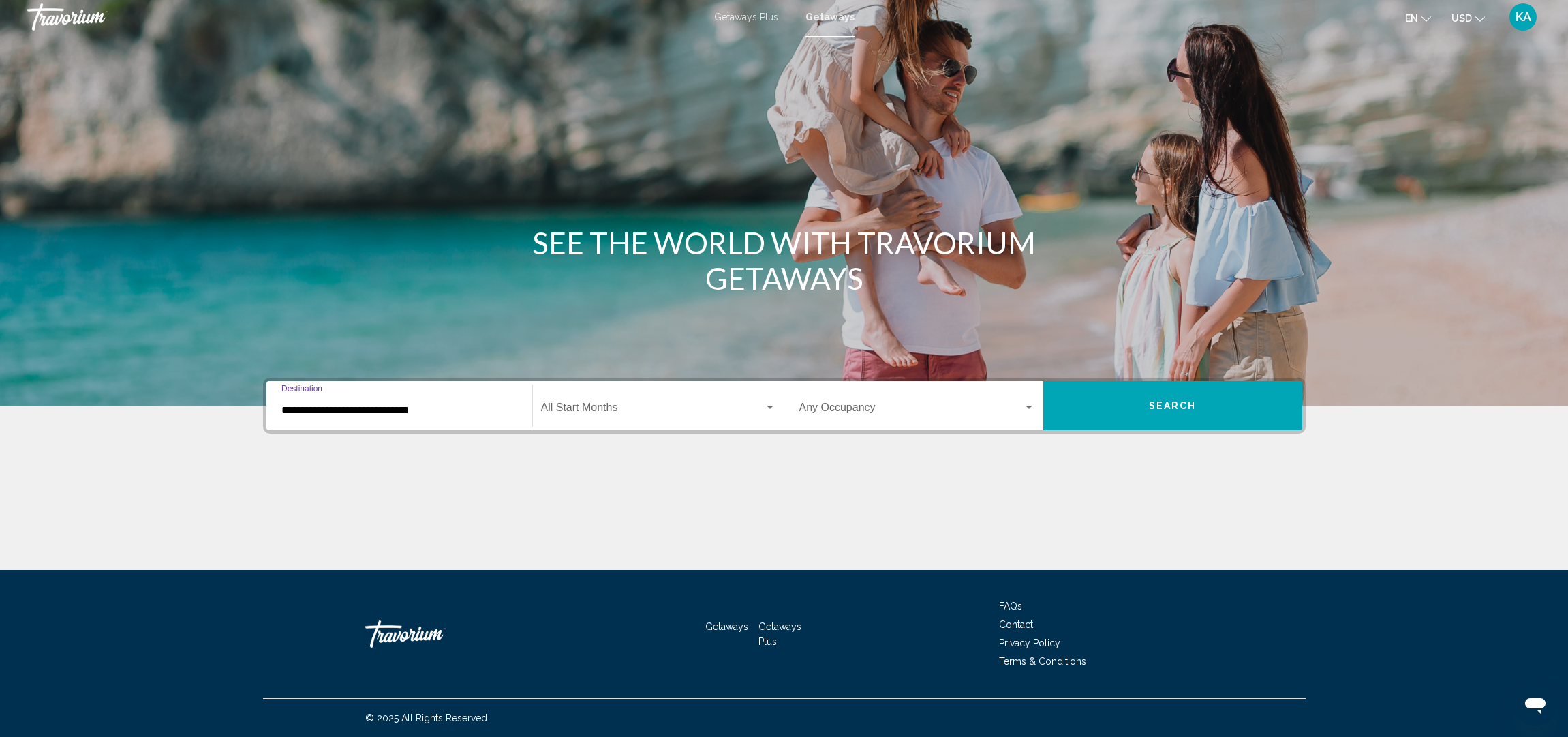
click at [620, 417] on div "Start Month All Start Months" at bounding box center [658, 406] width 235 height 43
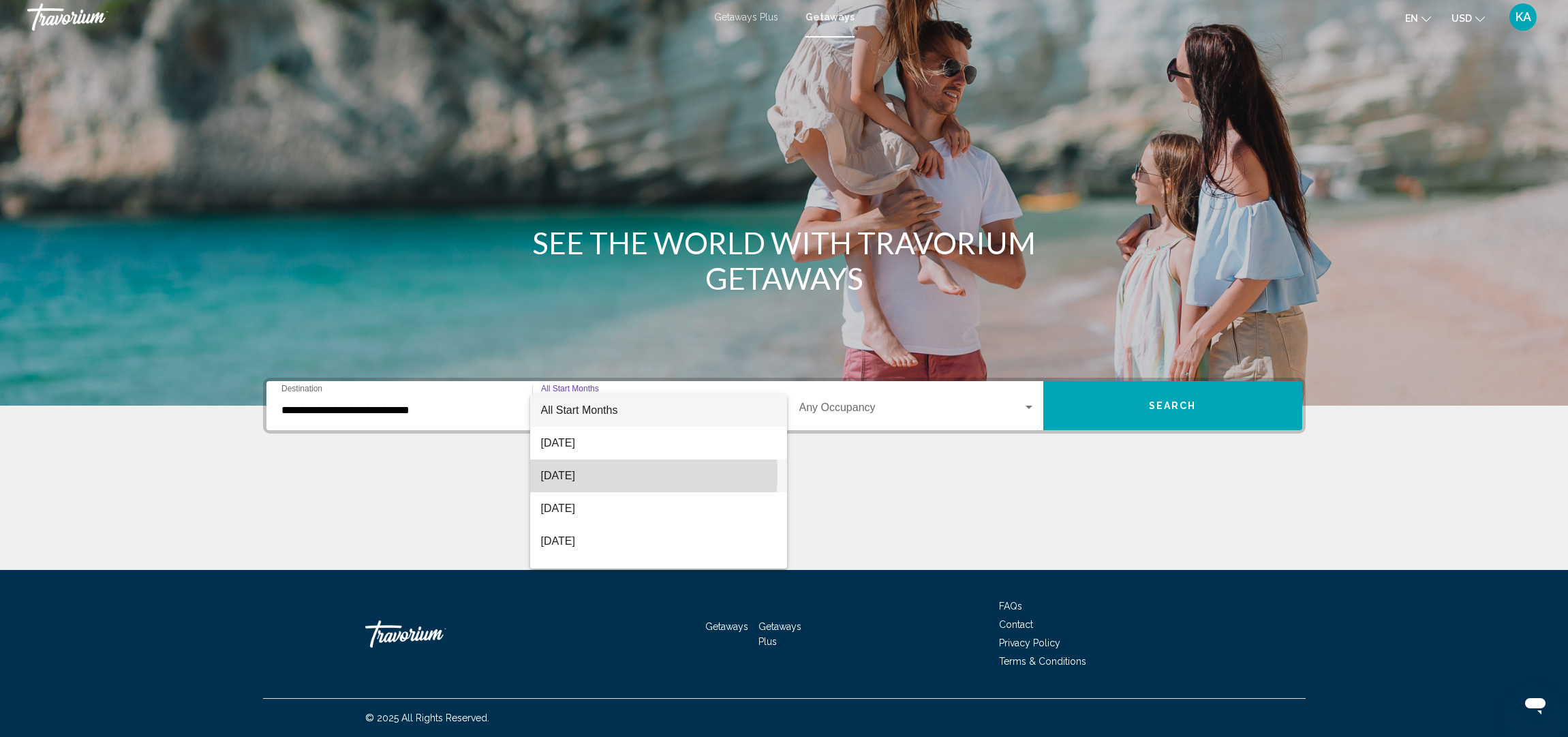
click at [599, 473] on span "[DATE]" at bounding box center [658, 476] width 235 height 33
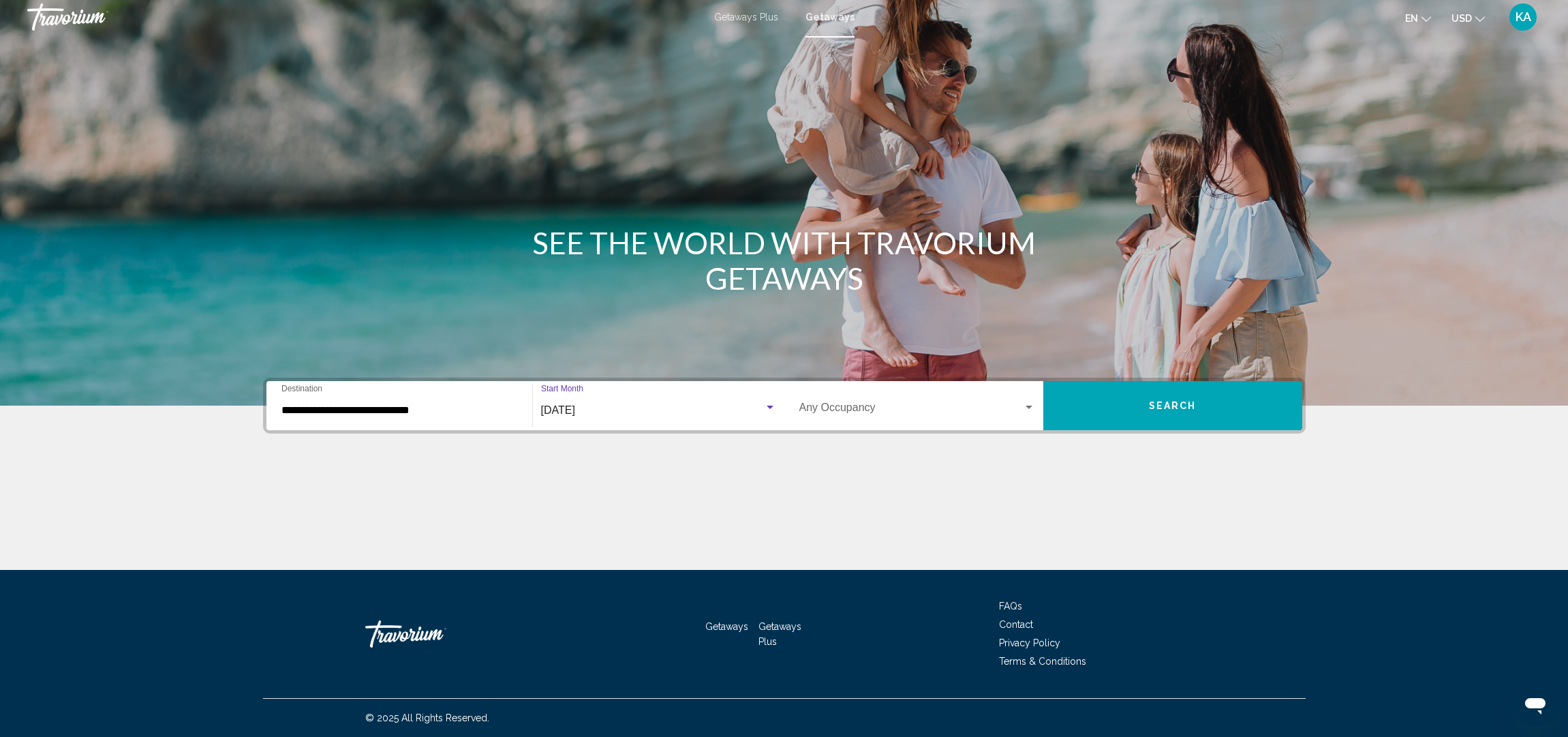
click at [1122, 409] on button "Search" at bounding box center [1173, 406] width 259 height 49
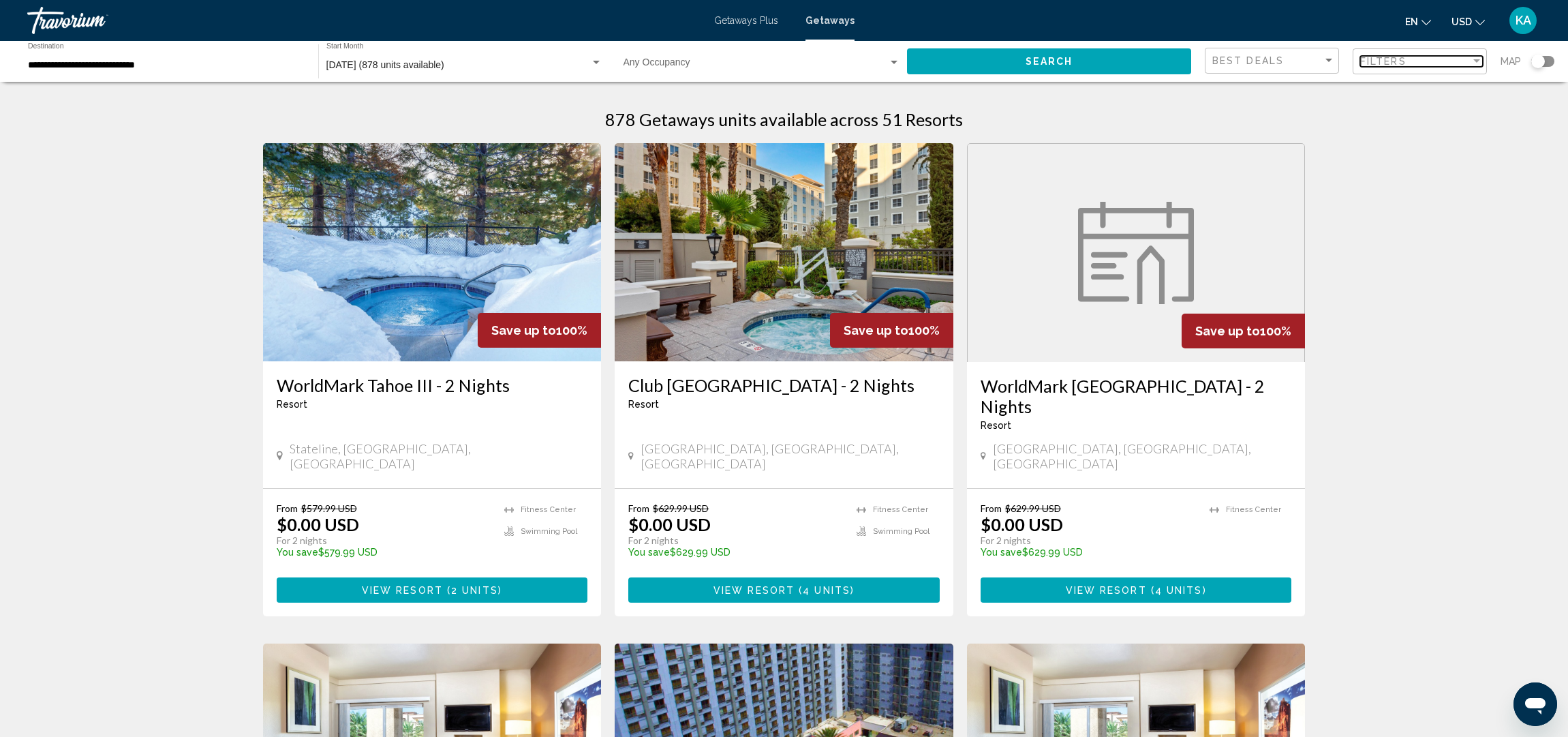
click at [1443, 60] on div "Filters" at bounding box center [1415, 61] width 110 height 11
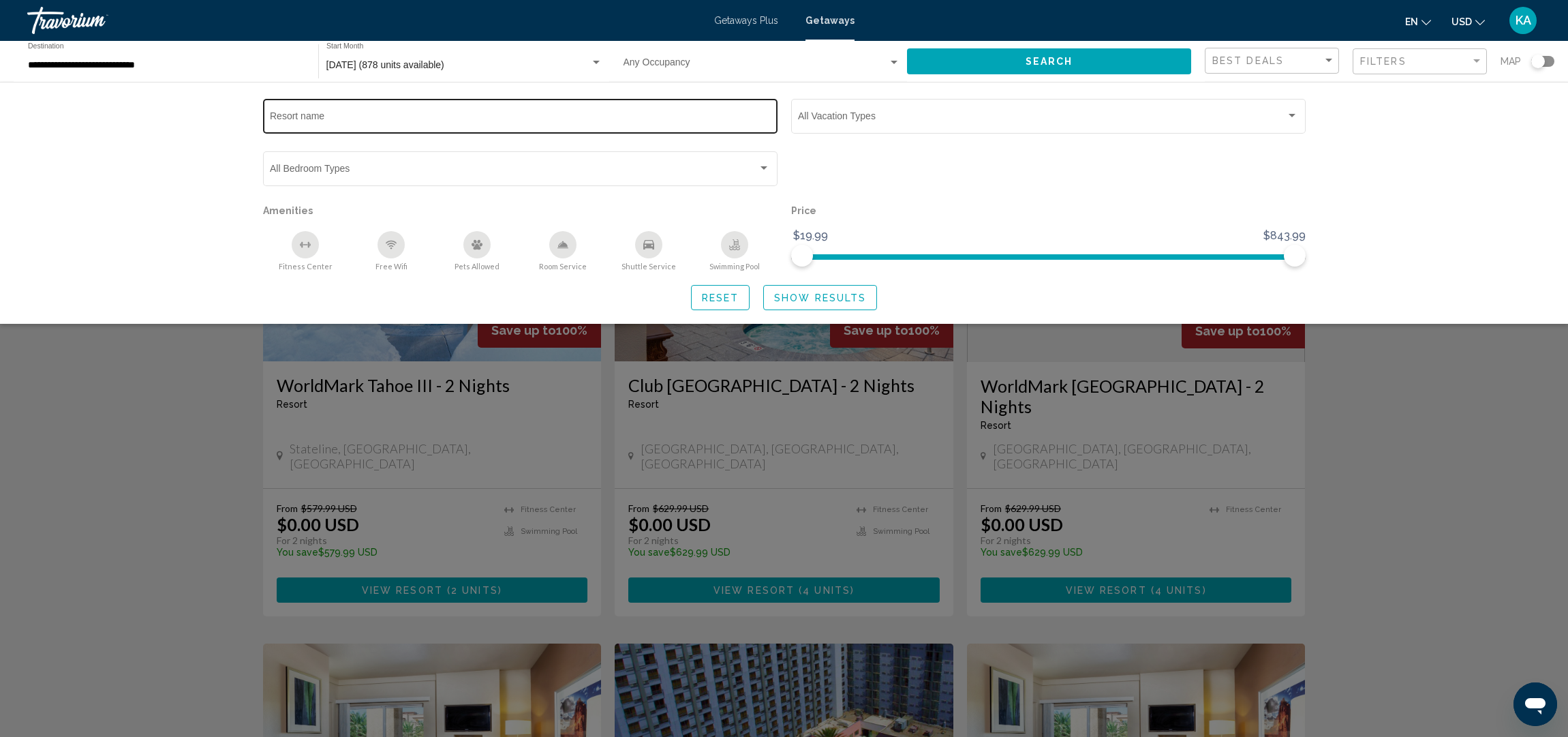
click at [291, 116] on input "Resort name" at bounding box center [520, 119] width 500 height 11
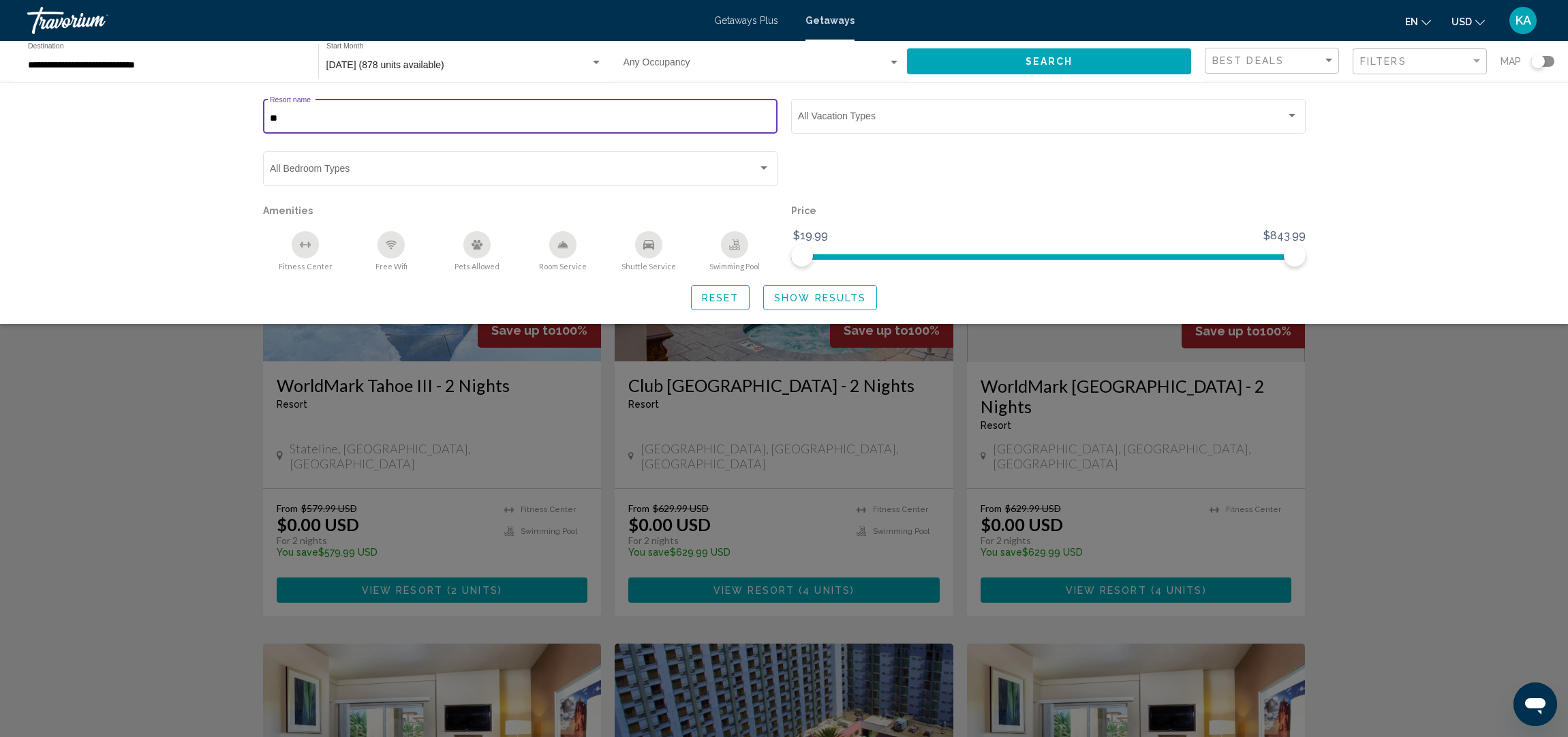
type input "*"
type input "*****"
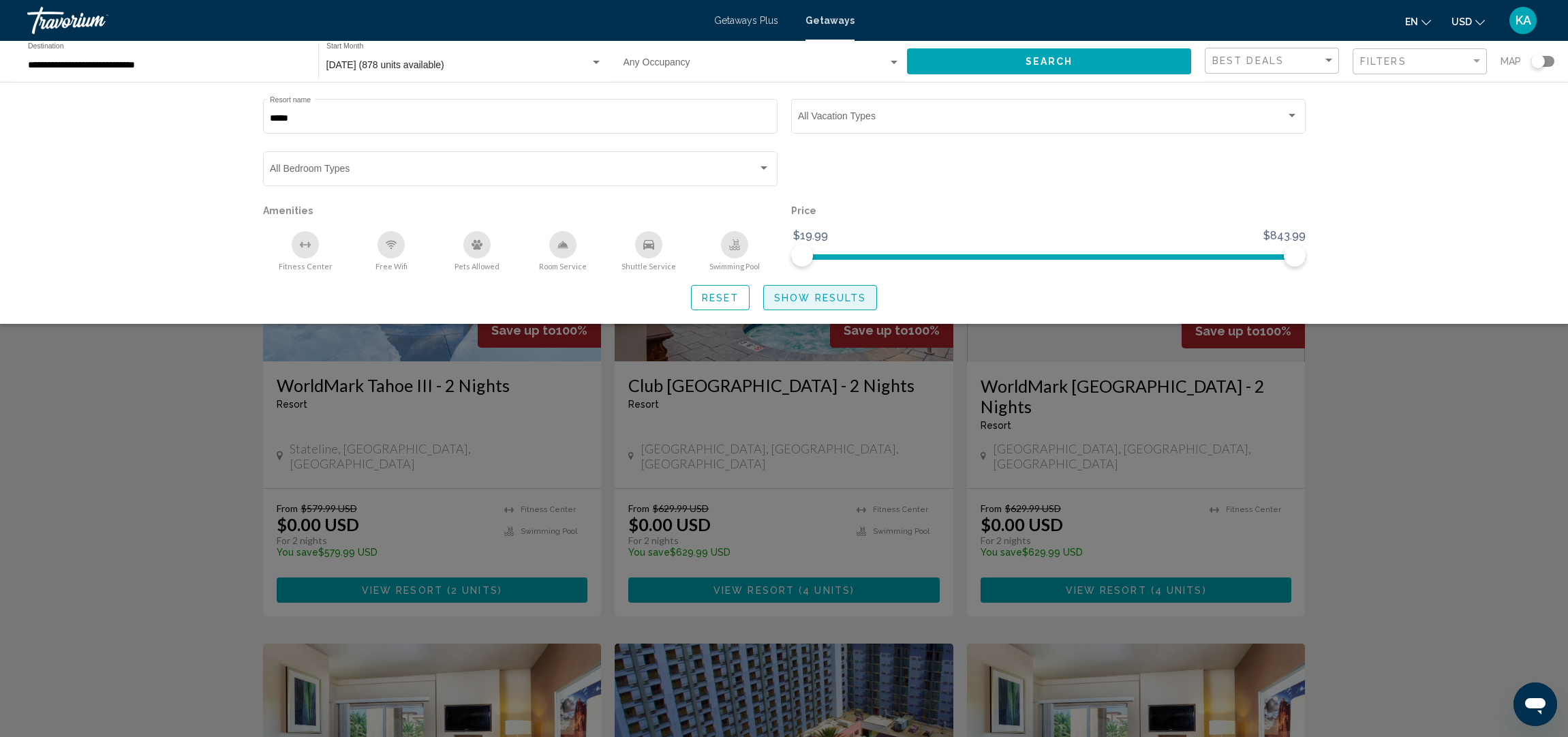
click at [823, 300] on span "Show Results" at bounding box center [820, 297] width 92 height 11
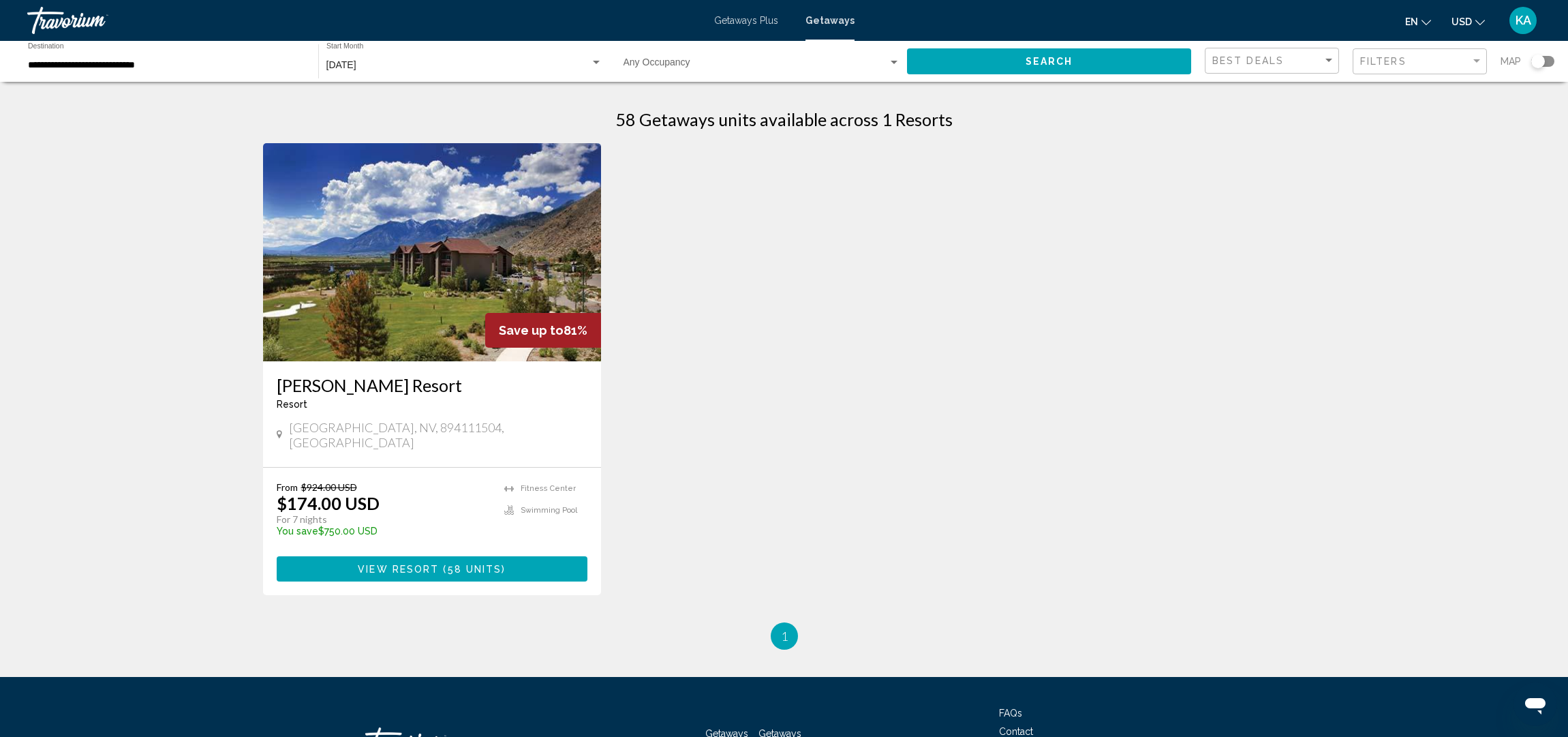
click at [374, 564] on span "View Resort" at bounding box center [398, 569] width 81 height 11
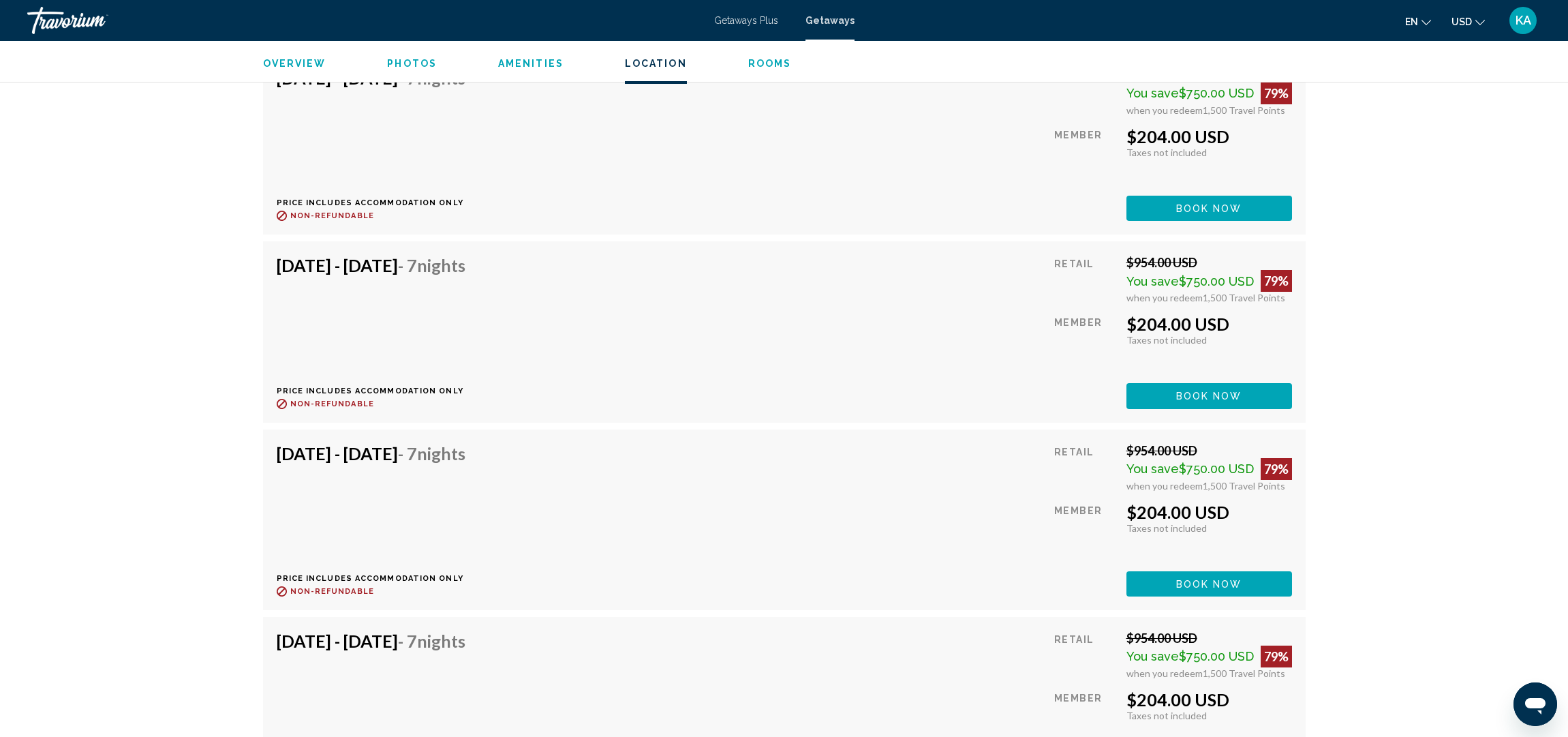
scroll to position [4283, 0]
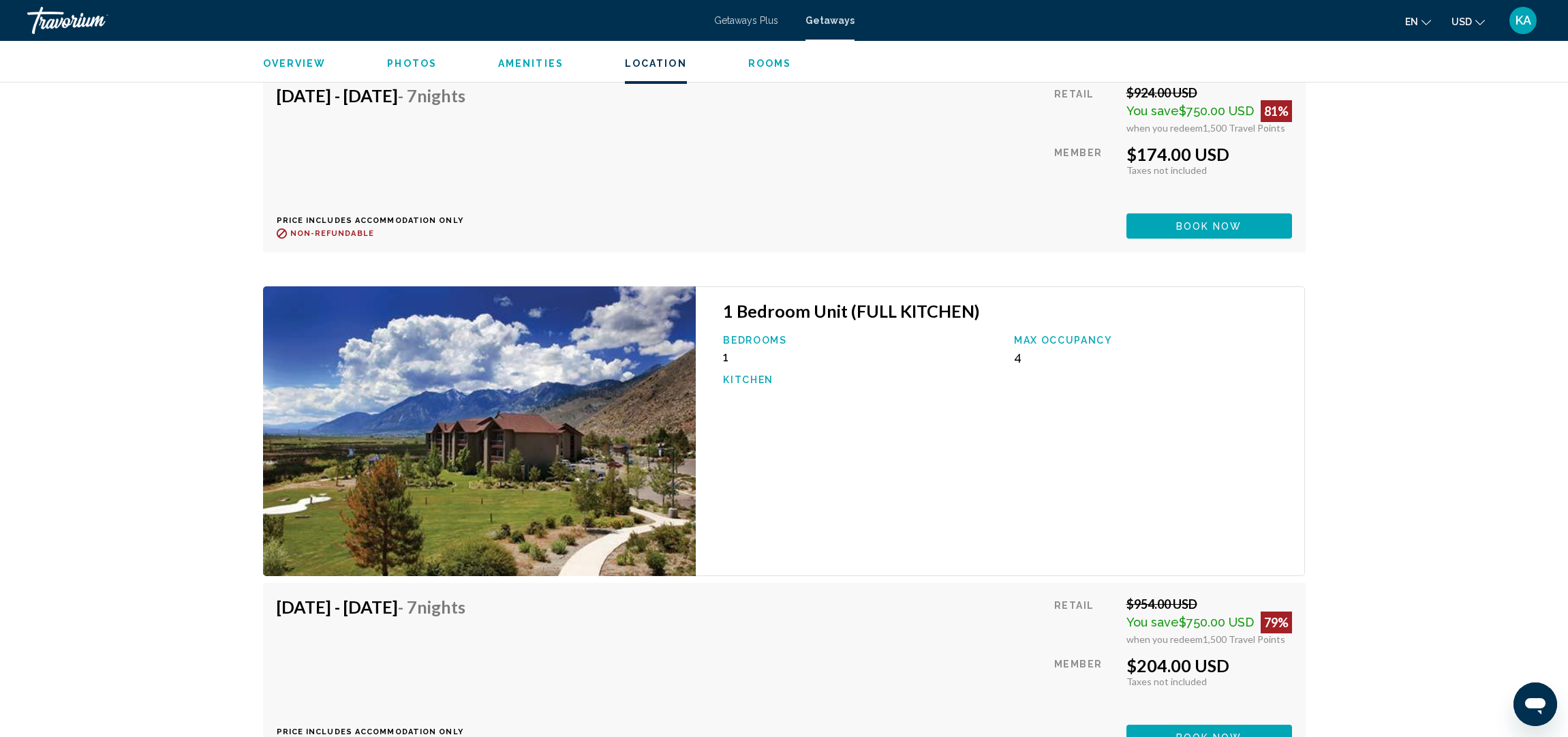
scroll to position [4154, 0]
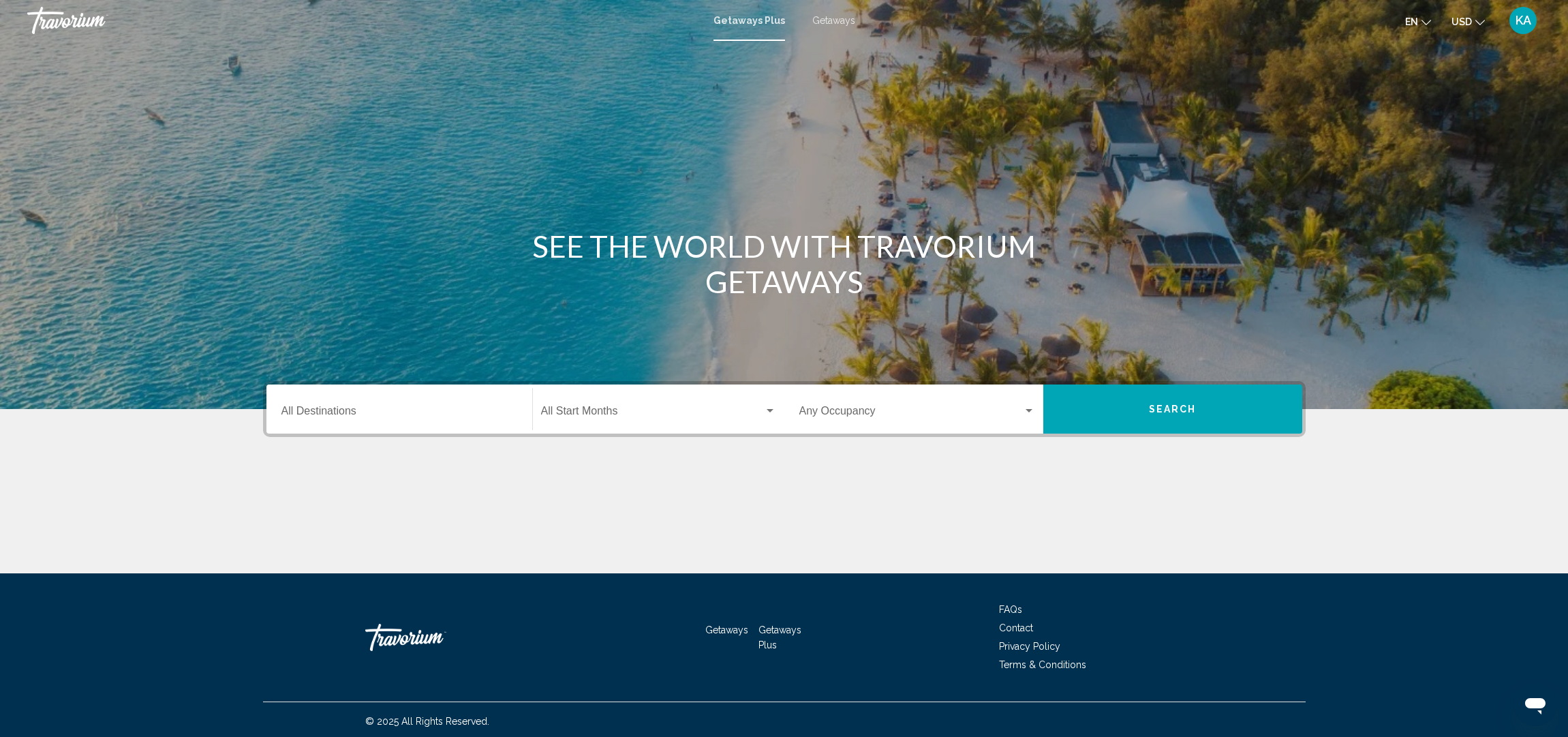
click at [846, 17] on span "Getaways" at bounding box center [834, 20] width 43 height 11
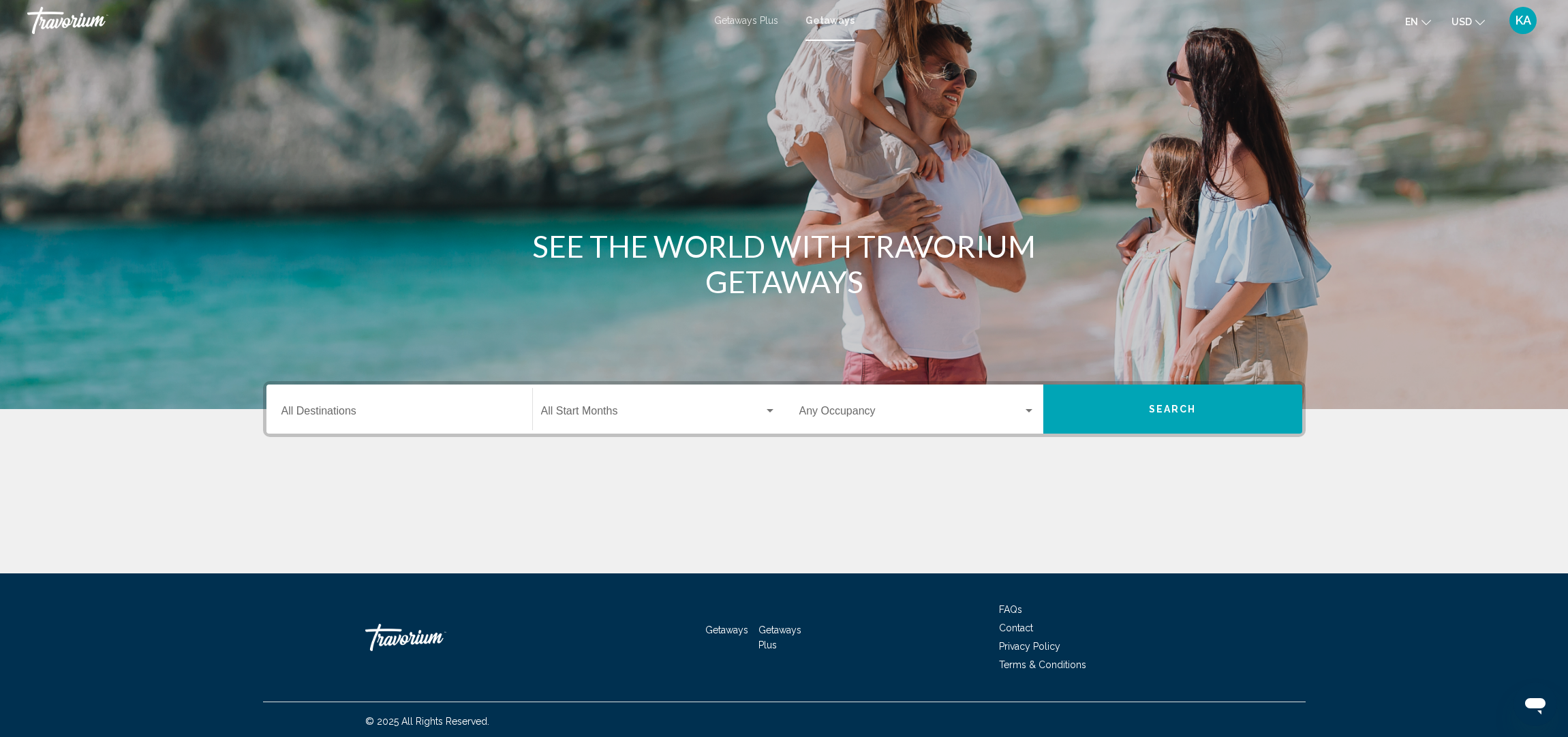
click at [308, 419] on input "Destination All Destinations" at bounding box center [400, 414] width 236 height 13
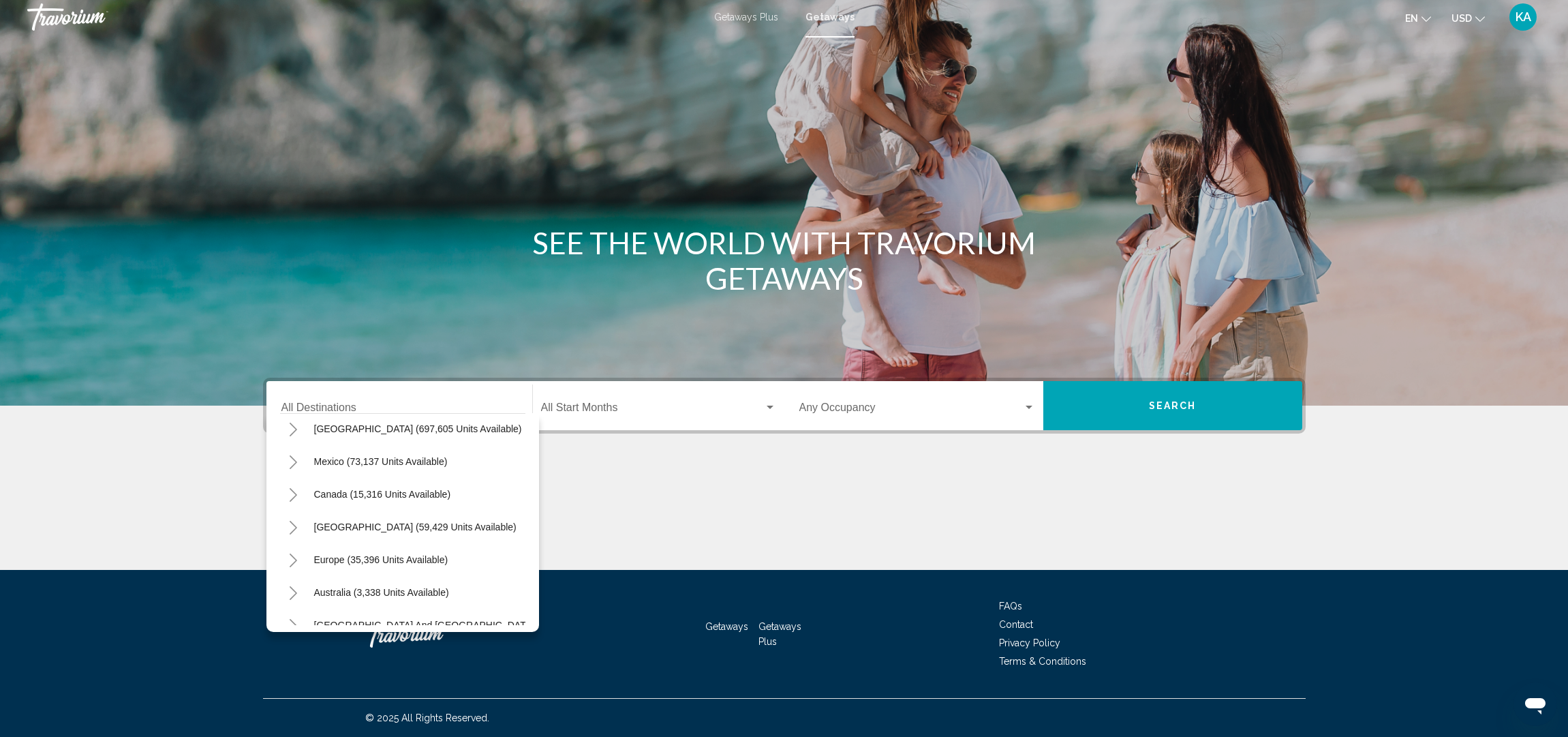
scroll to position [27, 0]
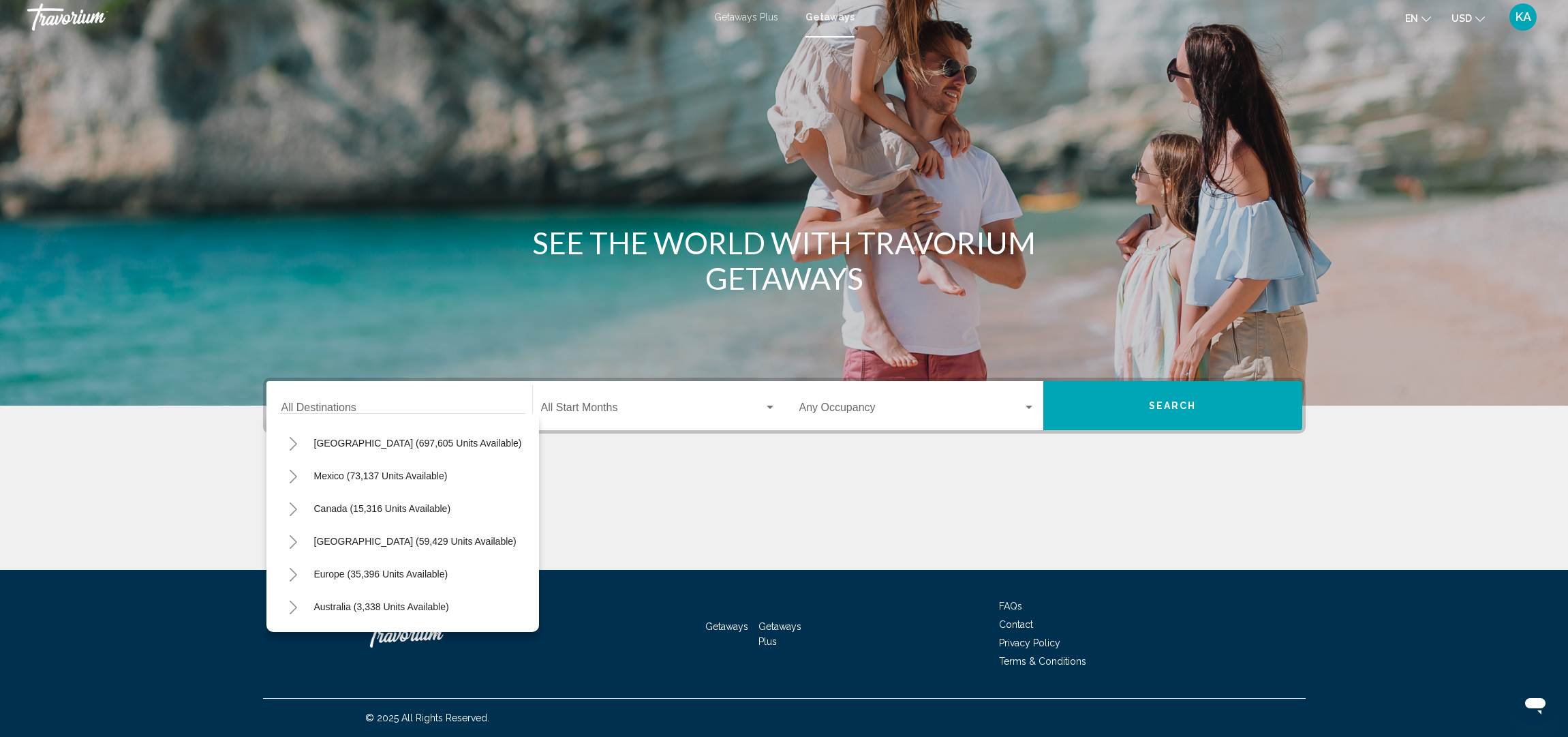
click at [295, 440] on icon "Toggle United States (697,605 units available)" at bounding box center [294, 443] width 10 height 13
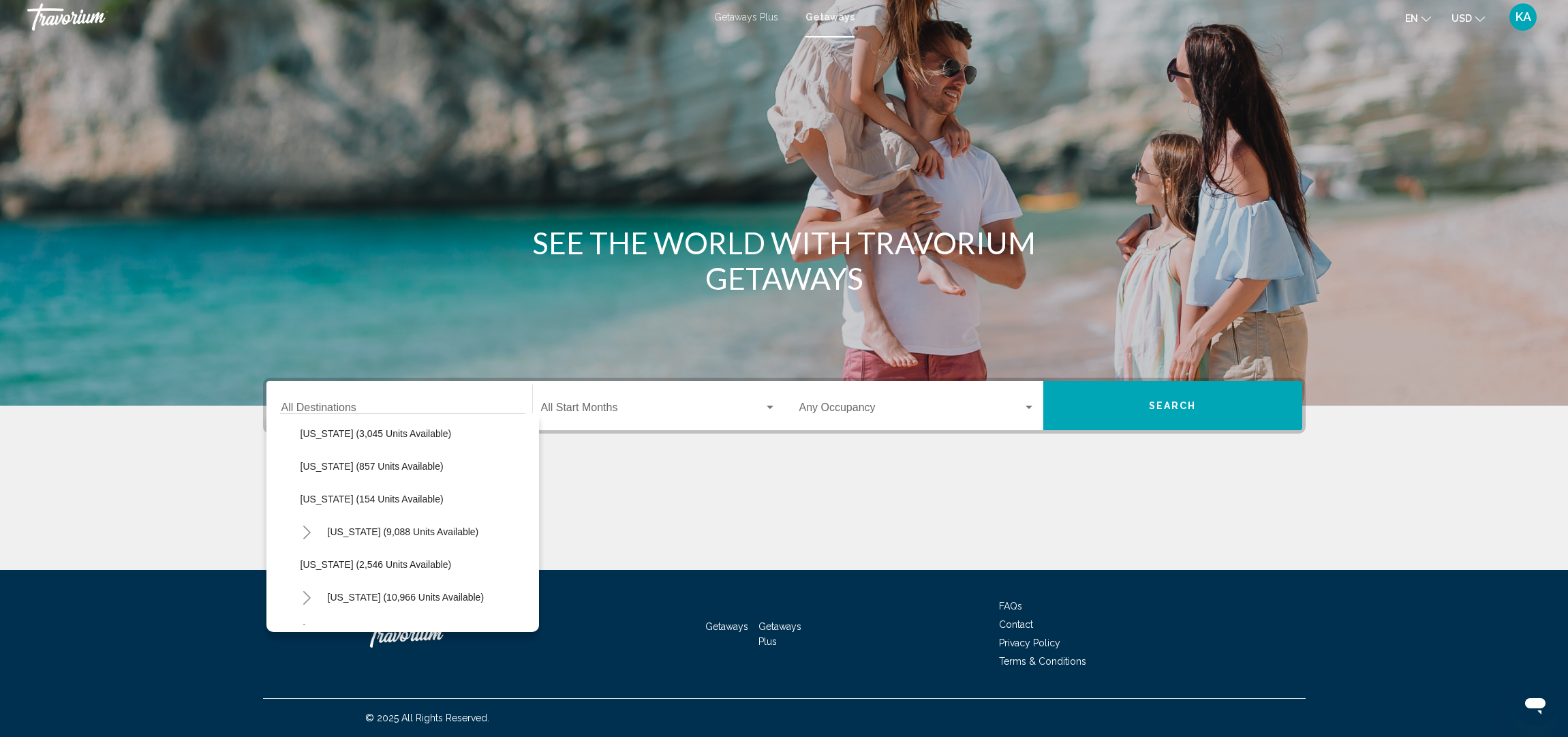
click at [309, 600] on icon "Toggle Nevada (10,966 units available)" at bounding box center [307, 598] width 10 height 13
click at [340, 469] on span "[US_STATE] (10,966 units available)" at bounding box center [406, 466] width 156 height 11
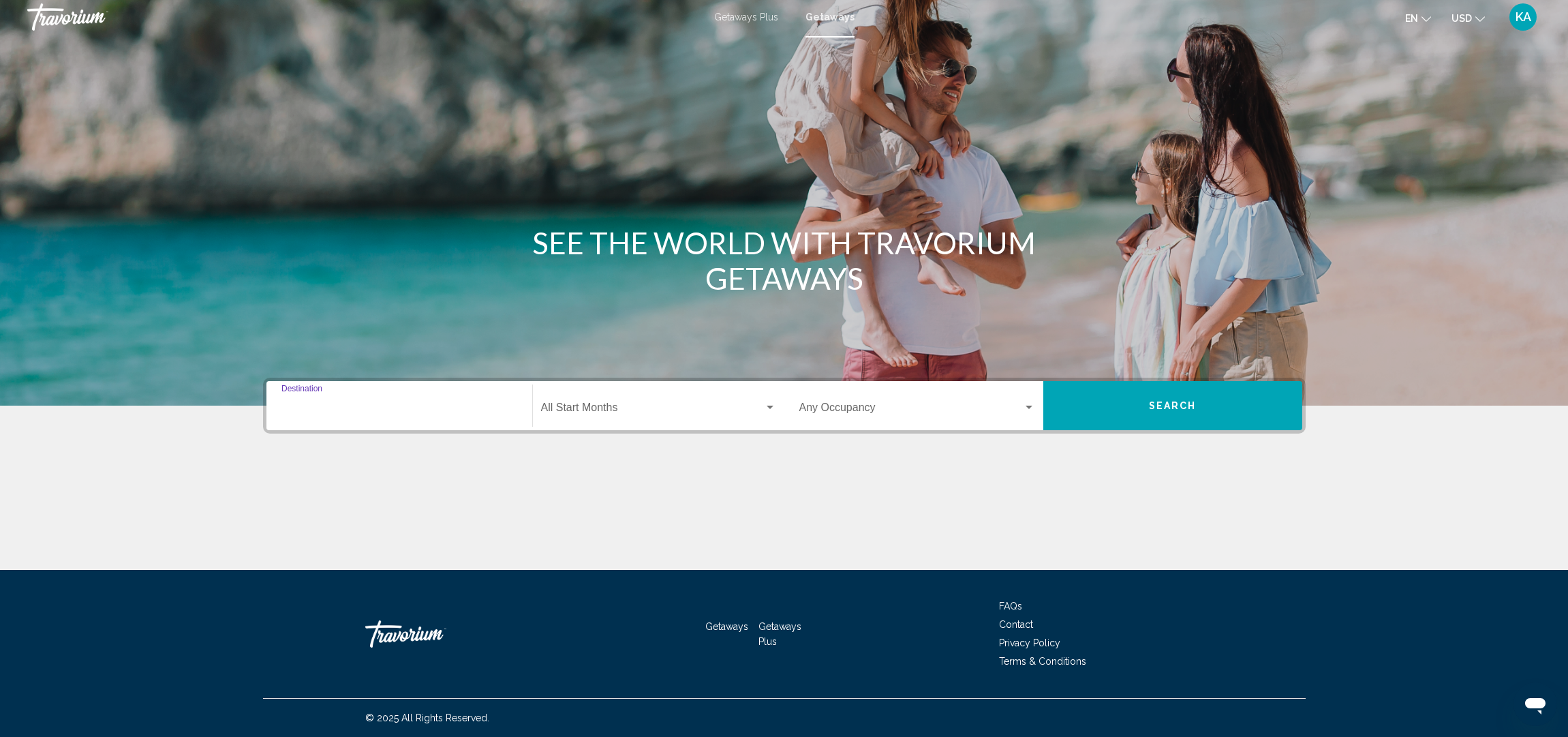
type input "**********"
click at [639, 409] on span "Search widget" at bounding box center [652, 410] width 223 height 13
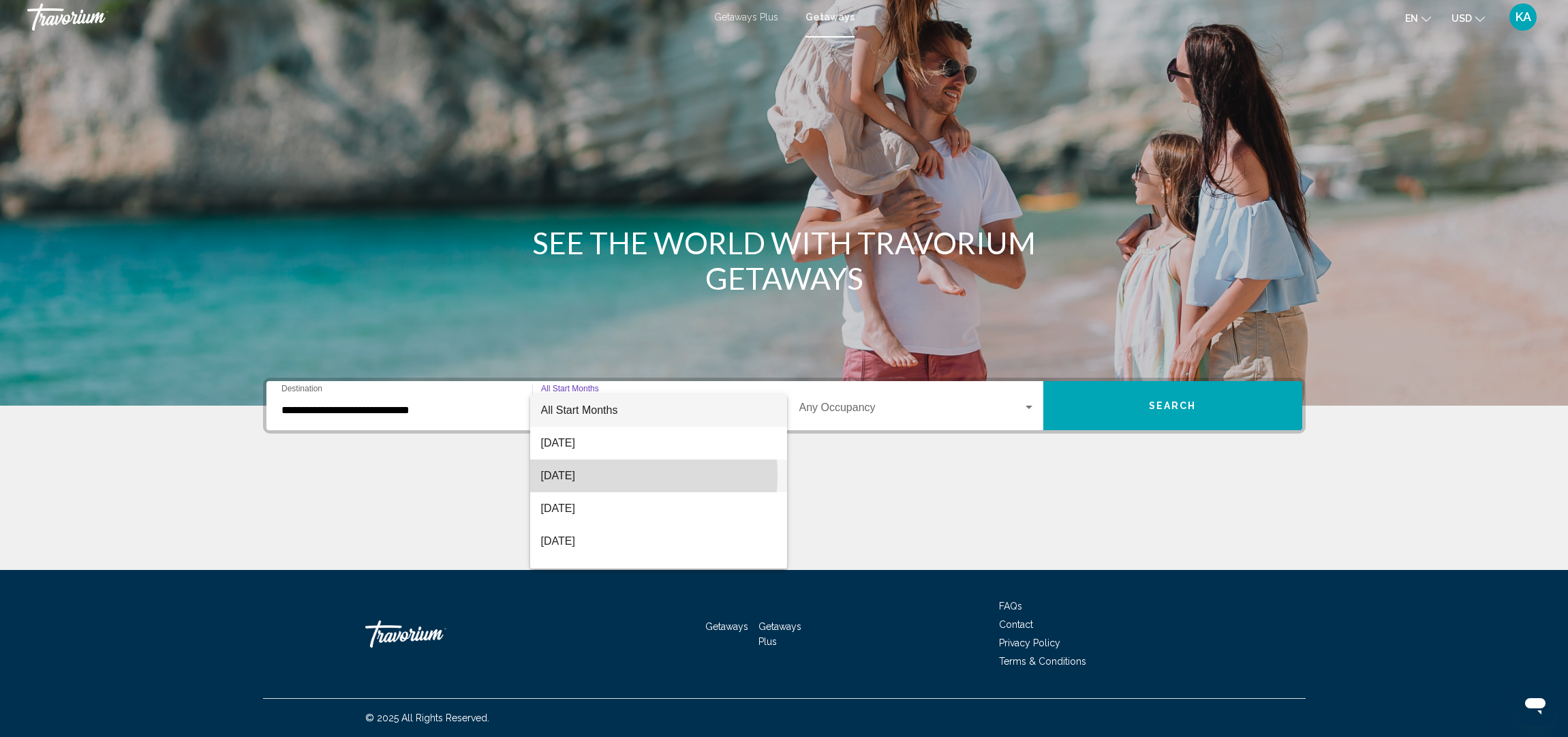
click at [558, 475] on span "[DATE]" at bounding box center [658, 476] width 235 height 33
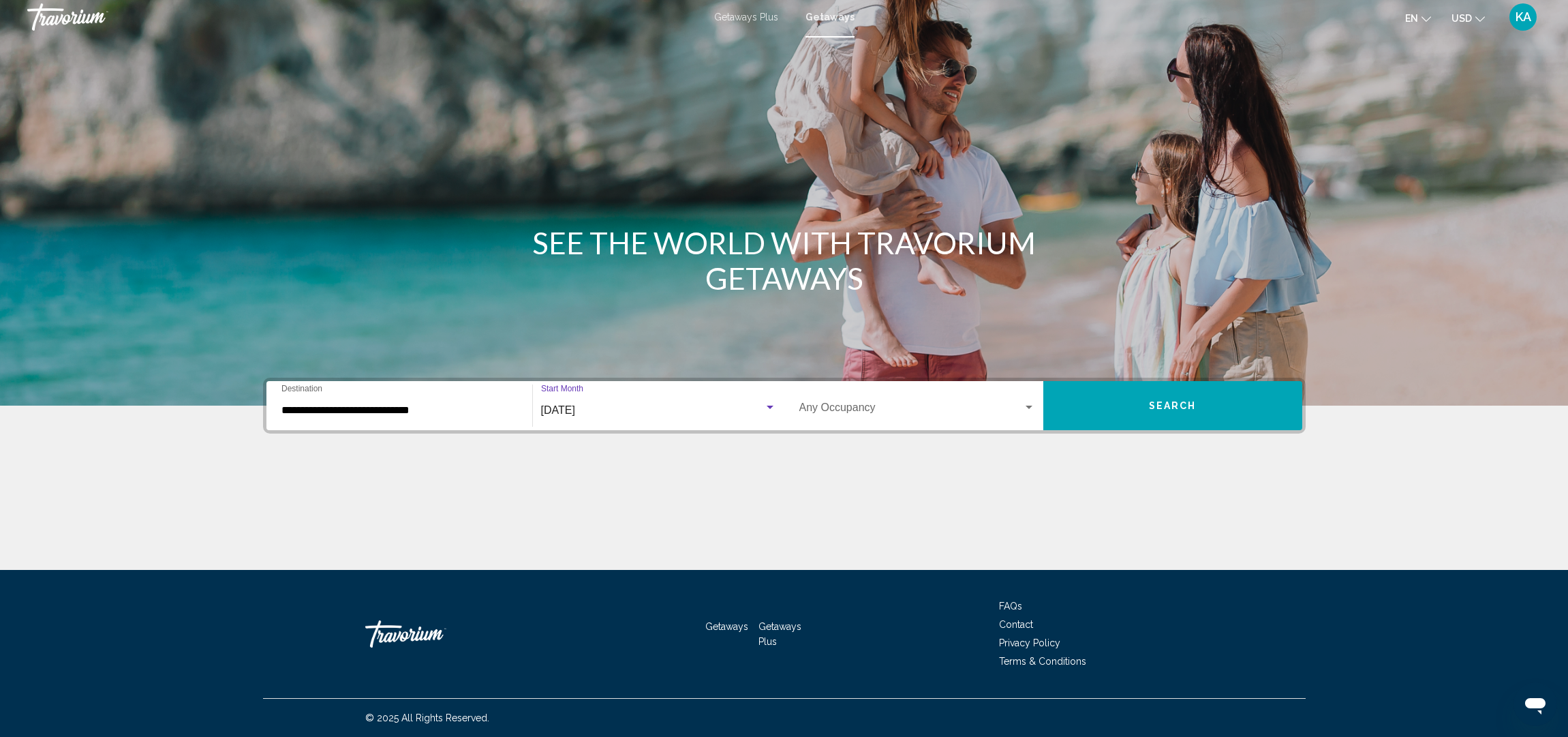
click at [1136, 402] on button "Search" at bounding box center [1173, 406] width 259 height 49
